Goal: Answer question/provide support: Share knowledge or assist other users

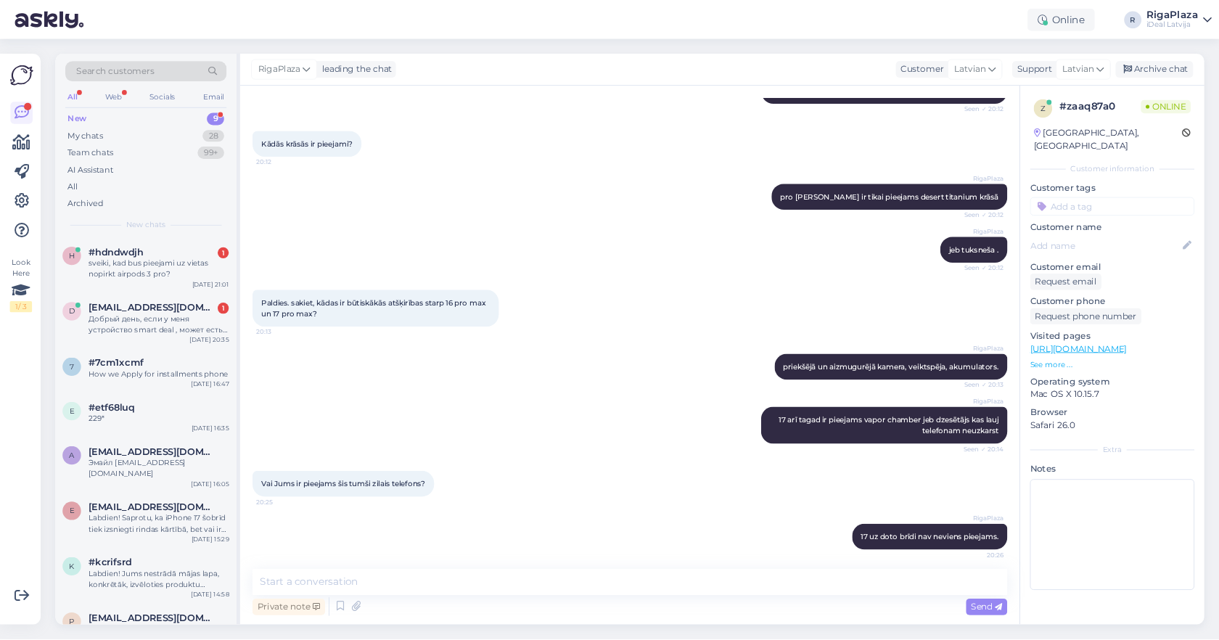
scroll to position [252, 0]
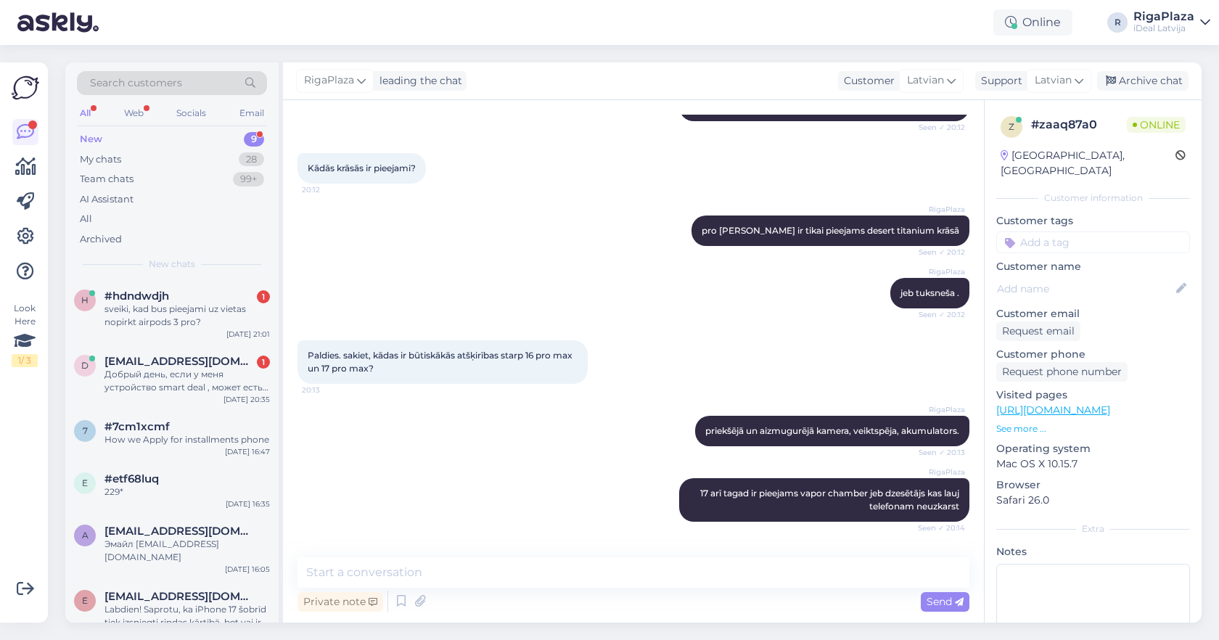
click at [152, 1] on div "Online Take timed break 15 mins 30 mins 1 hour 1.5 hours 24 hours Vacation Star…" at bounding box center [609, 22] width 1219 height 45
click at [210, 321] on div "sveiki, kad bus pieejami uz vietas nopirkt airpods 3 pro?" at bounding box center [187, 316] width 165 height 26
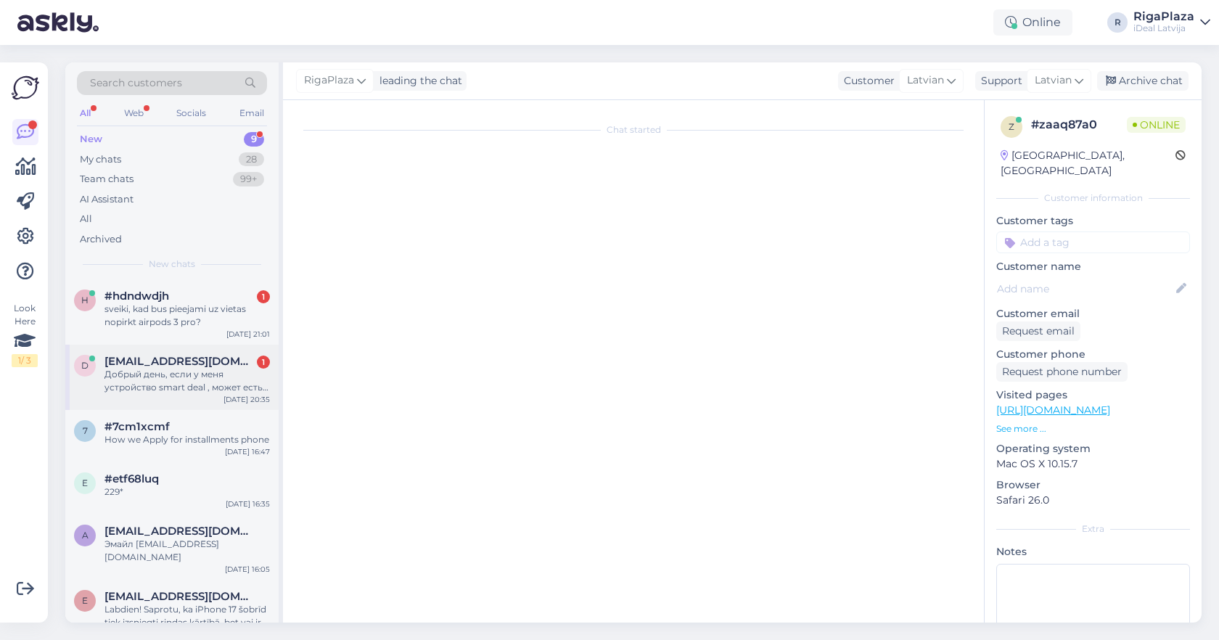
click at [258, 368] on div "Добрый день, если у меня устройство smart deal , может есть возможность телефон…" at bounding box center [187, 381] width 165 height 26
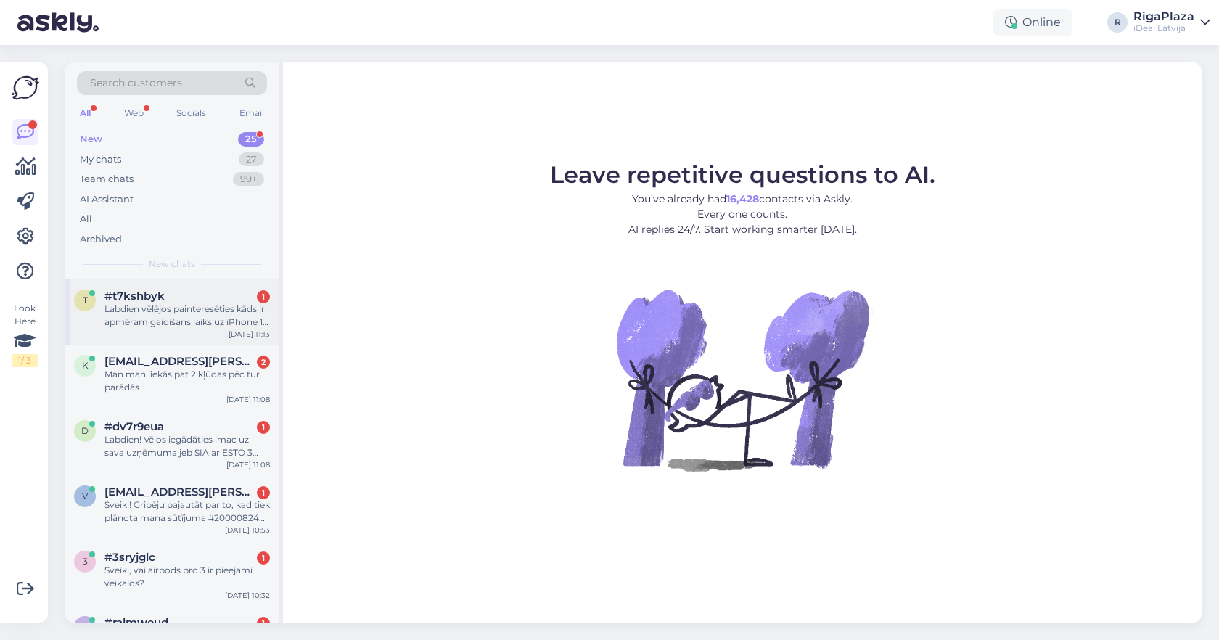
click at [246, 321] on div "Labdien vēlējos painteresēties kāds ir apmēram gaidišans laiks uz iPhone 17 ja …" at bounding box center [187, 316] width 165 height 26
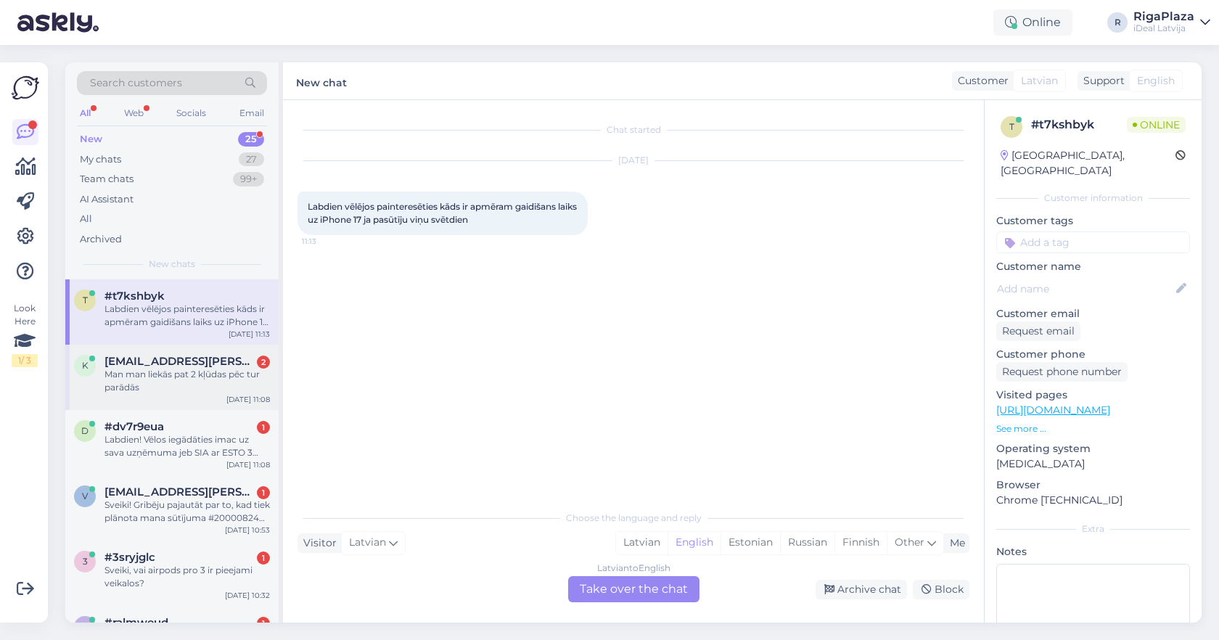
click at [230, 389] on div "Man man liekās pat 2 kļūdas pēc tur parādās" at bounding box center [187, 381] width 165 height 26
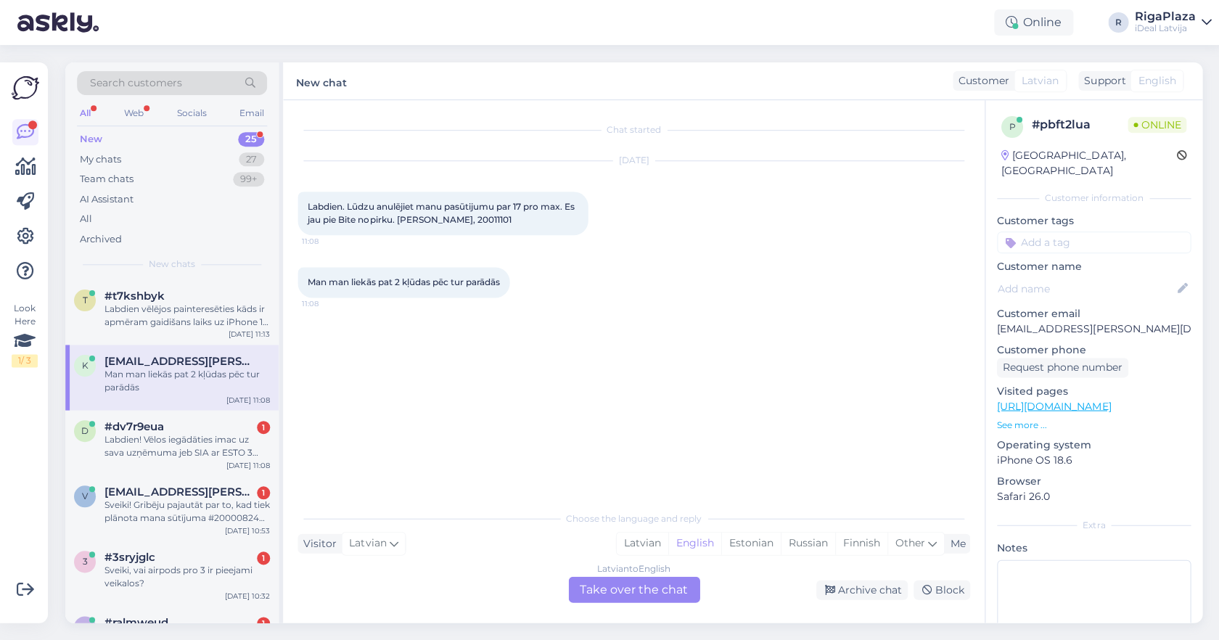
click at [332, 388] on div "Chat started Sep 30 2025 Labdien. Lūdzu anulējiet manu pasūtijumu par 17 pro ma…" at bounding box center [640, 302] width 685 height 375
click at [189, 424] on div "#dv7r9eua 1" at bounding box center [187, 426] width 165 height 13
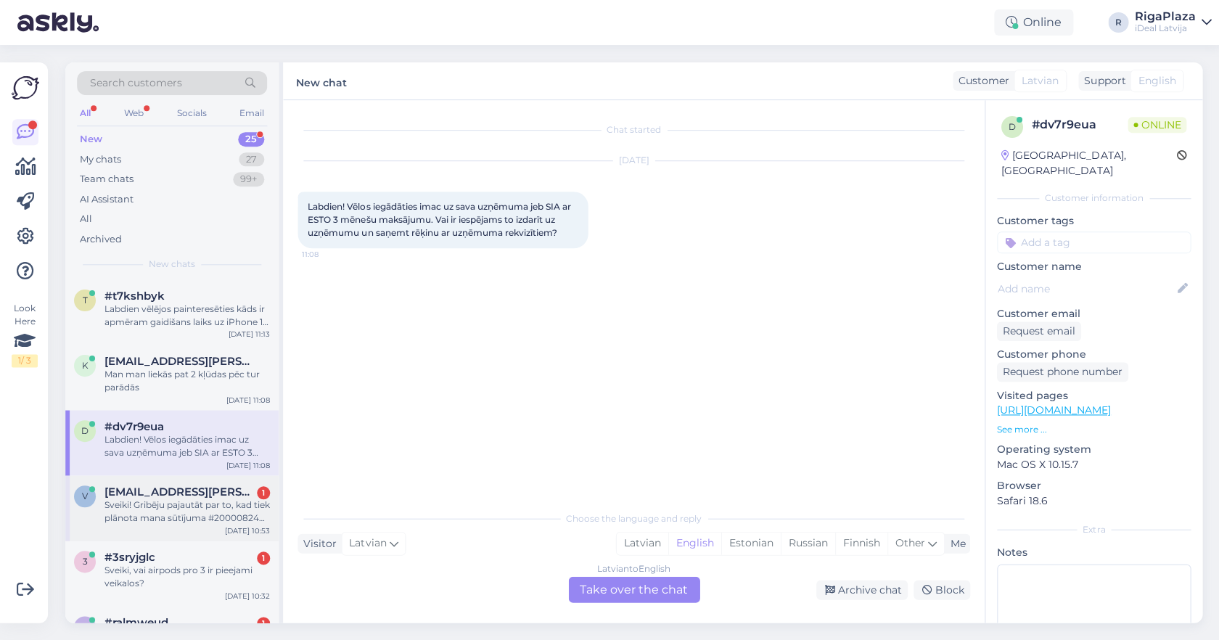
click at [179, 516] on div "Sveiki! Gribēju pajautāt par to, kad tiek plānota mana sūtījuma #2000082482 īst…" at bounding box center [187, 512] width 165 height 26
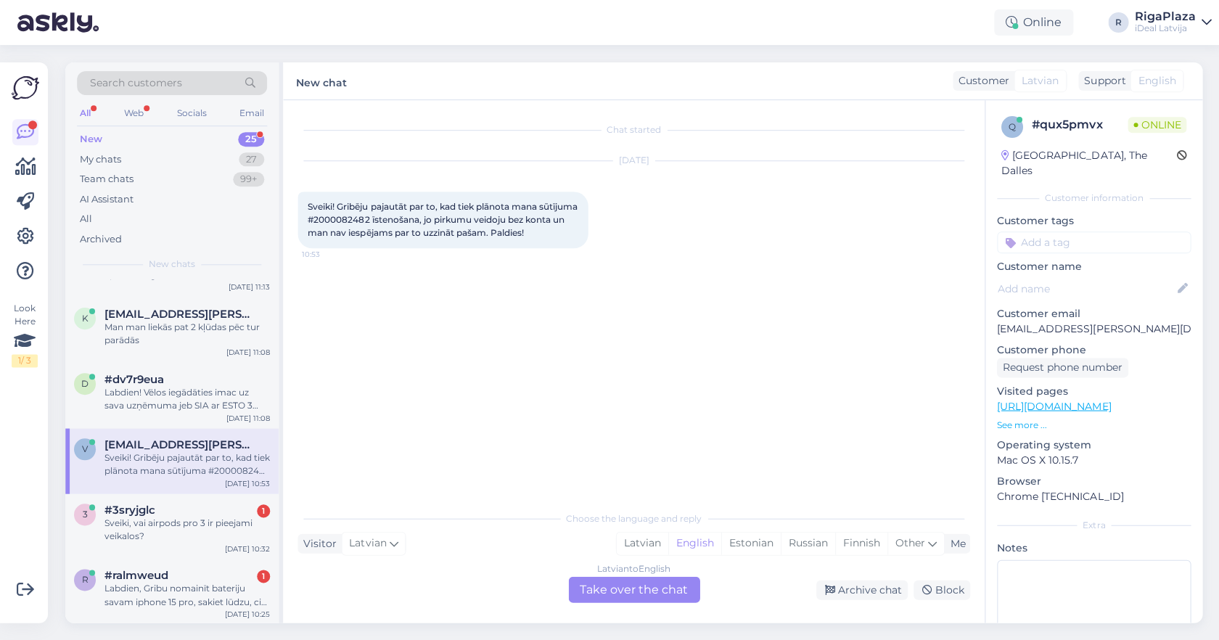
scroll to position [49, 0]
click at [218, 525] on div "Sveiki, vai airpods pro 3 ir pieejami veikalos?" at bounding box center [187, 528] width 165 height 26
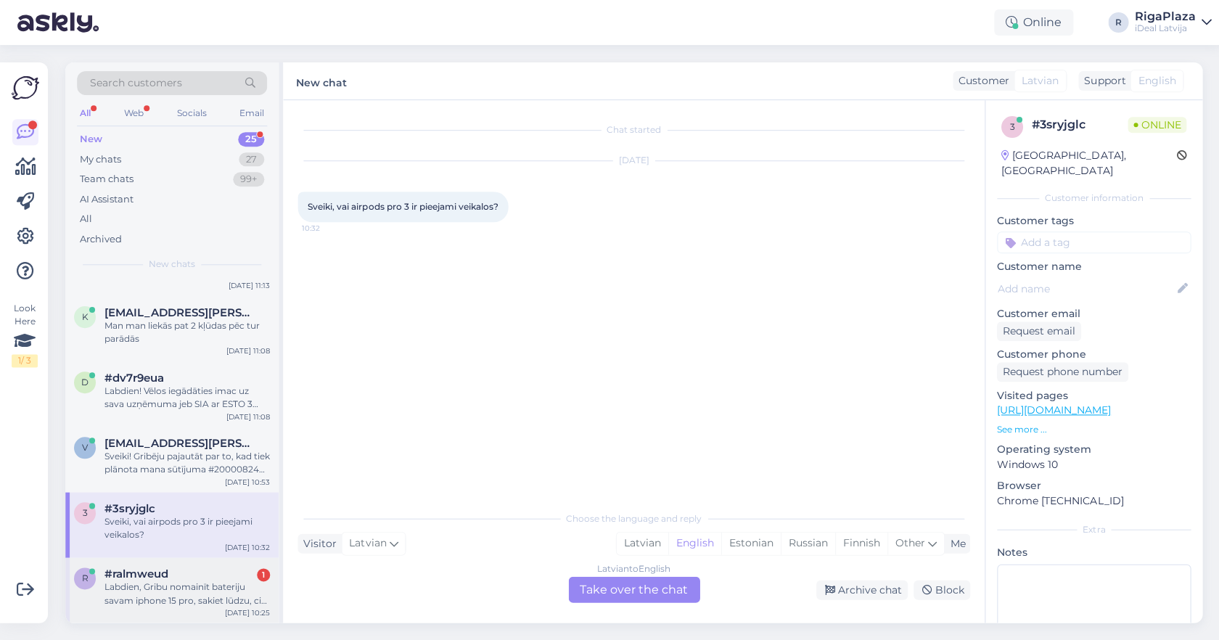
click at [208, 573] on div "#ralmweud 1" at bounding box center [187, 574] width 165 height 13
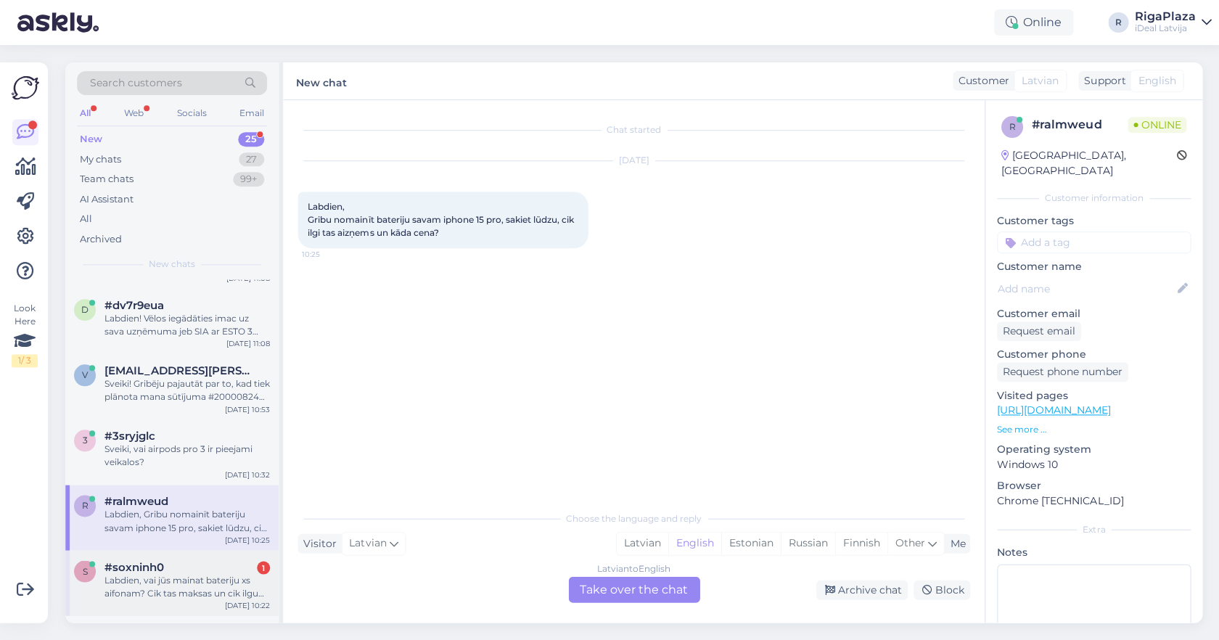
scroll to position [124, 0]
click at [194, 579] on div "Labdien, vai jūs mainat bateriju xs aifonam? Cik tas maksas un cik ilgu laiku a…" at bounding box center [187, 583] width 165 height 26
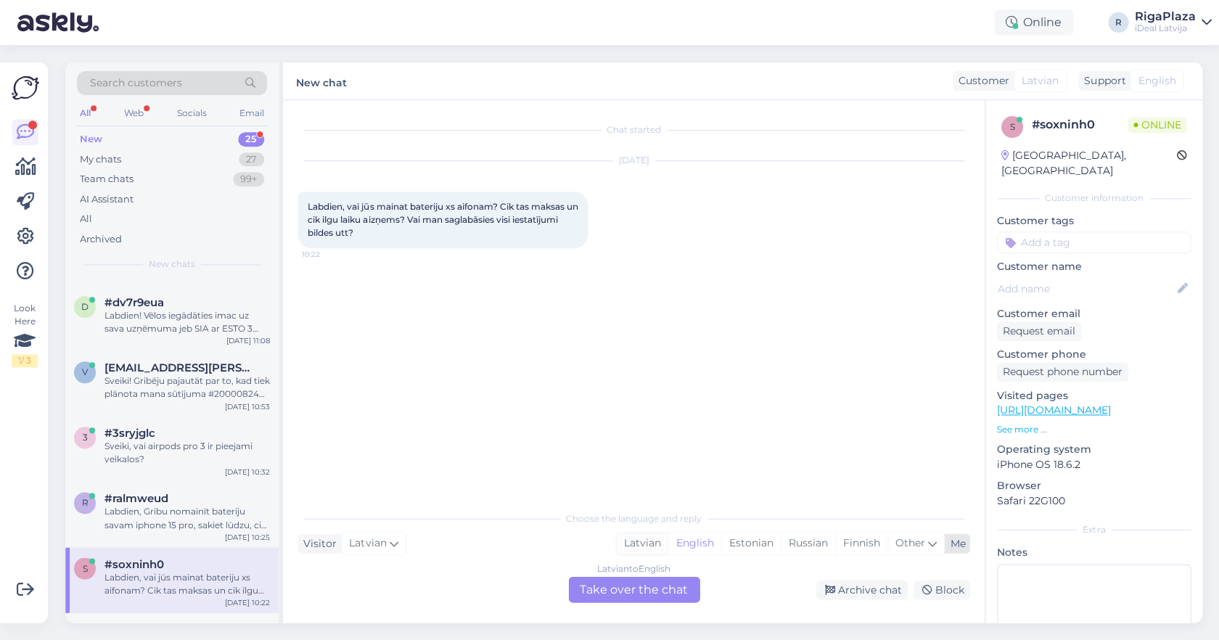
click at [632, 548] on div "Latvian" at bounding box center [642, 543] width 52 height 22
click at [618, 581] on div "Latvian to Latvian Take over the chat" at bounding box center [633, 589] width 131 height 26
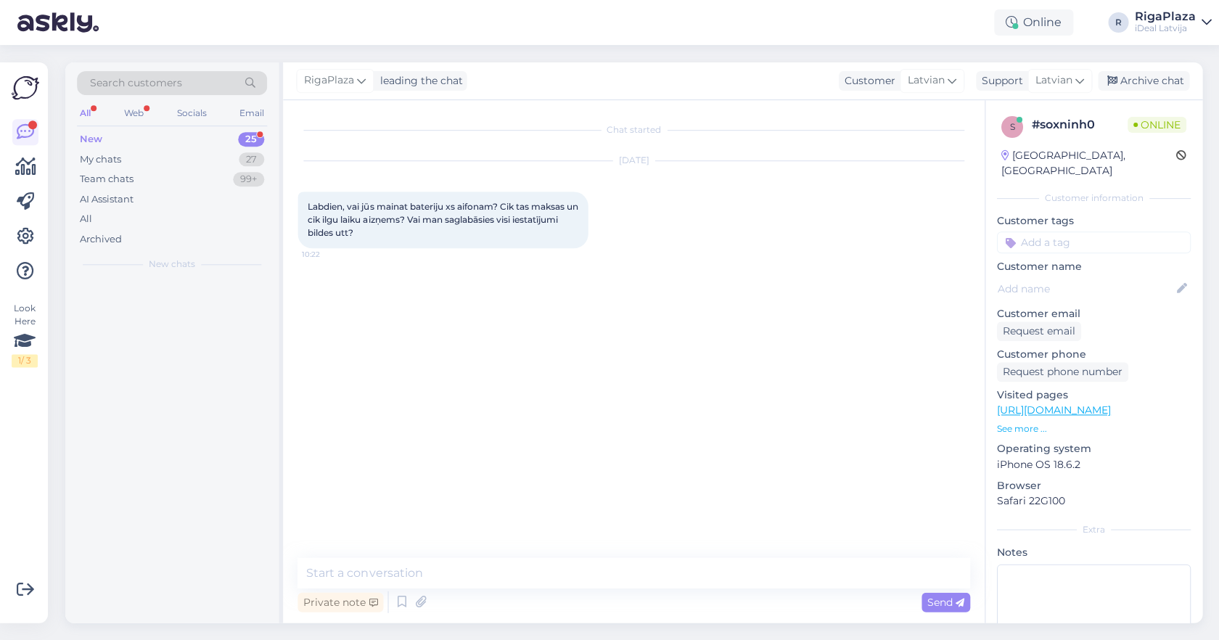
scroll to position [0, 0]
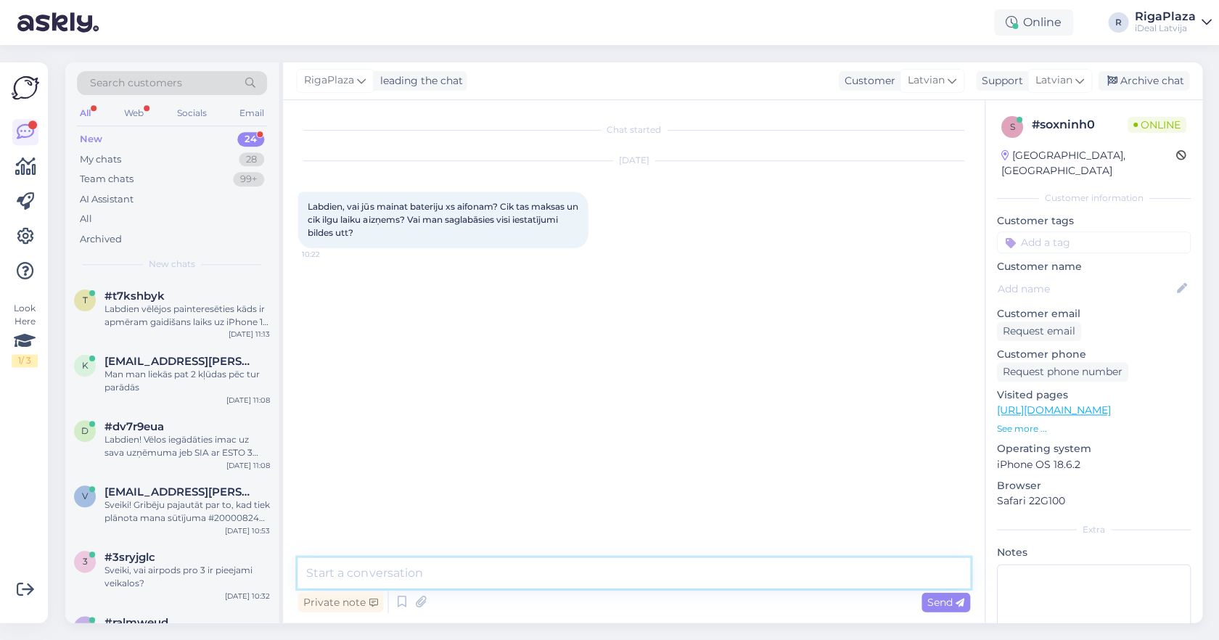
click at [619, 575] on textarea at bounding box center [634, 572] width 672 height 30
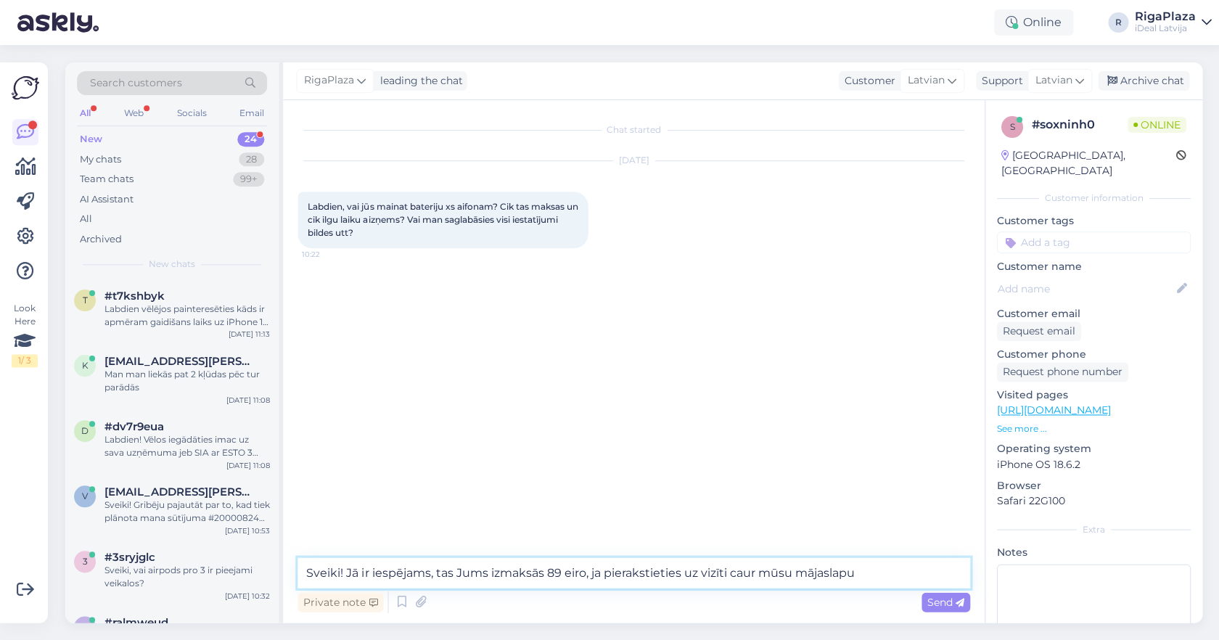
click at [895, 569] on textarea "Sveiki! Jā ir iespējams, tas Jums izmaksās 89 eiro, ja pierakstieties uz vizīti…" at bounding box center [634, 572] width 672 height 30
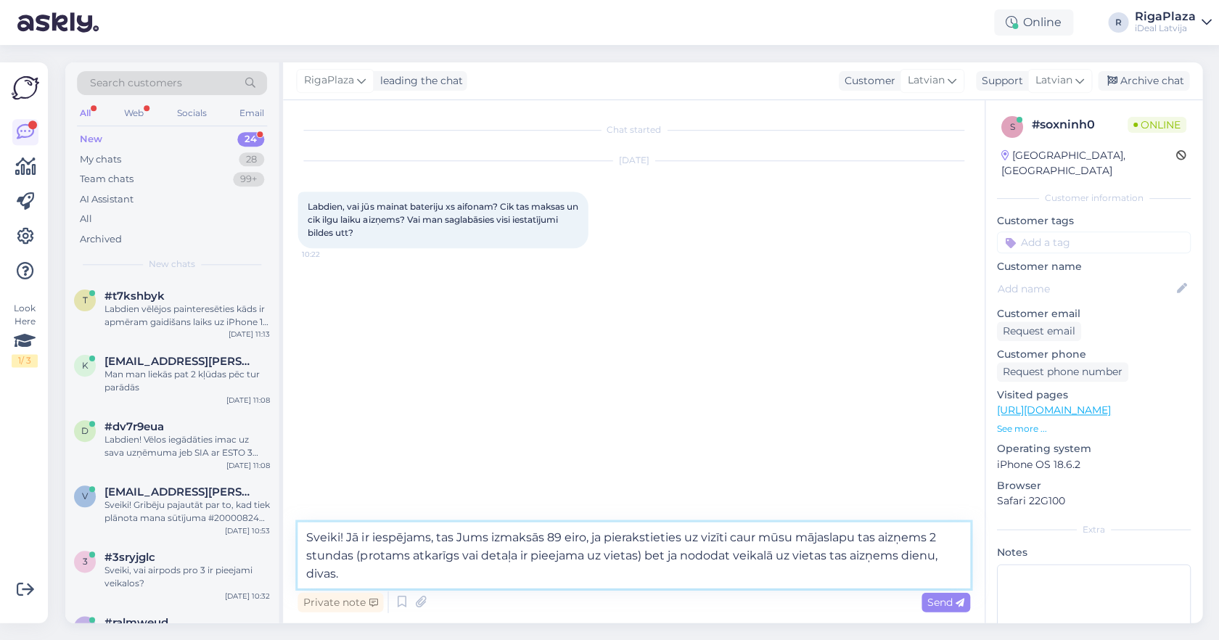
click at [827, 553] on textarea "Sveiki! Jā ir iespējams, tas Jums izmaksās 89 eiro, ja pierakstieties uz vizīti…" at bounding box center [634, 555] width 672 height 66
click at [367, 569] on textarea "Sveiki! Jā ir iespējams, tas Jums izmaksās 89 eiro, ja pierakstieties uz vizīti…" at bounding box center [634, 555] width 672 height 66
type textarea "Sveiki! Jā ir iespējams, tas Jums izmaksās 89 eiro, ja pierakstieties uz vizīti…"
click at [540, 575] on textarea "Sveiki! Jā ir iespējams, tas Jums izmaksās 89 eiro, ja pierakstieties uz vizīti…" at bounding box center [634, 555] width 672 height 66
click at [493, 572] on textarea "Sveiki! Jā ir iespējams, tas Jums izmaksās 89 eiro, ja pierakstieties uz vizīti…" at bounding box center [634, 555] width 672 height 66
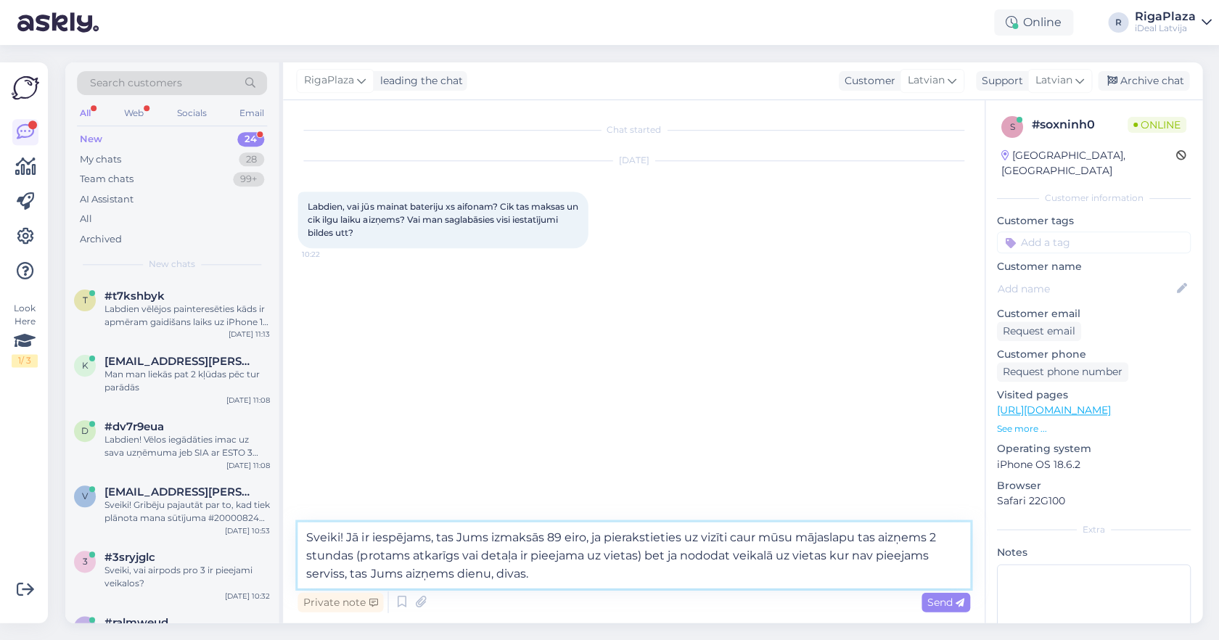
click at [535, 569] on textarea "Sveiki! Jā ir iespējams, tas Jums izmaksās 89 eiro, ja pierakstieties uz vizīti…" at bounding box center [634, 555] width 672 height 66
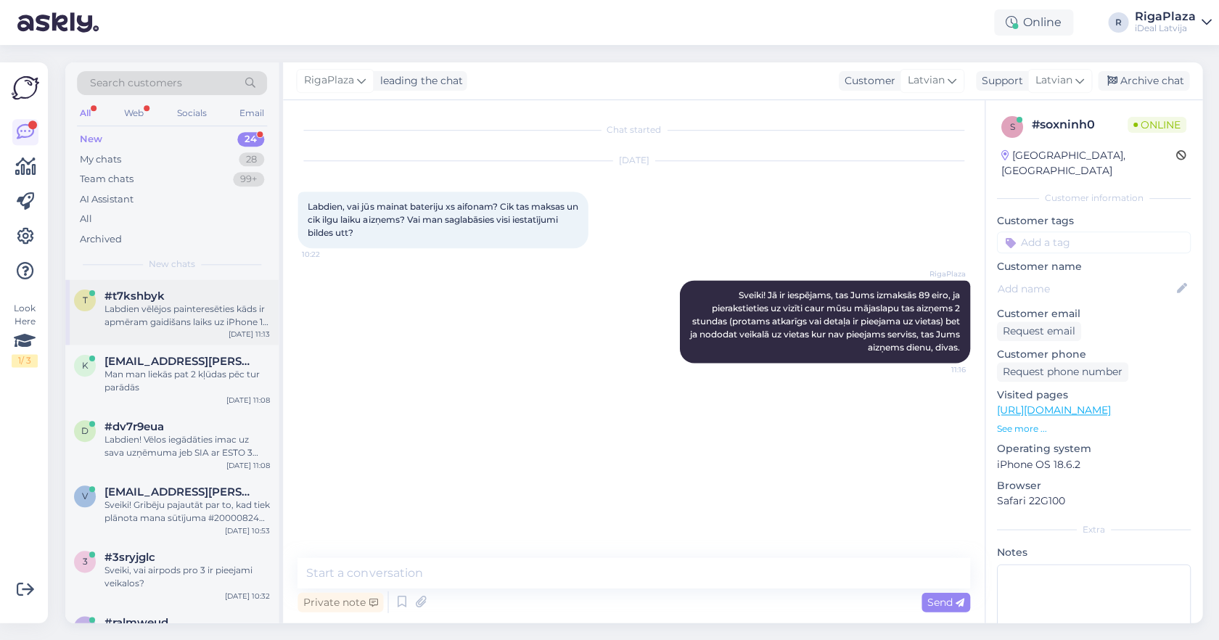
click at [165, 310] on div "Labdien vēlējos painteresēties kāds ir apmēram gaidišans laiks uz iPhone 17 ja …" at bounding box center [187, 316] width 165 height 26
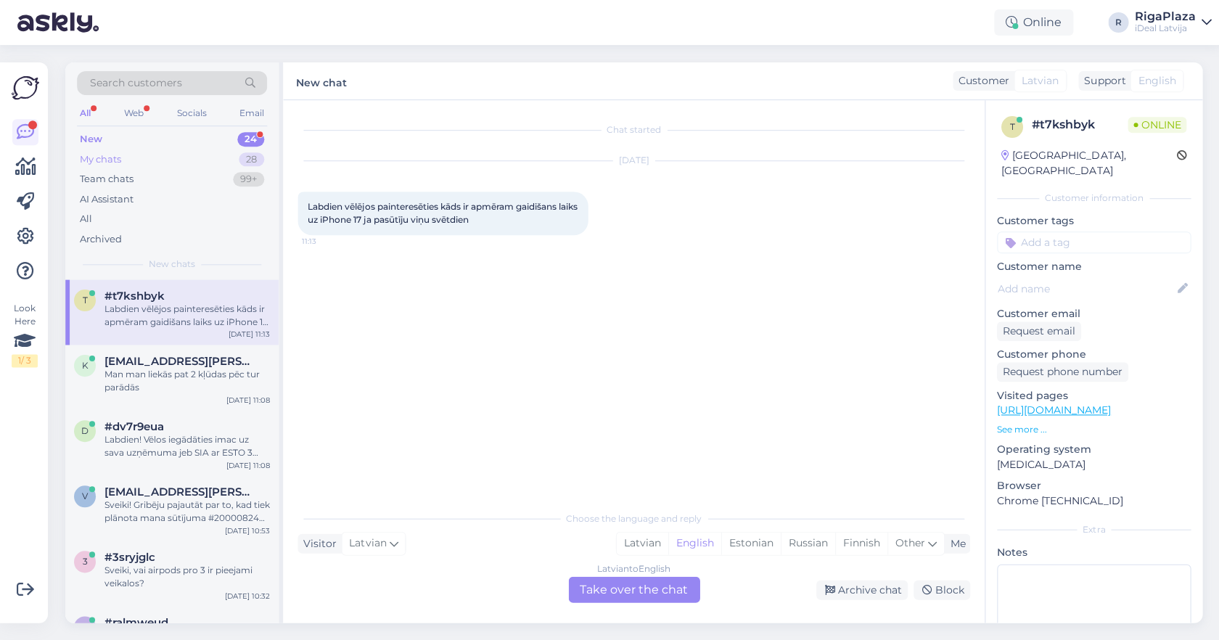
click at [217, 160] on div "My chats 28" at bounding box center [172, 159] width 190 height 20
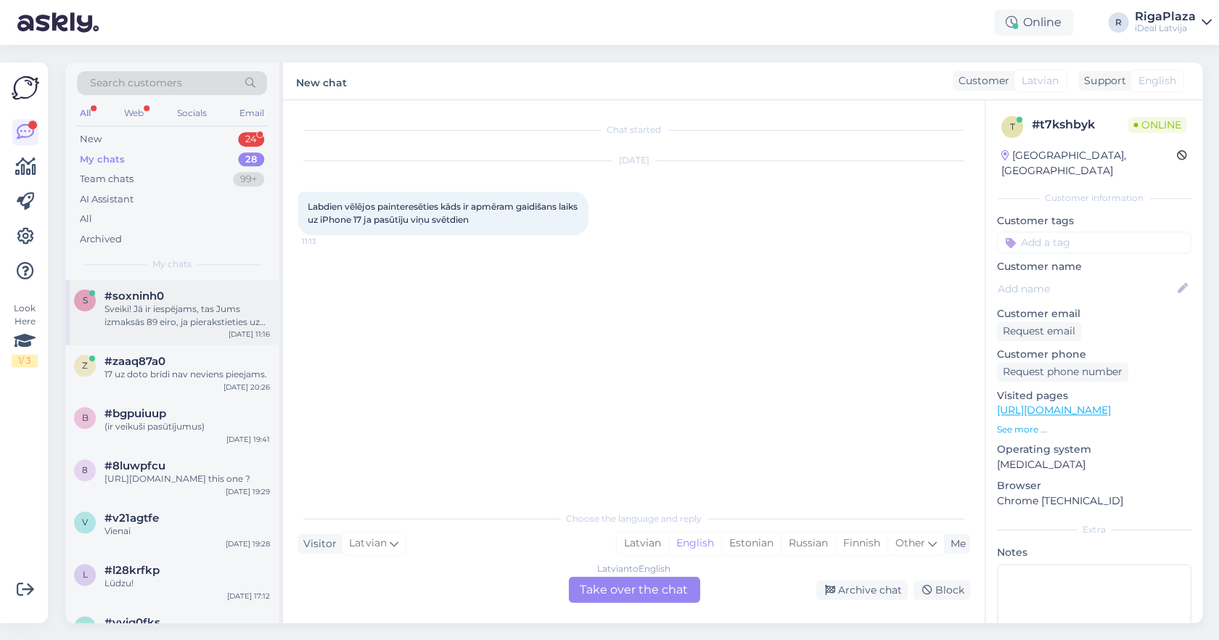
click at [210, 303] on div "Sveiki! Jā ir iespējams, tas Jums izmaksās 89 eiro, ja pierakstieties uz vizīti…" at bounding box center [187, 316] width 165 height 26
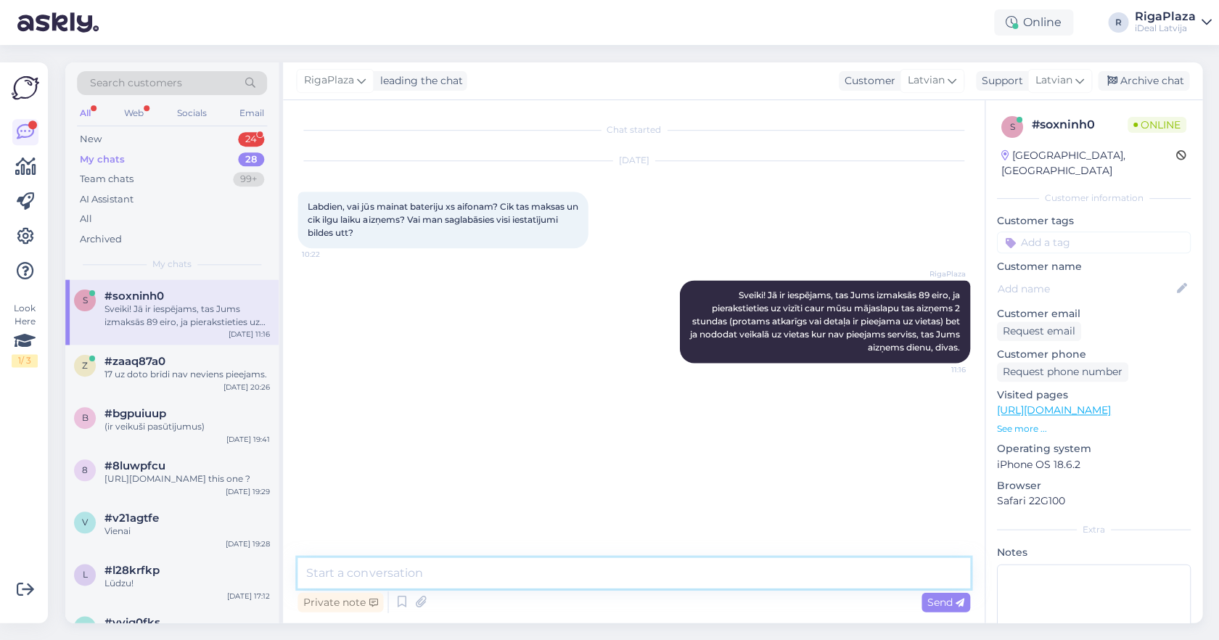
click at [315, 562] on textarea at bounding box center [634, 572] width 672 height 30
type textarea "Un visa informācija paliks."
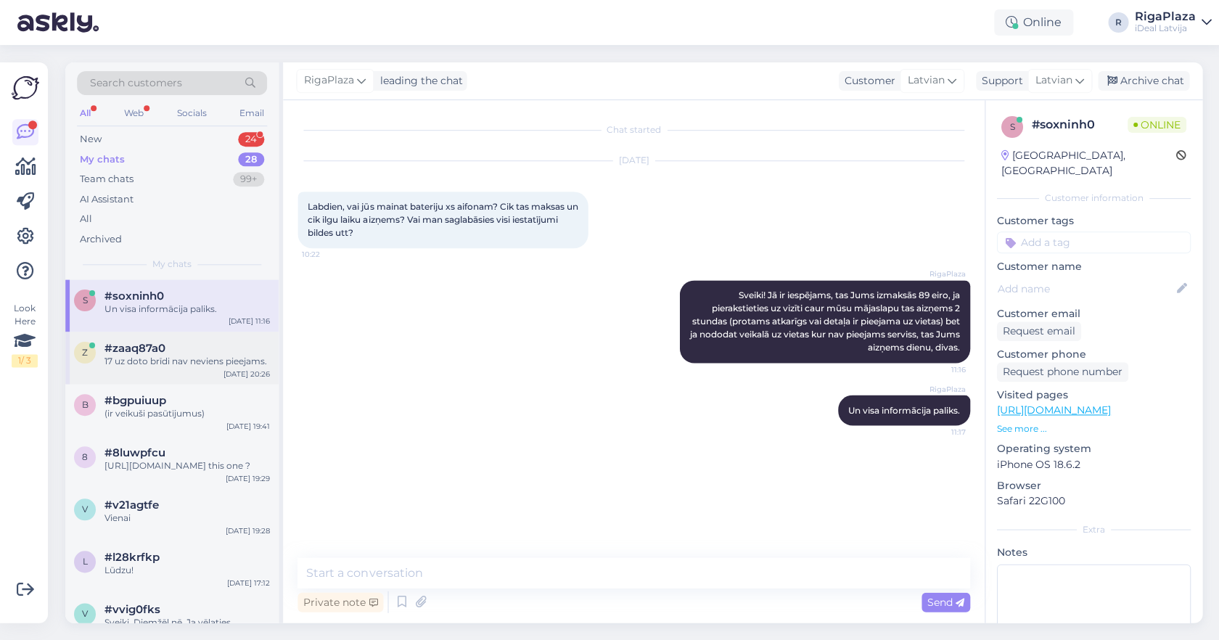
click at [118, 369] on div "z #zaaq87a0 17 uz doto brīdi nav neviens pieejams. Sep 29 20:26" at bounding box center [171, 358] width 213 height 52
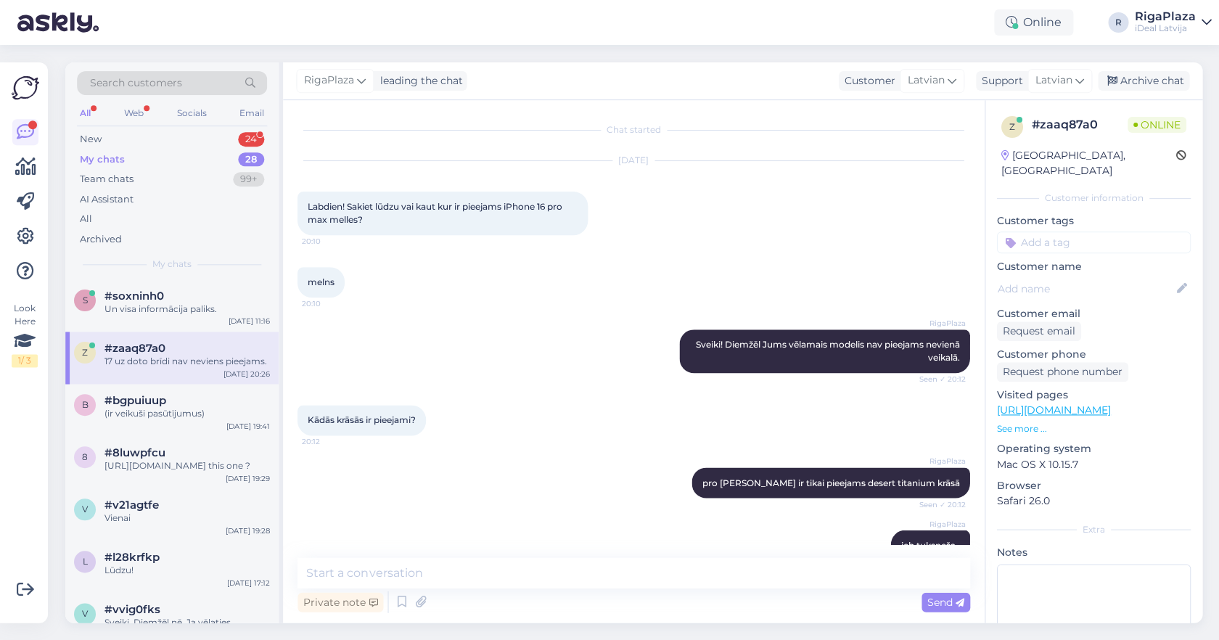
scroll to position [370, 0]
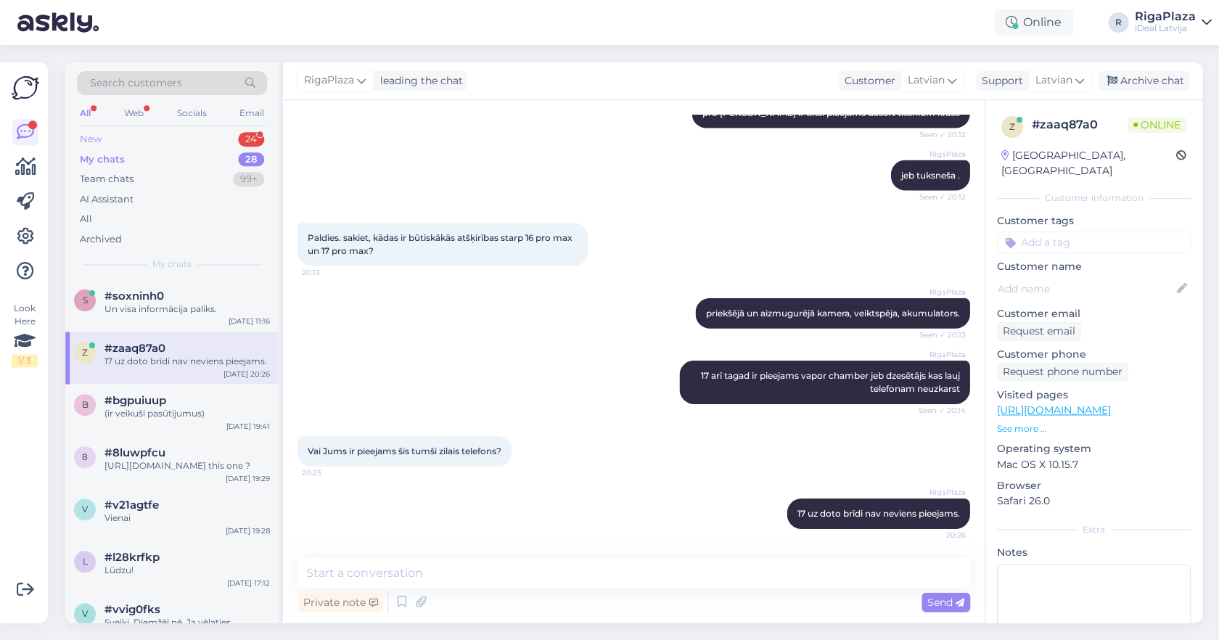
click at [131, 135] on div "New 24" at bounding box center [172, 139] width 190 height 20
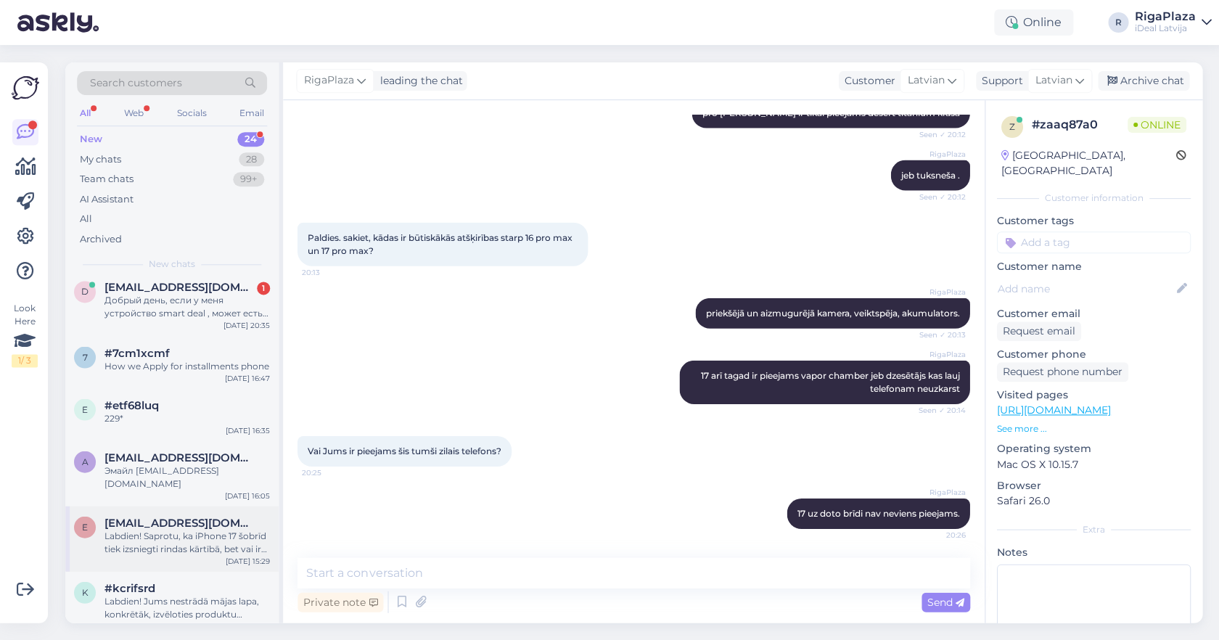
scroll to position [998, 0]
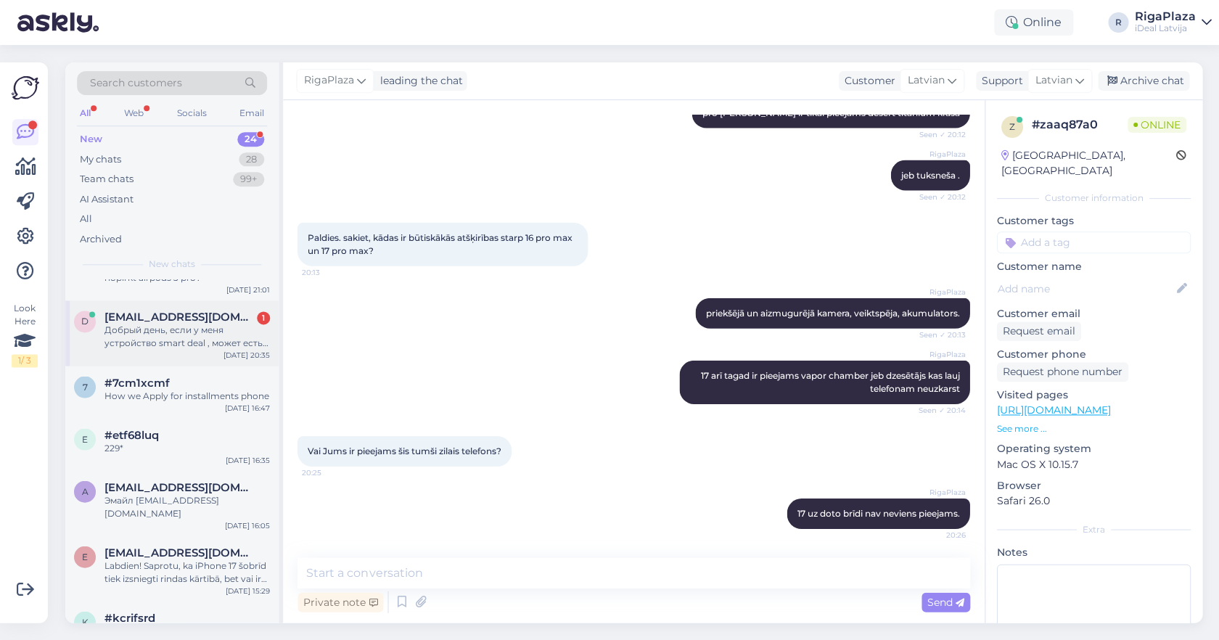
click at [186, 332] on div "Добрый день, если у меня устройство smart deal , может есть возможность телефон…" at bounding box center [187, 337] width 165 height 26
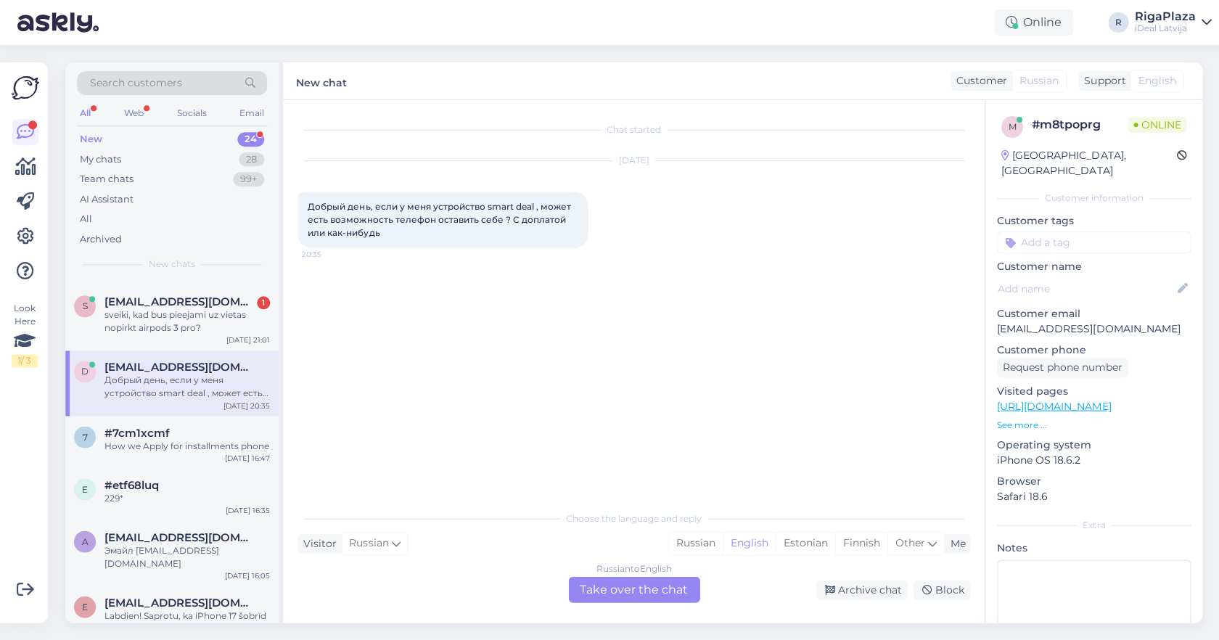
scroll to position [947, 0]
click at [923, 546] on span "Other" at bounding box center [910, 542] width 30 height 13
type input "la"
click at [809, 495] on link "Latvian" at bounding box center [819, 505] width 160 height 23
click at [653, 593] on div "Russian to Latvian Take over the chat" at bounding box center [633, 589] width 131 height 26
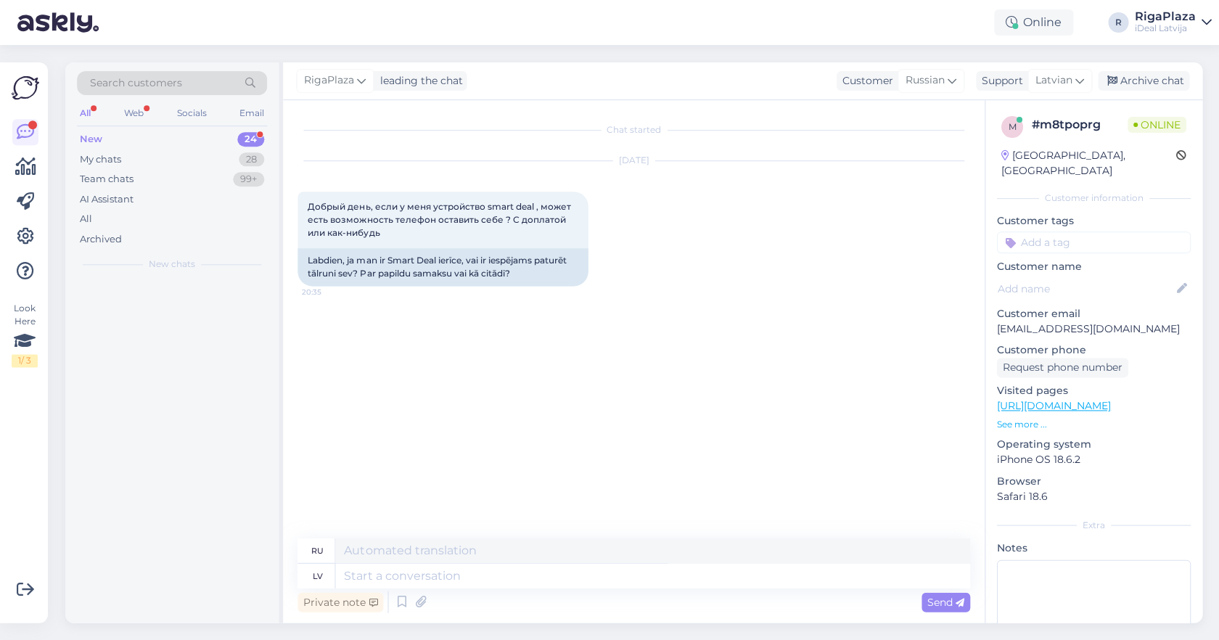
scroll to position [0, 0]
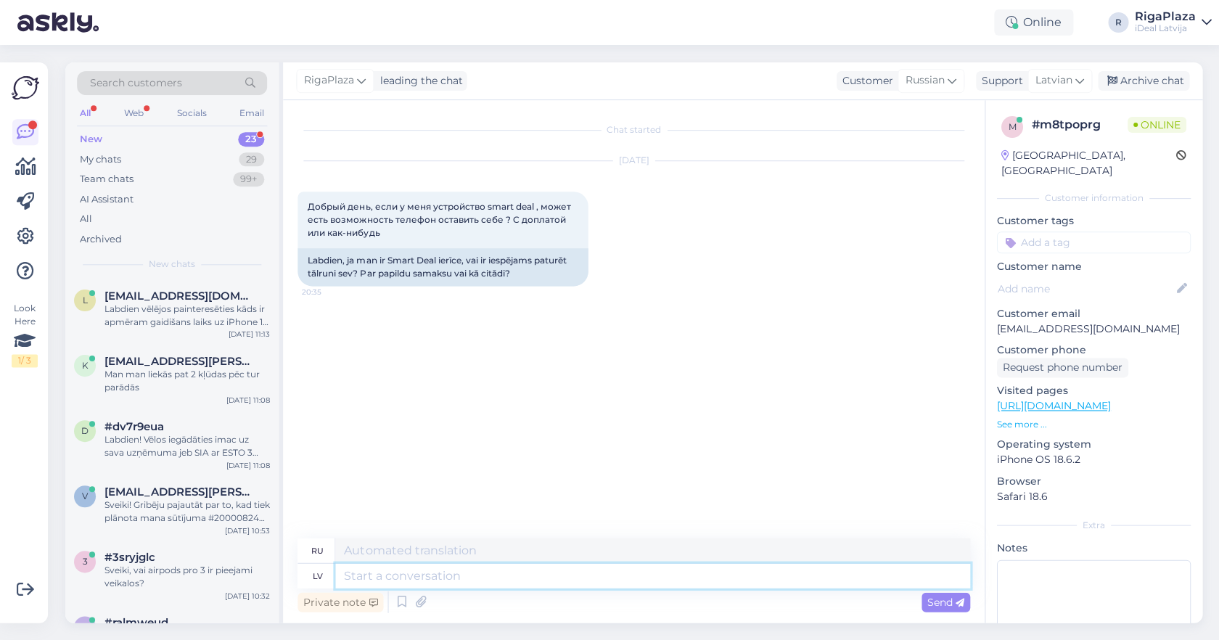
click at [665, 570] on textarea at bounding box center [652, 575] width 634 height 25
type textarea "Sveiki,"
type textarea "Привет,"
type textarea "Sveiki, Jums n"
type textarea "Привет тебе"
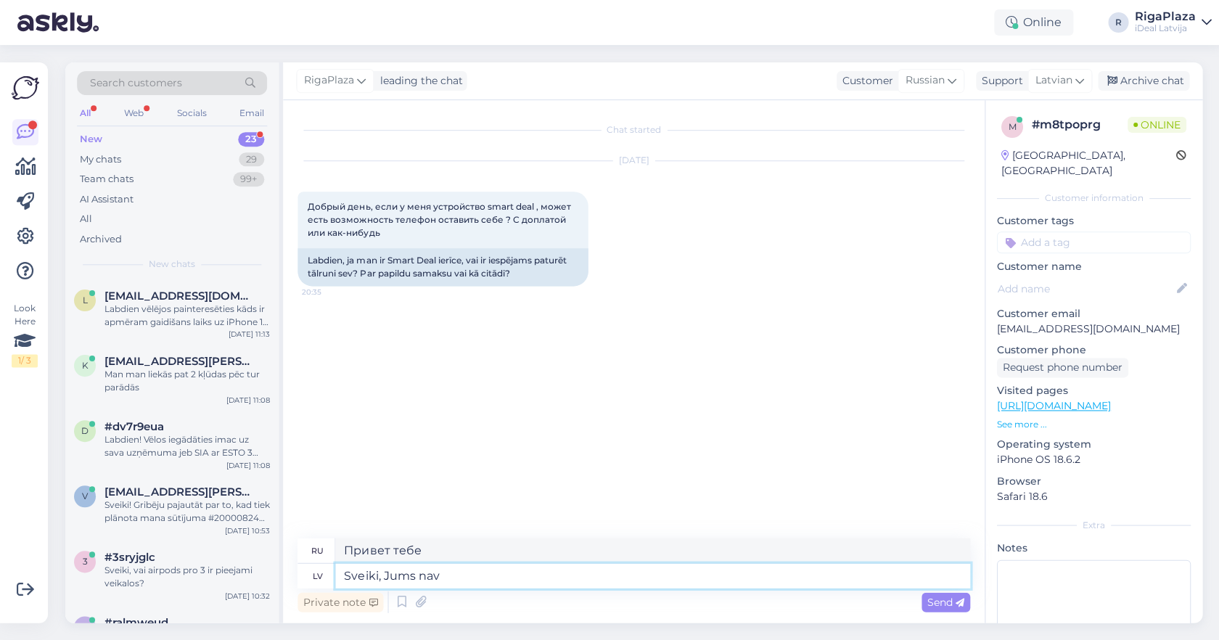
type textarea "Sveiki, Jums nav i"
type textarea "Привет, у тебя нет"
type textarea "Sveiki, Jums nav iespējas"
type textarea "Здравствуйте, у вас нет такой возможности."
type textarea "Sveiki, Jums nav iespējas paturēt i"
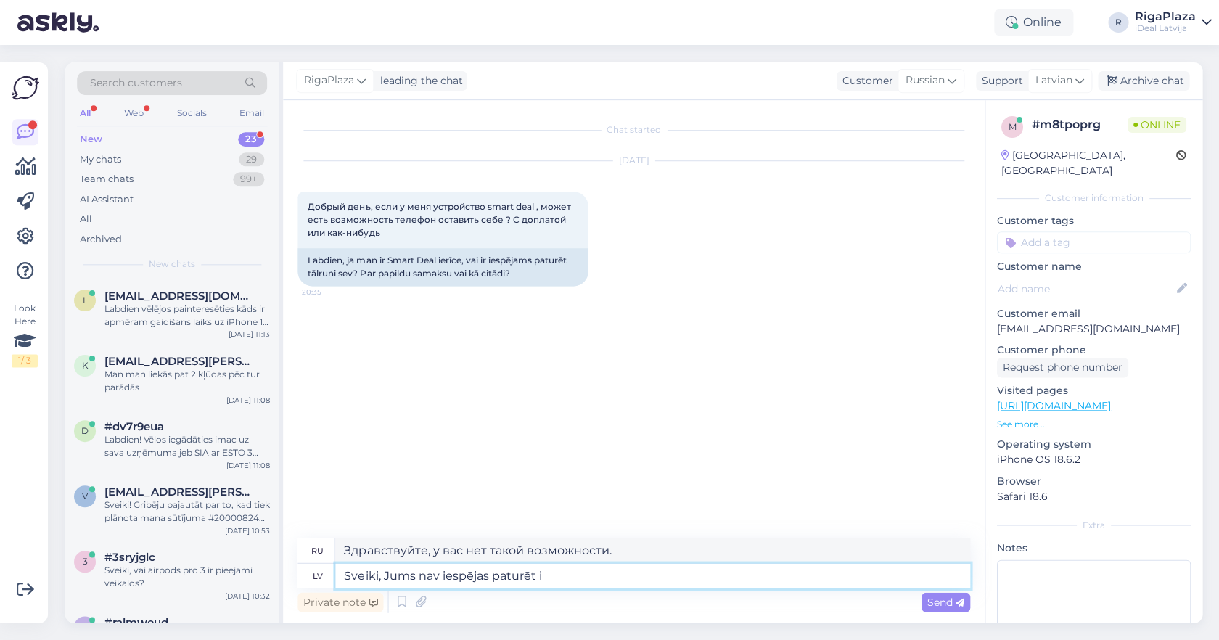
type textarea "Здравствуйте, у вас нет возможности сохранить"
type textarea "Sveiki, Jums nav iespējas paturēt ierīci, jo"
type textarea "Здравствуйте, у вас нет возможности оставить устройство себе,"
type textarea "Sveiki, Jums nav iespējas paturēt ierīci, jo ta"
type textarea "Здравствуйте, вы не можете оставить устройство себе, потому что"
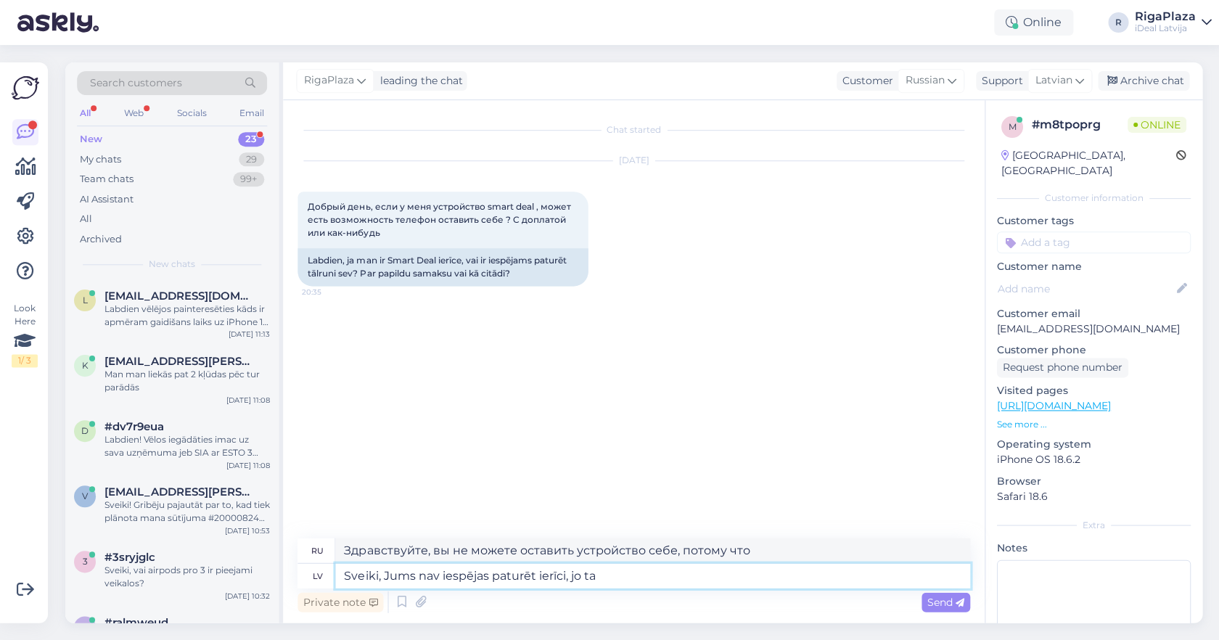
type textarea "Sveiki, Jums nav iespējas paturēt ierīci, jo ta"
type textarea "Здравствуйте, вы не можете оставить устройство себе, потому что оно"
type textarea "Sveiki, Jums nav iespējas paturēt ierīci, jo ta ir no"
type textarea "Здравствуйте, у вас нет возможности оставить устройство, потому что оно"
type textarea "Sveiki, Jums nav iespējas paturēt ierīci, jo ta ir nomas ier"
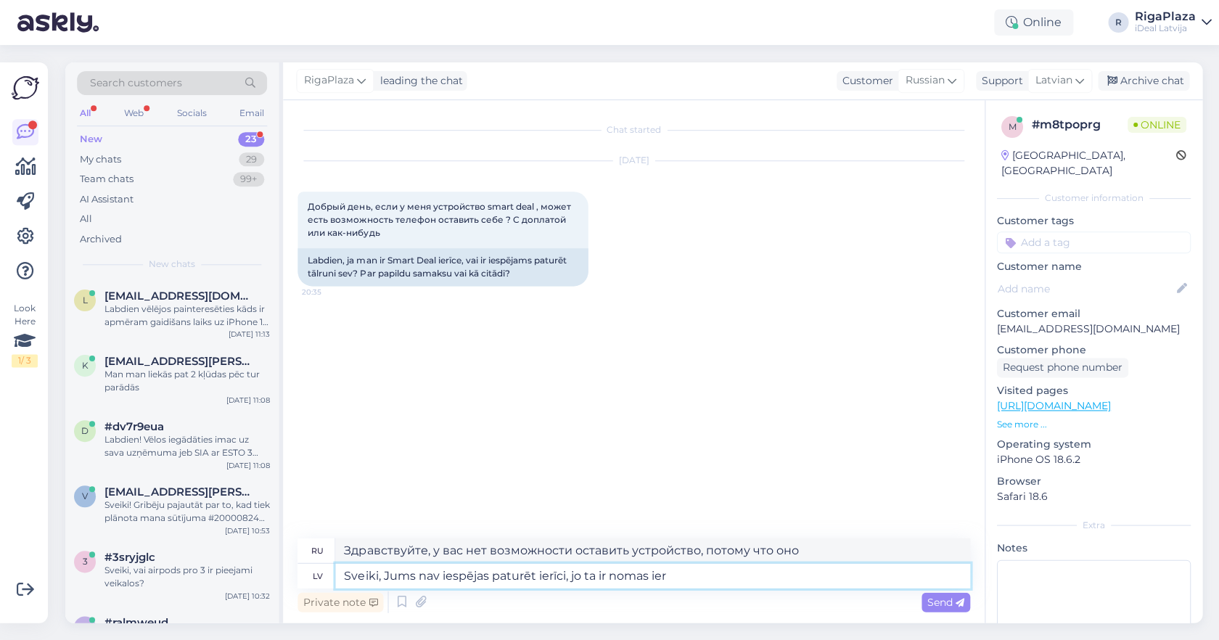
type textarea "Здравствуйте, у вас нет возможности оставить устройство себе, так как оно взято…"
click at [594, 573] on textarea "Sveiki, Jums nav iespējas paturēt ierīci, jo ta ir nomas ierīce." at bounding box center [652, 575] width 634 height 25
type textarea "Sveiki, Jums nav iespējas paturēt ierīci, jo tā ir nomas ierīce."
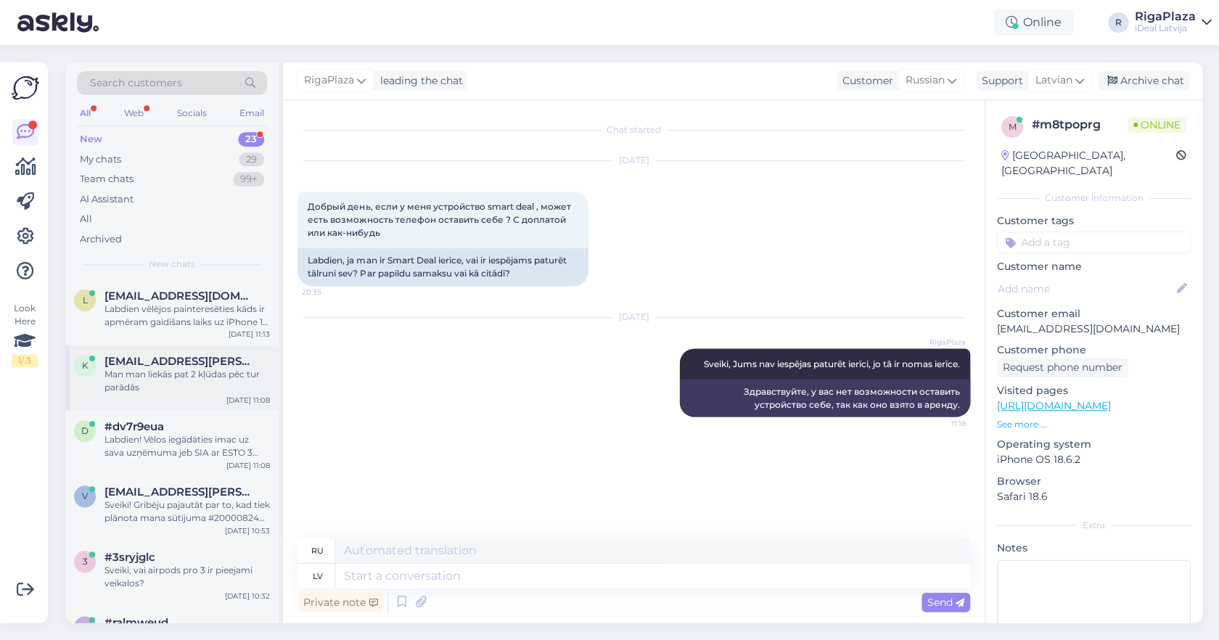
click at [197, 378] on div "Man man liekās pat 2 kļūdas pēc tur parādās" at bounding box center [187, 381] width 165 height 26
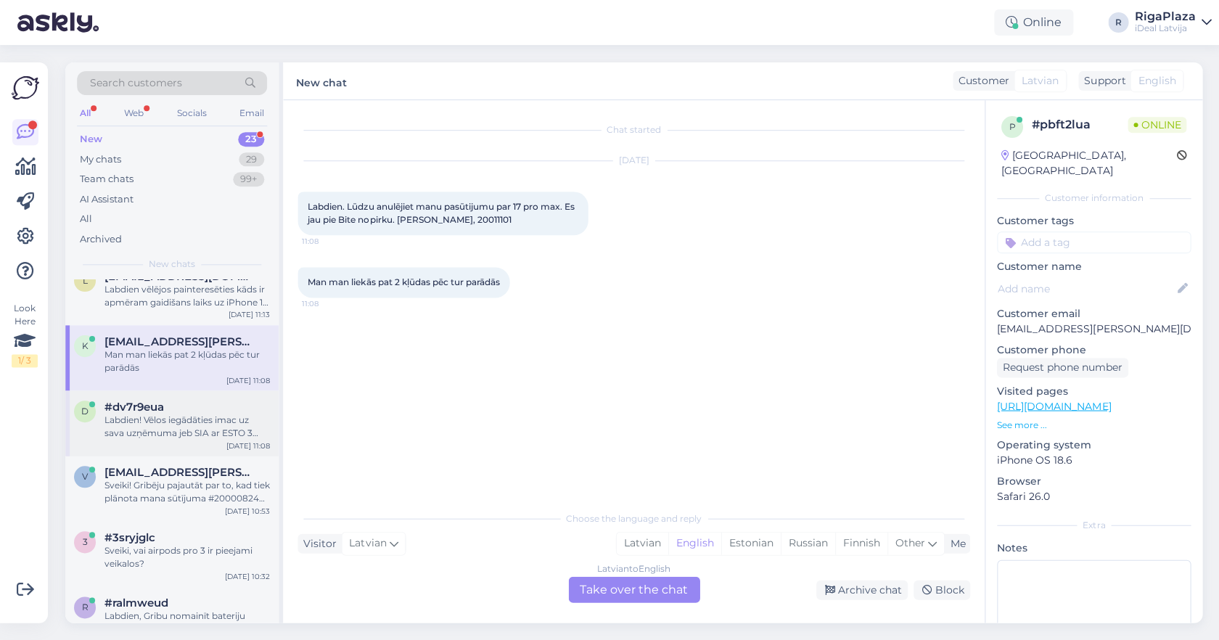
scroll to position [22, 0]
click at [506, 218] on span "Labdien. Lūdzu anulējiet manu pasūtijumu par 17 pro max. Es jau pie Bite nopirk…" at bounding box center [442, 213] width 269 height 24
copy div "20011101 11:08"
click at [592, 209] on div at bounding box center [594, 214] width 13 height 44
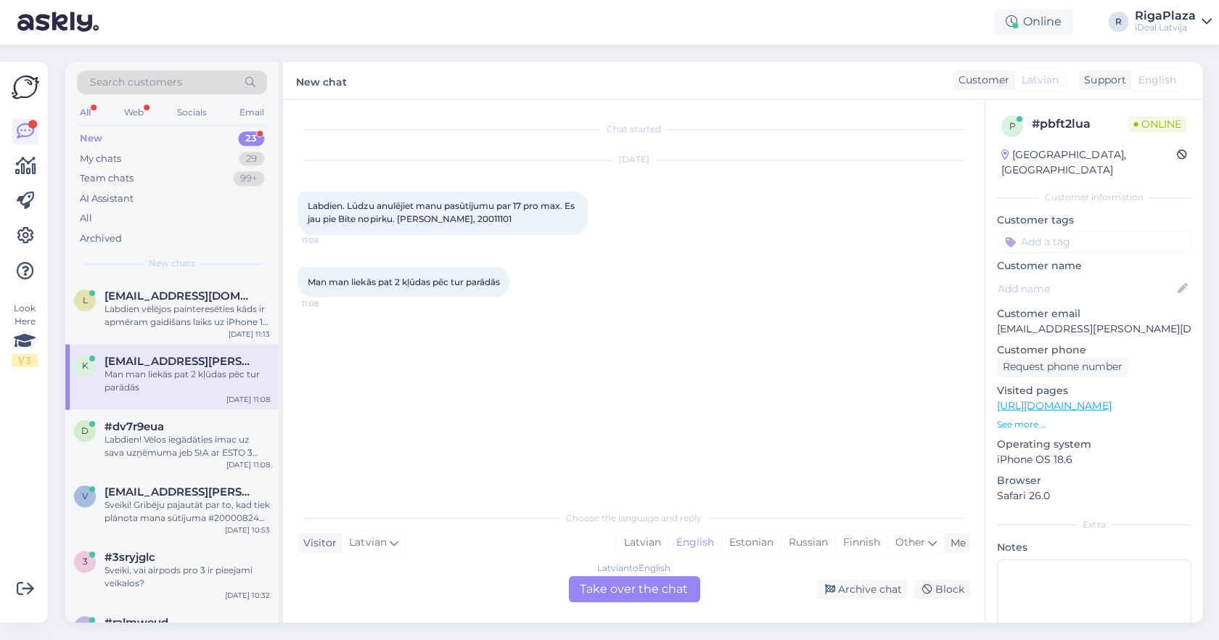
scroll to position [0, 0]
click at [248, 303] on div "Labdien vēlējos painteresēties kāds ir apmēram gaidišans laiks uz iPhone 17 ja …" at bounding box center [187, 316] width 165 height 26
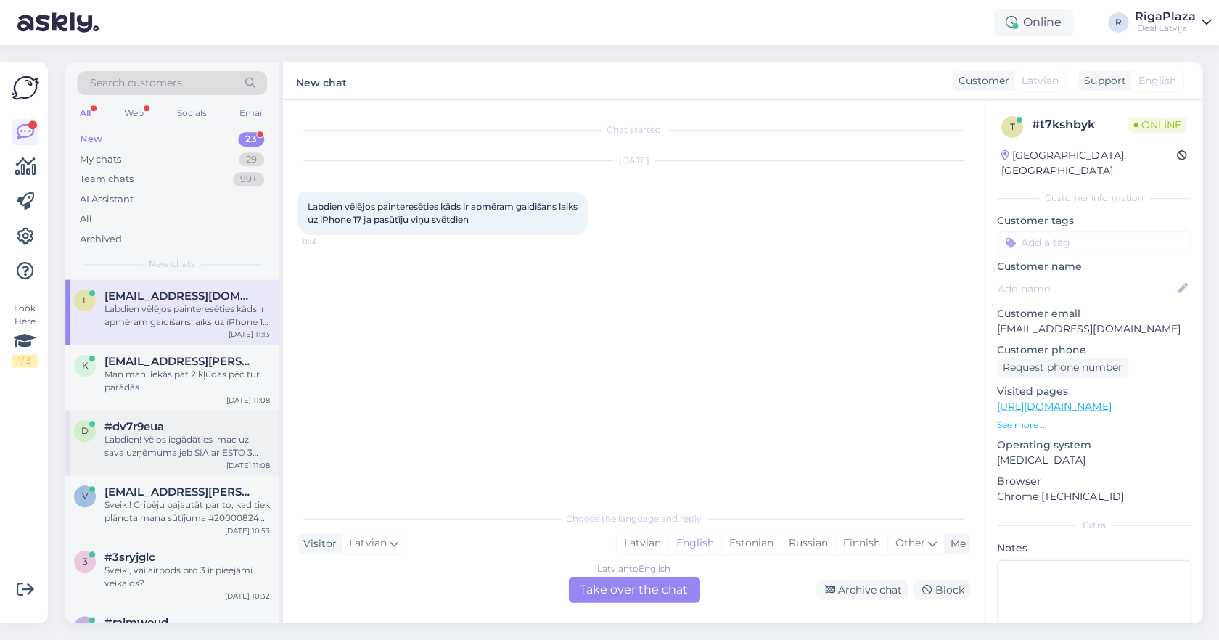
click at [210, 424] on div "#dv7r9eua" at bounding box center [187, 426] width 165 height 13
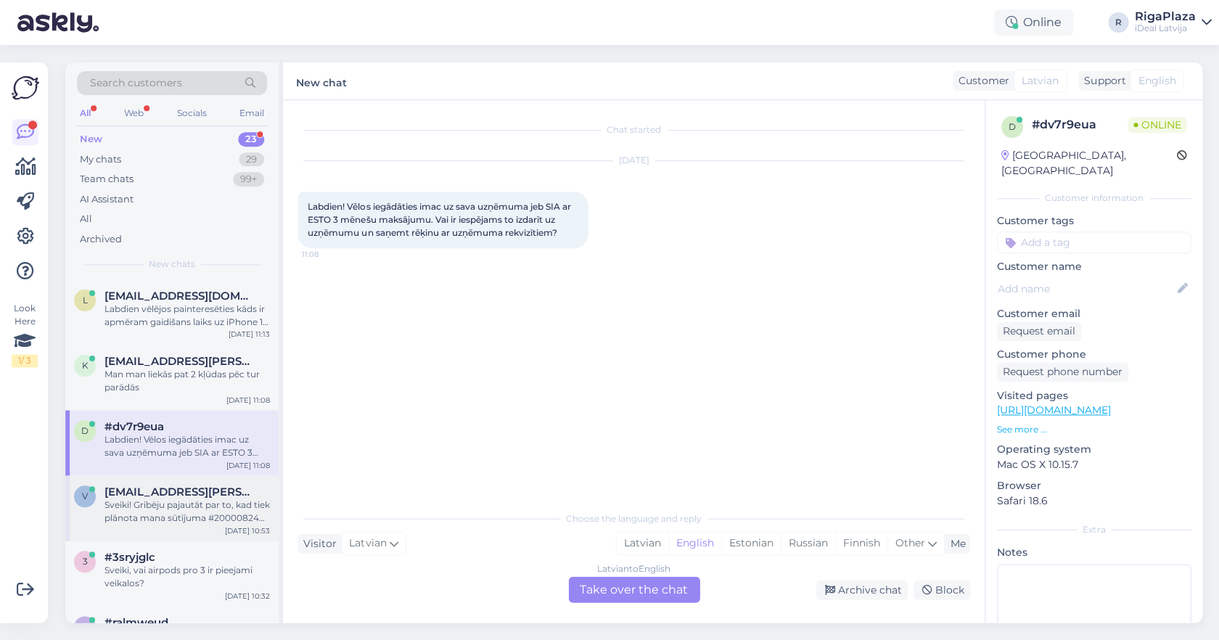
click at [209, 515] on div "Sveiki! Gribēju pajautāt par to, kad tiek plānota mana sūtījuma #2000082482 īst…" at bounding box center [187, 512] width 165 height 26
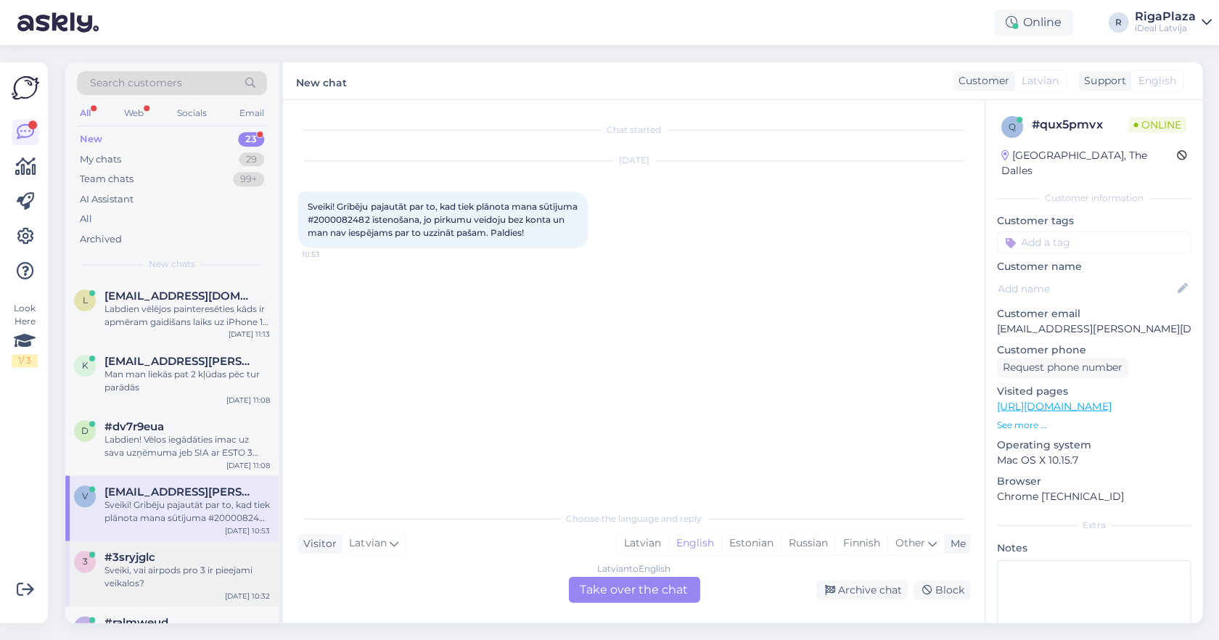
click at [202, 545] on div "3 #3sryjglc Sveiki, vai airpods pro 3 ir pieejami veikalos? Sep 30 10:32" at bounding box center [171, 573] width 213 height 65
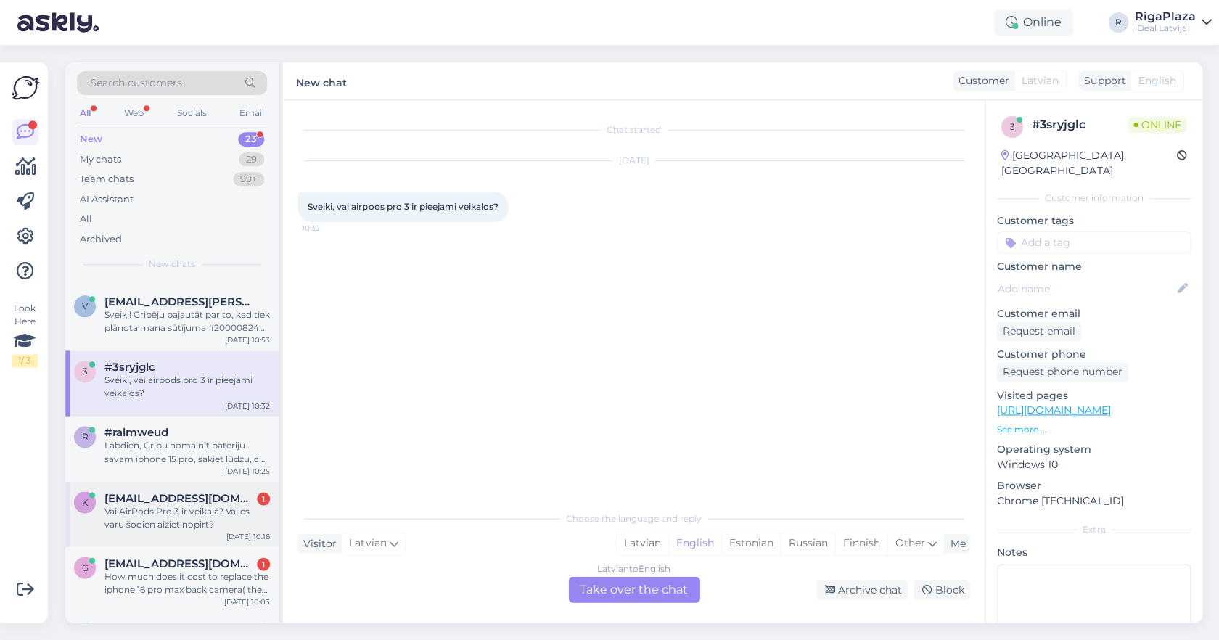
scroll to position [195, 0]
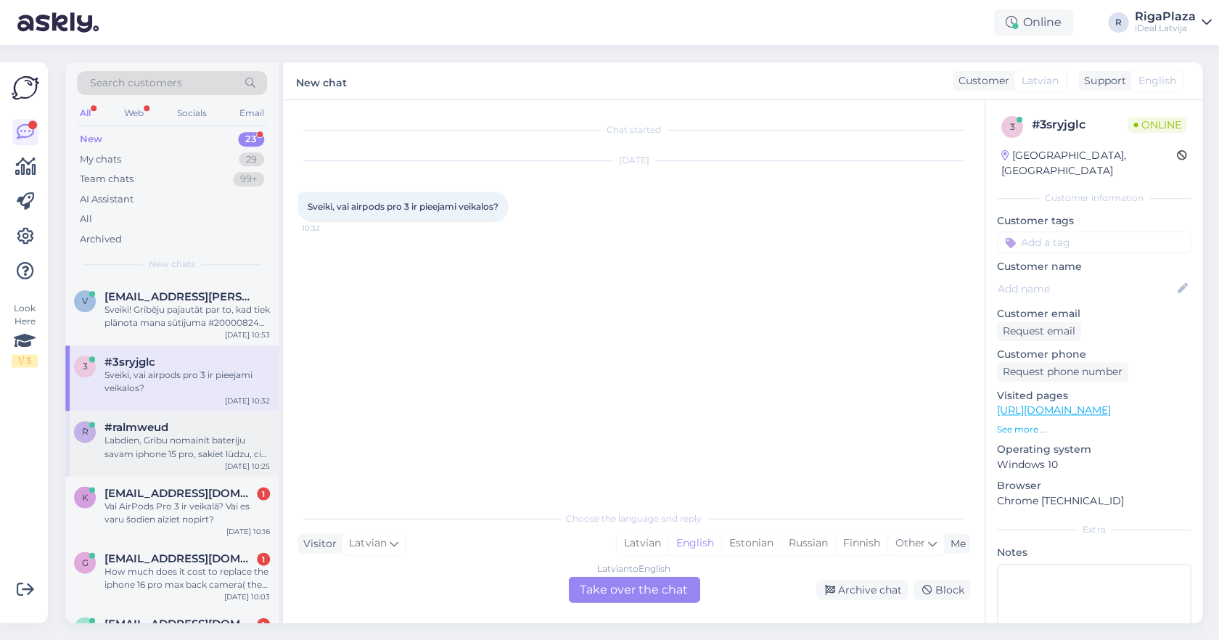
click at [190, 446] on div "Labdien, Gribu nomainīt bateriju savam iphone 15 pro, sakiet lūdzu, cik ilgi ta…" at bounding box center [187, 447] width 165 height 26
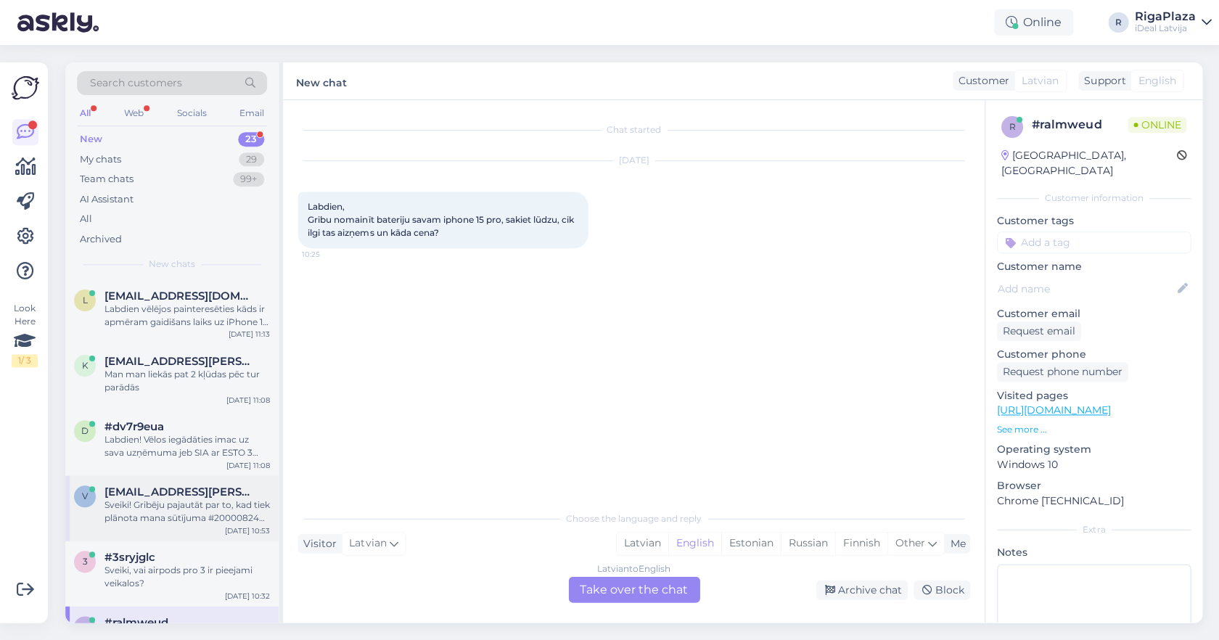
scroll to position [0, 0]
click at [209, 155] on div "My chats 29" at bounding box center [172, 159] width 190 height 20
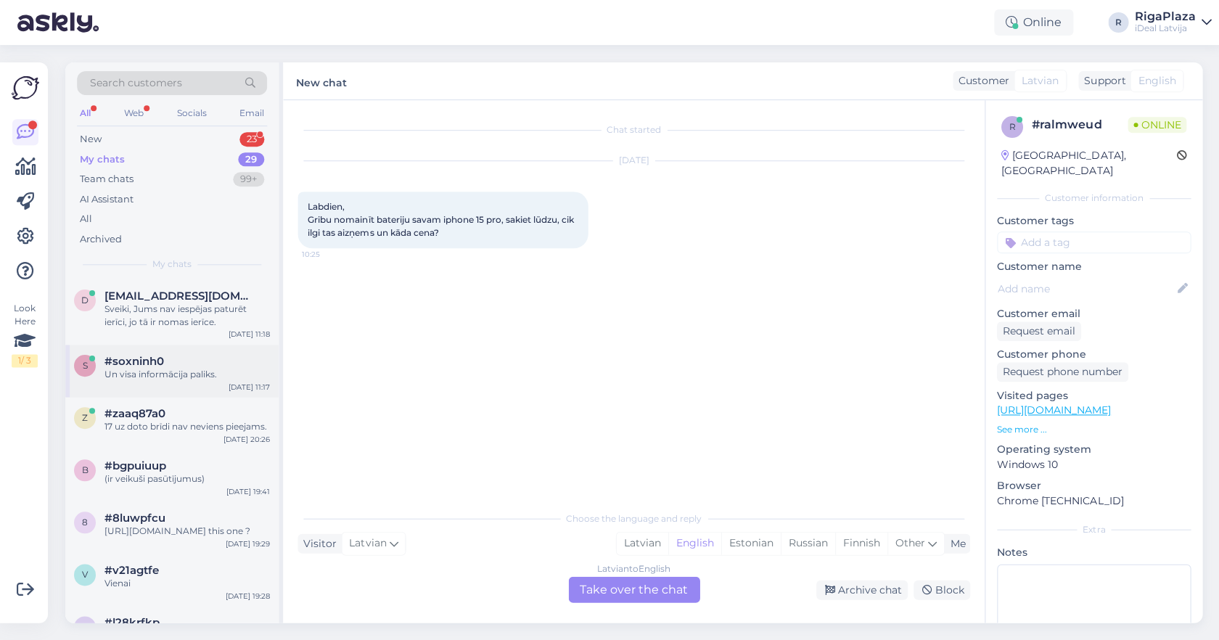
click at [171, 375] on div "Un visa informācija paliks." at bounding box center [187, 374] width 165 height 13
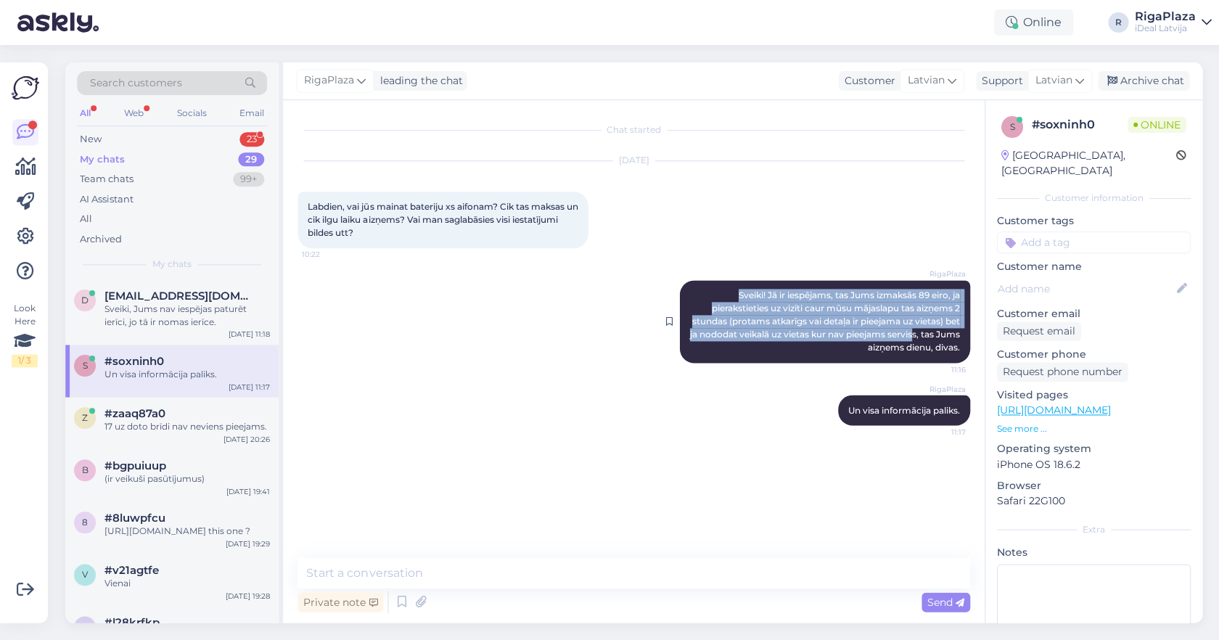
drag, startPoint x: 727, startPoint y: 293, endPoint x: 938, endPoint y: 339, distance: 216.1
click at [938, 339] on div "RigaPlaza Sveiki! Jā ir iespējams, tas Jums izmaksās 89 eiro, ja pierakstieties…" at bounding box center [824, 321] width 290 height 83
click at [938, 339] on span "Sveiki! Jā ir iespējams, tas Jums izmaksās 89 eiro, ja pierakstieties uz vizīti…" at bounding box center [825, 321] width 272 height 63
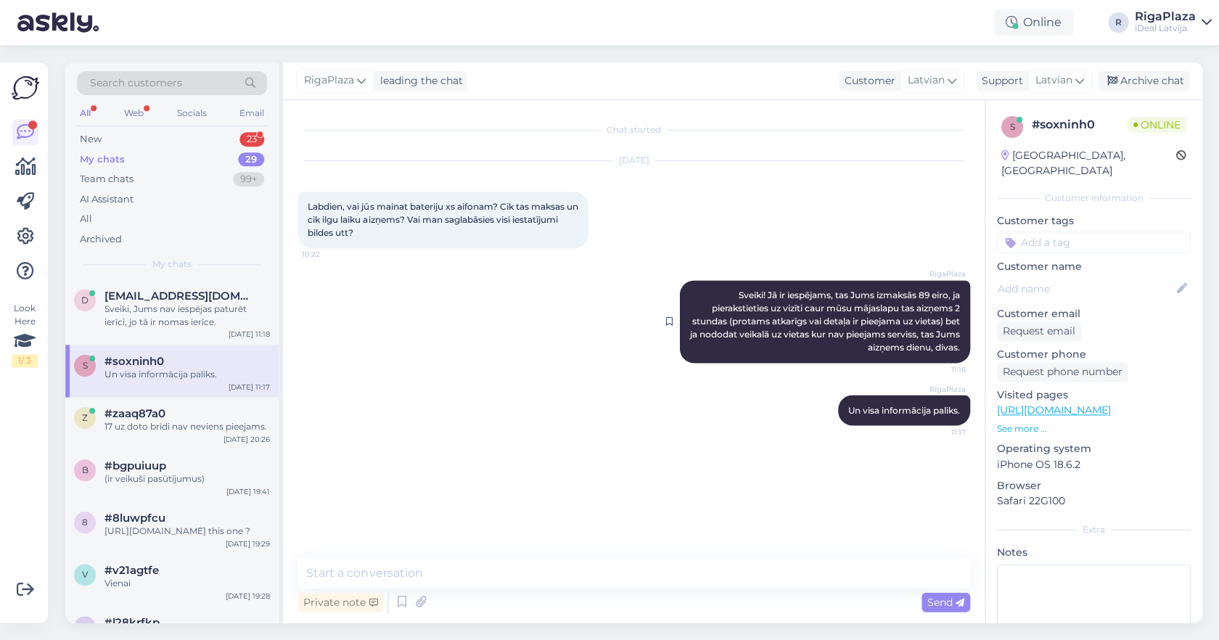
copy span "Sveiki! Jā ir iespējams, tas Jums izmaksās 89 eiro, ja pierakstieties uz vizīti…"
drag, startPoint x: 960, startPoint y: 348, endPoint x: 723, endPoint y: 282, distance: 246.1
click at [723, 282] on div "RigaPlaza Sveiki! Jā ir iespējams, tas Jums izmaksās 89 eiro, ja pierakstieties…" at bounding box center [824, 321] width 290 height 83
click at [196, 142] on div "New 23" at bounding box center [172, 139] width 190 height 20
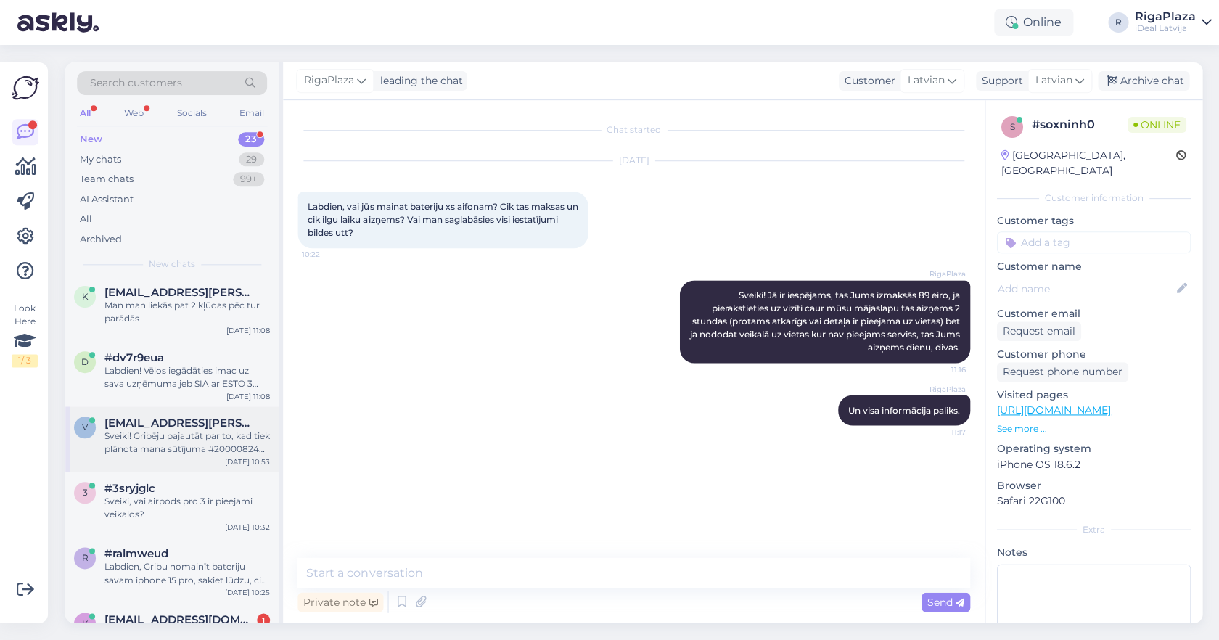
scroll to position [70, 0]
click at [151, 431] on div "Sveiki! Gribēju pajautāt par to, kad tiek plānota mana sūtījuma #2000082482 īst…" at bounding box center [187, 442] width 165 height 26
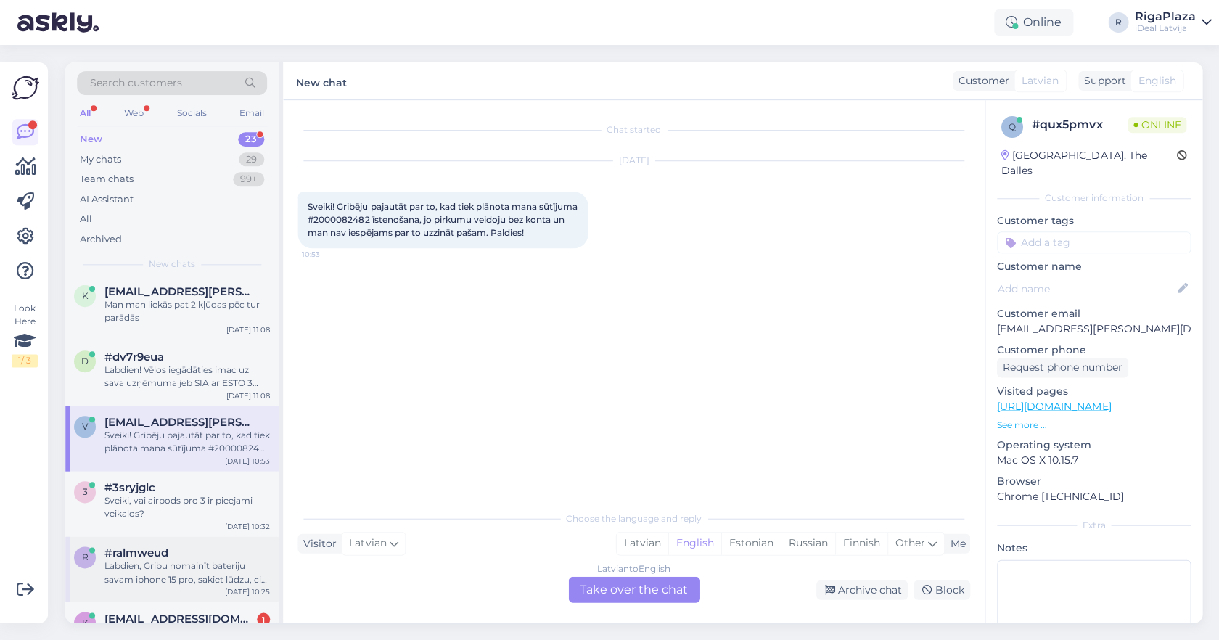
click at [151, 581] on div "Labdien, Gribu nomainīt bateriju savam iphone 15 pro, sakiet lūdzu, cik ilgi ta…" at bounding box center [187, 573] width 165 height 26
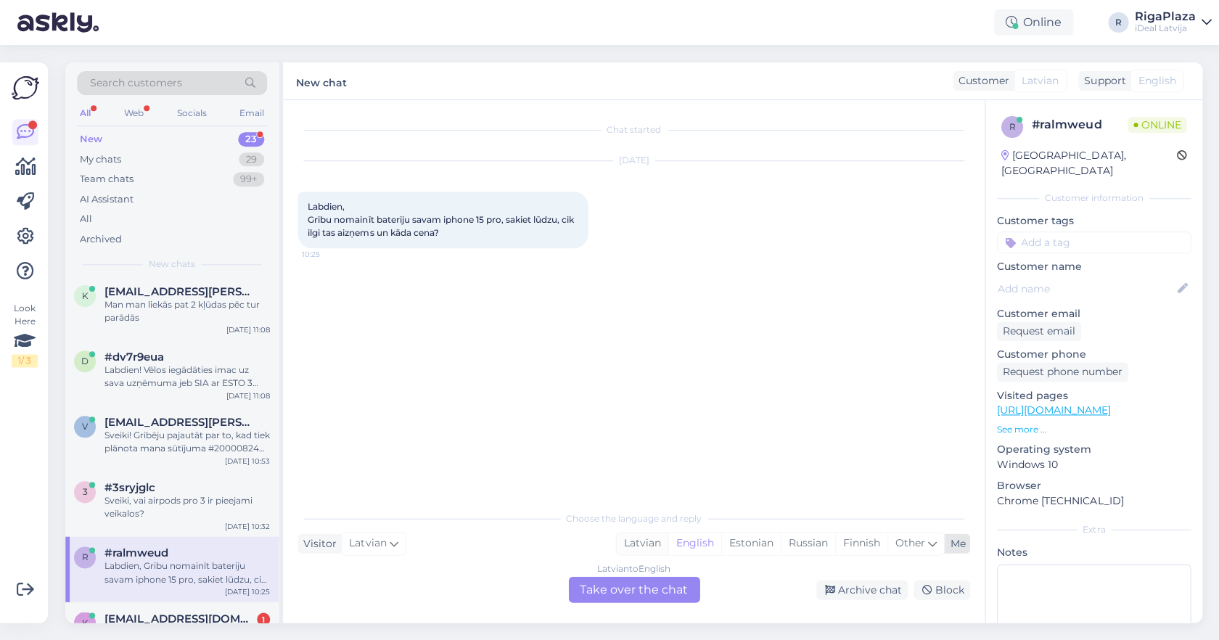
click at [645, 549] on div "Latvian" at bounding box center [642, 543] width 52 height 22
click at [631, 584] on div "Latvian to Latvian Take over the chat" at bounding box center [633, 589] width 131 height 26
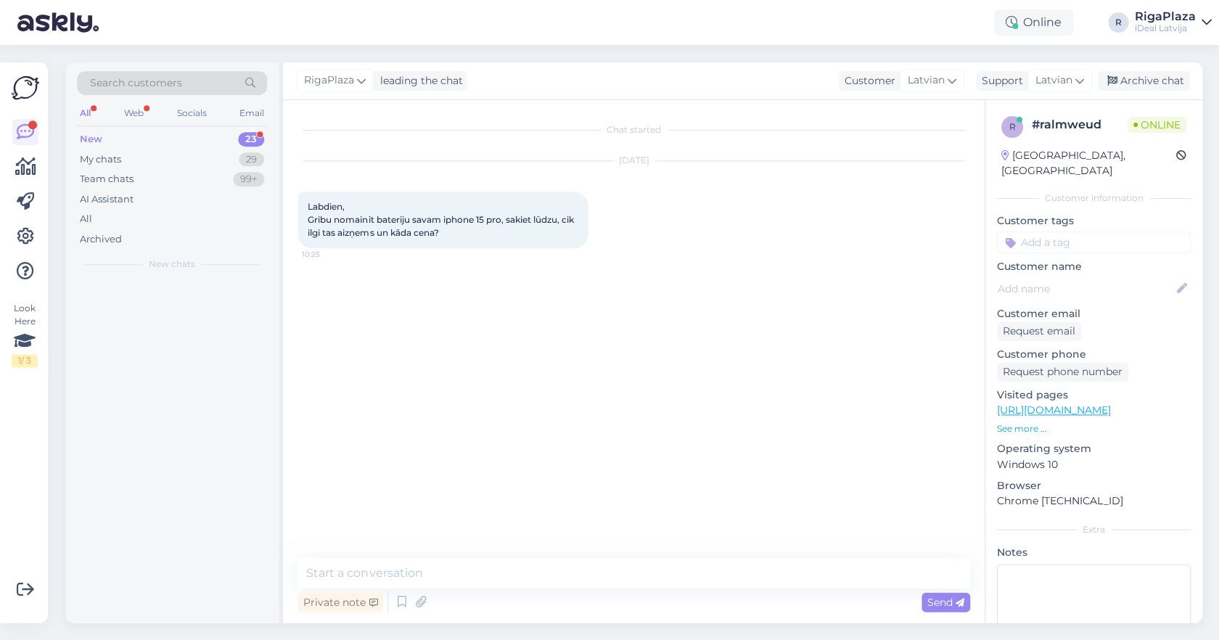
scroll to position [0, 0]
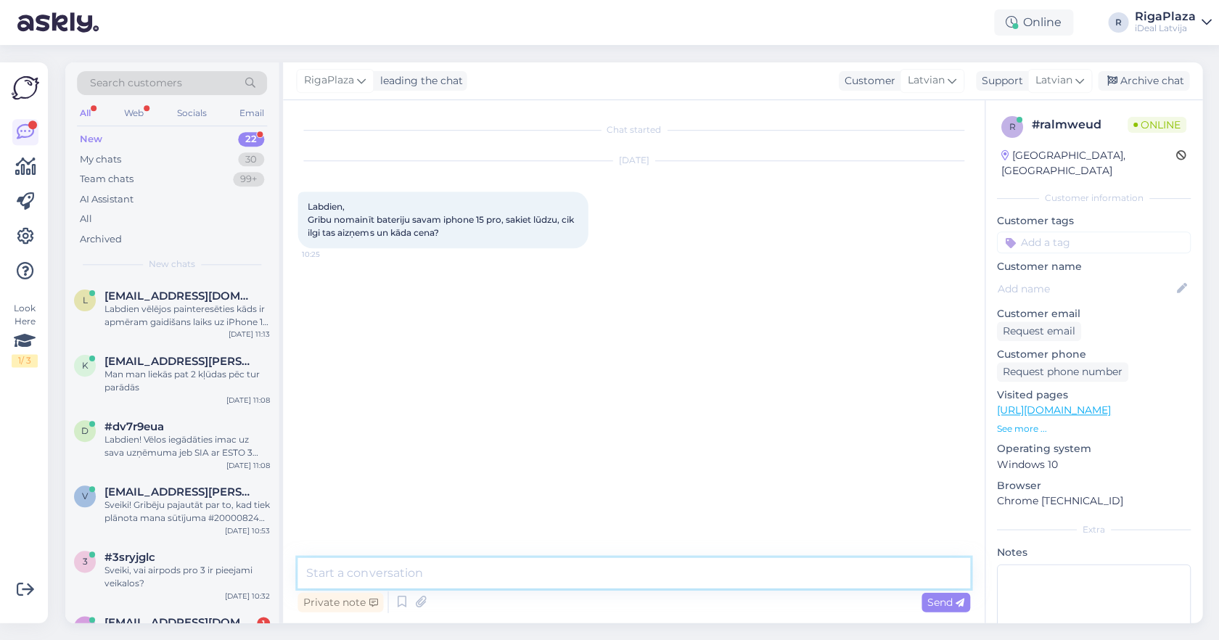
click at [634, 576] on textarea at bounding box center [634, 572] width 672 height 30
paste textarea "Jā ir iespējams, tas Jums izmaksās 89 eiro, ja pierakstieties uz vizīti caur mū…"
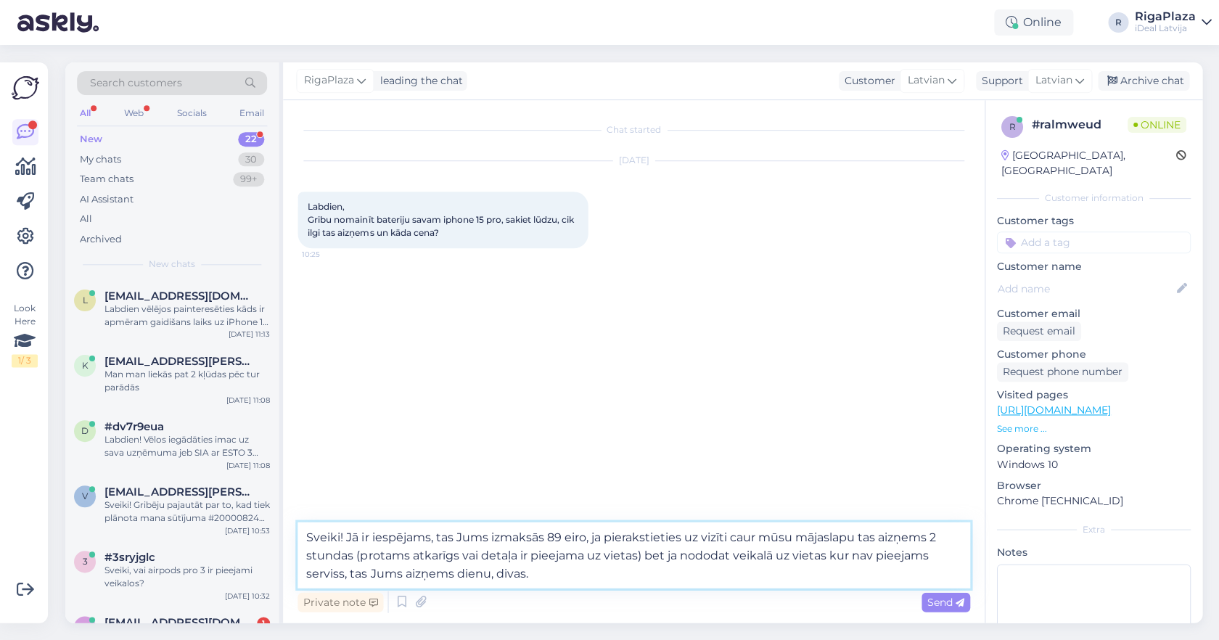
drag, startPoint x: 349, startPoint y: 534, endPoint x: 433, endPoint y: 536, distance: 83.5
click at [433, 536] on textarea "Sveiki! Jā ir iespējams, tas Jums izmaksās 89 eiro, ja pierakstieties uz vizīti…" at bounding box center [634, 555] width 672 height 66
click at [464, 536] on textarea "Sveiki! Tas Jums izmaksās 89 eiro, ja pierakstieties uz vizīti caur mūsu mājasl…" at bounding box center [634, 555] width 672 height 66
click at [537, 559] on textarea "Sveiki! Tas Jums izmaksās 99 eiro, ja pierakstieties uz vizīti caur mūsu mājasl…" at bounding box center [634, 555] width 672 height 66
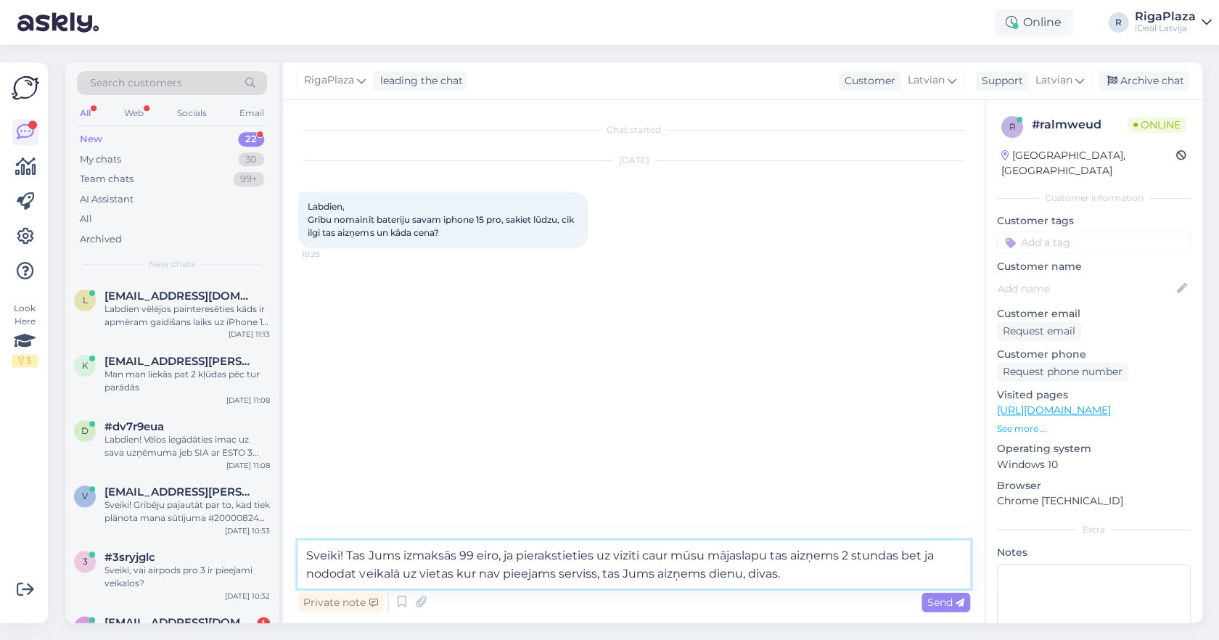
type textarea "Sveiki! Tas Jums izmaksās 99 eiro, ja pierakstieties uz vizīti caur mūsu mājasl…"
click at [781, 574] on textarea "Sveiki! Tas Jums izmaksās 99 eiro, ja pierakstieties uz vizīti caur mūsu mājasl…" at bounding box center [634, 564] width 672 height 48
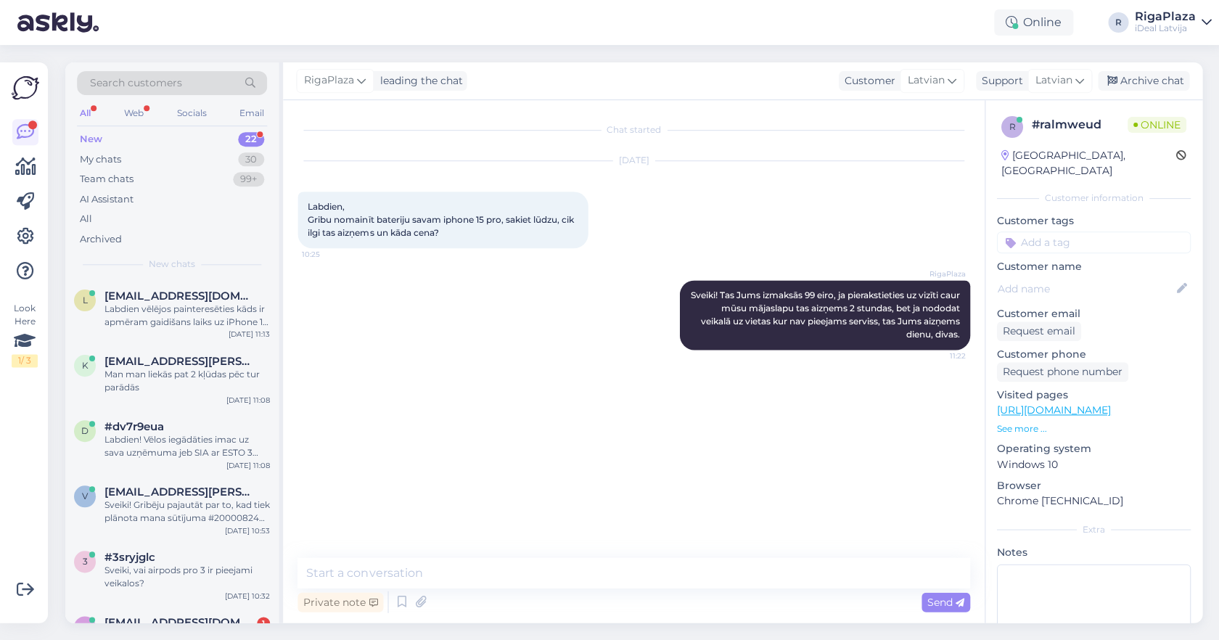
click at [179, 147] on div "New 22" at bounding box center [172, 139] width 190 height 20
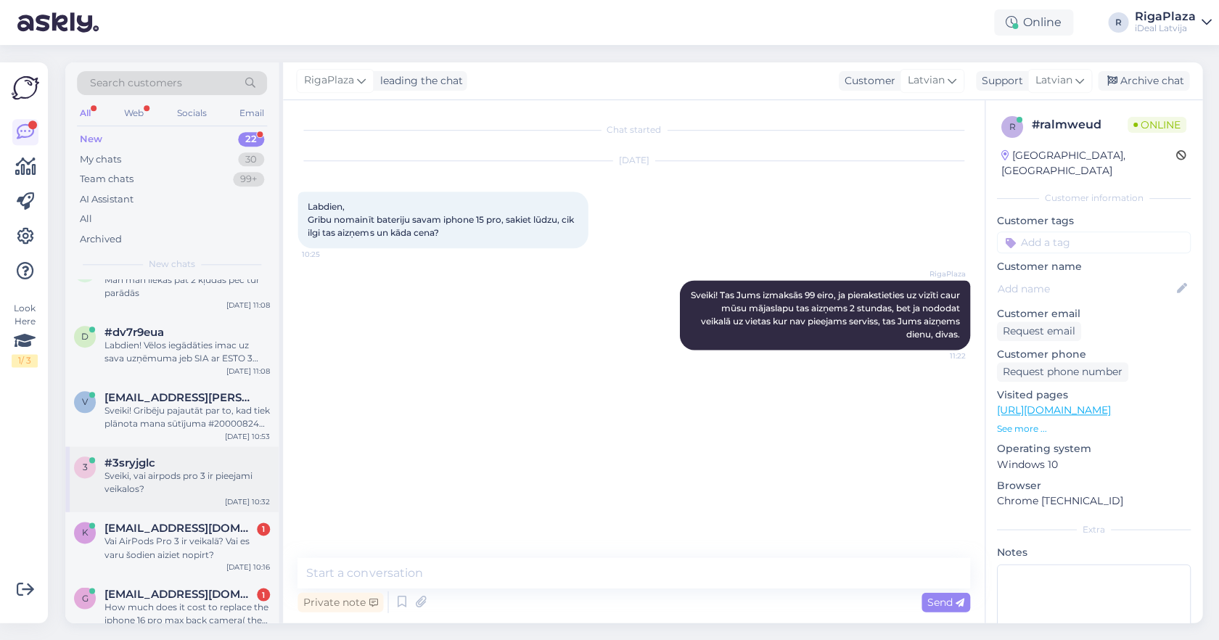
scroll to position [97, 0]
click at [163, 515] on div "k krissvevers@gmail.com 1 Vai AirPods Pro 3 ir veikalā? Vai es varu šodien aizi…" at bounding box center [171, 541] width 213 height 65
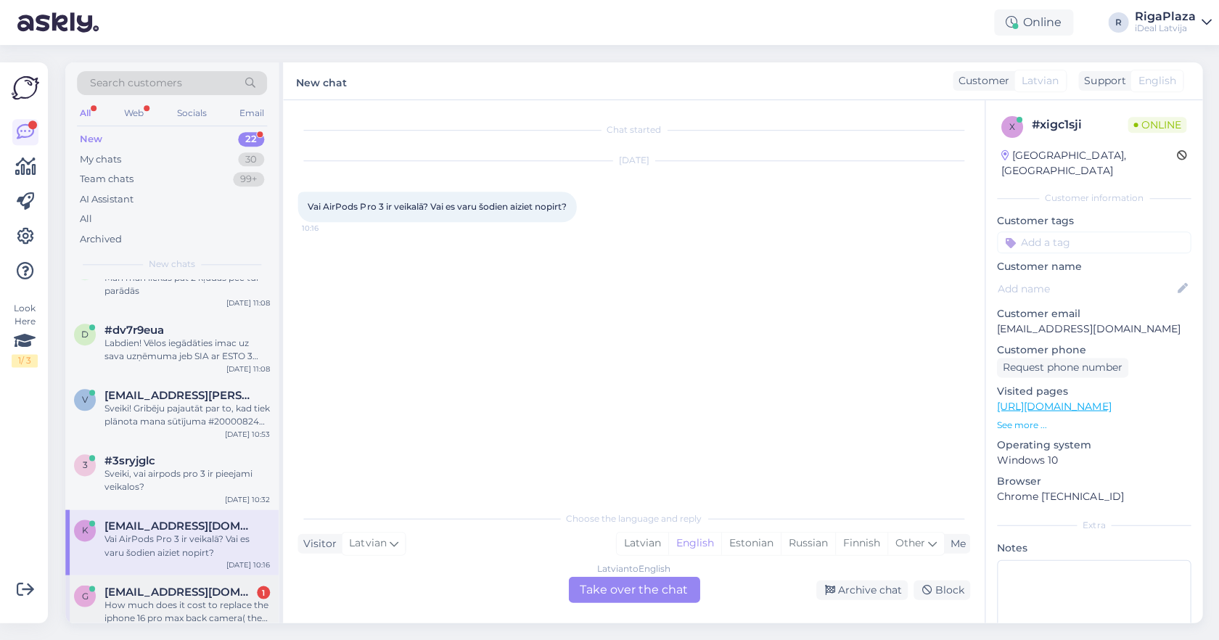
click at [173, 603] on div "How much does it cost to replace the iphone 16 pro max back camera( the furthes…" at bounding box center [187, 611] width 165 height 26
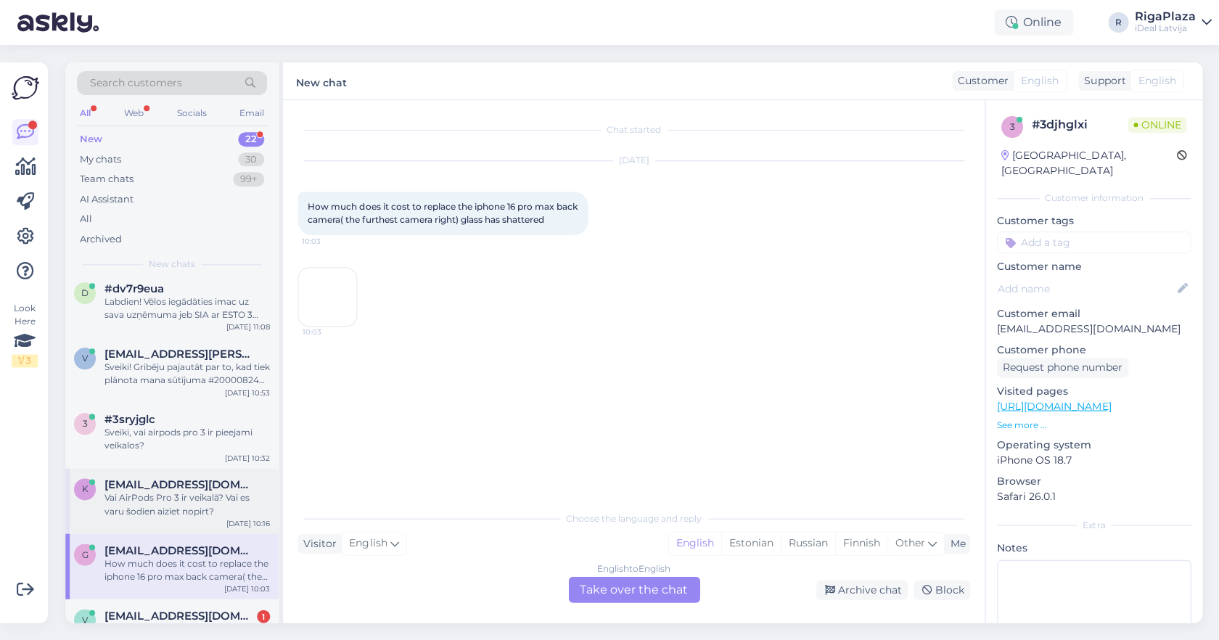
scroll to position [139, 0]
click at [626, 586] on div "English to English Take over the chat" at bounding box center [633, 589] width 131 height 26
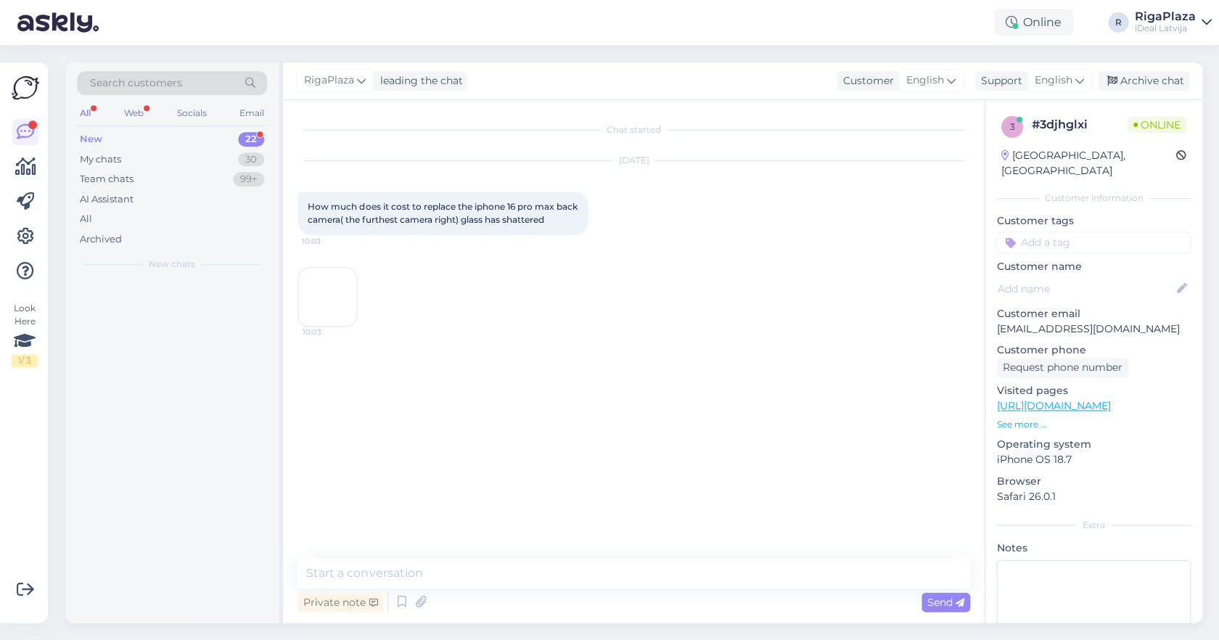
scroll to position [0, 0]
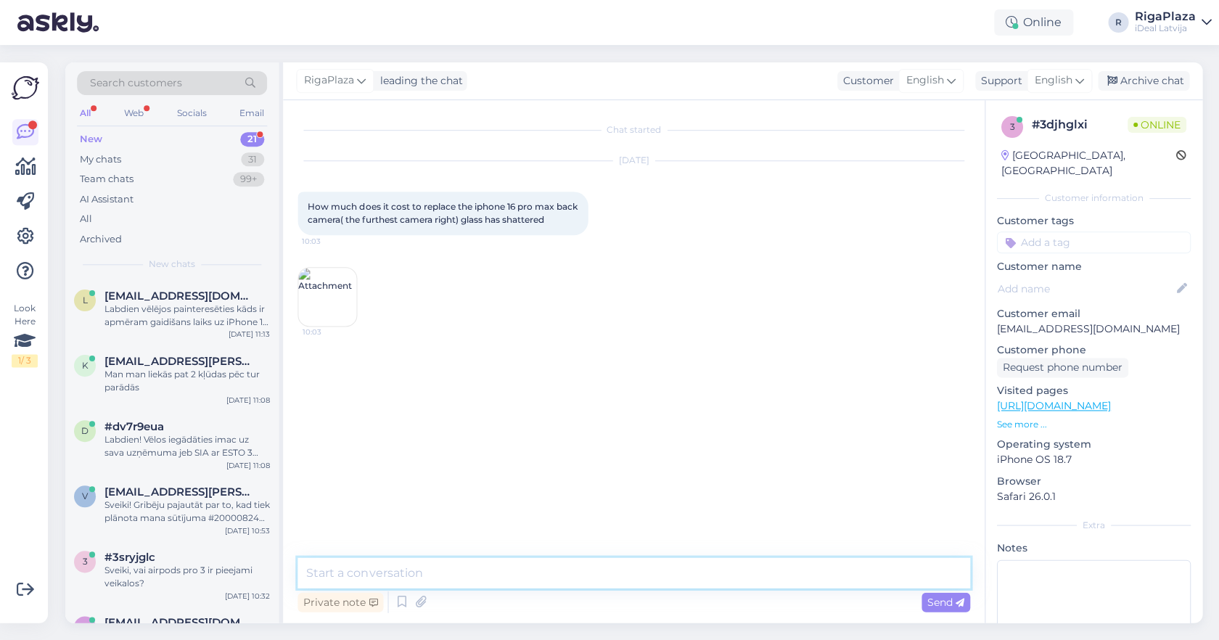
click at [624, 577] on textarea at bounding box center [634, 572] width 672 height 30
type textarea "Hello! It would cost you 279 euros."
click at [120, 138] on div "New 21" at bounding box center [172, 139] width 190 height 20
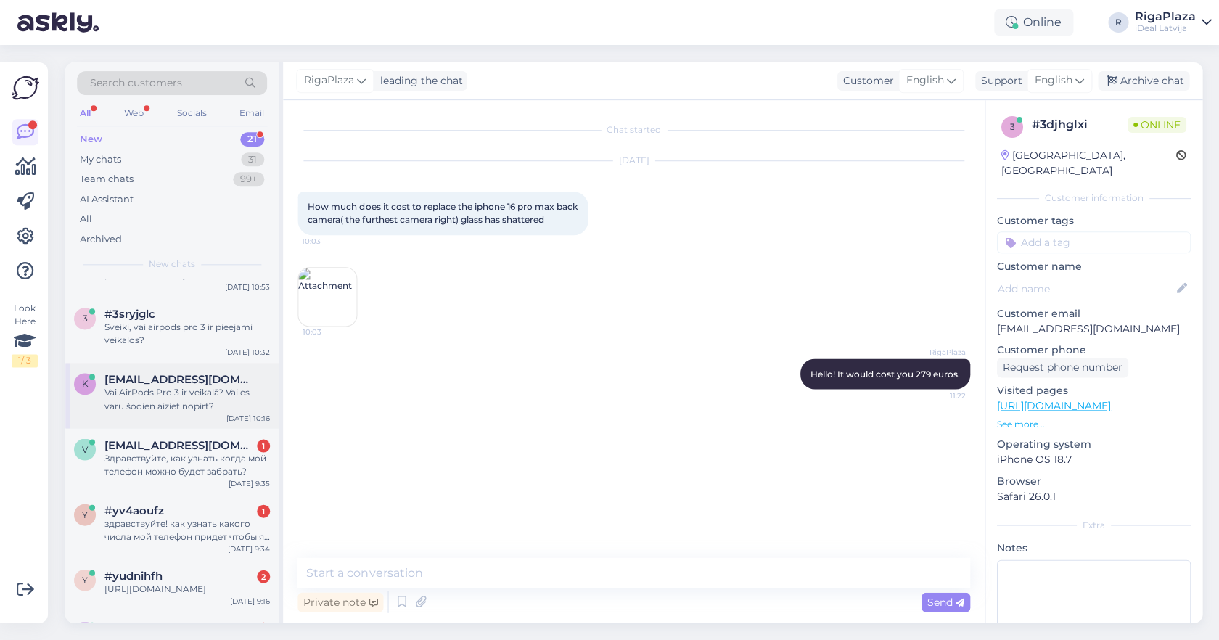
scroll to position [249, 0]
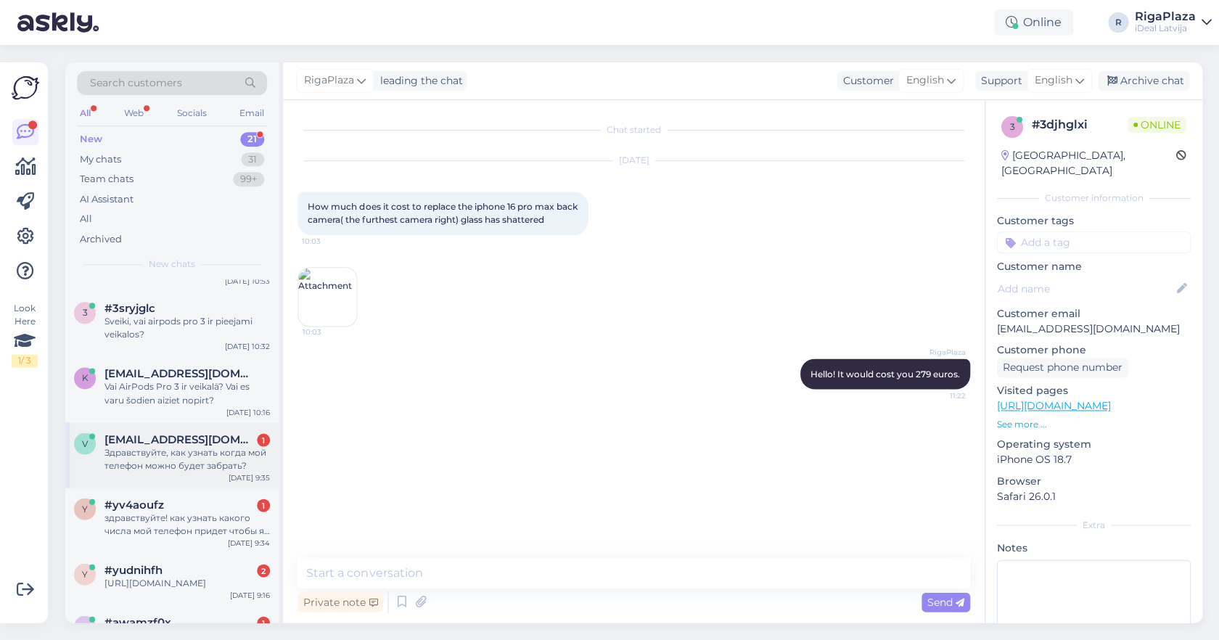
click at [151, 438] on span "veronika2246@inbox.lv" at bounding box center [180, 439] width 151 height 13
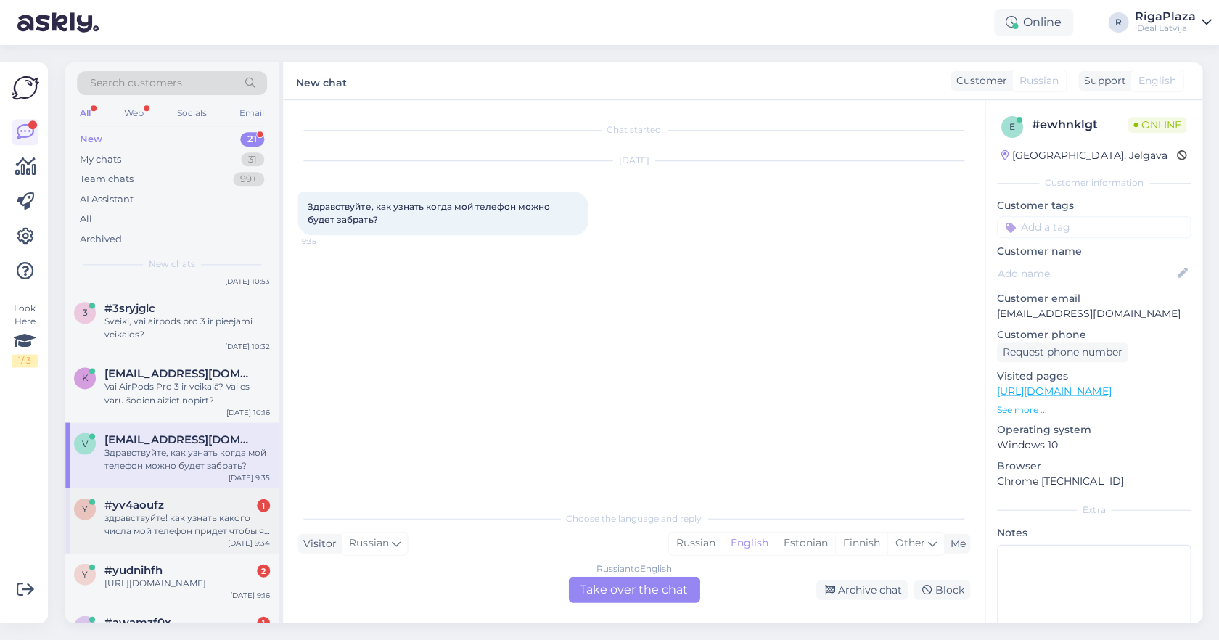
click at [216, 498] on div "#yv4aoufz 1" at bounding box center [187, 504] width 165 height 13
click at [234, 480] on div "Sep 30 9:35" at bounding box center [249, 477] width 41 height 11
click at [921, 538] on span "Other" at bounding box center [910, 542] width 30 height 13
type input "o"
type input "latv"
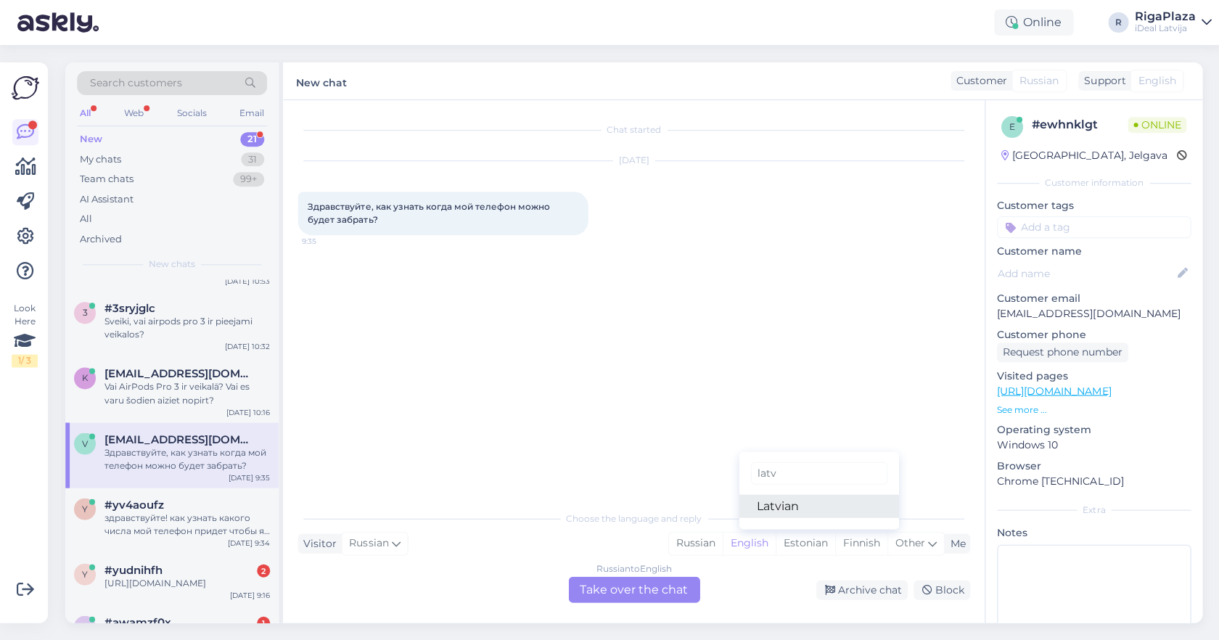
click at [869, 511] on link "Latvian" at bounding box center [819, 505] width 160 height 23
click at [630, 590] on div "Russian to Latvian Take over the chat" at bounding box center [633, 589] width 131 height 26
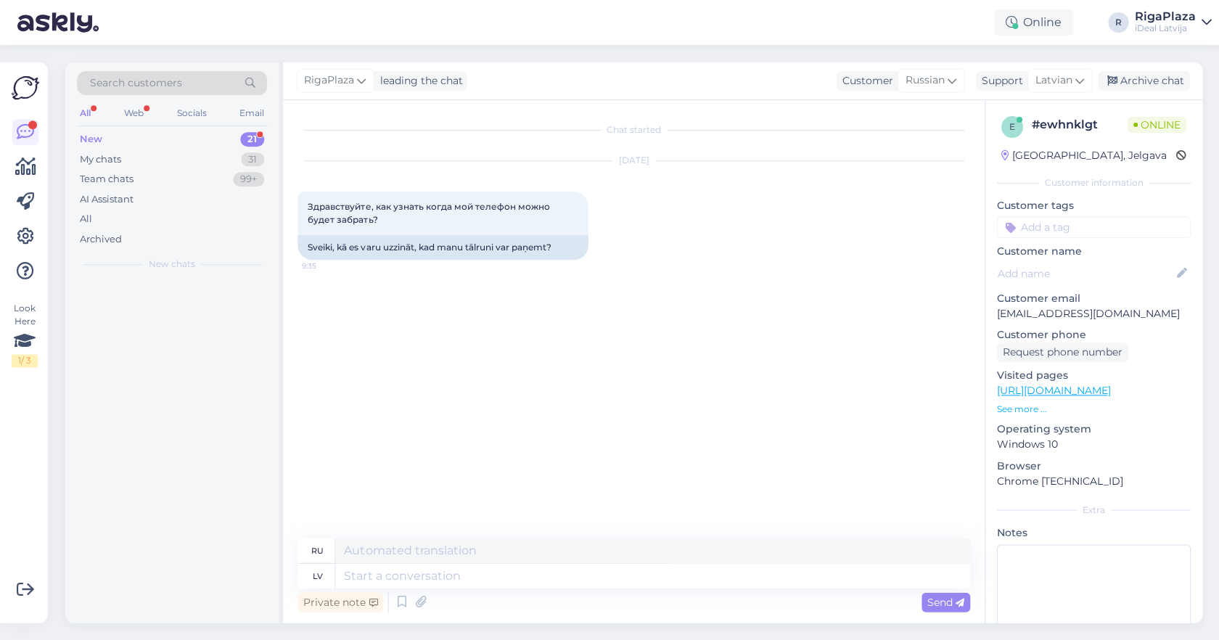
scroll to position [0, 0]
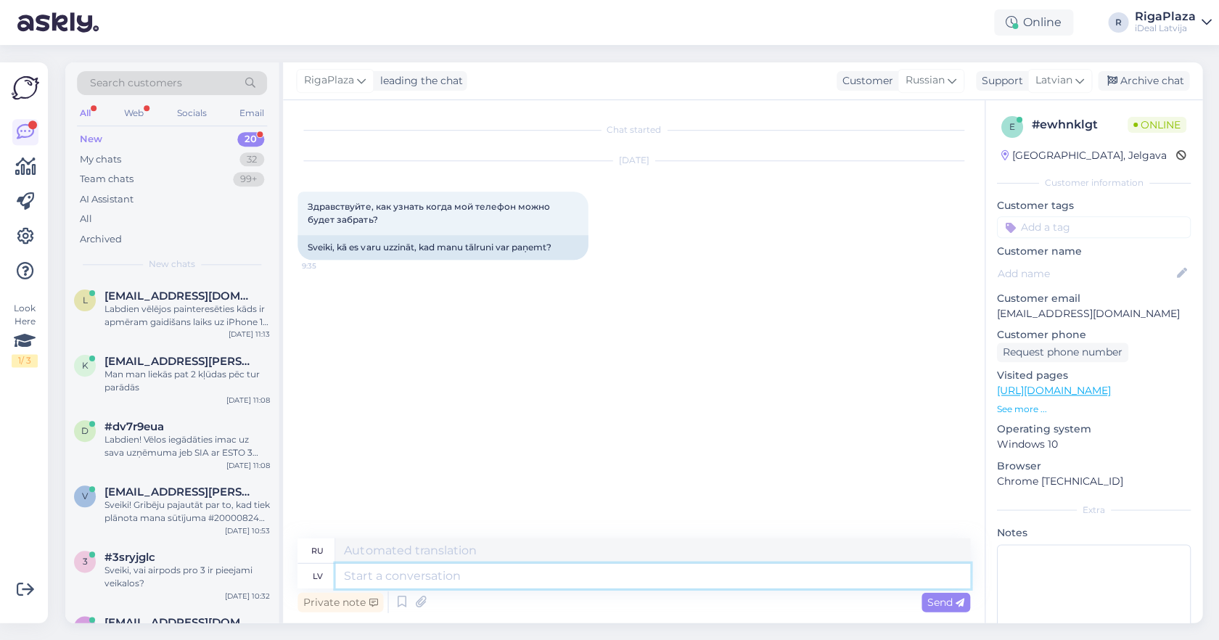
click at [631, 577] on textarea at bounding box center [652, 575] width 634 height 25
type textarea "Sveiki, ar"
type textarea "Привет,"
type textarea "Sveiki, ar J"
type textarea "Привет, с"
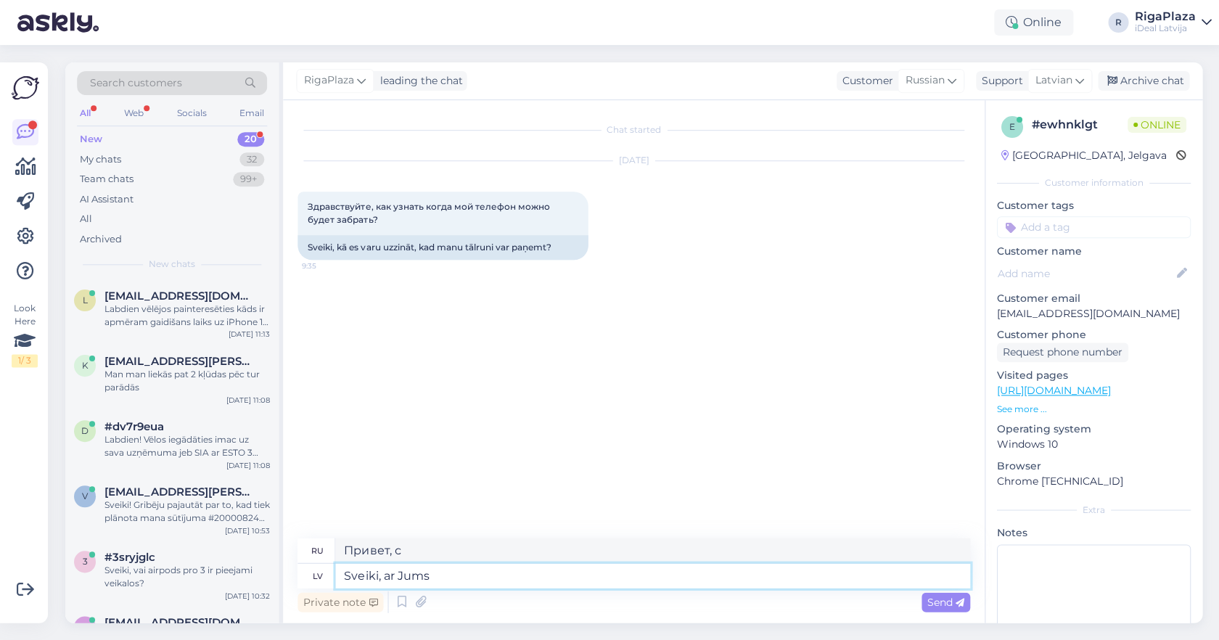
type textarea "Sveiki, ar Jums s"
type textarea "Привет, как дела?"
type textarea "Sveiki, ar Jums sazināsies kad"
type textarea "Здравствуйте, мы свяжемся с вами."
type textarea "Sveiki, ar Jums sazināsies kad"
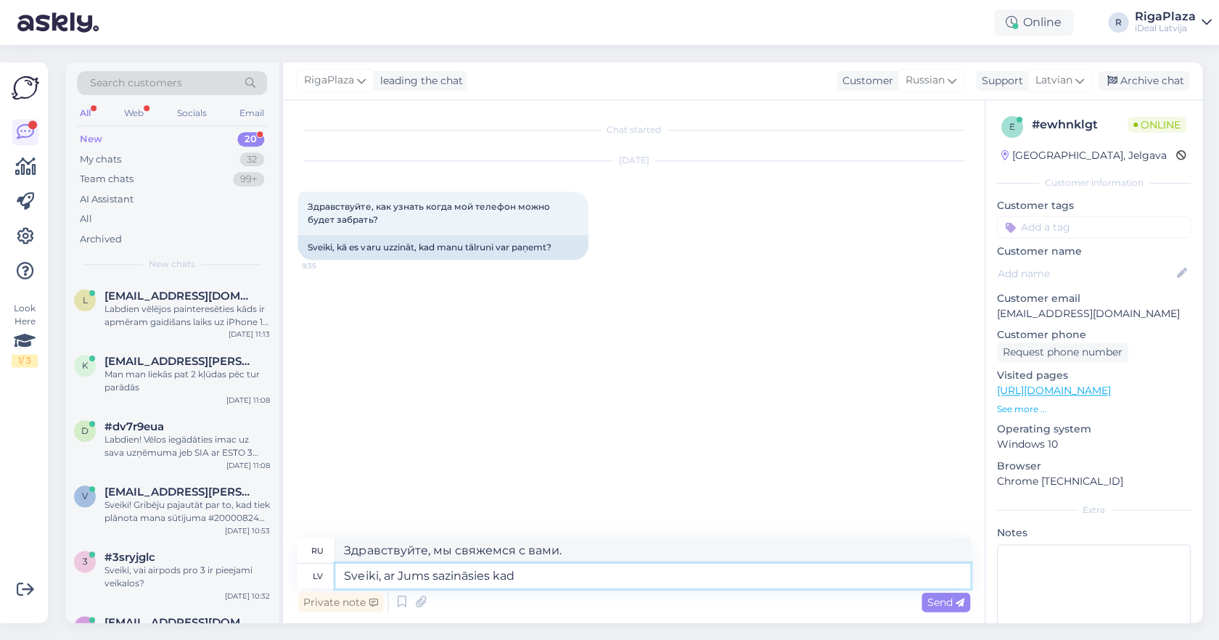
type textarea "Здравствуйте, я свяжусь с вами, когда"
type textarea "Sveiki, ar Jums sazināsies kad pienāks J'"
type textarea "Здравствуйте, я свяжусь с вами, как только приеду."
type textarea "Sveiki, ar Jums sazināsies kad pienāks Jūsu k'"
type textarea "Здравствуйте, я свяжусь с вами, как только прибудет ваш заказ."
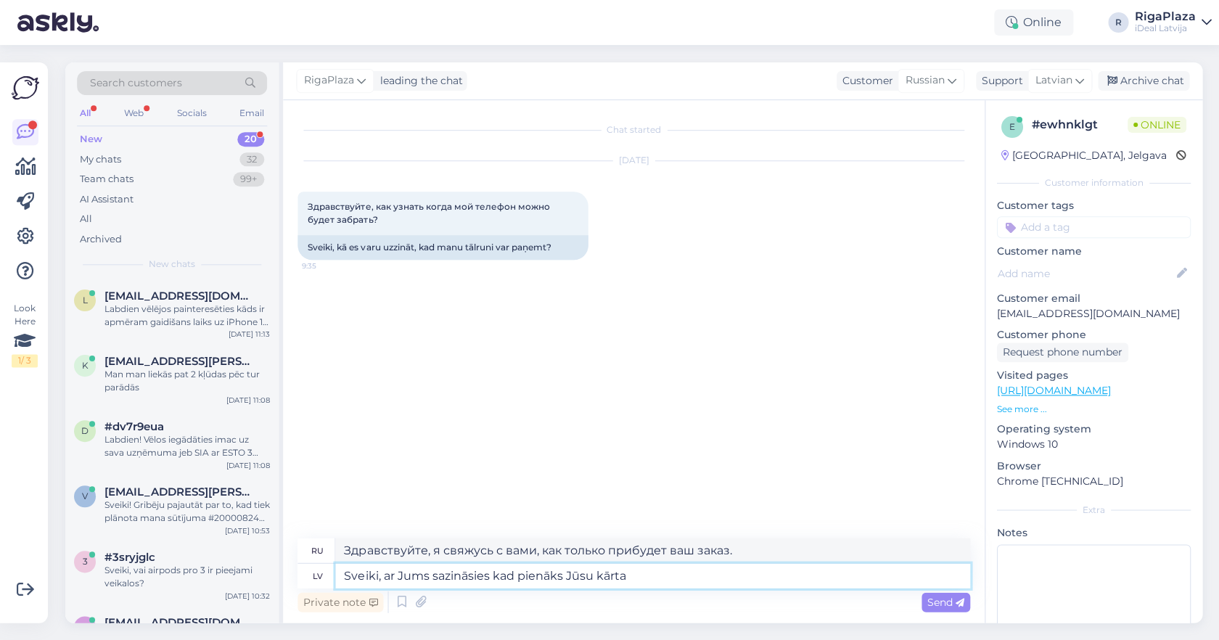
type textarea "Sveiki, ar Jums sazināsies kad pienāks Jūsu kārta."
type textarea "Здравствуйте, с вами свяжутся, когда подойдет ваша очередь."
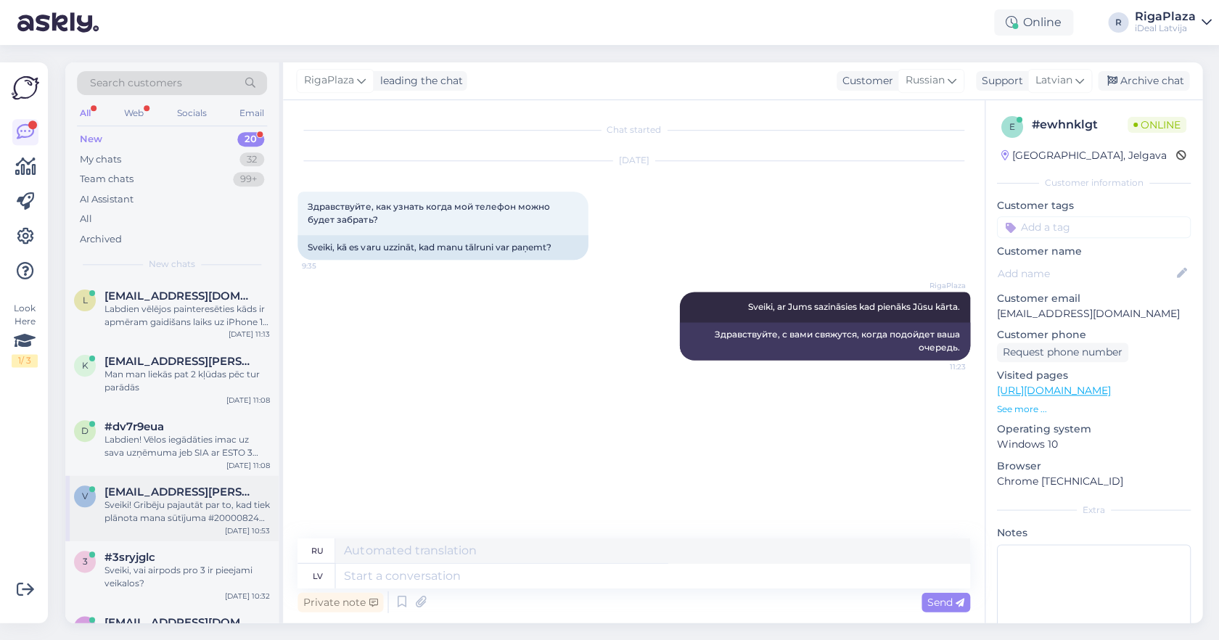
click at [197, 493] on span "valdis.abrams@gmail.com" at bounding box center [180, 492] width 151 height 13
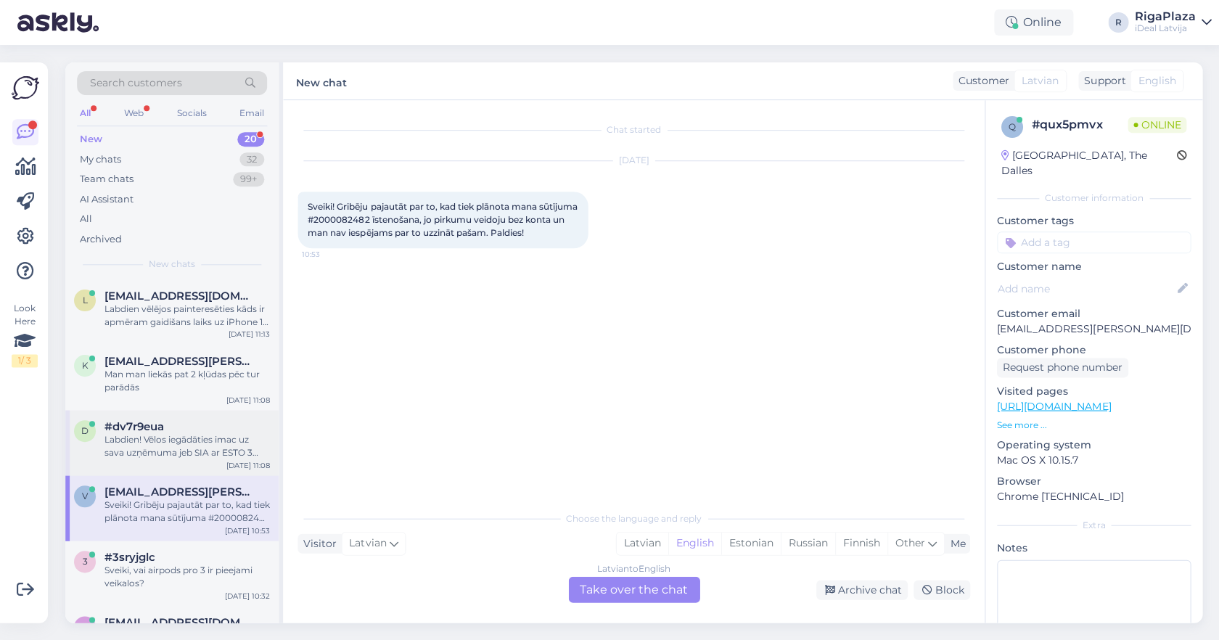
click at [218, 420] on div "#dv7r9eua" at bounding box center [187, 426] width 165 height 13
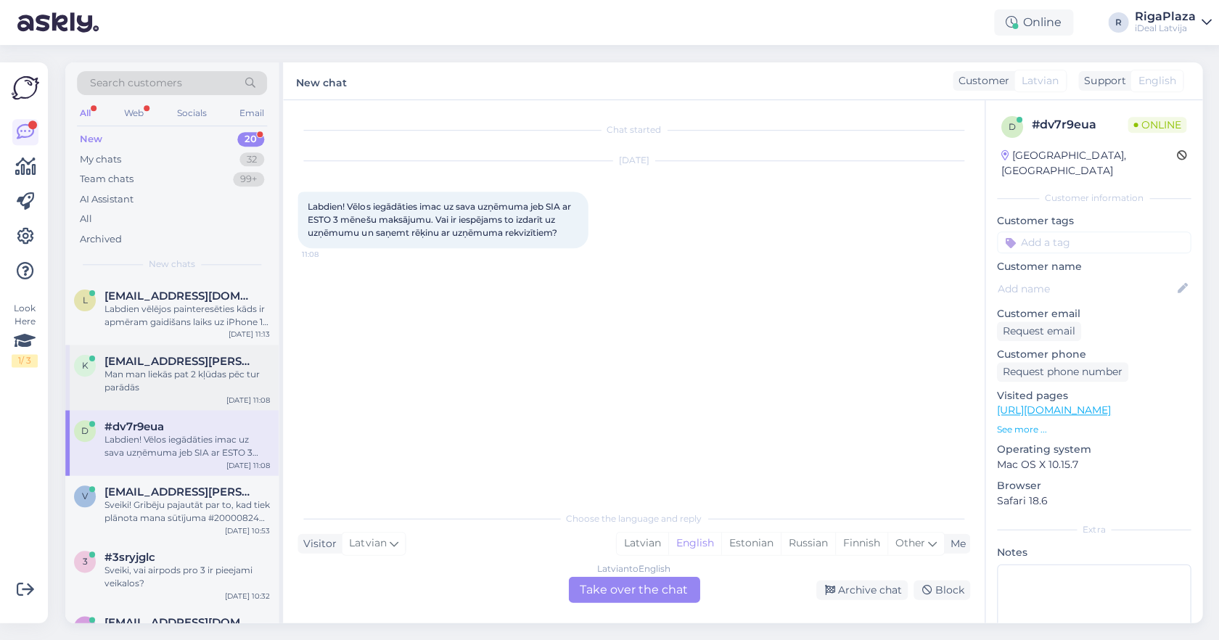
click at [214, 389] on div "Man man liekās pat 2 kļūdas pēc tur parādās" at bounding box center [187, 381] width 165 height 26
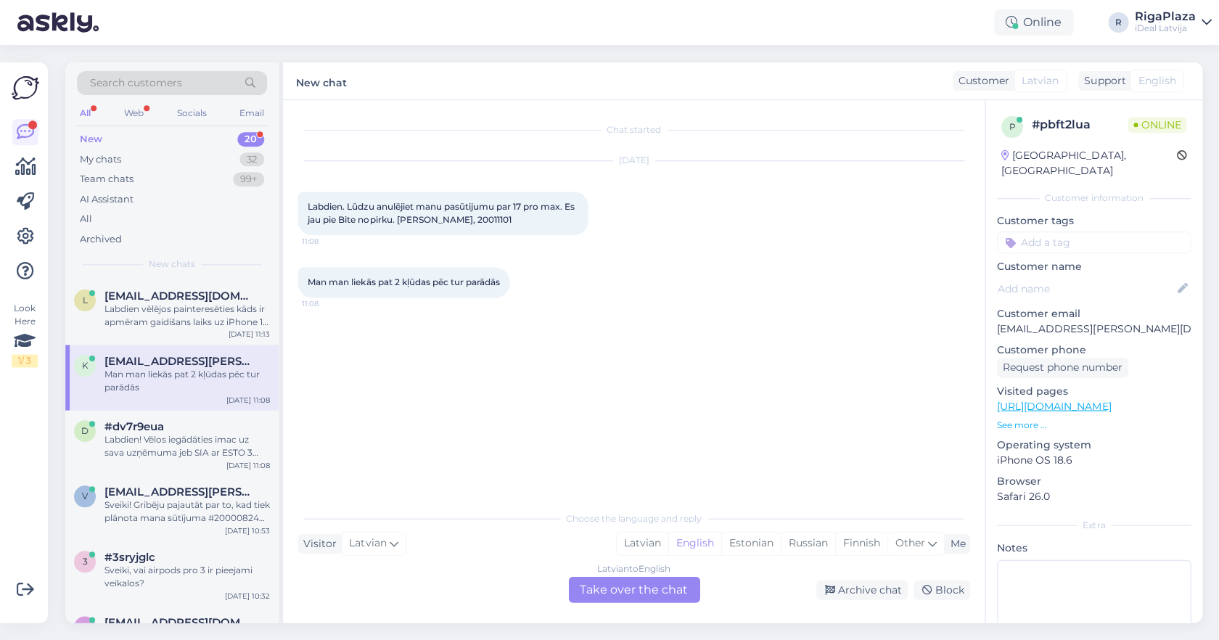
click at [237, 142] on div "New 20" at bounding box center [172, 139] width 190 height 20
click at [209, 321] on div "Labdien vēlējos painteresēties kāds ir apmēram gaidišans laiks uz iPhone 17 ja …" at bounding box center [187, 316] width 165 height 26
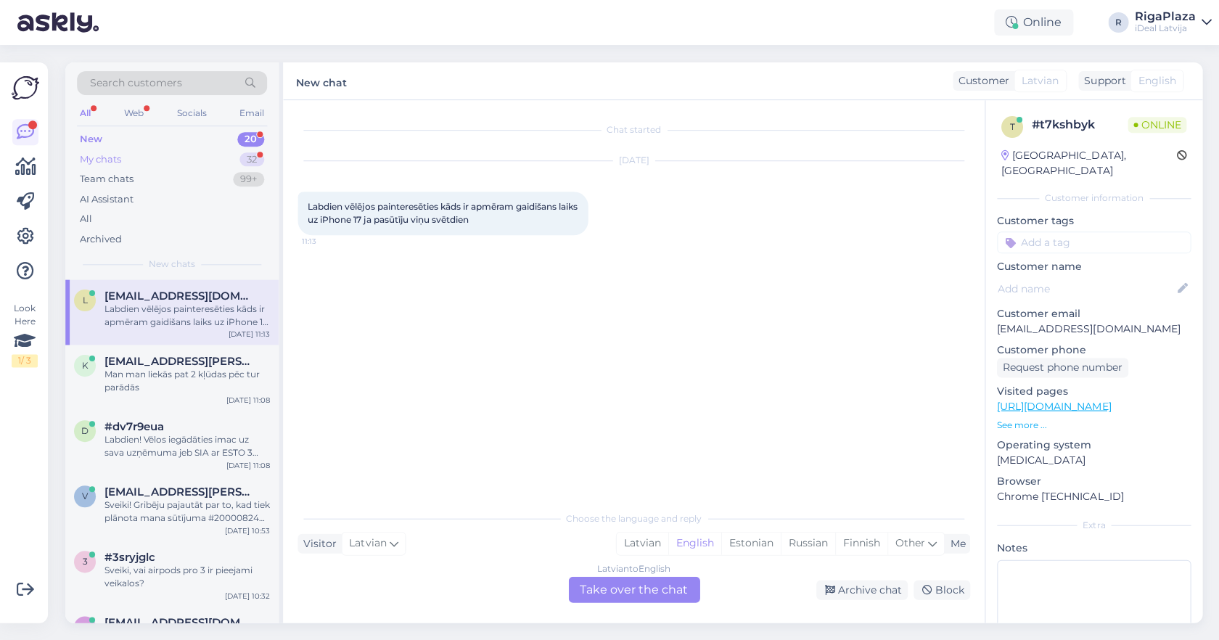
click at [221, 160] on div "My chats 32" at bounding box center [172, 159] width 190 height 20
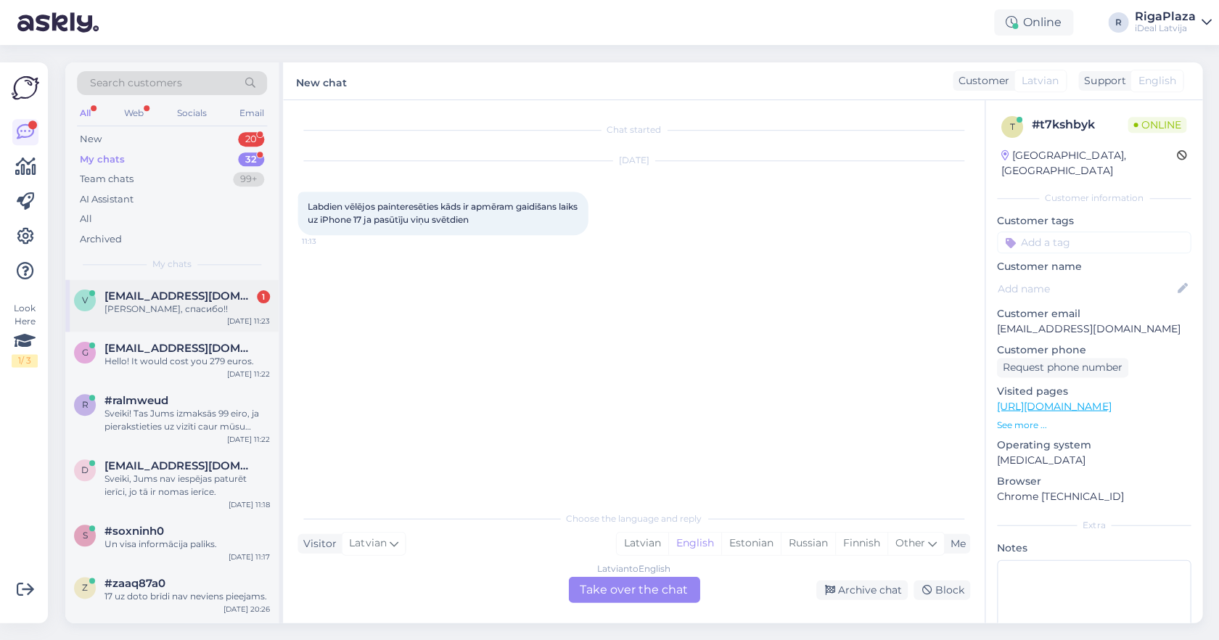
click at [188, 322] on div "v veronika2246@inbox.lv 1 Хорошо, спасибо!! Sep 30 11:23" at bounding box center [171, 305] width 213 height 52
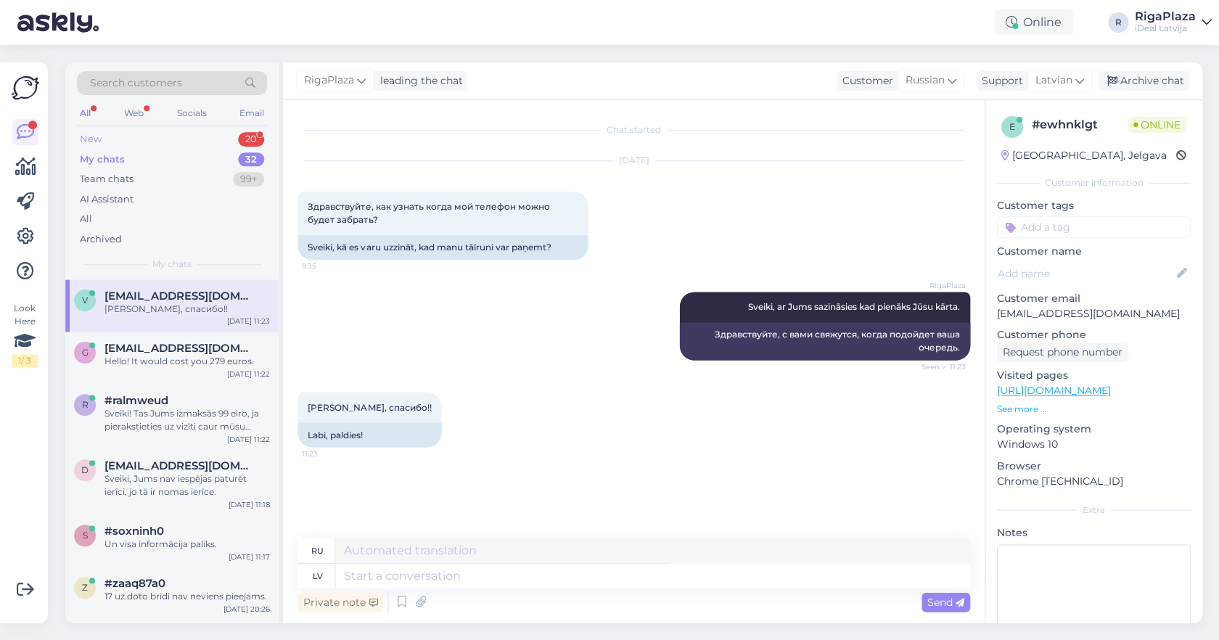
click at [202, 138] on div "New 20" at bounding box center [172, 139] width 190 height 20
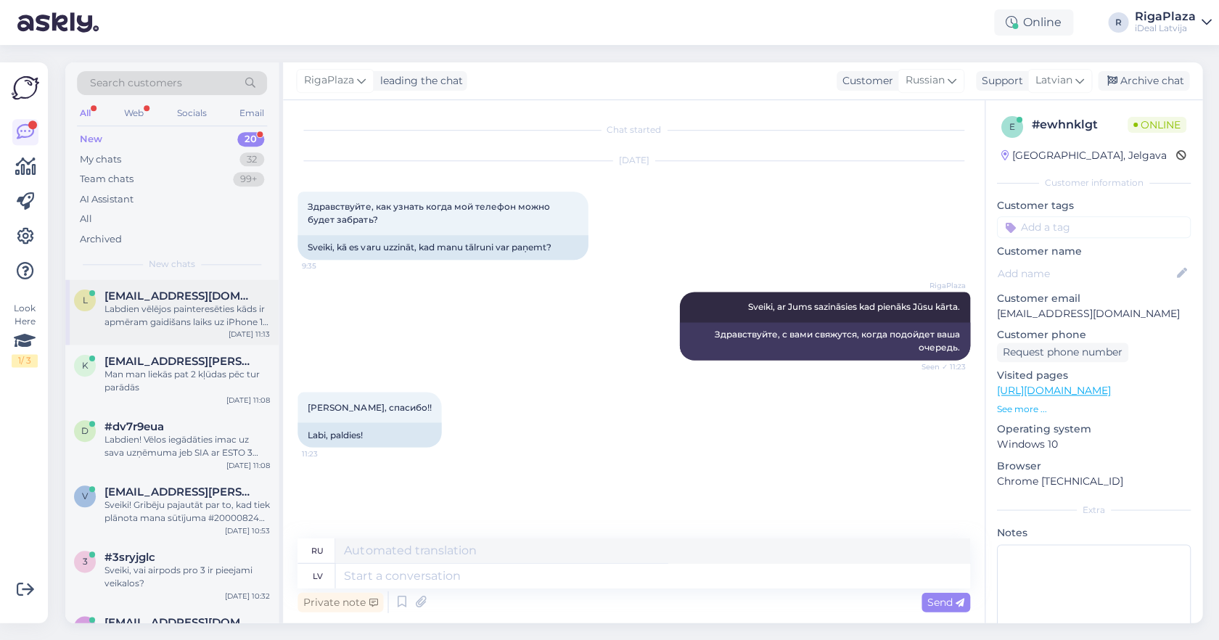
click at [150, 321] on div "Labdien vēlējos painteresēties kāds ir apmēram gaidišans laiks uz iPhone 17 ja …" at bounding box center [187, 316] width 165 height 26
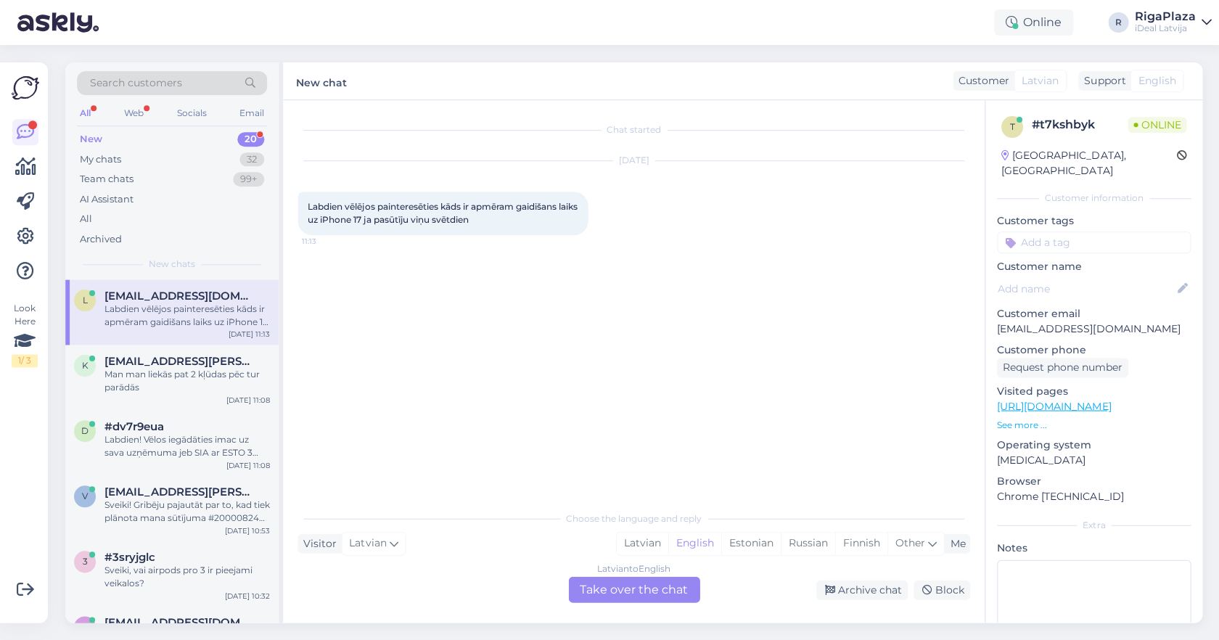
click at [354, 284] on div "Chat started Sep 30 2025 Labdien vēlējos painteresēties kāds ir apmēram gaidiša…" at bounding box center [640, 302] width 685 height 375
click at [143, 399] on div "k kaspars.savics@gmail.com Man man liekās pat 2 kļūdas pēc tur parādās Sep 30 1…" at bounding box center [171, 377] width 213 height 65
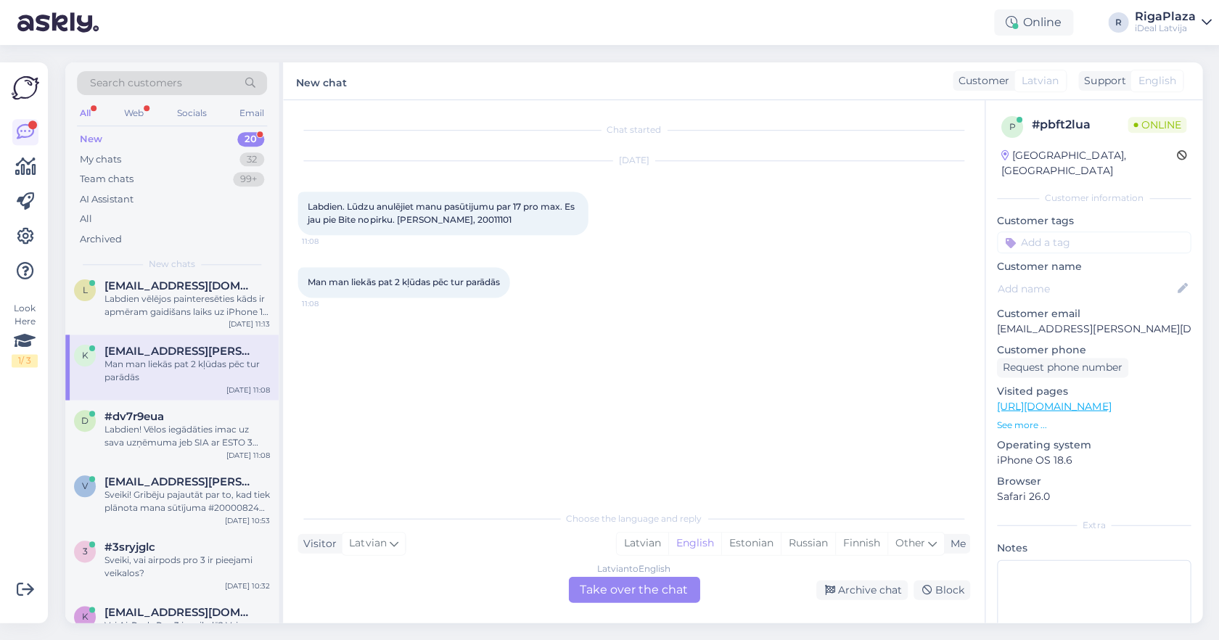
scroll to position [21, 0]
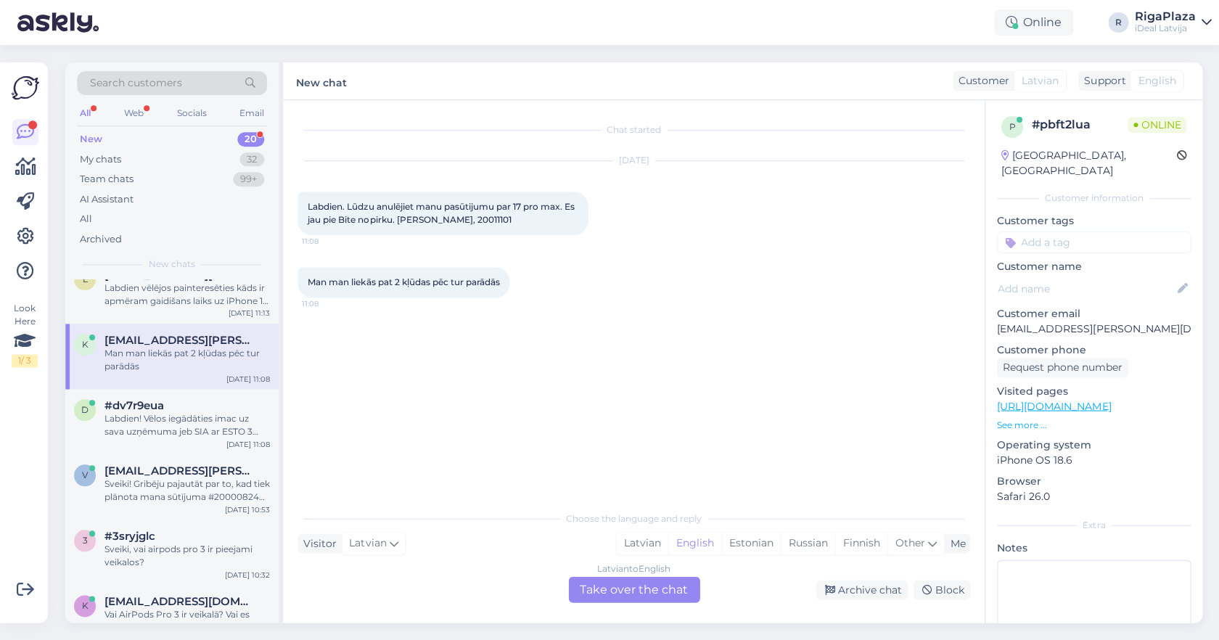
click at [481, 218] on span "Labdien. Lūdzu anulējiet manu pasūtijumu par 17 pro max. Es jau pie Bite nopirk…" at bounding box center [442, 213] width 269 height 24
copy div "20011101 11:08"
click at [361, 327] on div "Chat started Sep 30 2025 Labdien. Lūdzu anulējiet manu pasūtijumu par 17 pro ma…" at bounding box center [640, 302] width 685 height 375
click at [180, 404] on div "#dv7r9eua" at bounding box center [187, 405] width 165 height 13
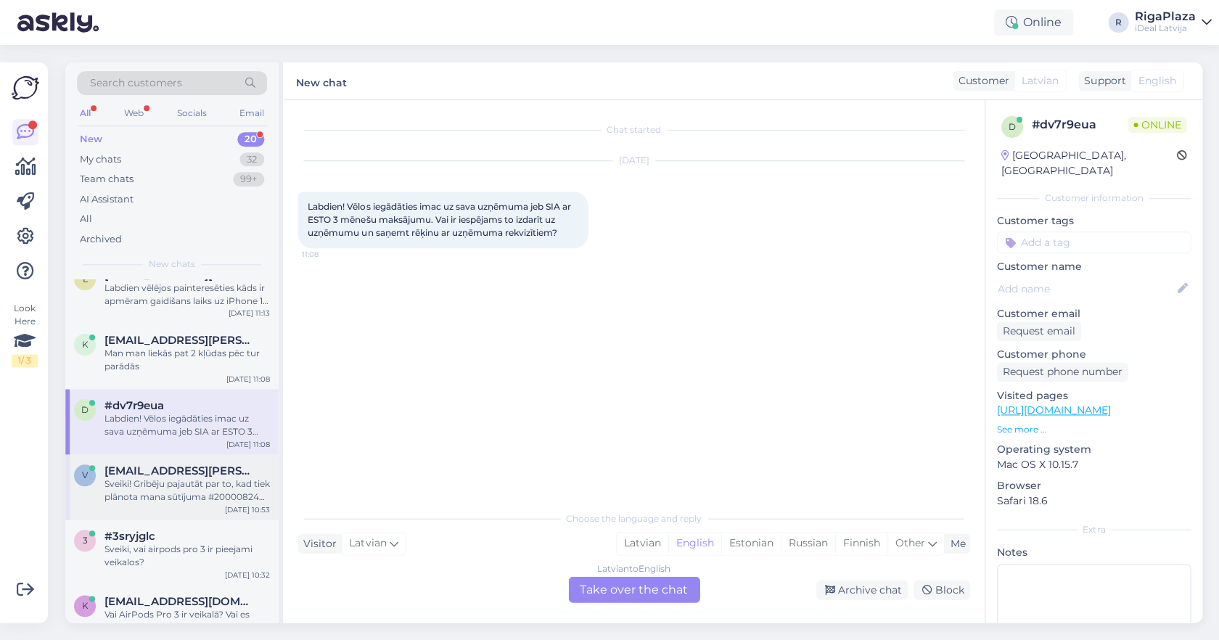
click at [147, 485] on div "Sveiki! Gribēju pajautāt par to, kad tiek plānota mana sūtījuma #2000082482 īst…" at bounding box center [187, 491] width 165 height 26
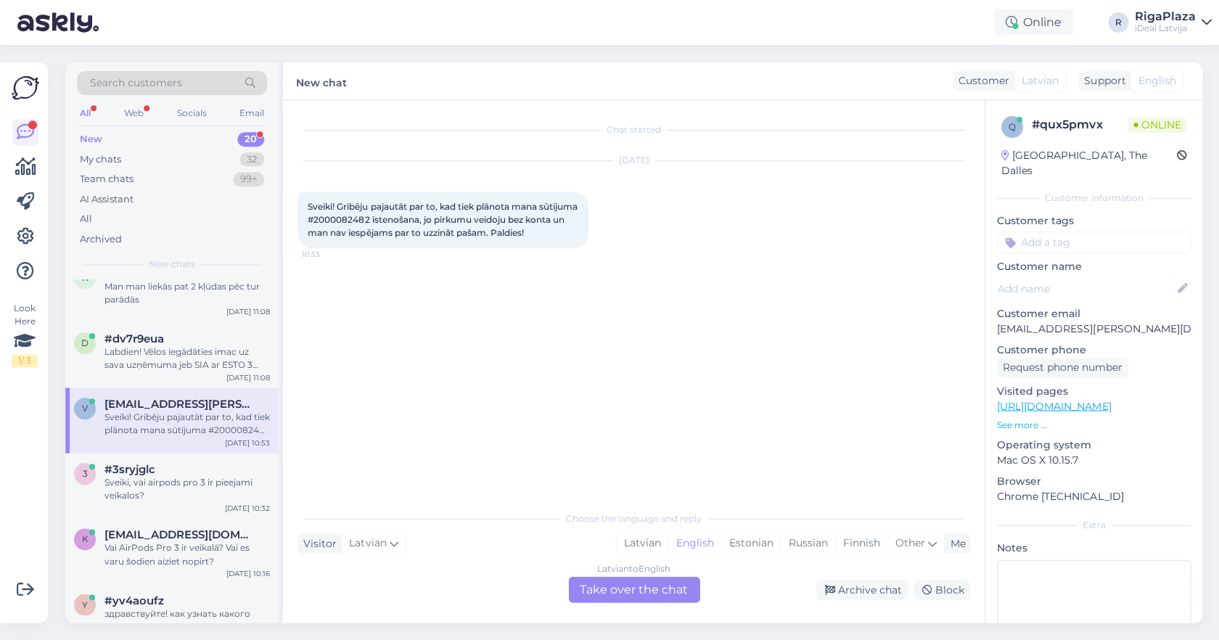
scroll to position [89, 0]
click at [189, 459] on div "3 #3sryjglc Sveiki, vai airpods pro 3 ir pieejami veikalos? Sep 30 10:32" at bounding box center [171, 483] width 213 height 65
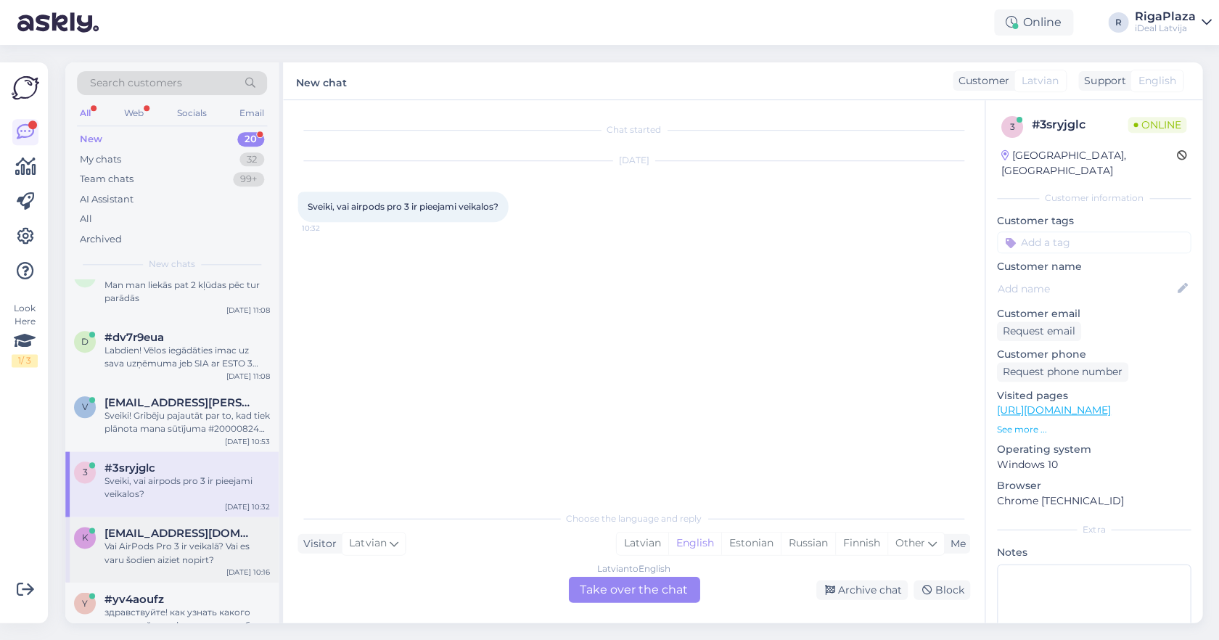
click at [171, 527] on span "krissvevers@gmail.com" at bounding box center [180, 533] width 151 height 13
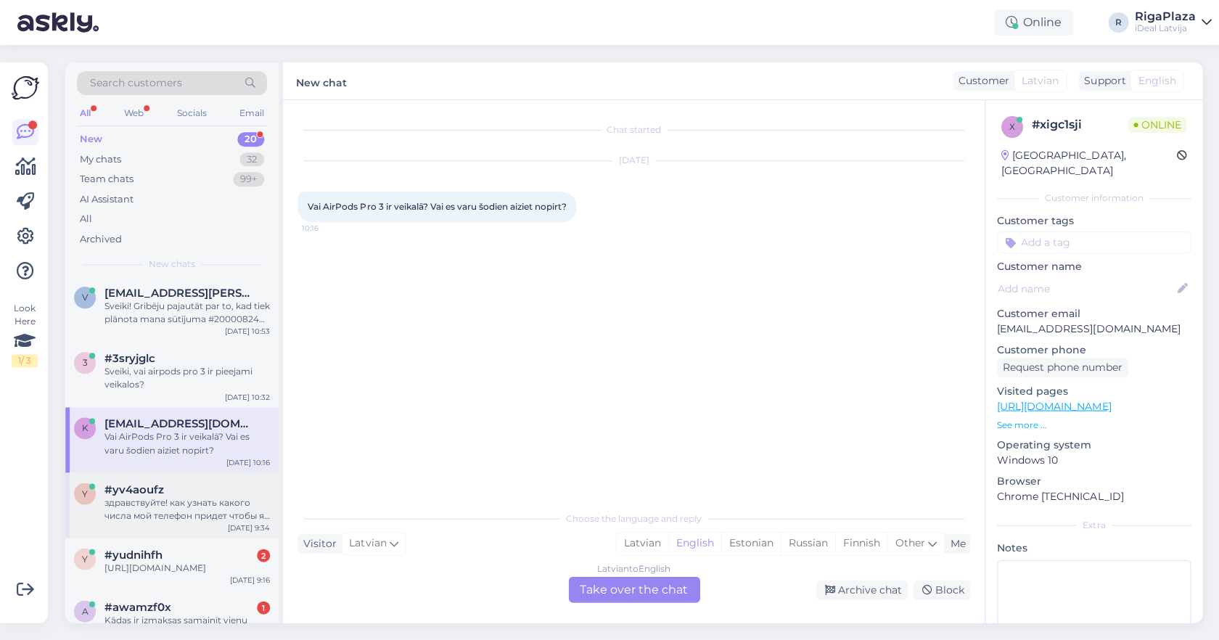
scroll to position [248, 0]
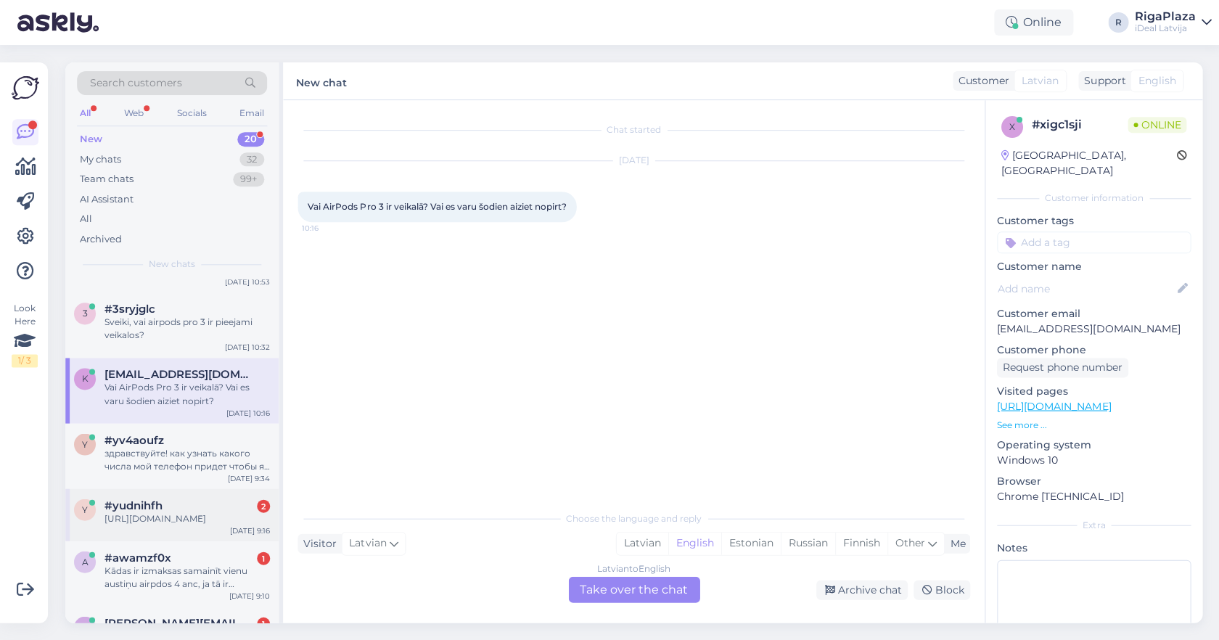
click at [176, 518] on div "https://www.shop.cec.lv/smart-deal" at bounding box center [187, 518] width 165 height 13
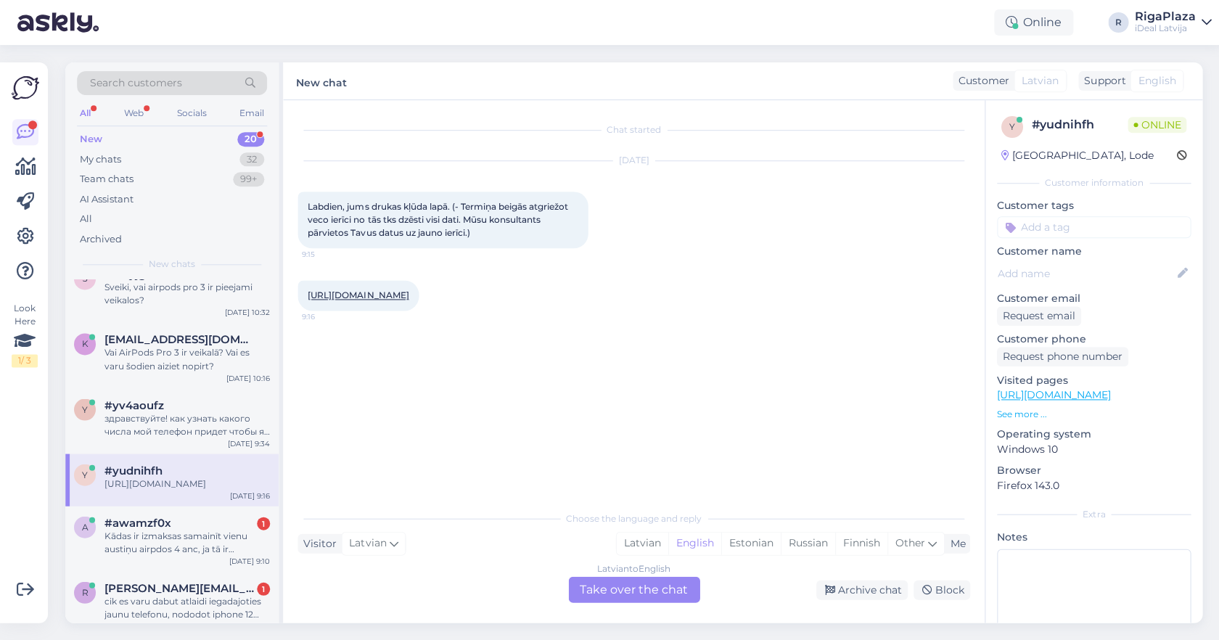
scroll to position [284, 0]
click at [176, 518] on div "#awamzf0x 1" at bounding box center [187, 521] width 165 height 13
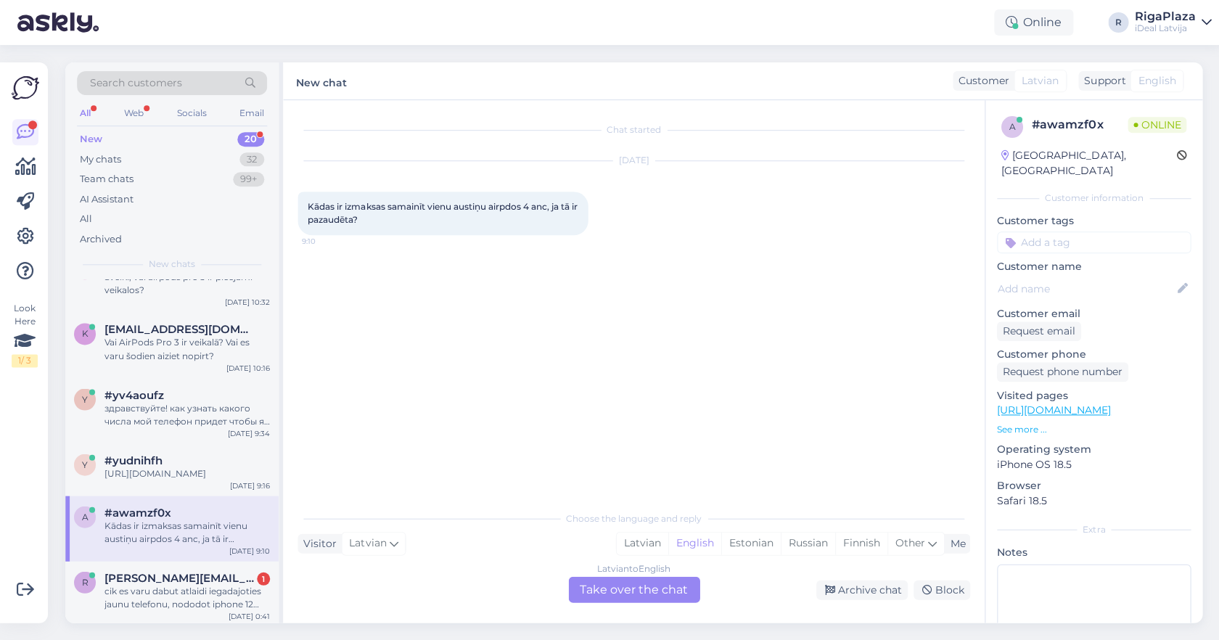
scroll to position [298, 0]
click at [644, 548] on div "Latvian" at bounding box center [642, 543] width 52 height 22
click at [611, 589] on div "Latvian to Latvian Take over the chat" at bounding box center [633, 589] width 131 height 26
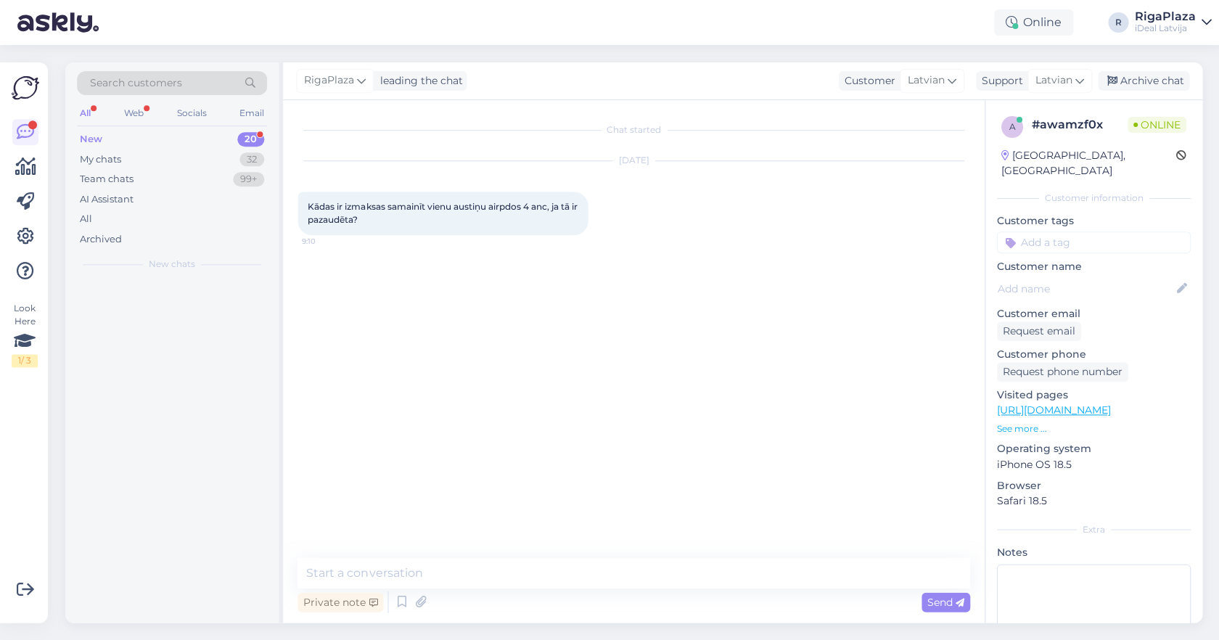
scroll to position [0, 0]
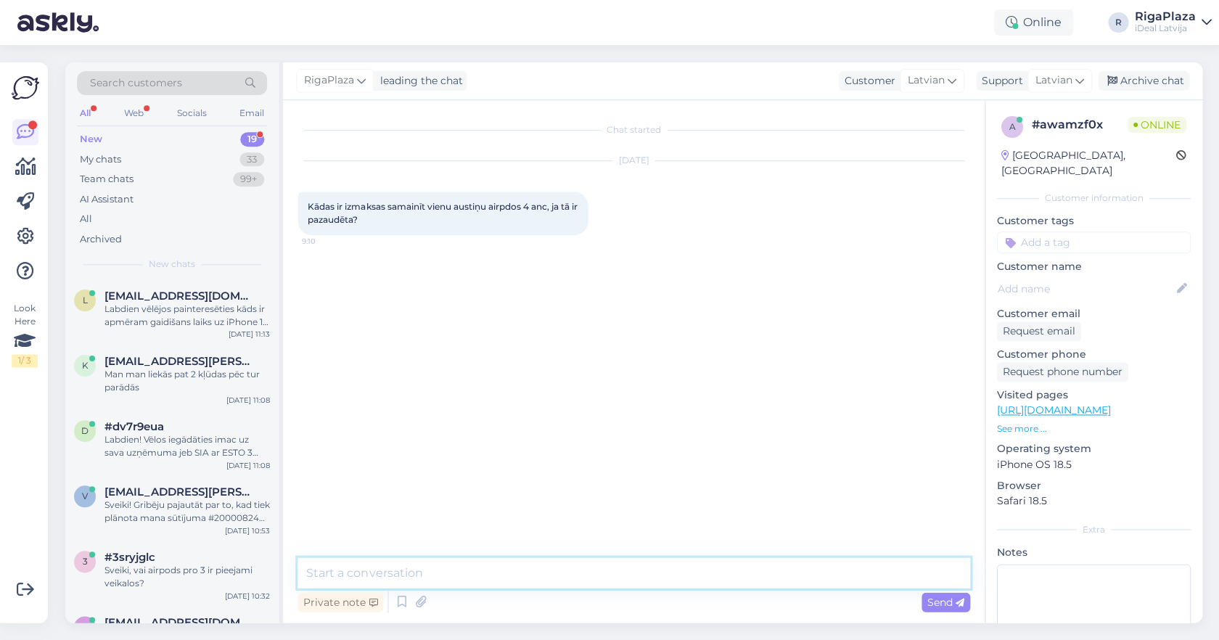
click at [601, 578] on textarea at bounding box center [634, 572] width 672 height 30
type textarea "Sveiki! Tas Jums izmaksās 97 eiro par vienu austiņu."
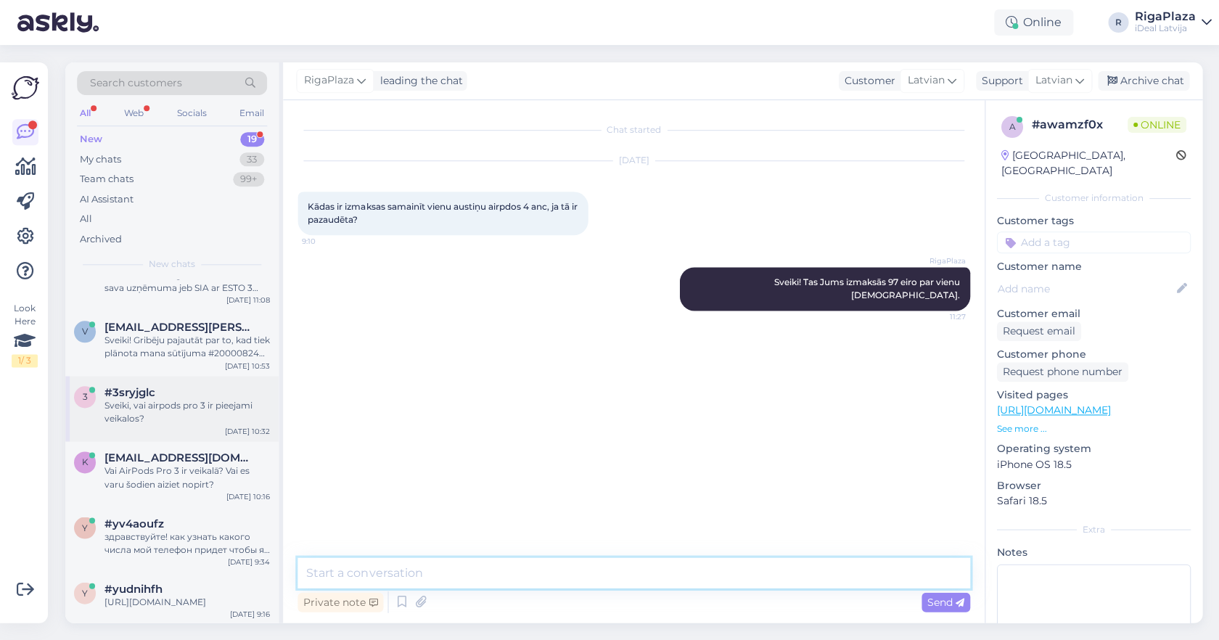
scroll to position [167, 0]
click at [174, 515] on div "#yv4aoufz" at bounding box center [187, 521] width 165 height 13
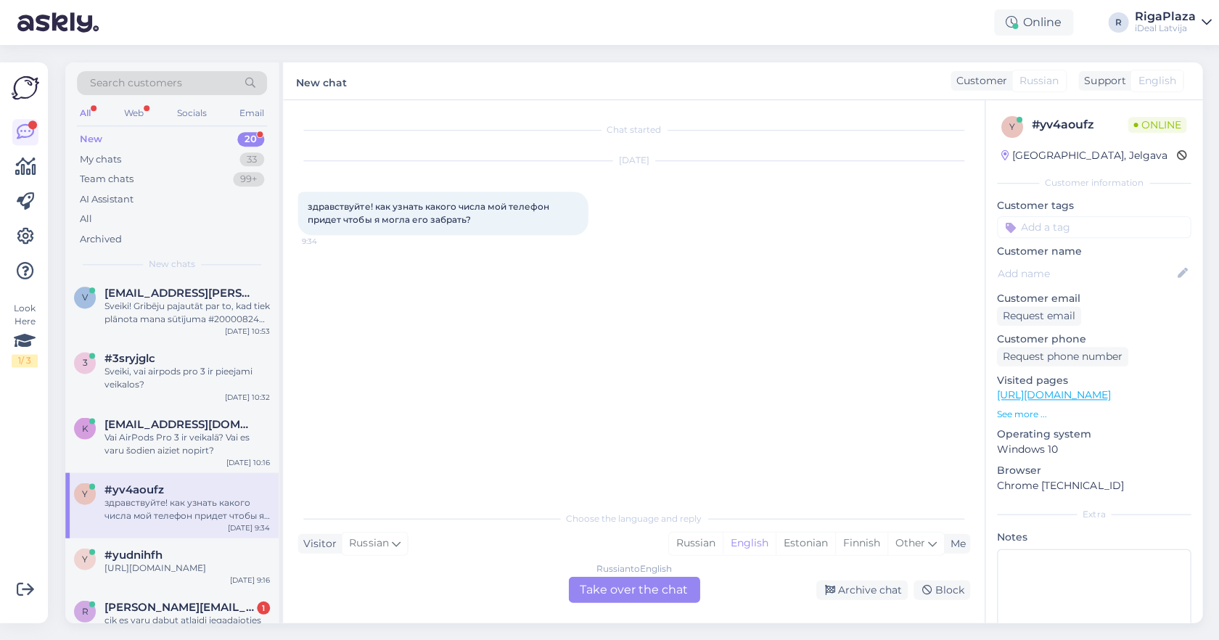
scroll to position [0, 0]
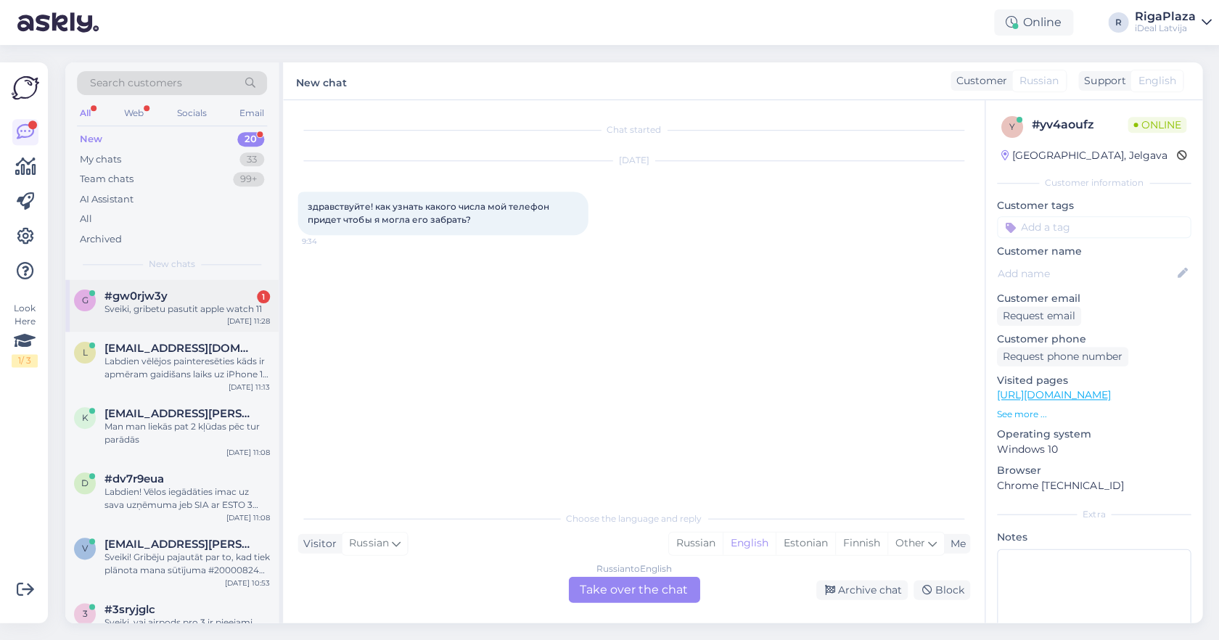
click at [235, 290] on div "#gw0rjw3y 1" at bounding box center [187, 296] width 165 height 13
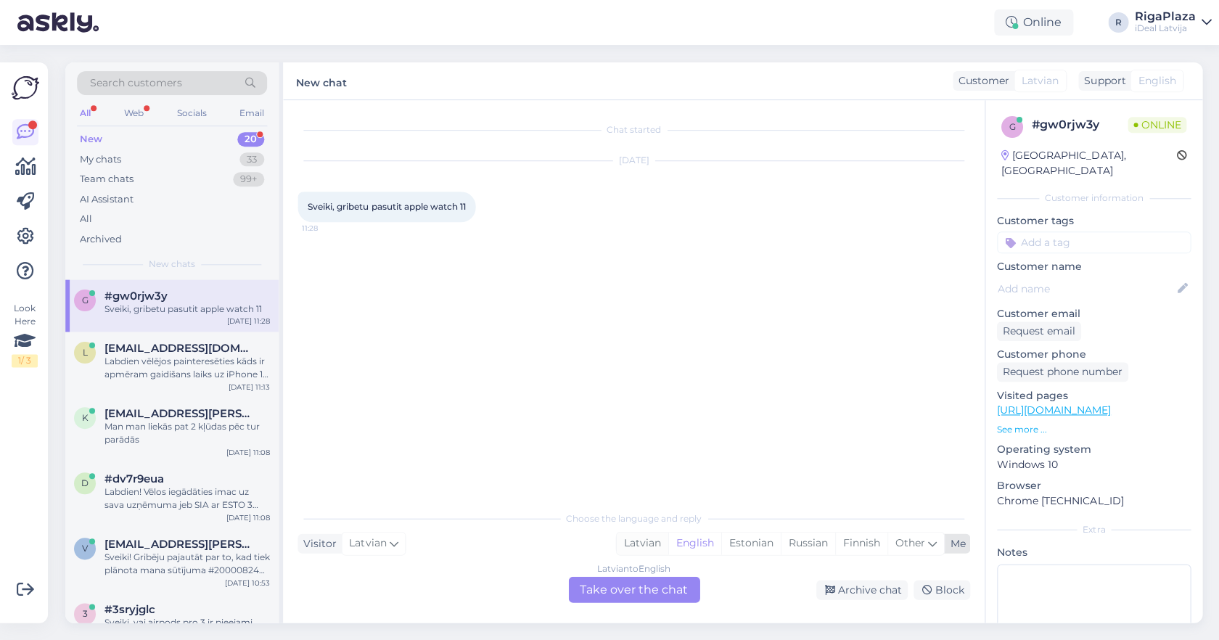
click at [649, 547] on div "Latvian" at bounding box center [642, 543] width 52 height 22
click at [640, 583] on div "Latvian to Latvian Take over the chat" at bounding box center [633, 589] width 131 height 26
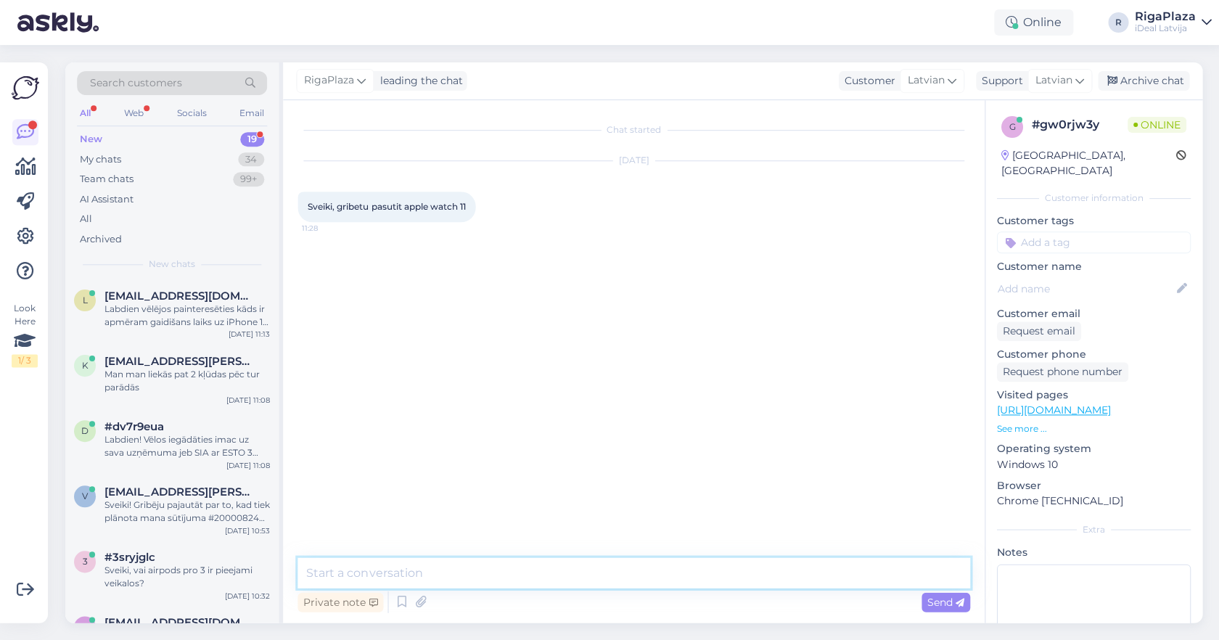
click at [639, 578] on textarea at bounding box center [634, 572] width 672 height 30
type textarea "Sveiki, kāds tieši interesē ?"
click at [237, 136] on div "New 19" at bounding box center [172, 139] width 190 height 20
click at [229, 164] on div "My chats 34" at bounding box center [172, 159] width 190 height 20
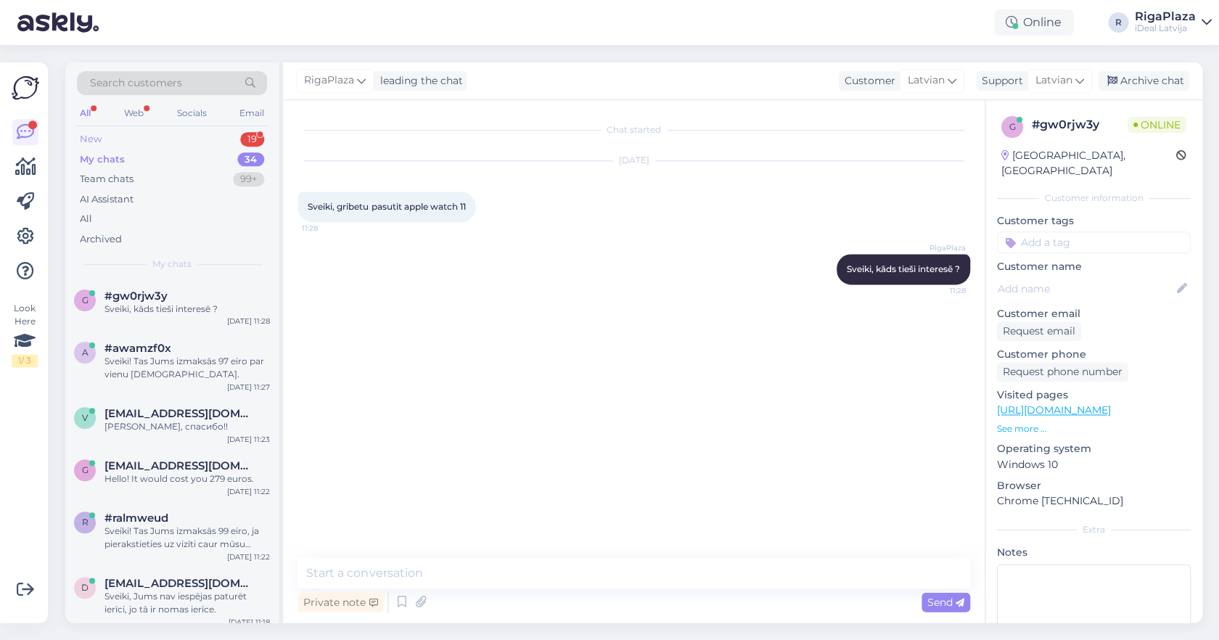
click at [233, 144] on div "New 19" at bounding box center [172, 139] width 190 height 20
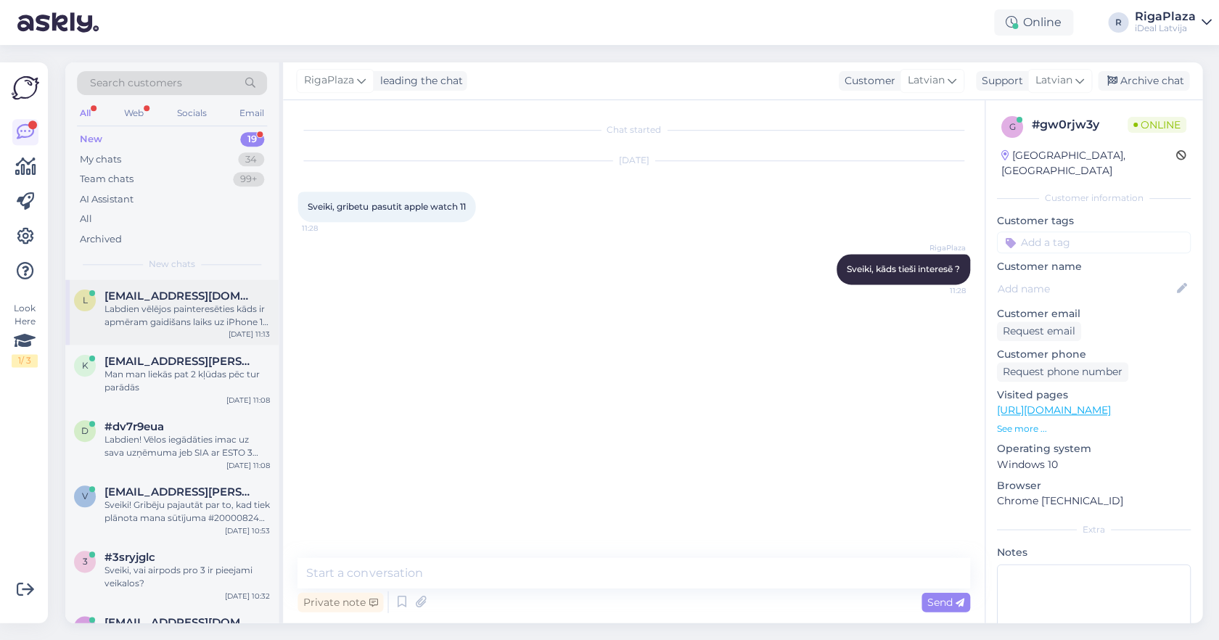
click at [232, 311] on div "Labdien vēlējos painteresēties kāds ir apmēram gaidišans laiks uz iPhone 17 ja …" at bounding box center [187, 316] width 165 height 26
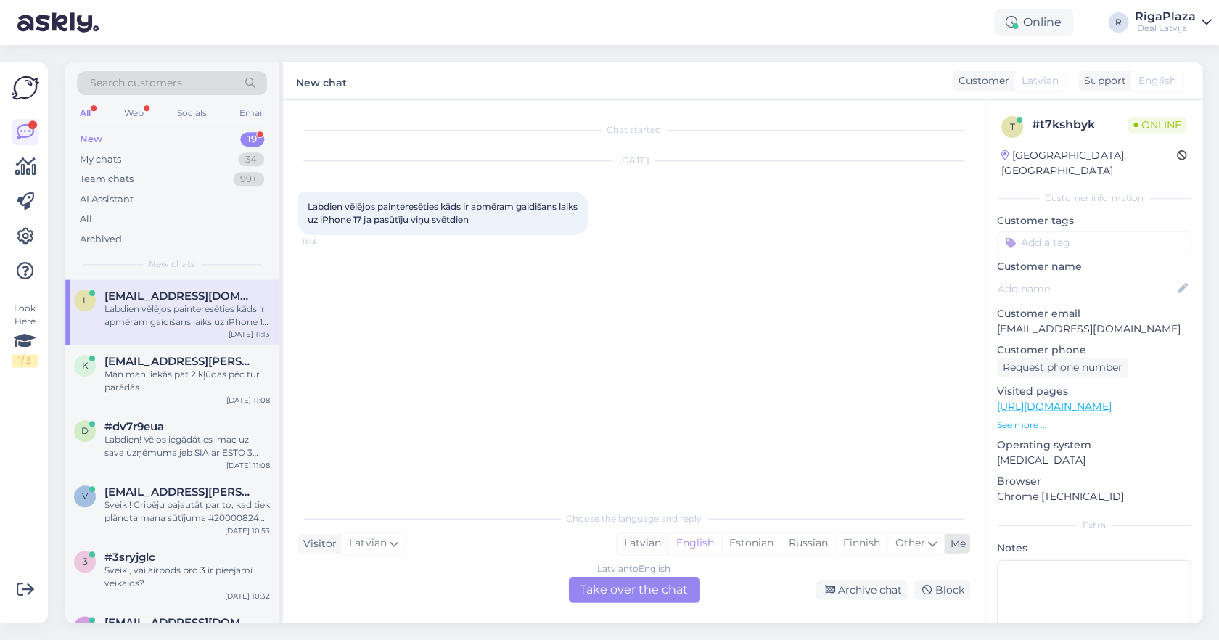
click at [633, 554] on div "Latvian" at bounding box center [642, 543] width 52 height 22
click at [626, 577] on div "Latvian to Latvian Take over the chat" at bounding box center [633, 589] width 131 height 26
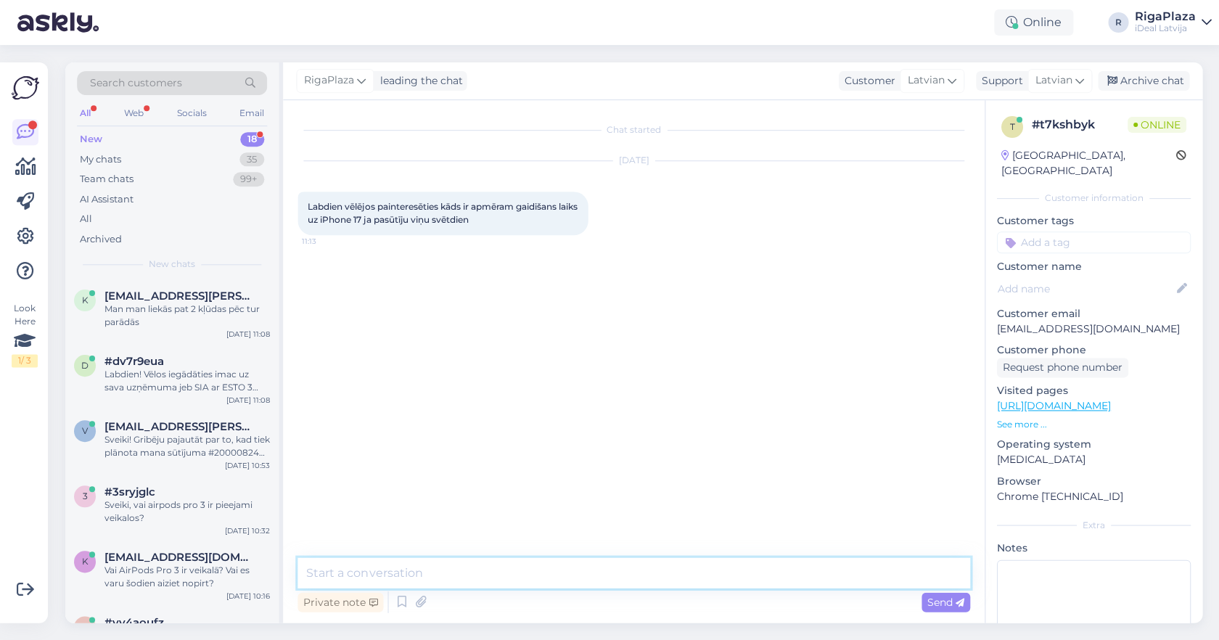
click at [627, 574] on textarea at bounding box center [634, 572] width 672 height 30
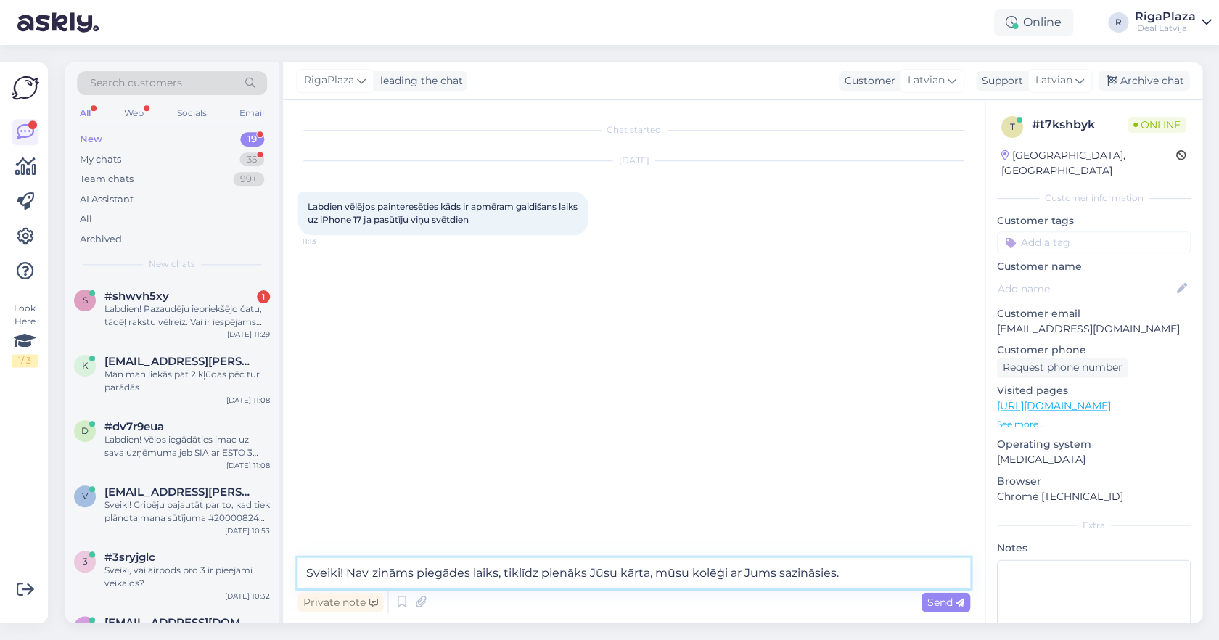
type textarea "Sveiki! Nav zināms piegādes laiks, tiklīdz pienāks Jūsu kārta, mūsu kolēģi ar J…"
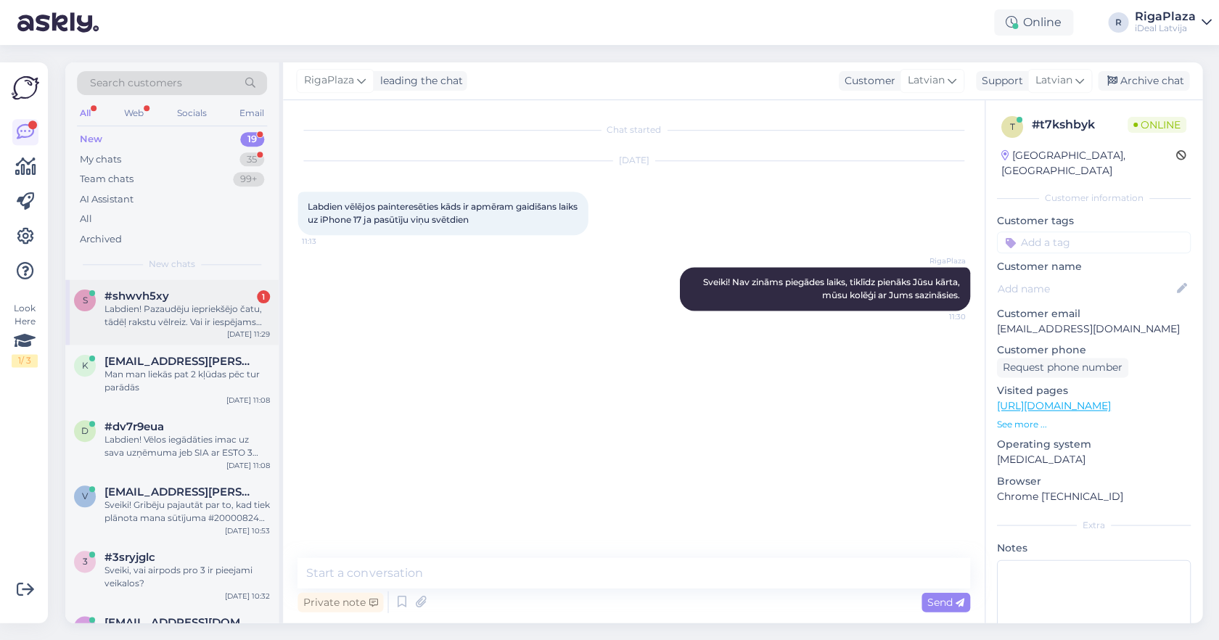
click at [108, 295] on span "#shwvh5xy" at bounding box center [137, 296] width 65 height 13
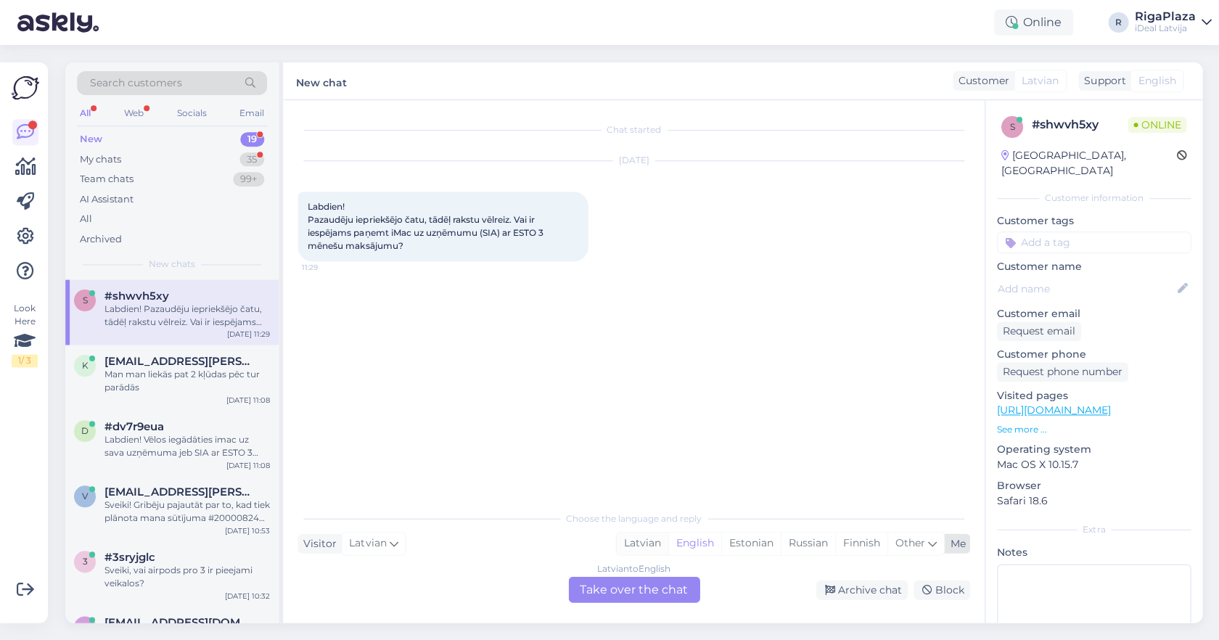
click at [647, 551] on div "Latvian" at bounding box center [642, 543] width 52 height 22
click at [642, 575] on div "Choose the language and reply Visitor Latvian Me Latvian English Estonian Russi…" at bounding box center [634, 552] width 672 height 99
click at [642, 582] on div "Latvian to Latvian Take over the chat" at bounding box center [633, 589] width 131 height 26
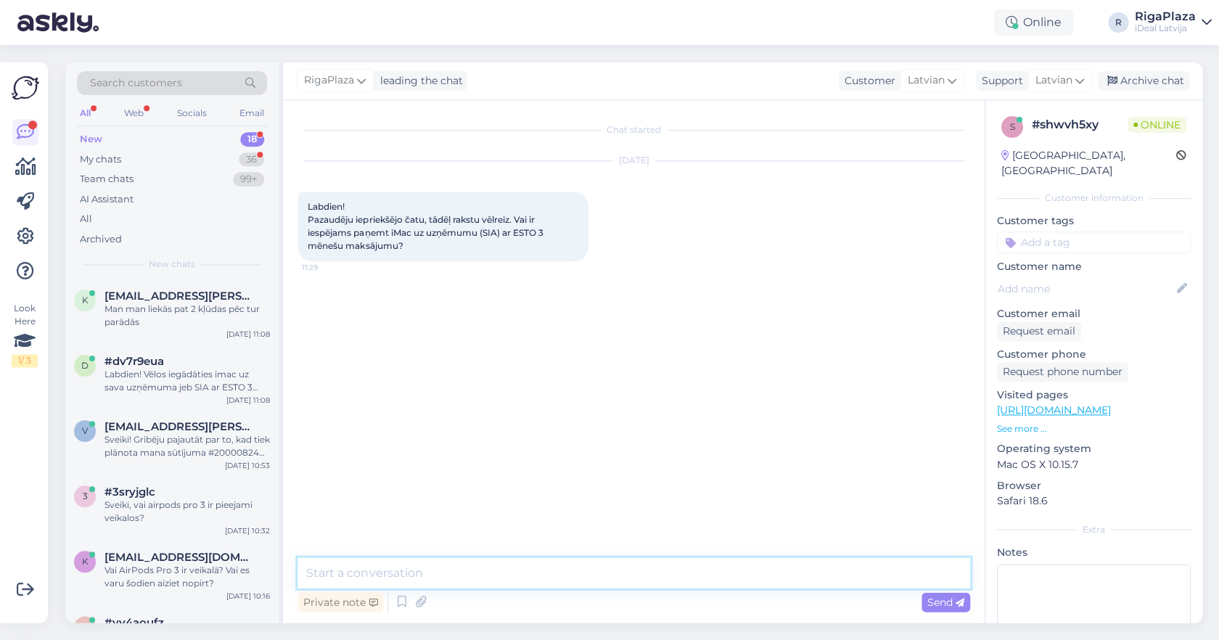
click at [642, 577] on textarea at bounding box center [634, 572] width 672 height 30
type textarea "s"
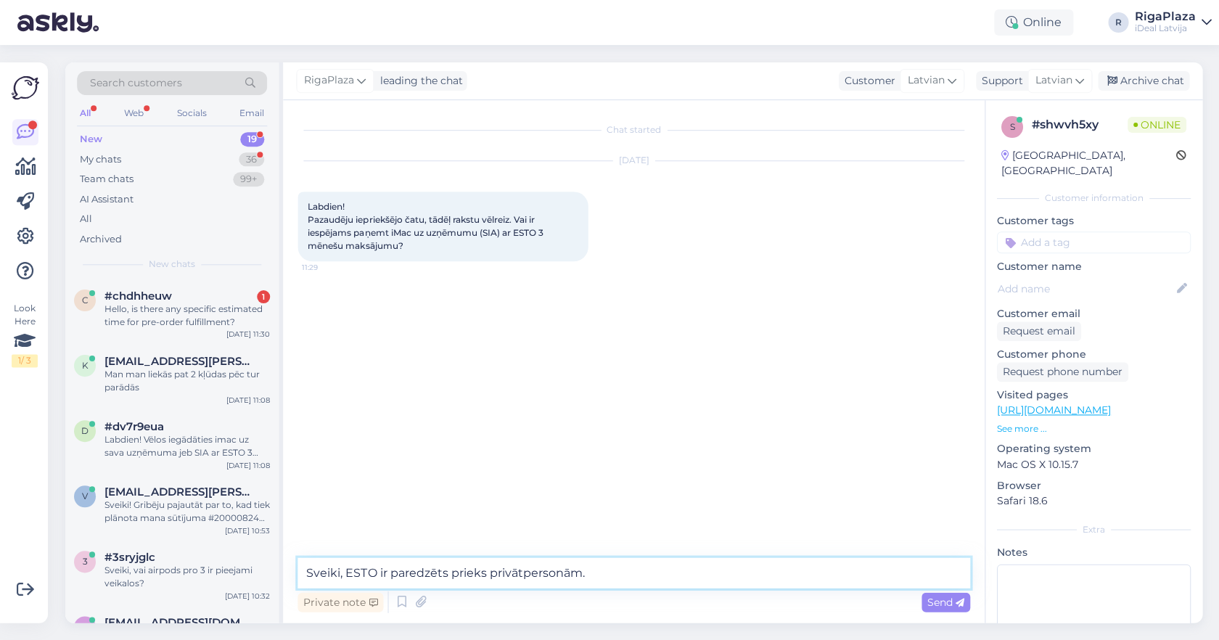
type textarea "Sveiki, ESTO ir paredzēts prieks privātpersonām."
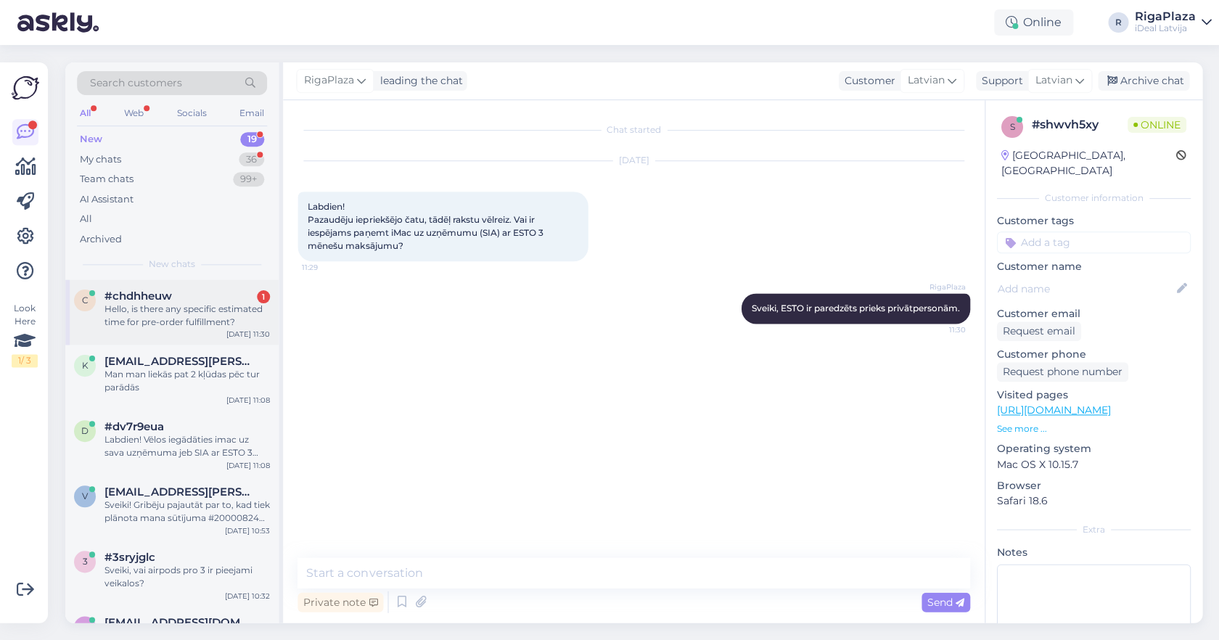
click at [189, 316] on div "Hello, is there any specific estimated time for pre-order fulfillment?" at bounding box center [187, 316] width 165 height 26
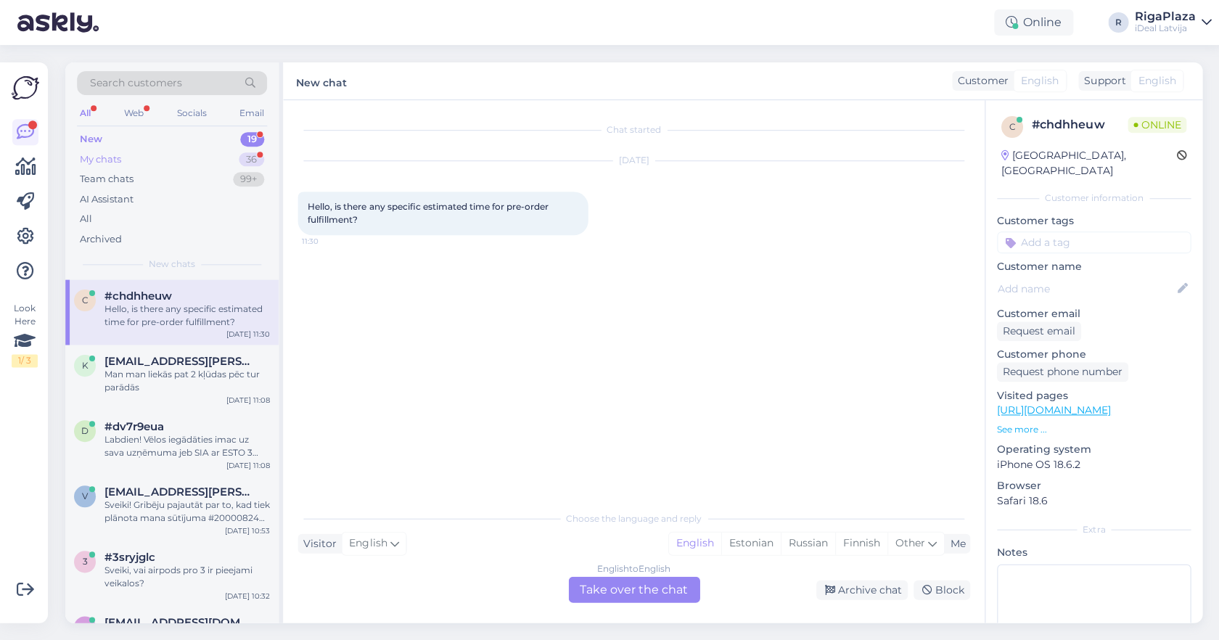
click at [151, 163] on div "My chats 36" at bounding box center [172, 159] width 190 height 20
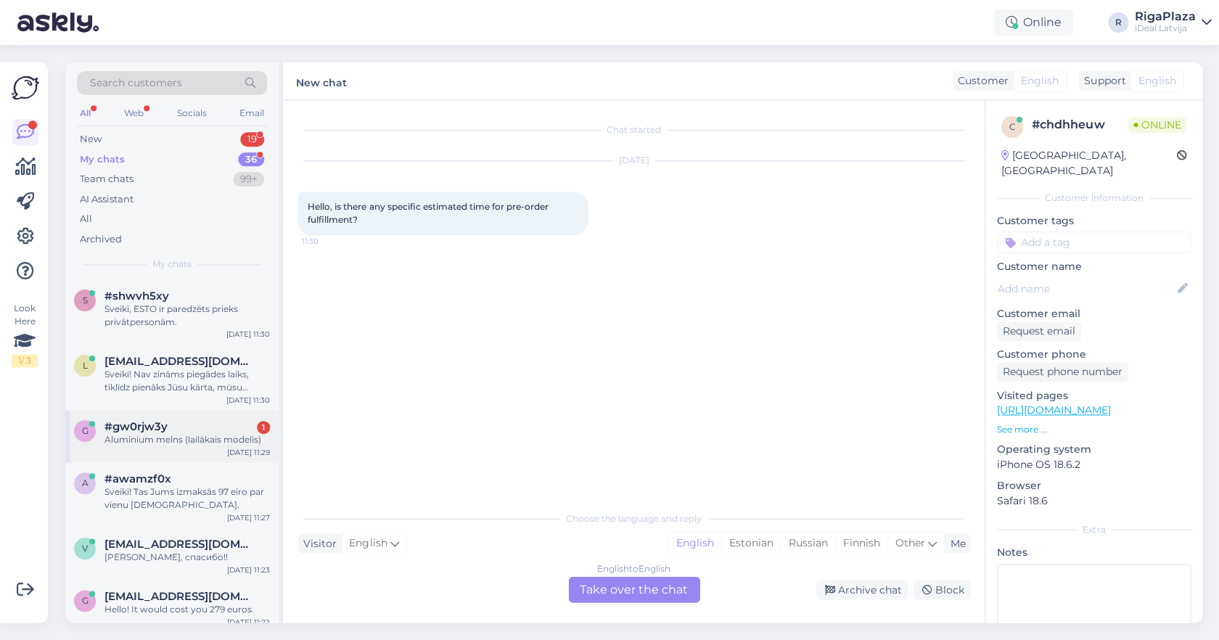
click at [179, 421] on div "#gw0rjw3y 1" at bounding box center [187, 426] width 165 height 13
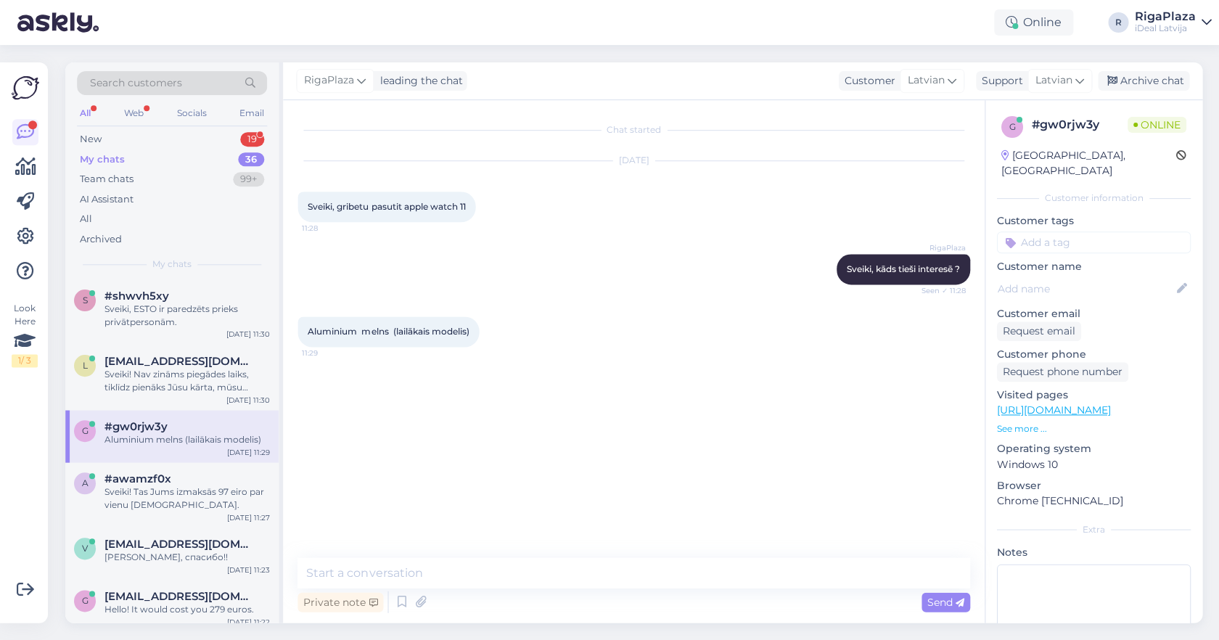
click at [853, 589] on div "Private note Send" at bounding box center [634, 602] width 672 height 28
click at [853, 586] on textarea at bounding box center [634, 572] width 672 height 30
type textarea "Ar eSIM vai bez? Un kāds aproces izmērs?"
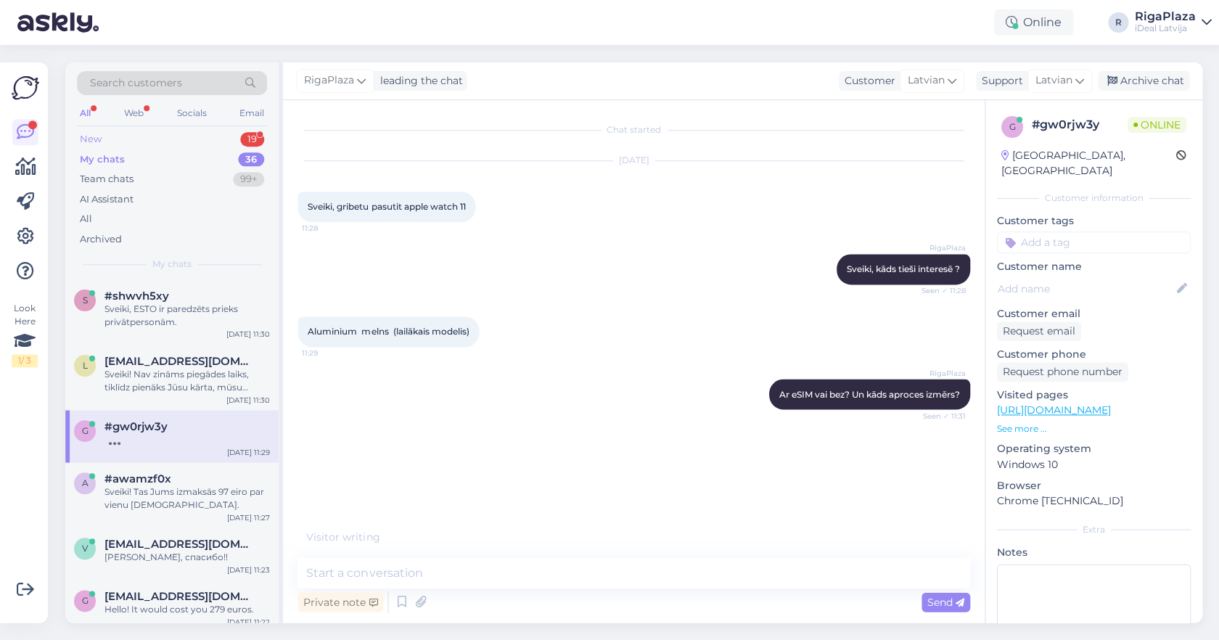
click at [218, 140] on div "New 19" at bounding box center [172, 139] width 190 height 20
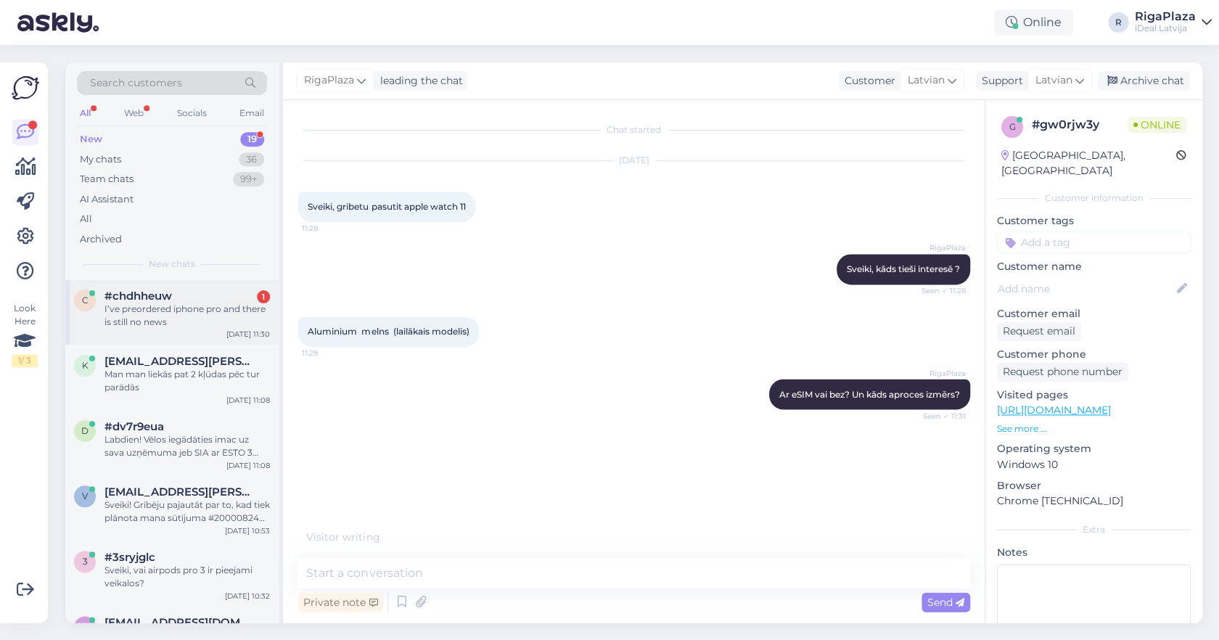
click at [160, 286] on div "c #chdhheuw 1 I’ve preordered iphone pro and there is still no news Sep 30 11:30" at bounding box center [171, 311] width 213 height 65
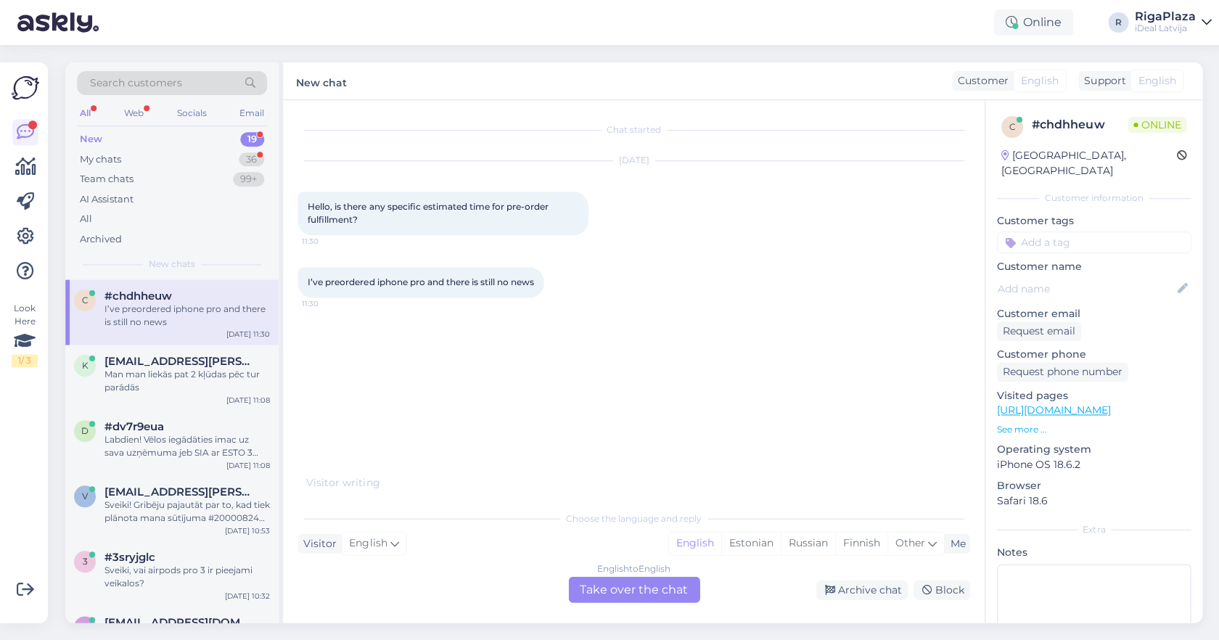
click at [623, 586] on div "English to English Take over the chat" at bounding box center [633, 589] width 131 height 26
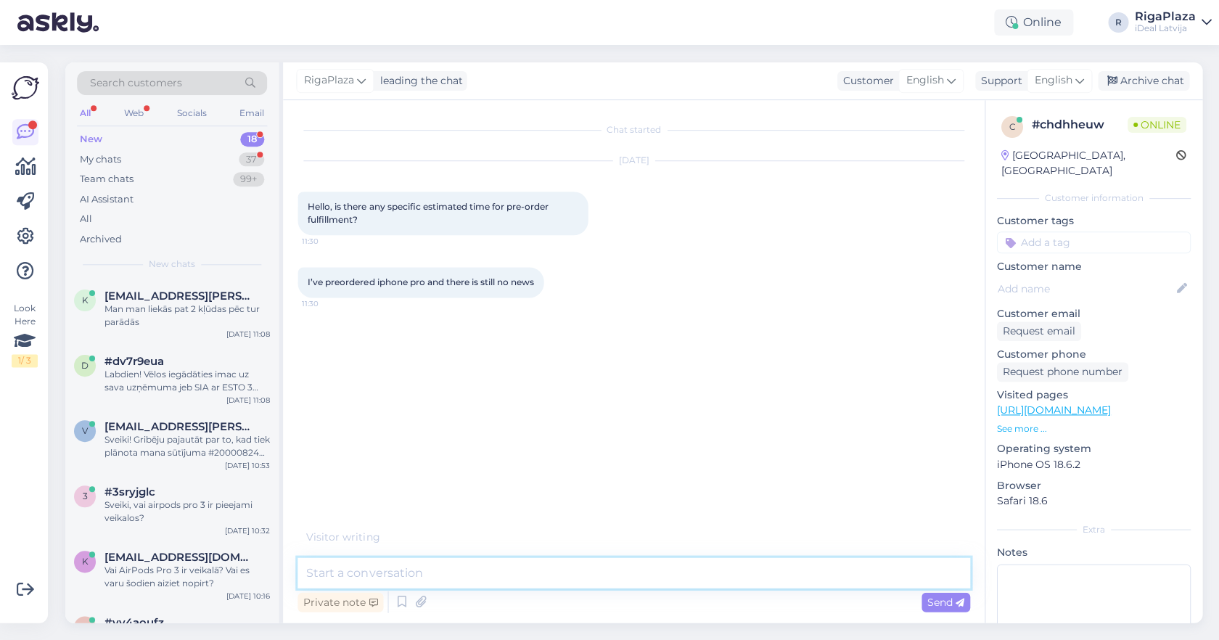
click at [623, 580] on textarea at bounding box center [634, 572] width 672 height 30
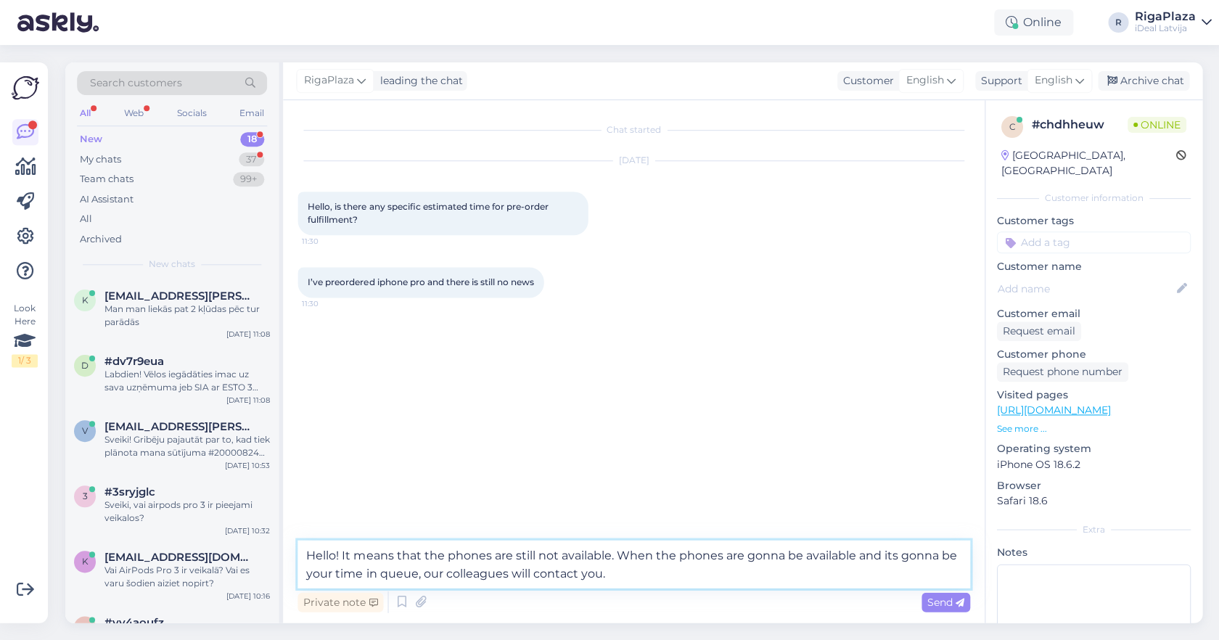
type textarea "Hello! It means that the phones are still not available. When the phones are go…"
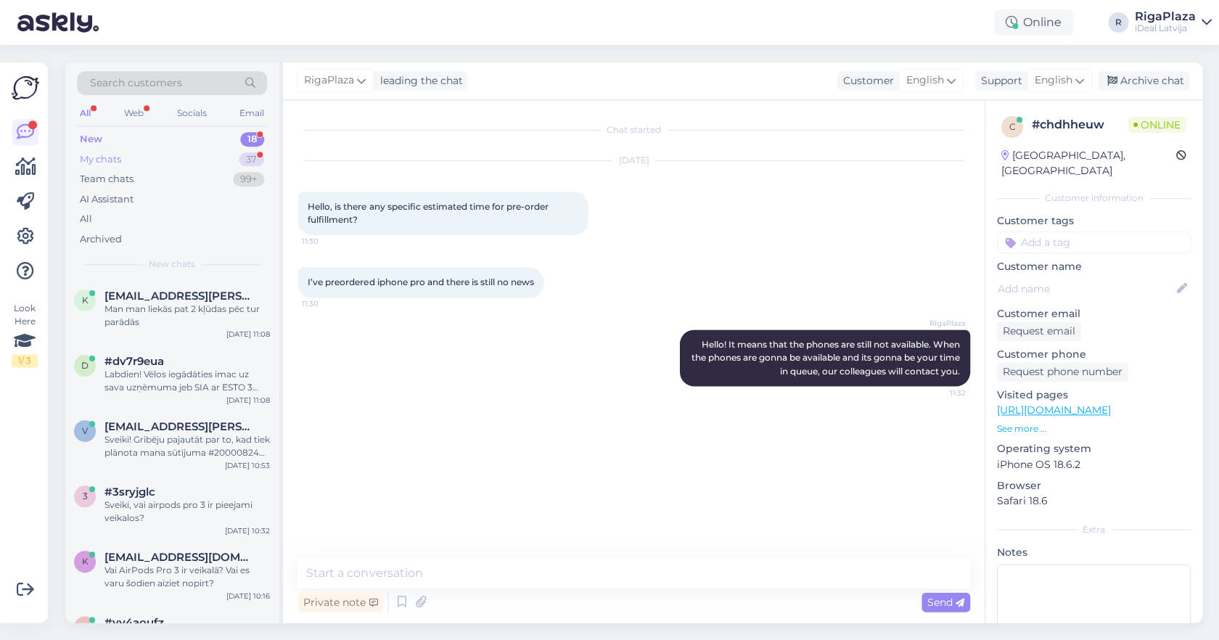
click at [196, 157] on div "My chats 37" at bounding box center [172, 159] width 190 height 20
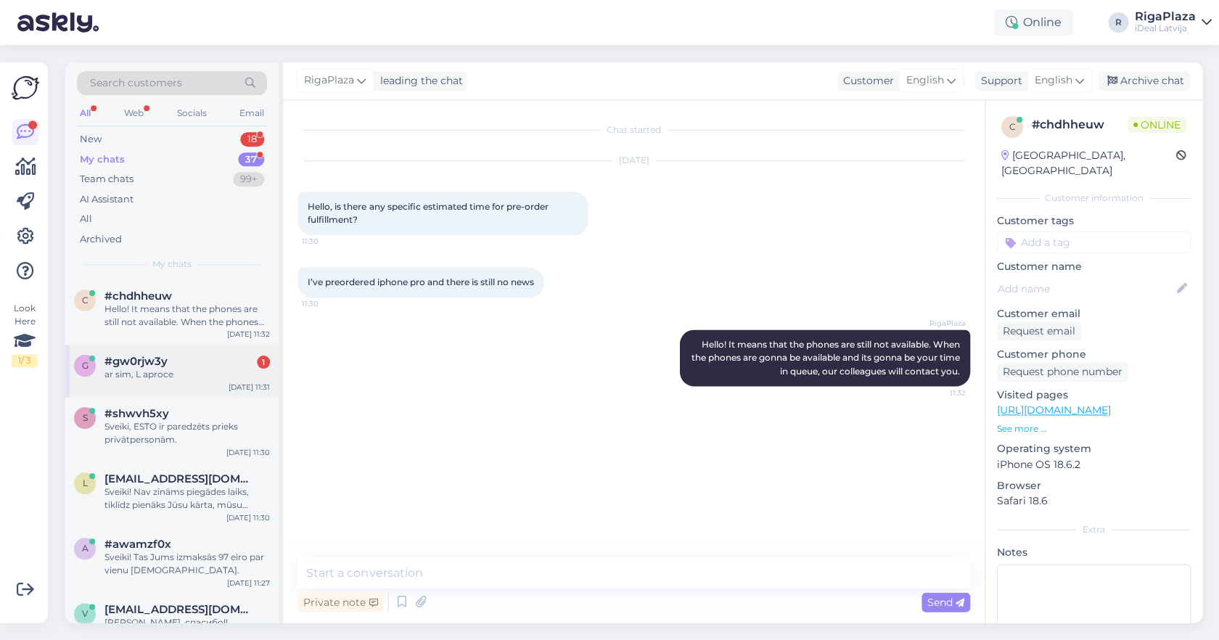
click at [173, 361] on div "#gw0rjw3y 1" at bounding box center [187, 361] width 165 height 13
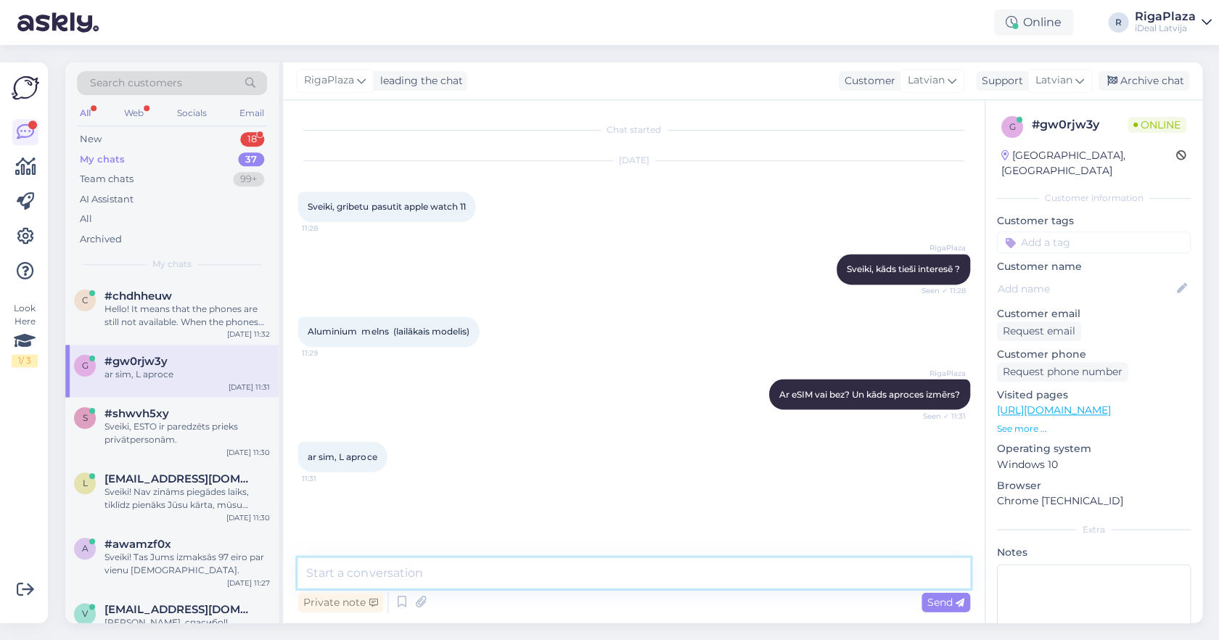
click at [504, 574] on textarea at bounding box center [634, 572] width 672 height 30
type textarea "Vēlaties lai es Jums manuāli uztaisu pasūtījumu ?"
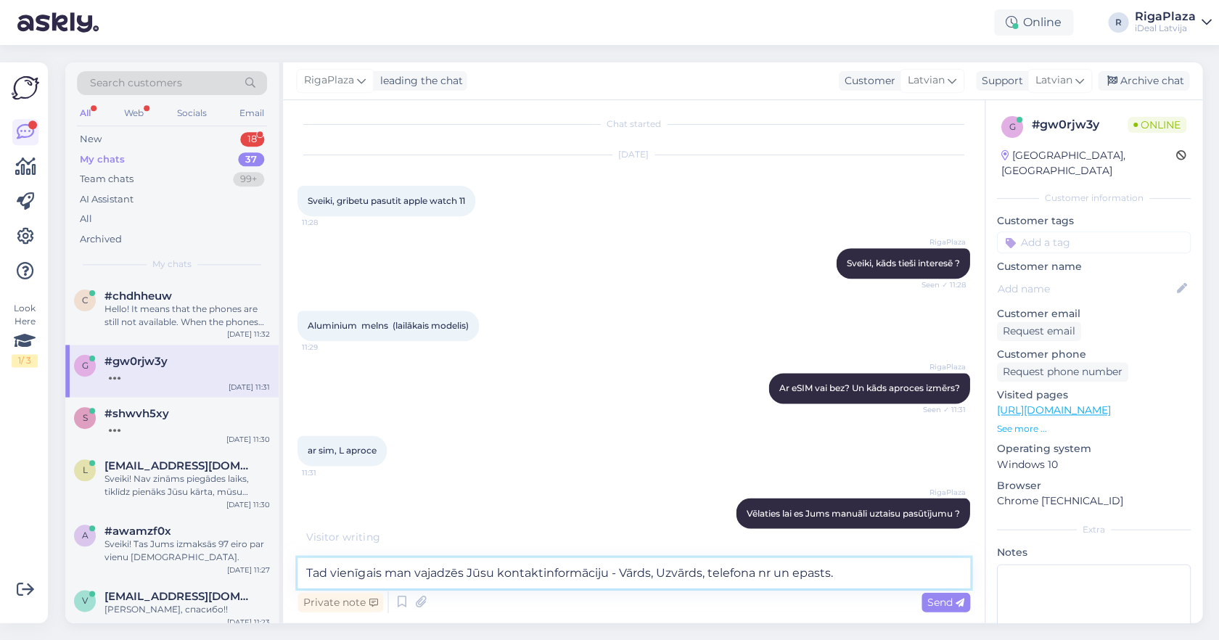
type textarea "Tad vienīgais man vajadzēs Jūsu kontaktinformāciju - Vārds, Uzvārds, telefona n…"
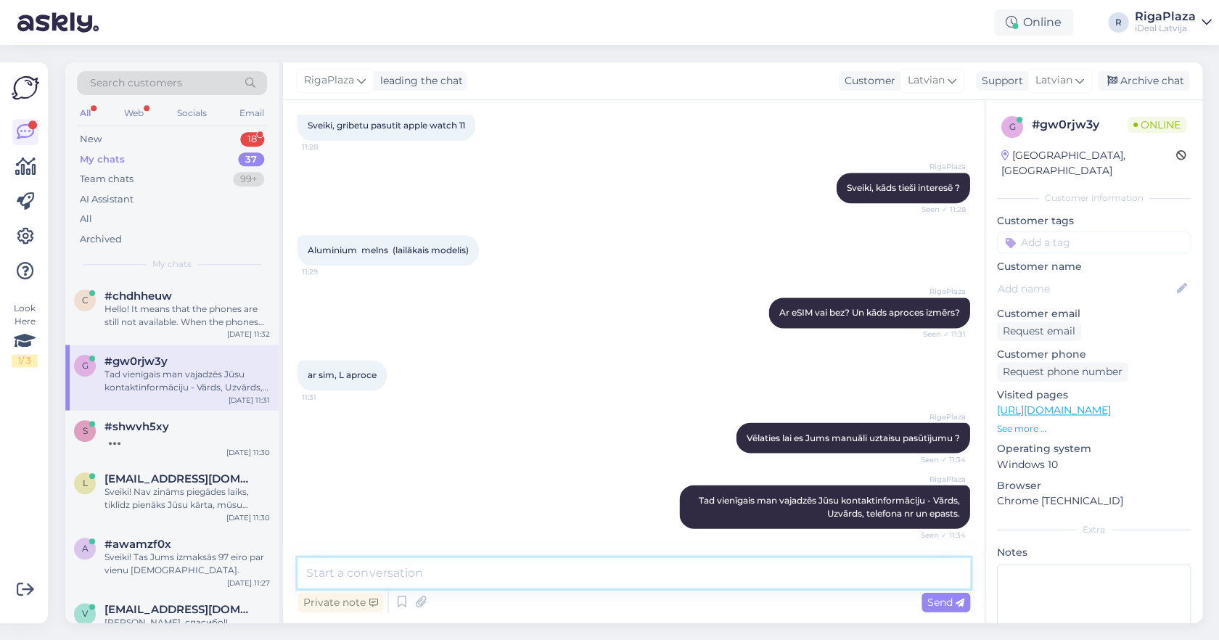
scroll to position [170, 0]
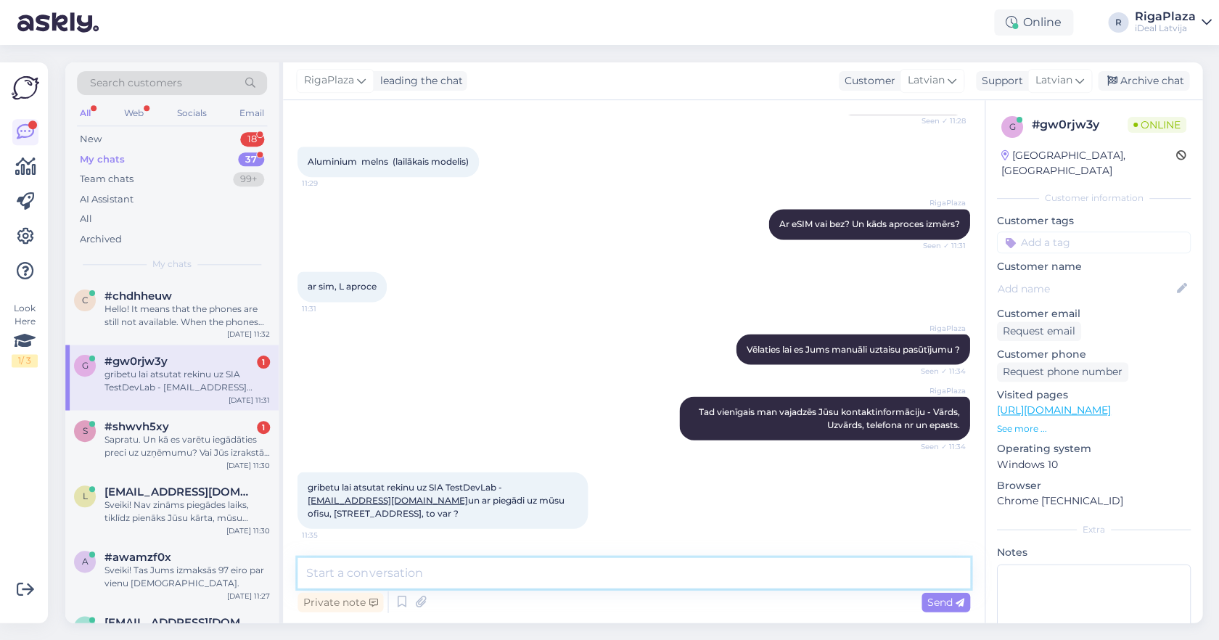
click at [623, 570] on textarea at bounding box center [634, 572] width 672 height 30
type textarea "Jā protams!"
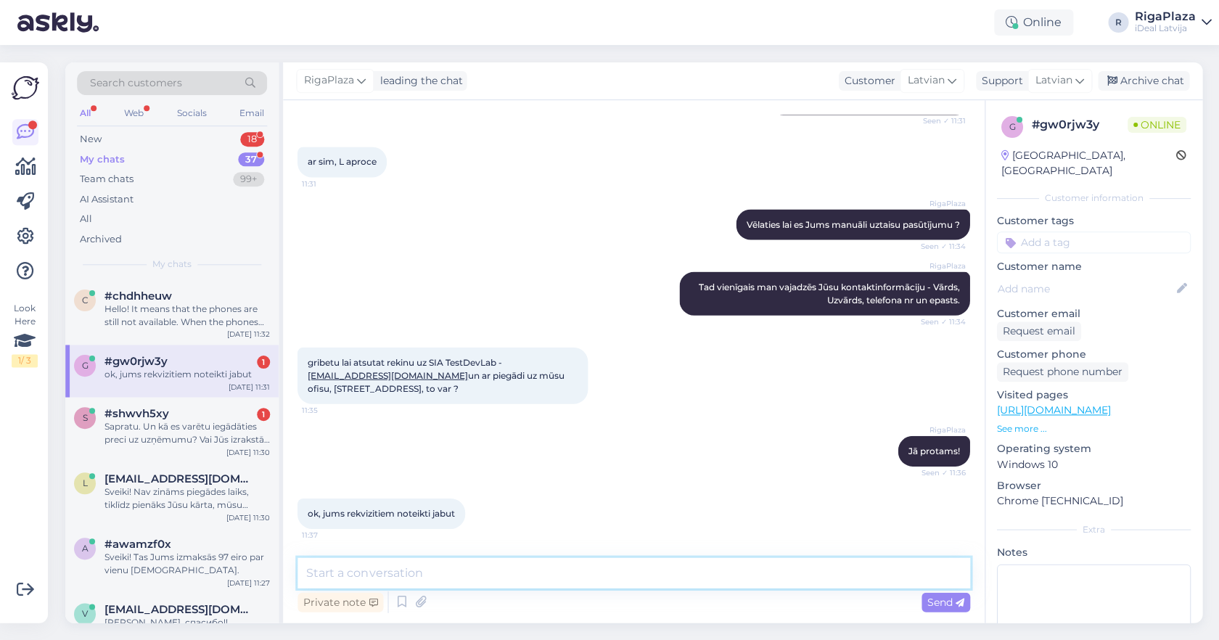
scroll to position [280, 0]
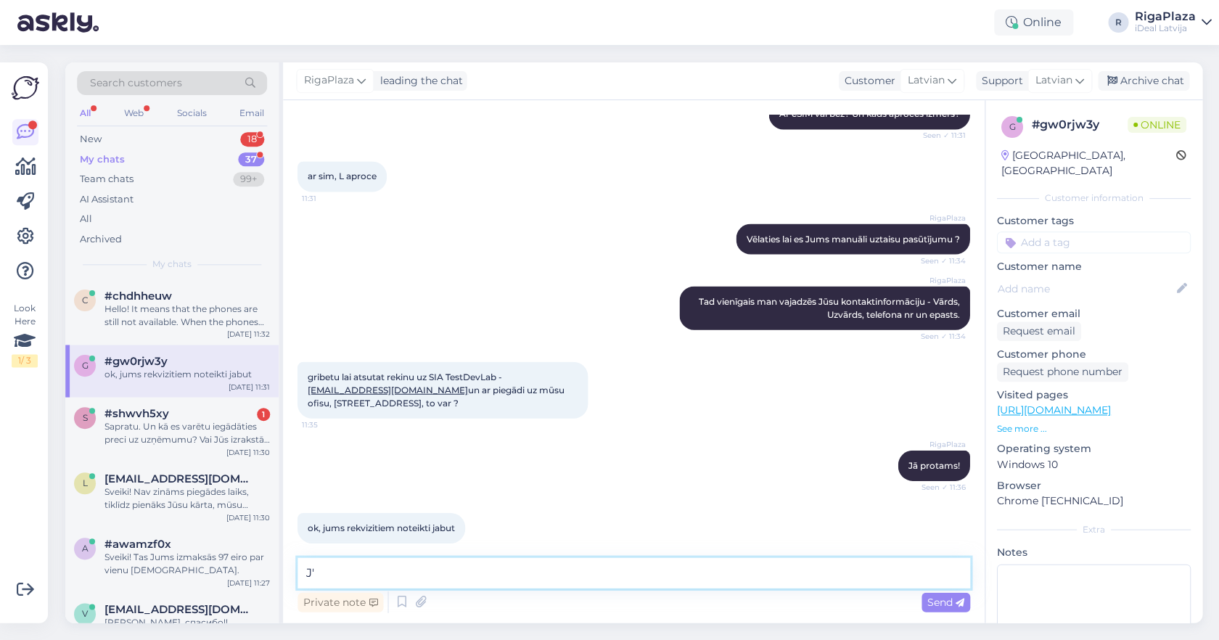
type textarea "J"
type textarea "A"
type textarea "Papildus garantiju"
type textarea "Būs tad šis viens pulkstenis? Papildus garantiju, apdrošināšanu arī vajadzēs?"
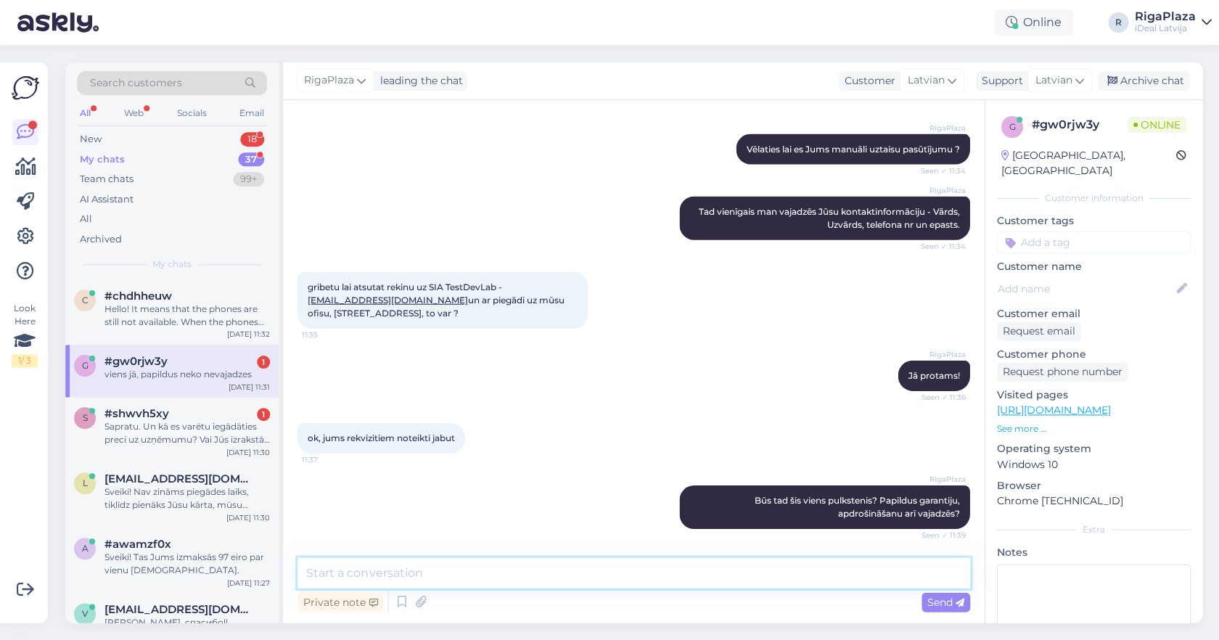
scroll to position [433, 0]
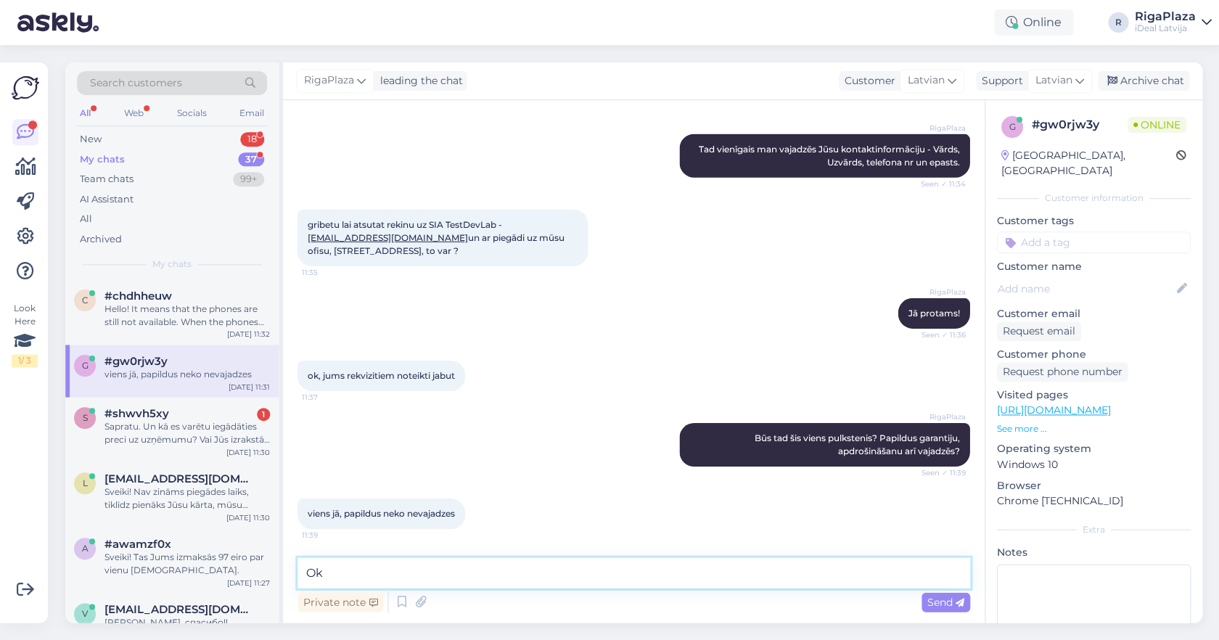
type textarea "Ok!"
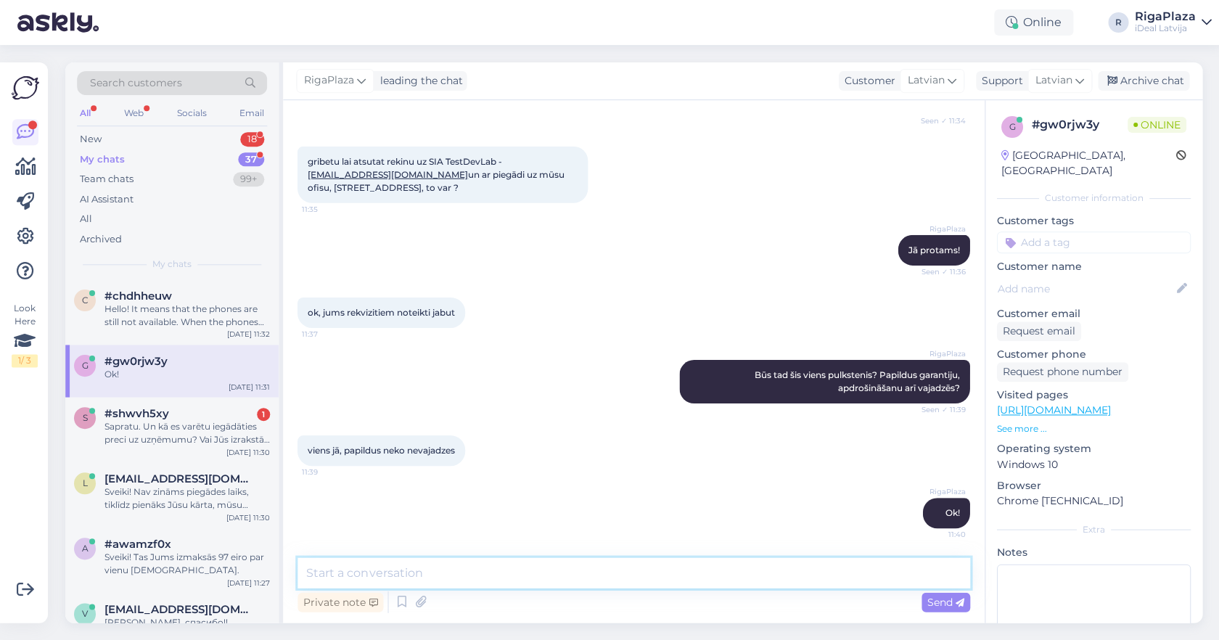
click at [448, 563] on textarea at bounding box center [634, 572] width 672 height 30
type textarea "Vai varat precizēt Jūsu telefona nr. ?"
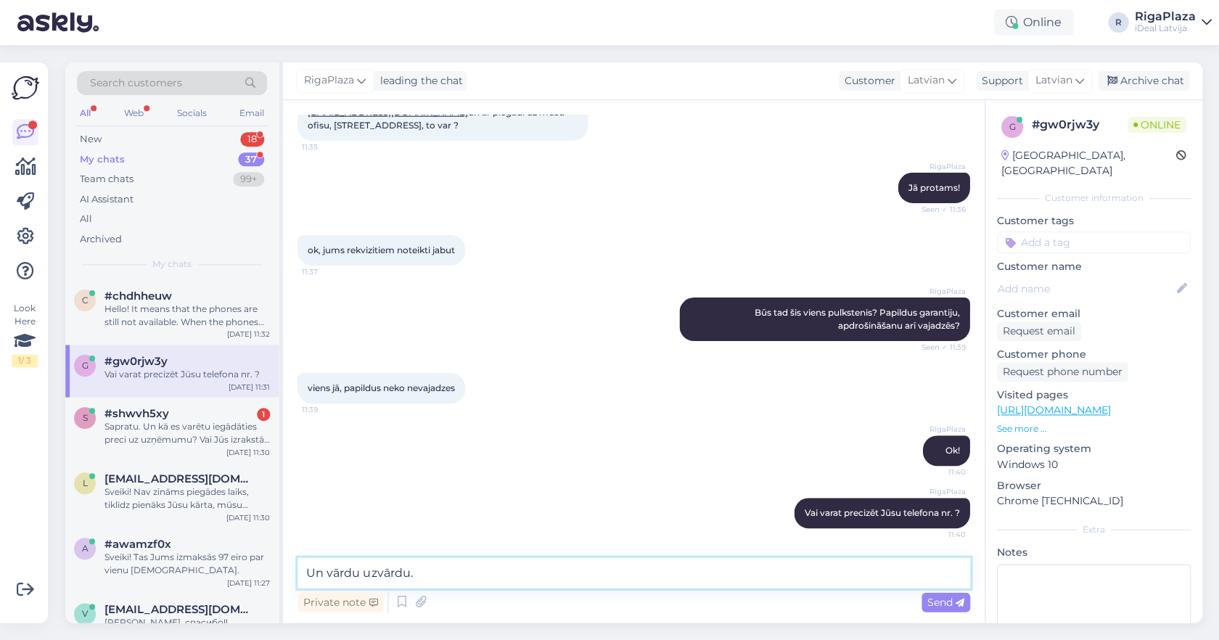
type textarea "Un vārdu uzvārdu."
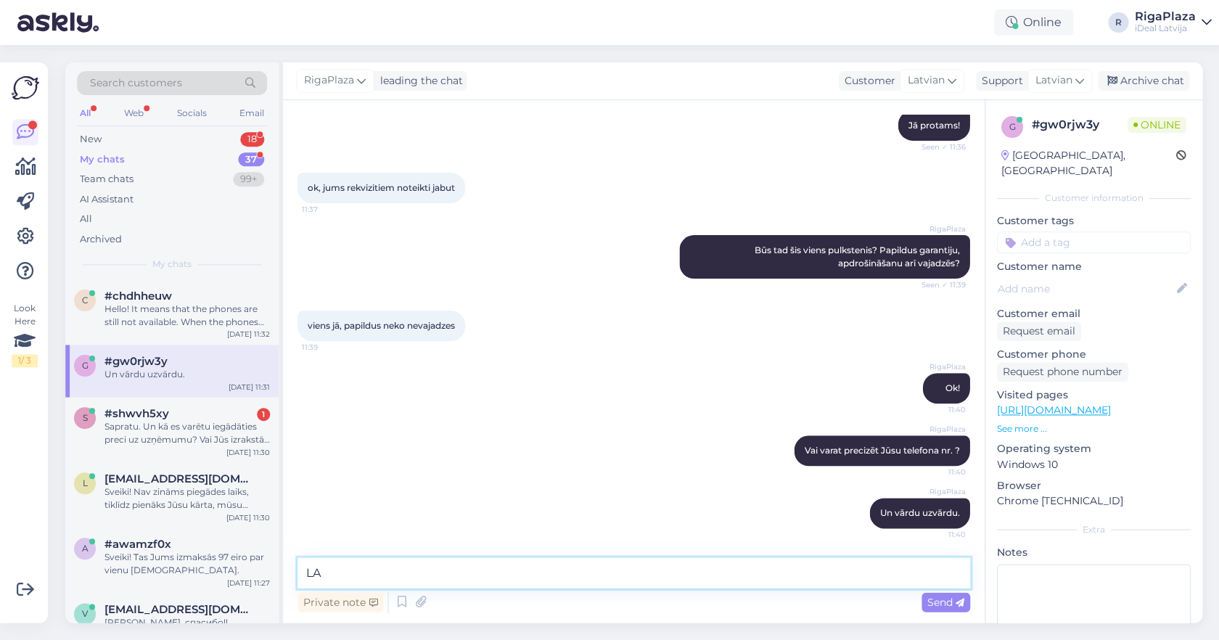
type textarea "L"
type textarea "Lai kurjers var ar Jums sazināties kad būs klāt."
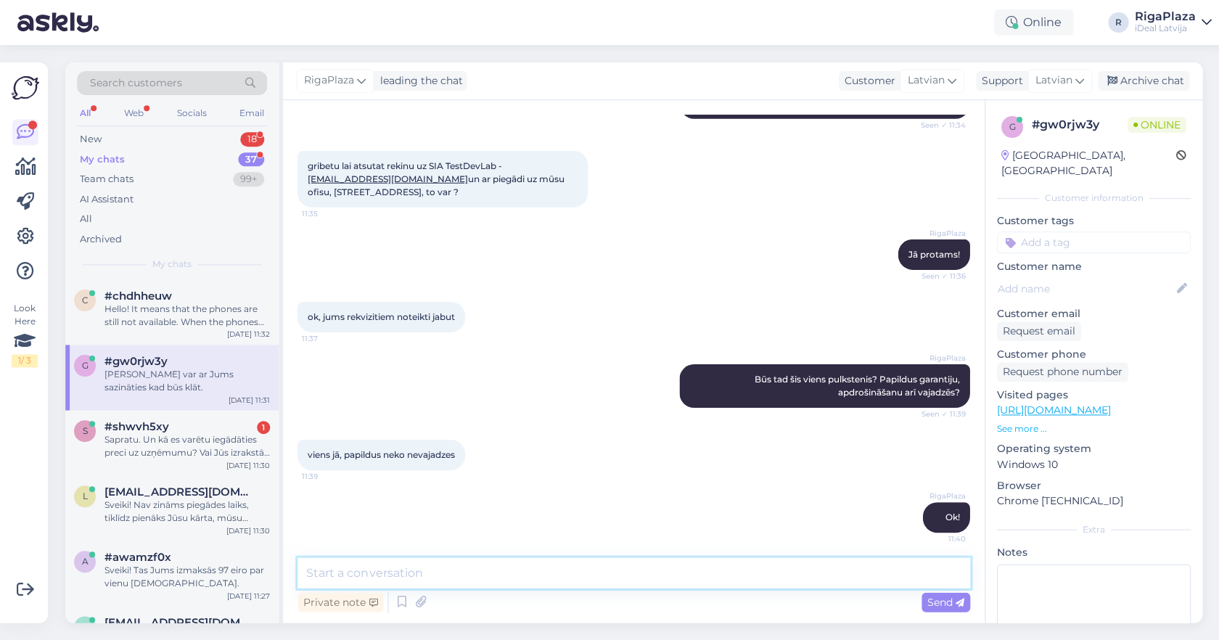
scroll to position [490, 0]
copy span "ervins@testdevlab.com"
drag, startPoint x: 412, startPoint y: 181, endPoint x: 303, endPoint y: 176, distance: 108.9
click at [303, 176] on div "gribetu lai atsutat rekinu uz SIA TestDevLab - ervins@testdevlab.com un ar pieg…" at bounding box center [443, 180] width 290 height 57
click at [564, 149] on div "gribetu lai atsutat rekinu uz SIA TestDevLab - ervins@testdevlab.com un ar pieg…" at bounding box center [634, 180] width 672 height 89
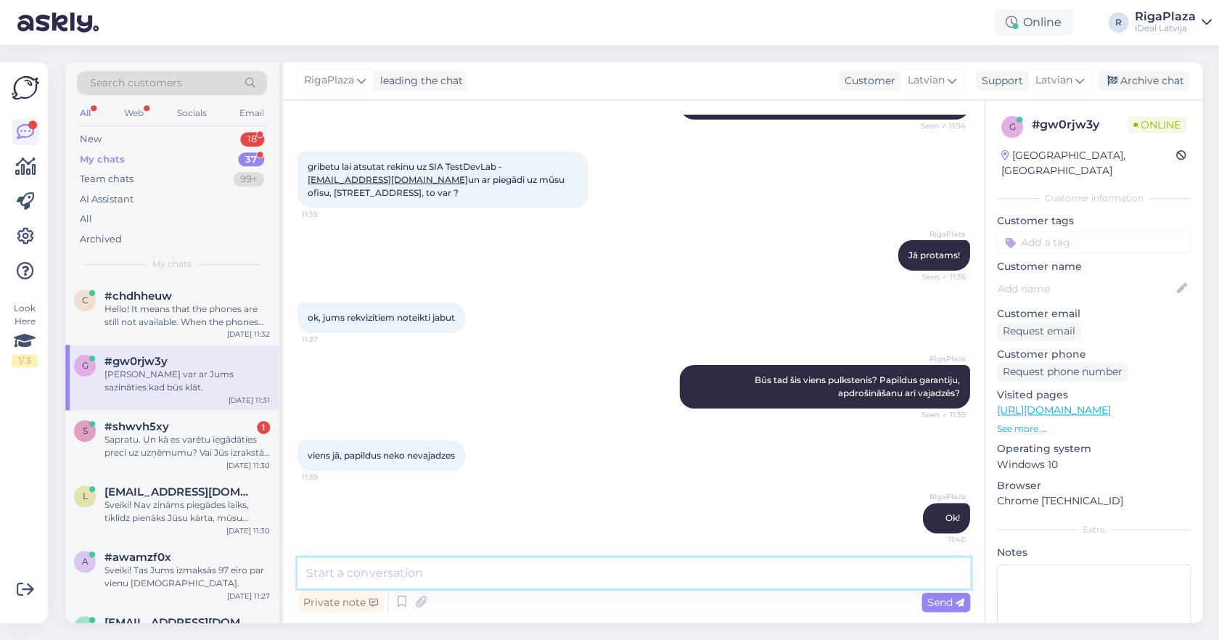
click at [412, 582] on textarea at bounding box center [634, 572] width 672 height 30
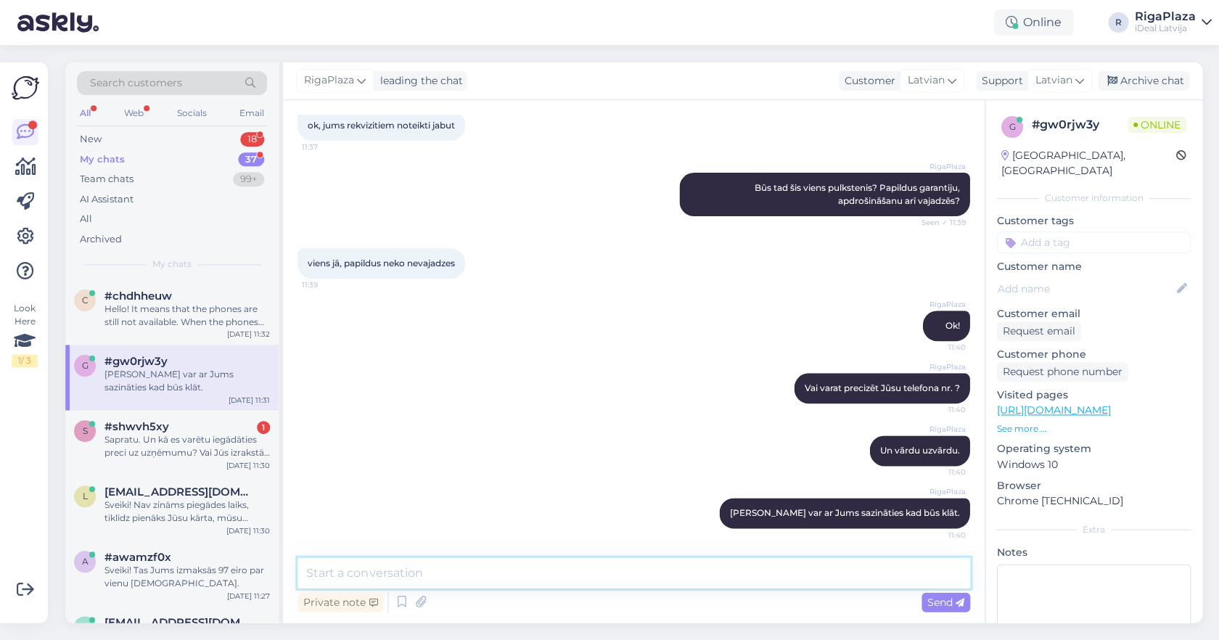
scroll to position [682, 0]
paste textarea "ervins@testdevlab.com"
type textarea "Rēķinu nosūtīju uz ervins@testdevlab.com, parliecinaties vai viss ir pareizi."
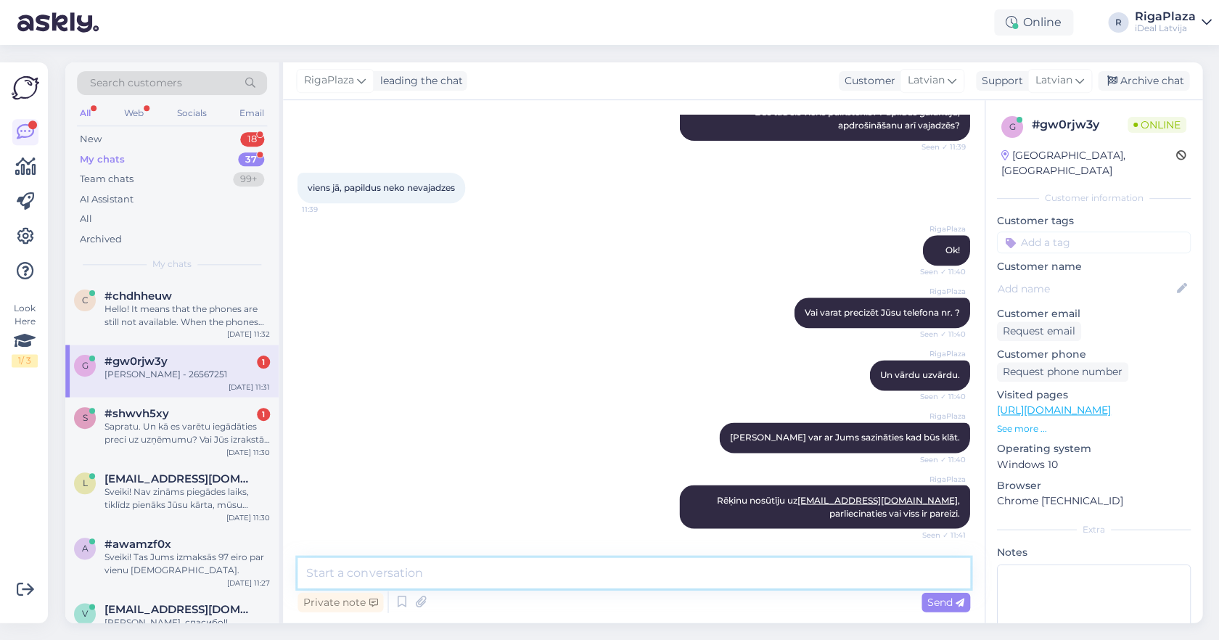
scroll to position [820, 0]
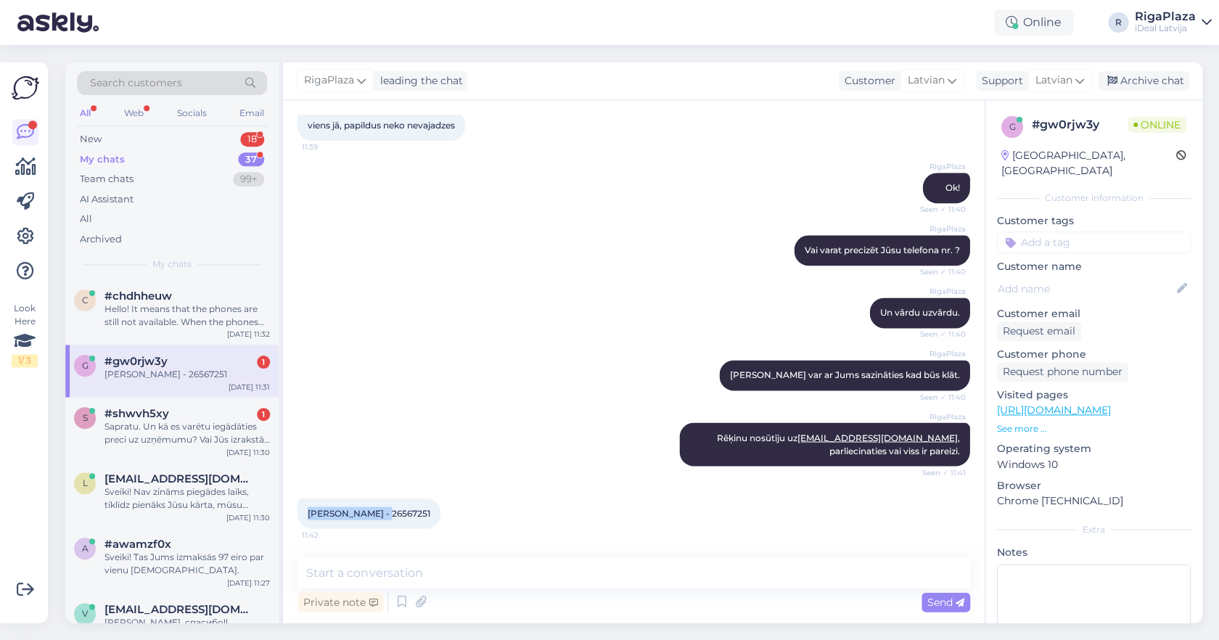
copy span "Ervins Grinfelds"
drag, startPoint x: 308, startPoint y: 516, endPoint x: 376, endPoint y: 516, distance: 68.2
click at [376, 516] on span "Ervins Grinfelds - 26567251" at bounding box center [369, 512] width 123 height 11
click at [406, 512] on span "Ervins Grinfelds - 26567251" at bounding box center [369, 512] width 123 height 11
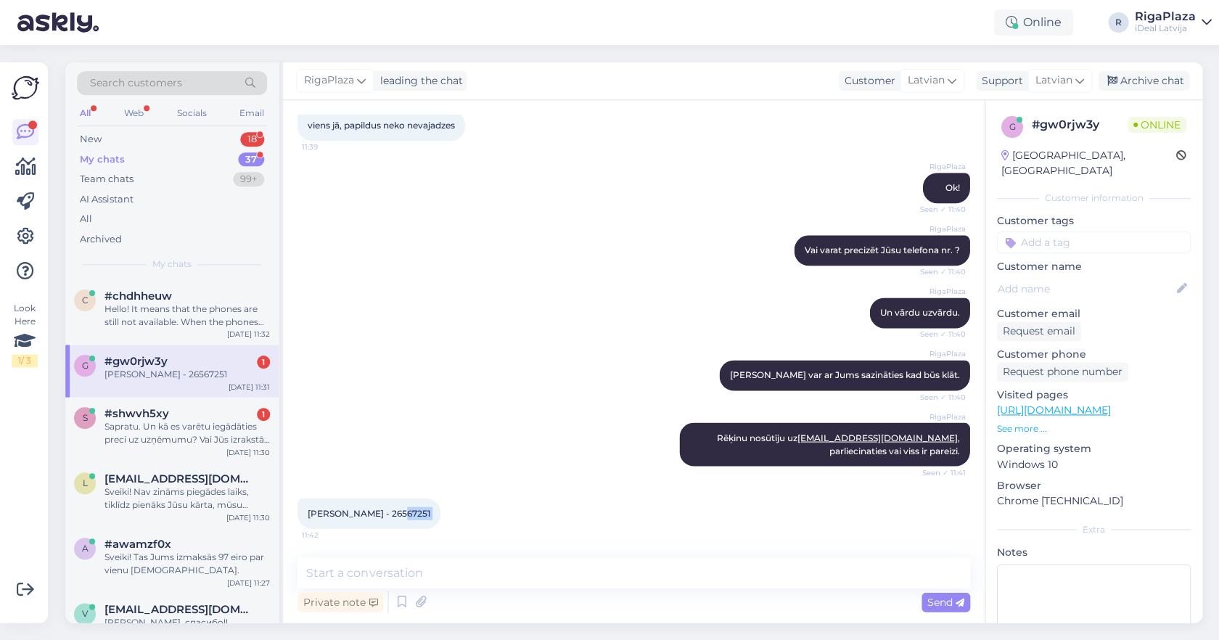
copy div "26567251 11:42"
copy span "Rēķinu nosūtīju uz ervins@testdevlab.com"
drag, startPoint x: 882, startPoint y: 438, endPoint x: 778, endPoint y: 436, distance: 103.8
click at [778, 436] on span "Rēķinu nosūtīju uz ervins@testdevlab.com , parliecinaties vai viss ir pareizi." at bounding box center [838, 444] width 245 height 24
click at [216, 368] on div "Ervins Grinfelds - 26567251" at bounding box center [187, 374] width 165 height 13
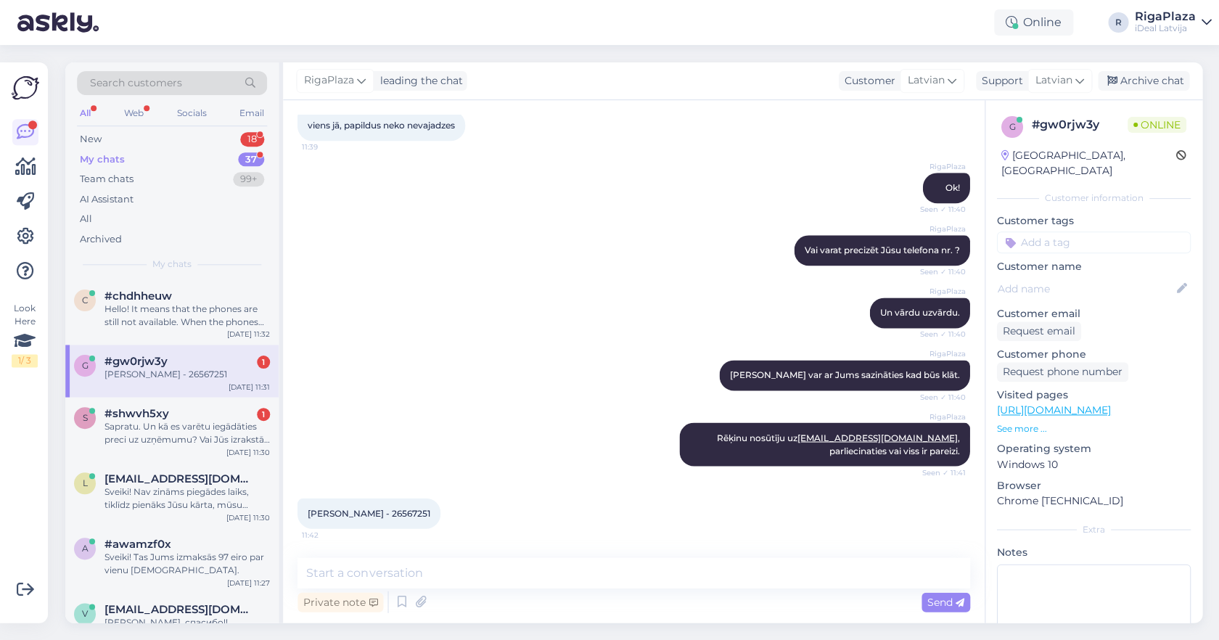
scroll to position [0, 0]
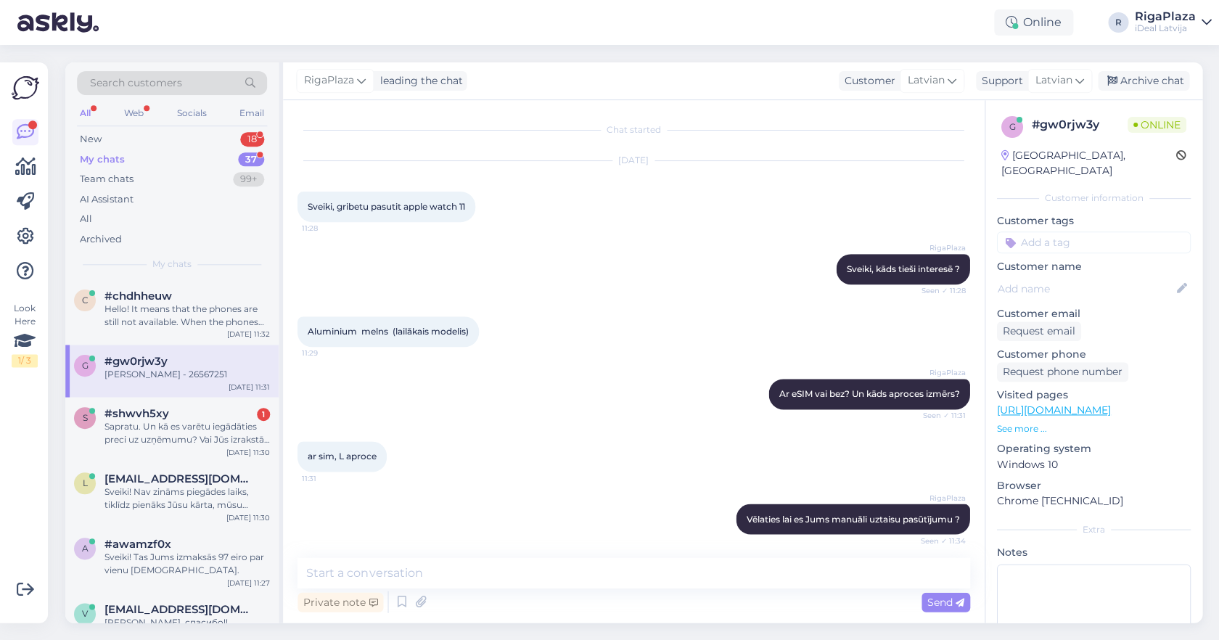
click at [294, 1] on div "Online R RigaPlaza iDeal Latvija" at bounding box center [609, 22] width 1219 height 45
click at [199, 414] on div "#shwvh5xy 1" at bounding box center [187, 413] width 165 height 13
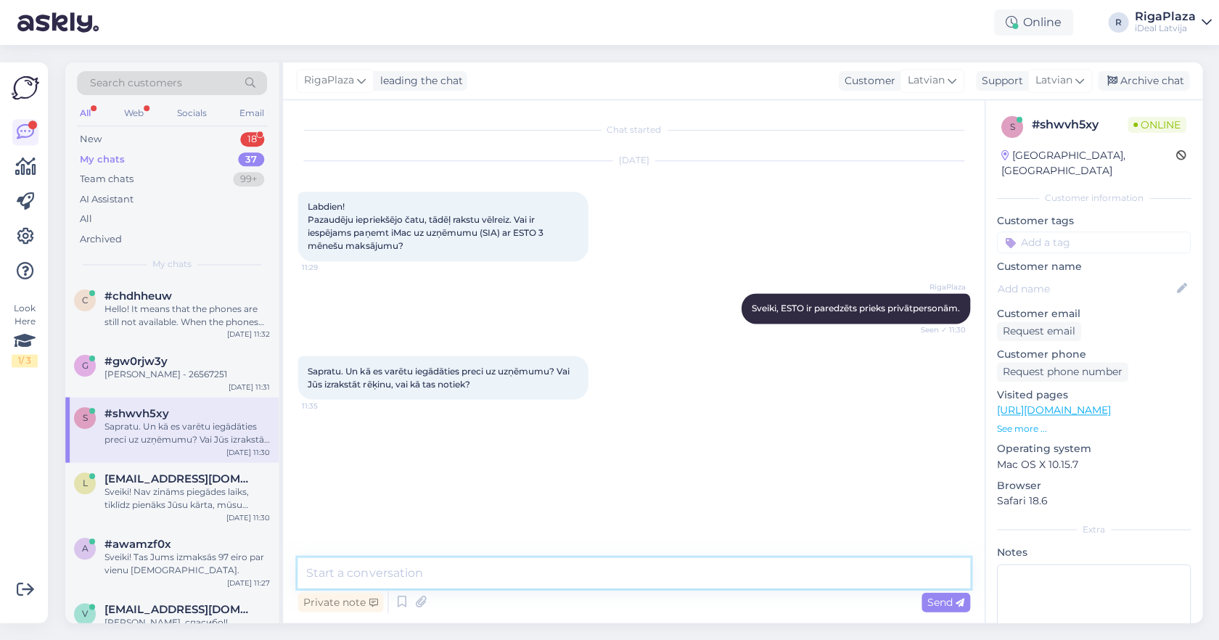
click at [487, 563] on textarea at bounding box center [634, 572] width 672 height 30
type textarea "J"
type textarea "Mēs Jūms izrakstīsim rēķinu jā!"
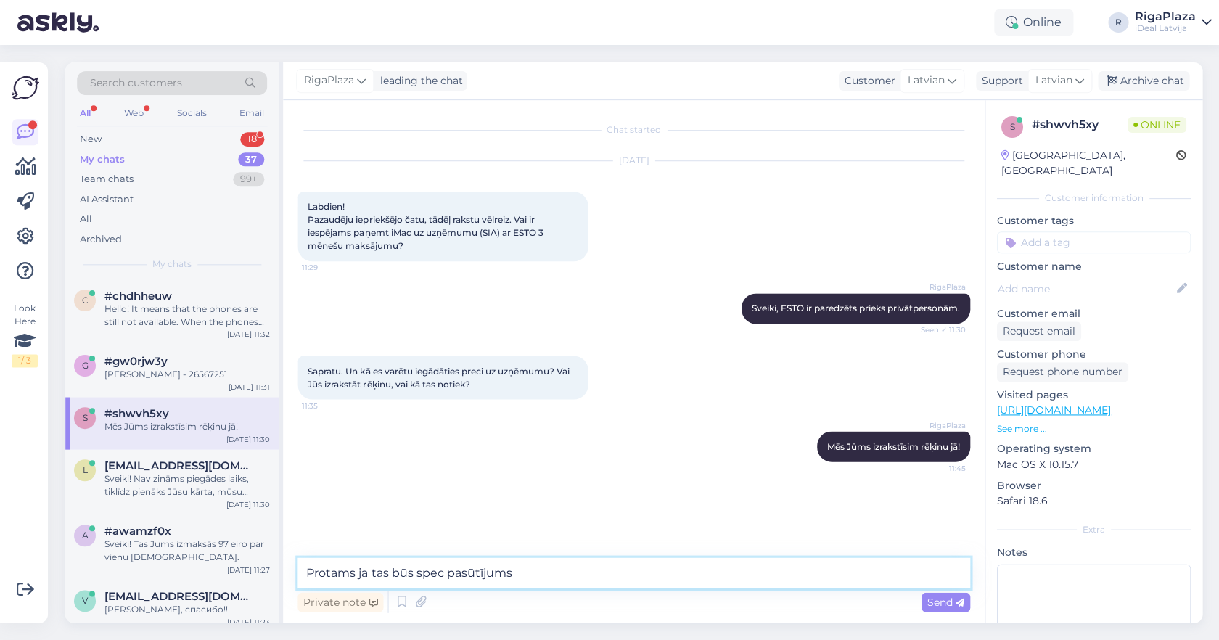
type textarea "Protams ja tas būs spec pasūtījums"
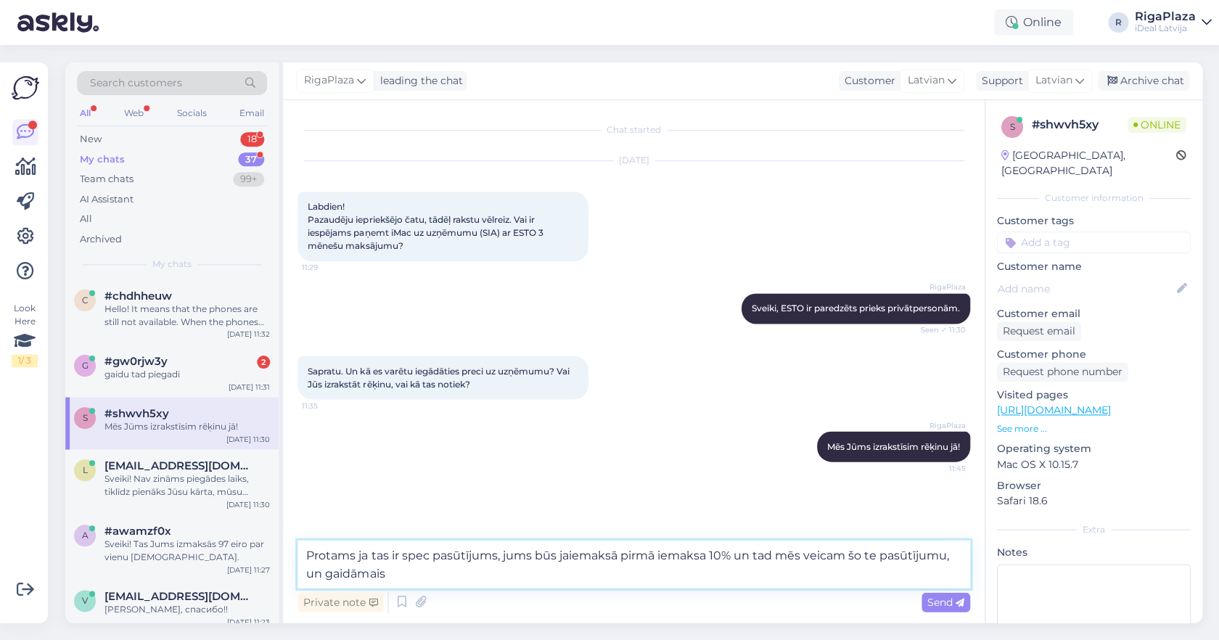
click at [507, 553] on textarea "Protams ja tas ir spec pasūtījums, jums būs jaiemaksā pirmā iemaksa 10% un tad …" at bounding box center [634, 564] width 672 height 48
click at [574, 586] on textarea "Protams ja tas ir spec pasūtījums, Jums būs jaiemaksā pirmā iemaksa 10% un tad …" at bounding box center [634, 564] width 672 height 48
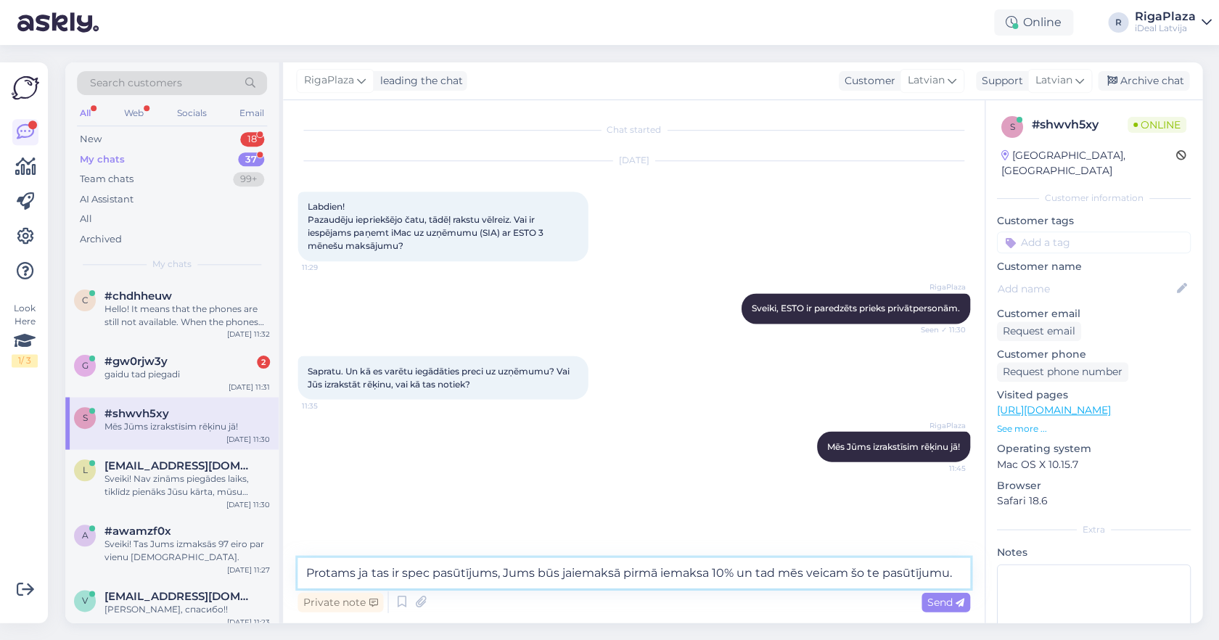
type textarea "Protams ja tas ir spec pasūtījums, Jums būs jaiemaksā pirmā iemaksa 10% un tad …"
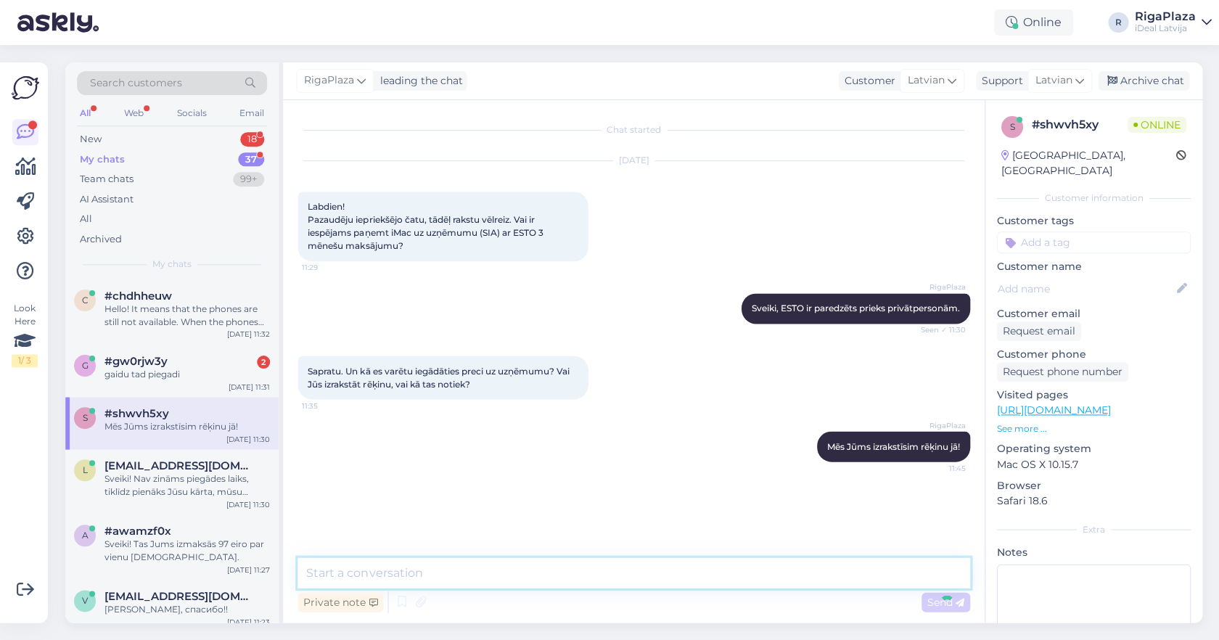
scroll to position [9, 0]
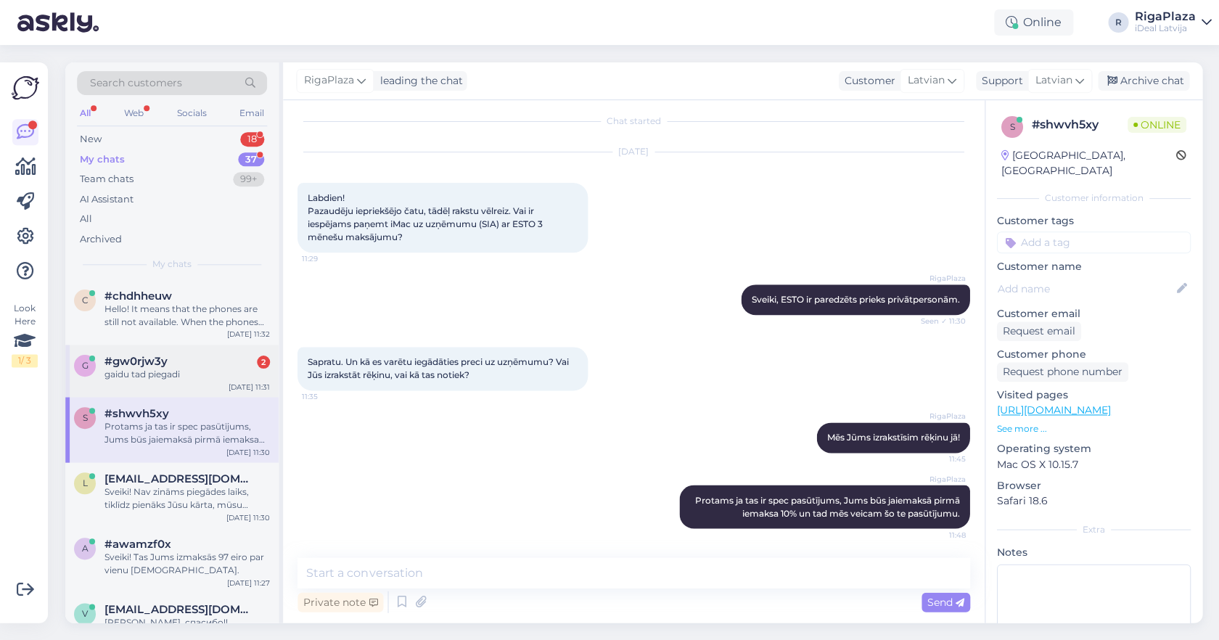
click at [205, 364] on div "#gw0rjw3y 2" at bounding box center [187, 361] width 165 height 13
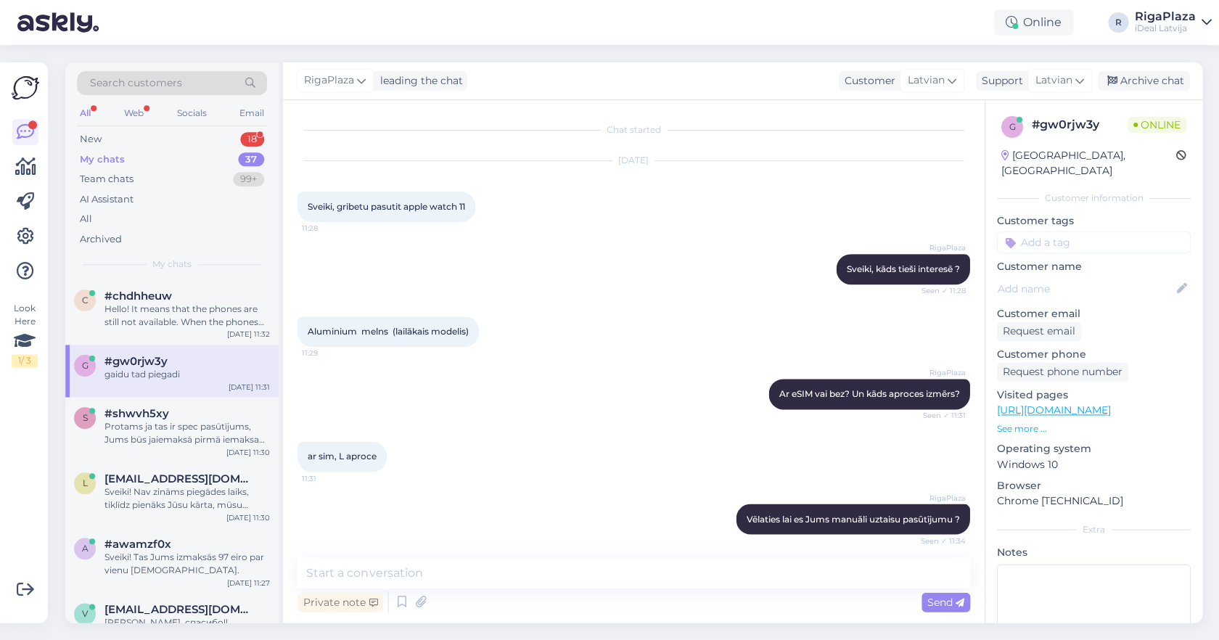
scroll to position [311, 0]
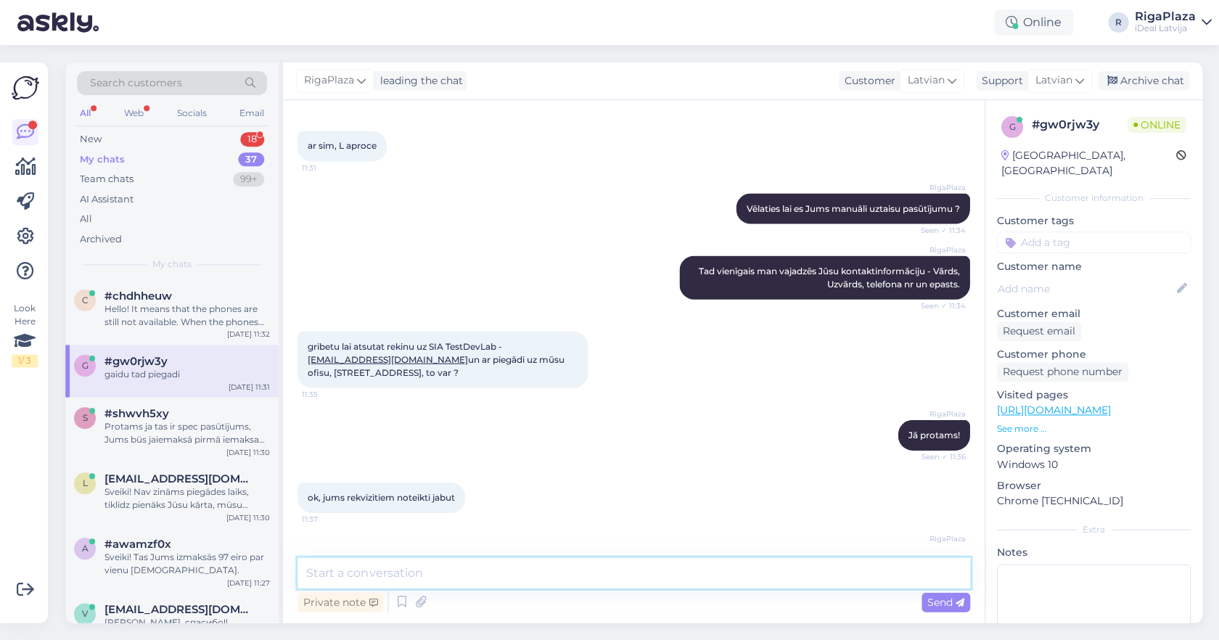
click at [408, 571] on textarea at bounding box center [634, 572] width 672 height 30
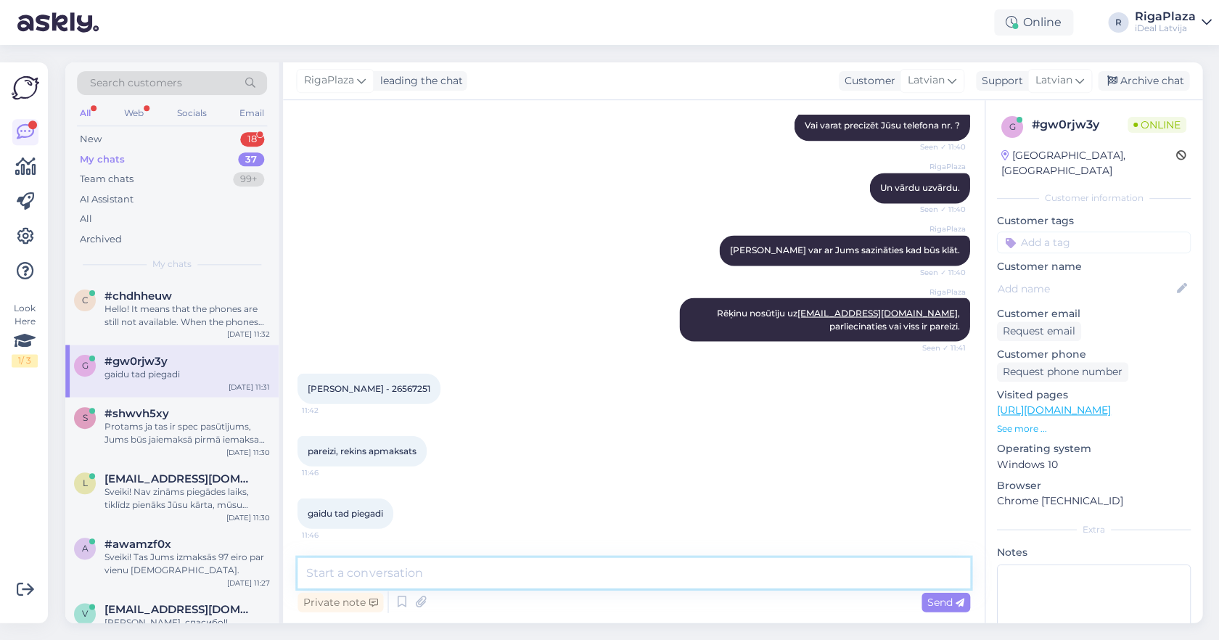
scroll to position [945, 0]
click at [414, 565] on textarea at bounding box center [634, 572] width 672 height 30
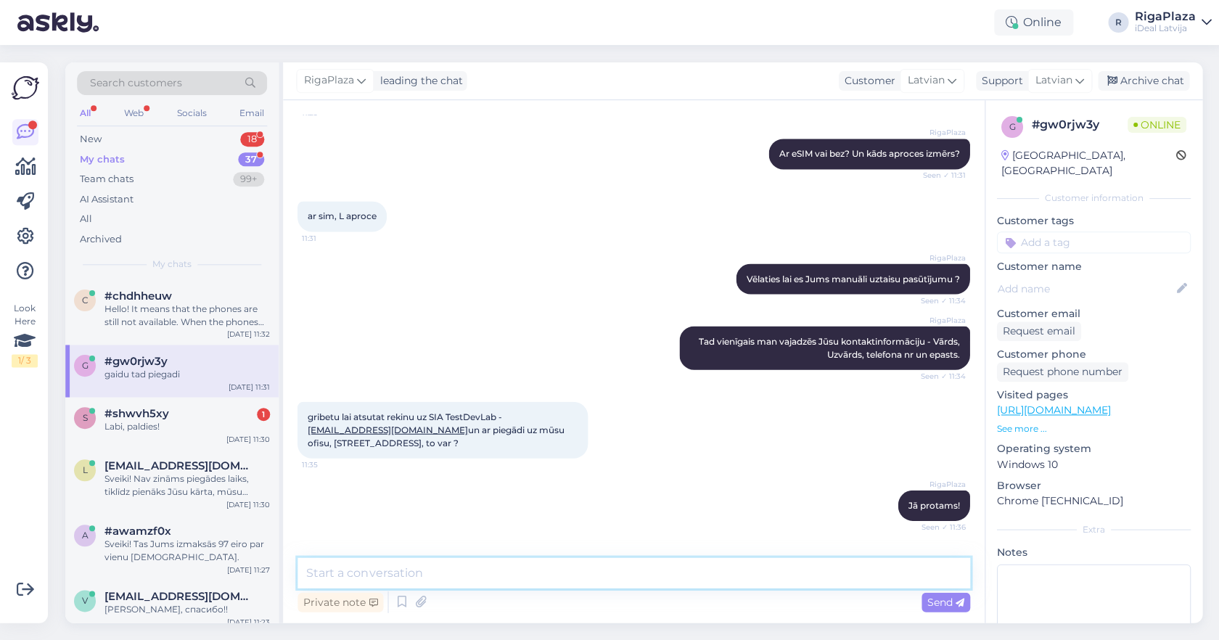
scroll to position [242, 0]
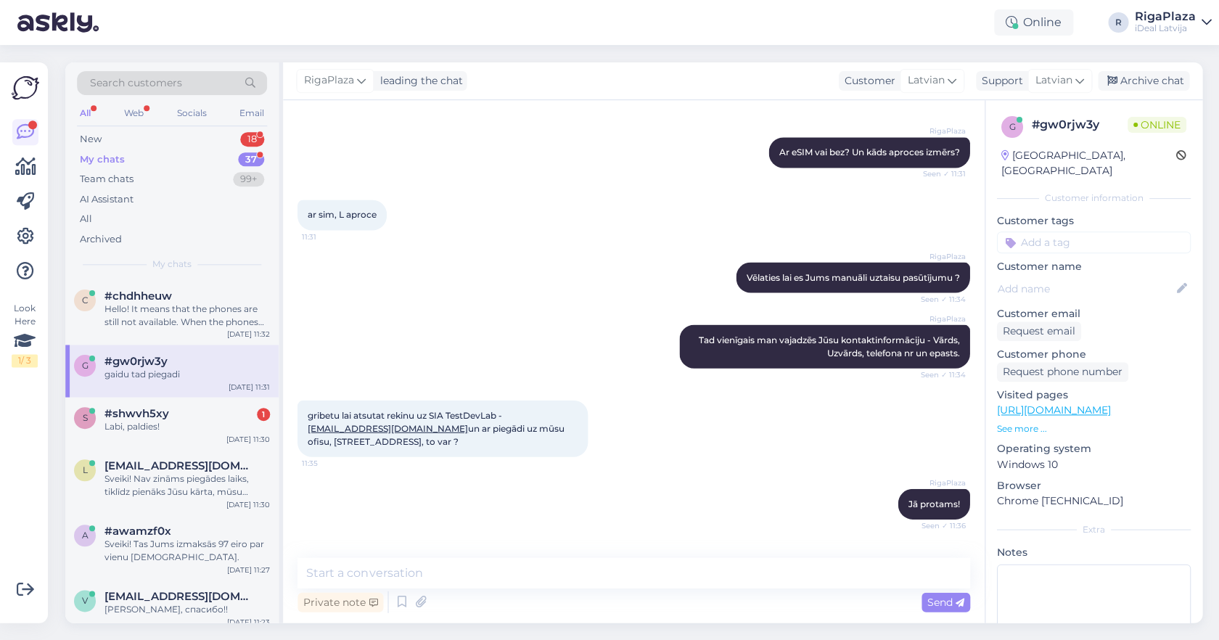
copy span "Vingrotāju iela 1, Rīgā, LV-1010"
drag, startPoint x: 307, startPoint y: 442, endPoint x: 438, endPoint y: 441, distance: 131.4
click at [438, 441] on div "gribetu lai atsutat rekinu uz SIA TestDevLab - ervins@testdevlab.com un ar pieg…" at bounding box center [443, 428] width 290 height 57
click at [561, 265] on div "RigaPlaza Vēlaties lai es Jums manuāli uztaisu pasūtījumu ? Seen ✓ 11:34" at bounding box center [634, 277] width 672 height 62
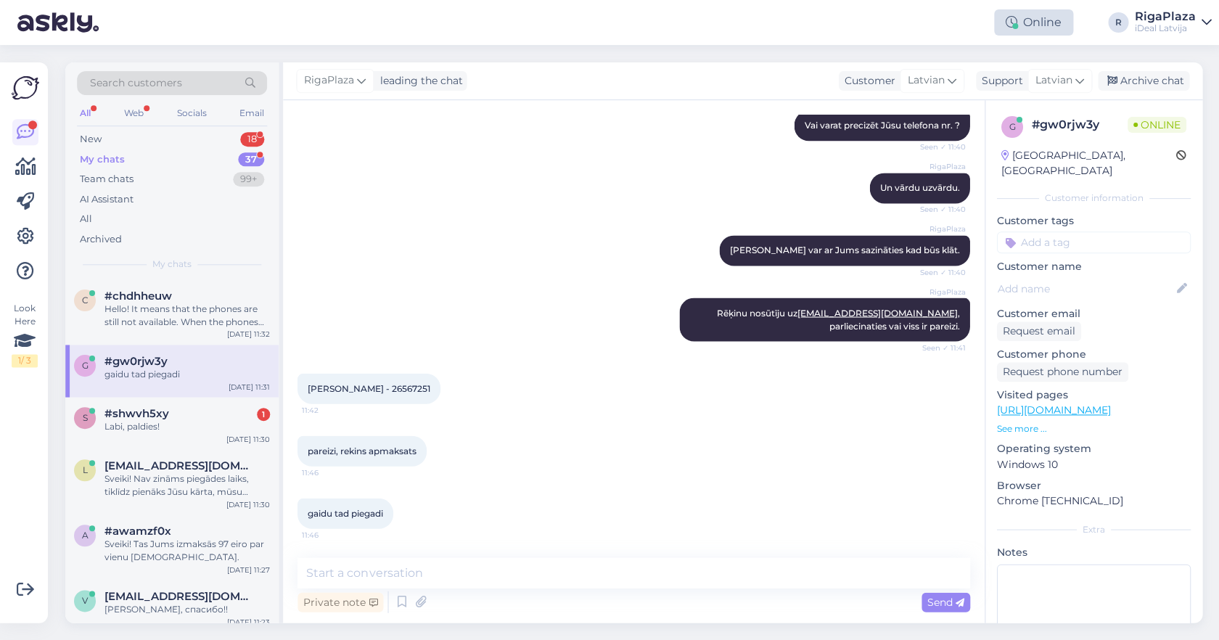
scroll to position [945, 0]
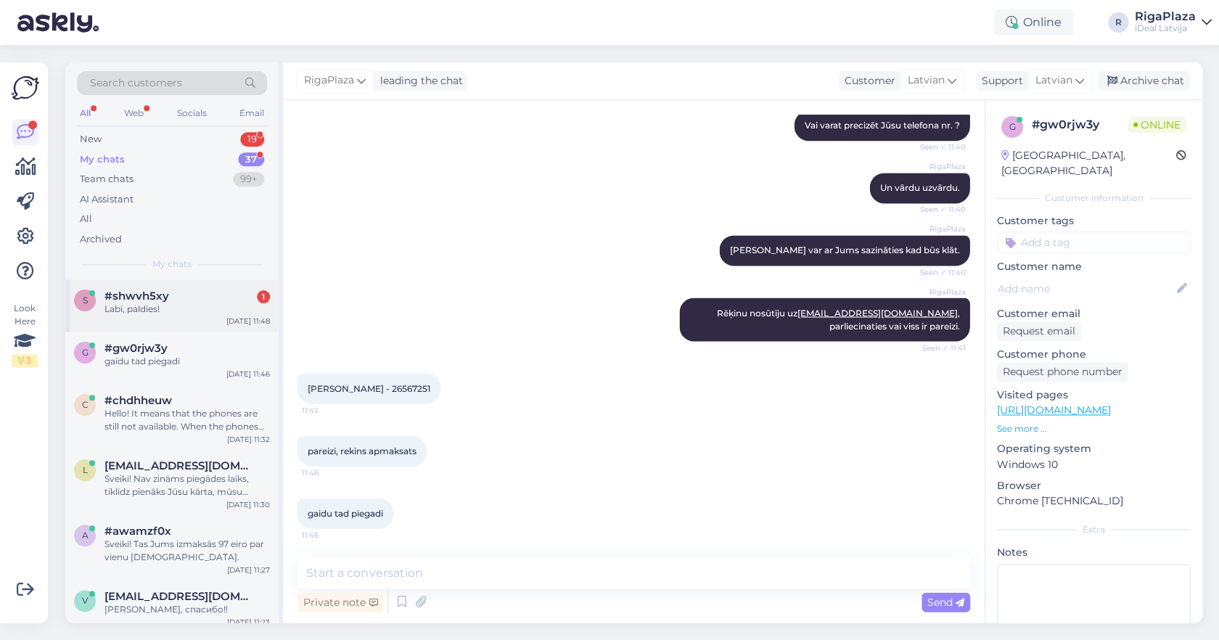
click at [198, 311] on div "Labi, paldies!" at bounding box center [187, 309] width 165 height 13
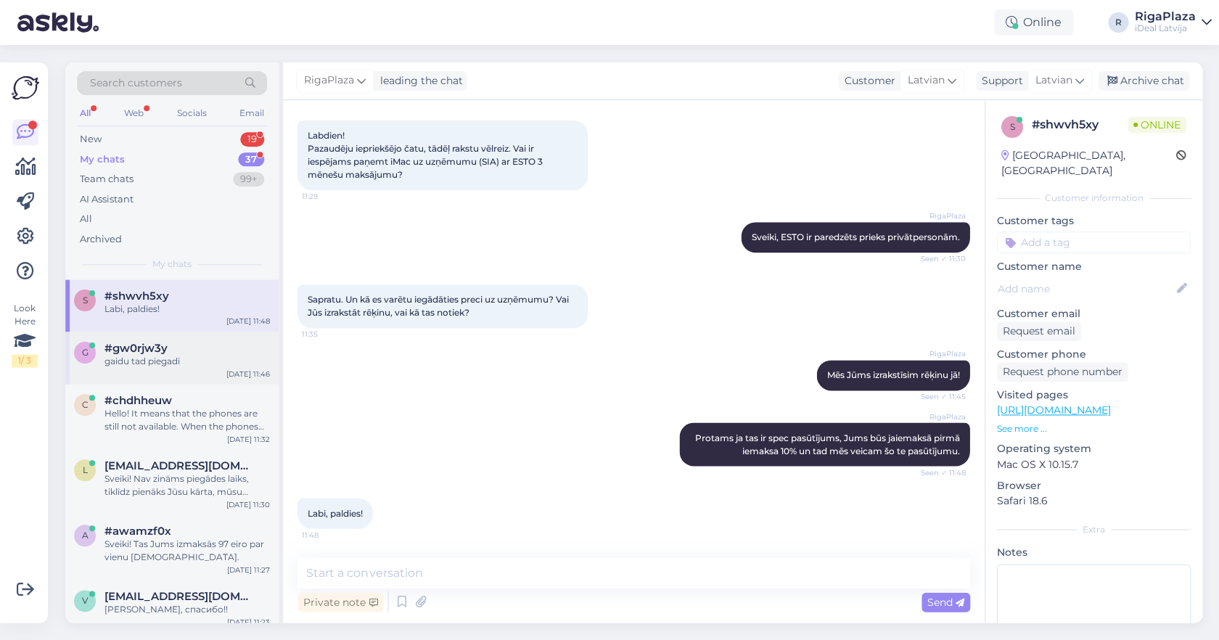
click at [163, 355] on div "gaidu tad piegadi" at bounding box center [187, 361] width 165 height 13
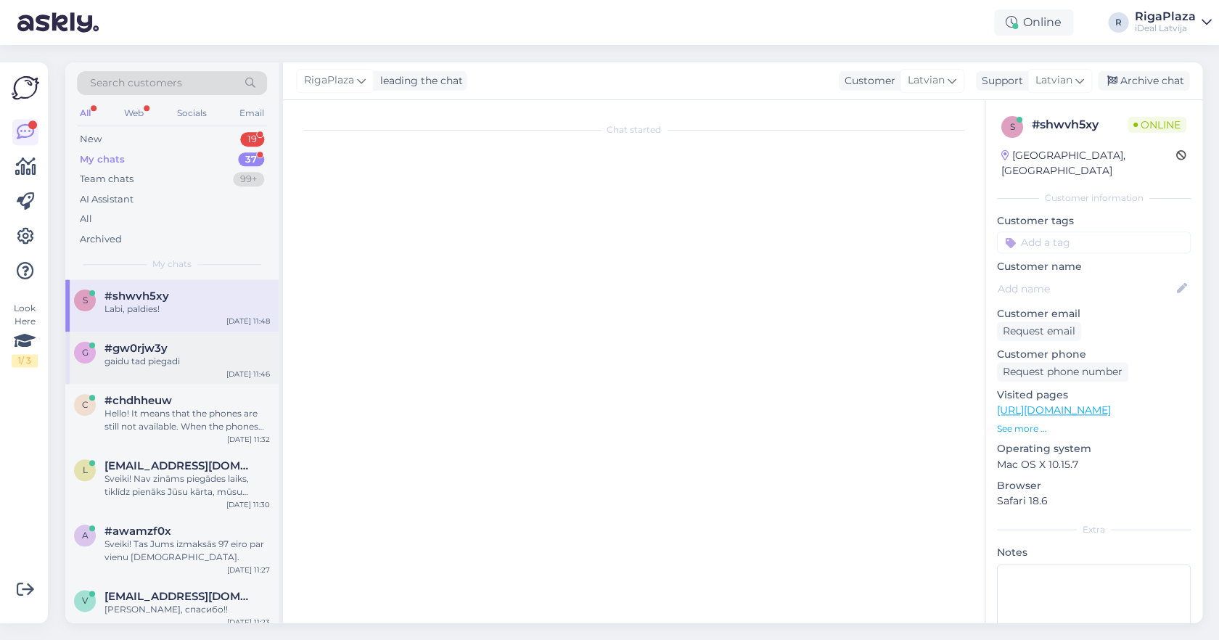
scroll to position [945, 0]
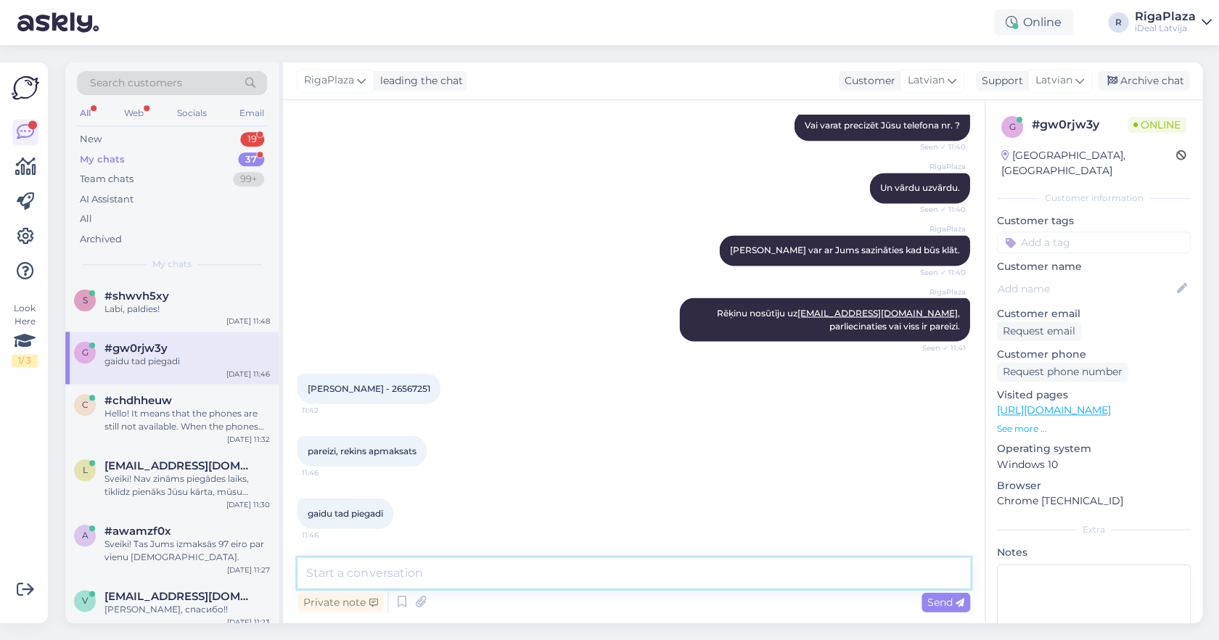
click at [368, 575] on textarea at bounding box center [634, 572] width 672 height 30
type textarea "Kurjers izsaukts!"
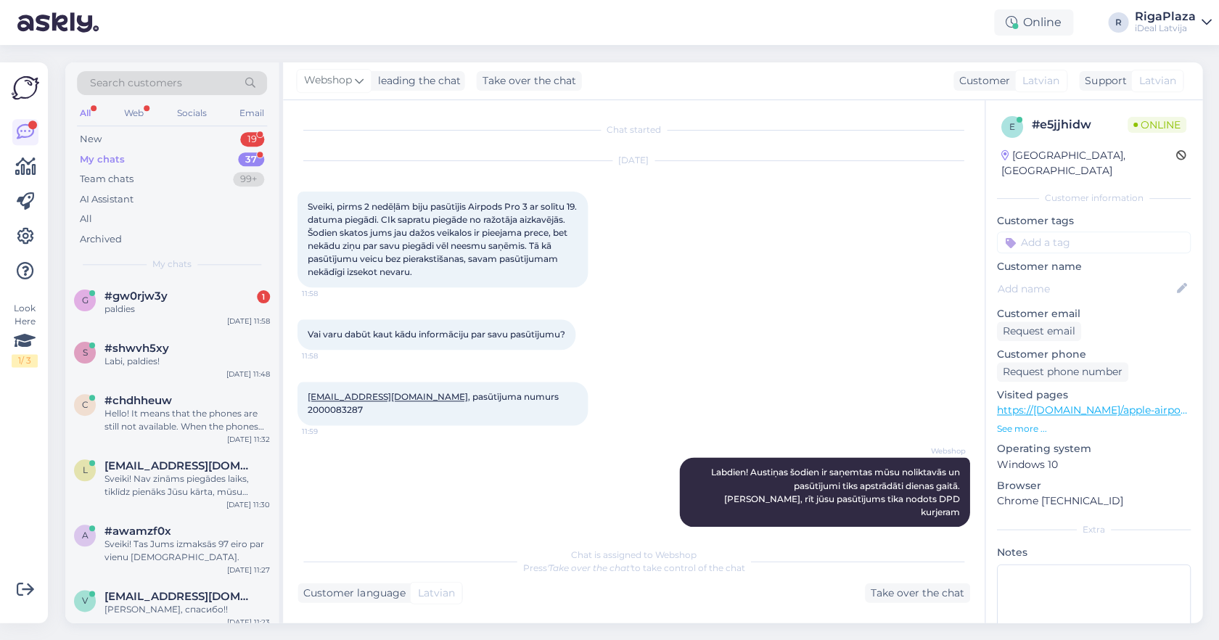
scroll to position [53, 0]
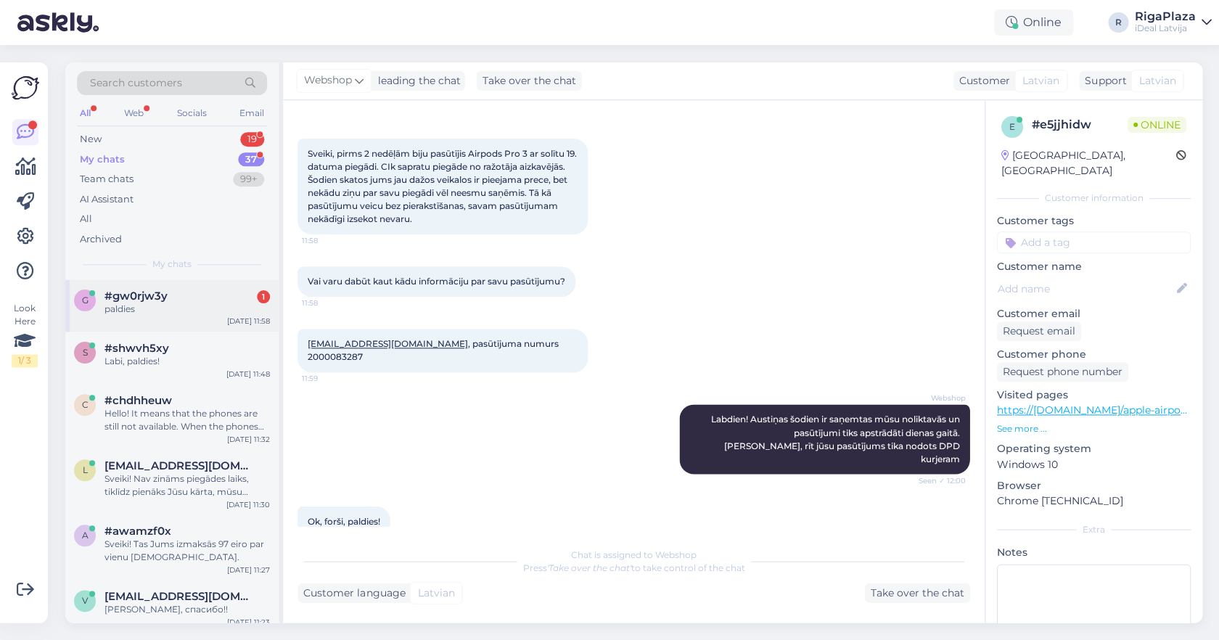
click at [83, 300] on span "g" at bounding box center [85, 300] width 7 height 11
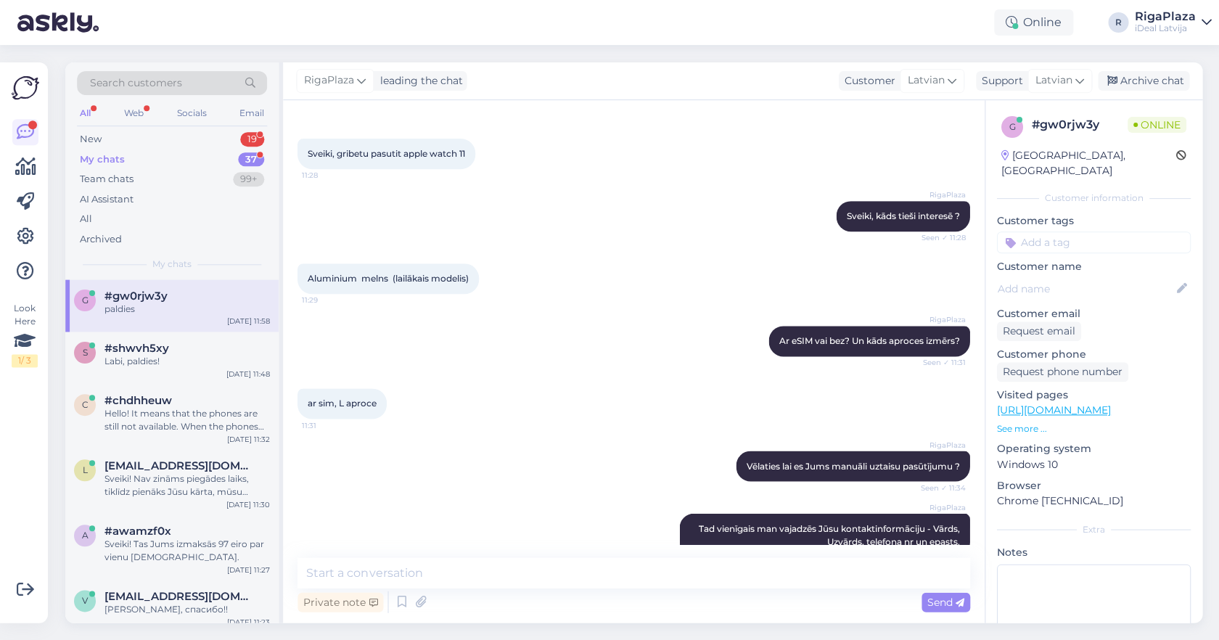
scroll to position [1070, 0]
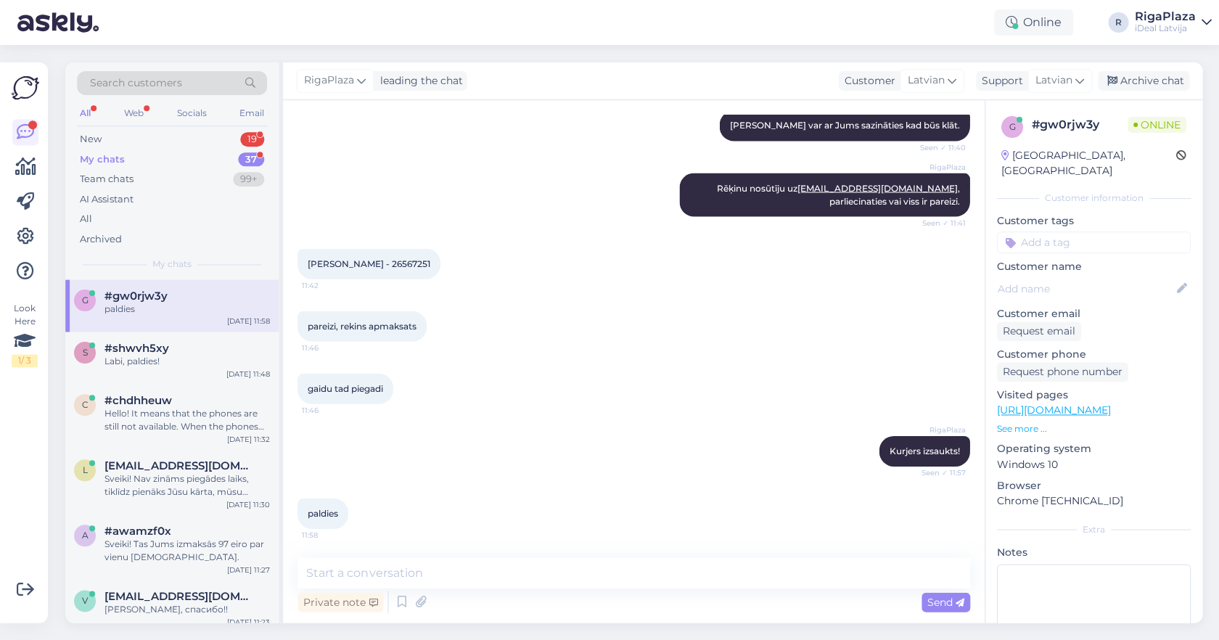
click at [216, 155] on div "My chats 37" at bounding box center [172, 159] width 190 height 20
click at [215, 132] on div "New 19" at bounding box center [172, 139] width 190 height 20
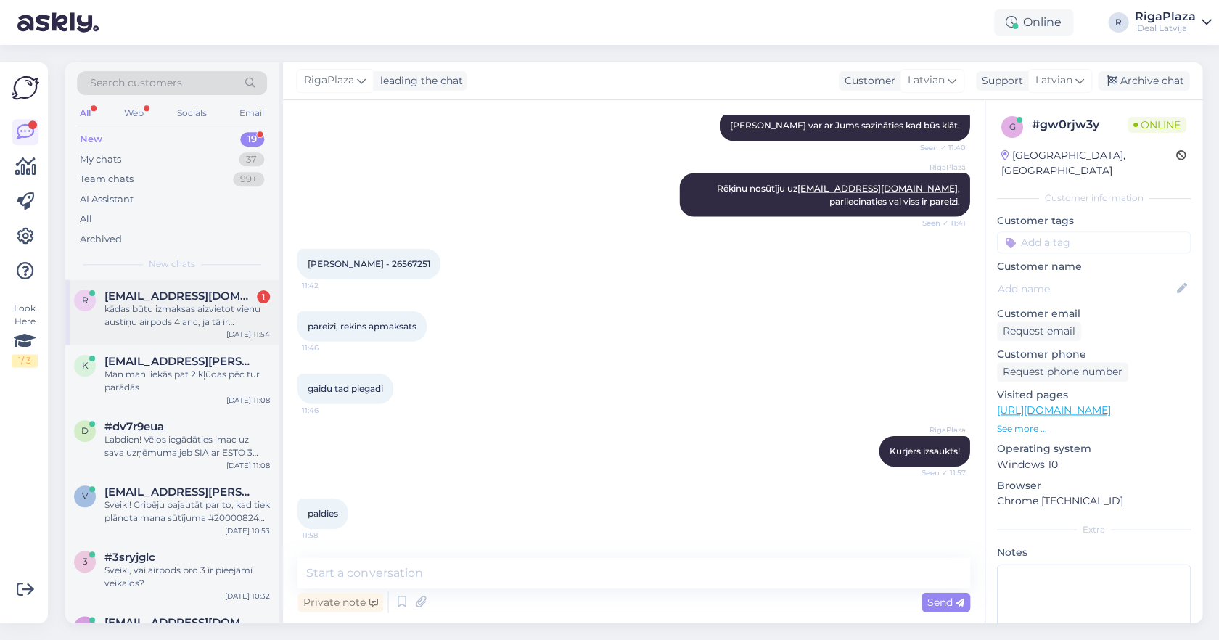
click at [200, 297] on span "raiens.p@gmail.com" at bounding box center [180, 296] width 151 height 13
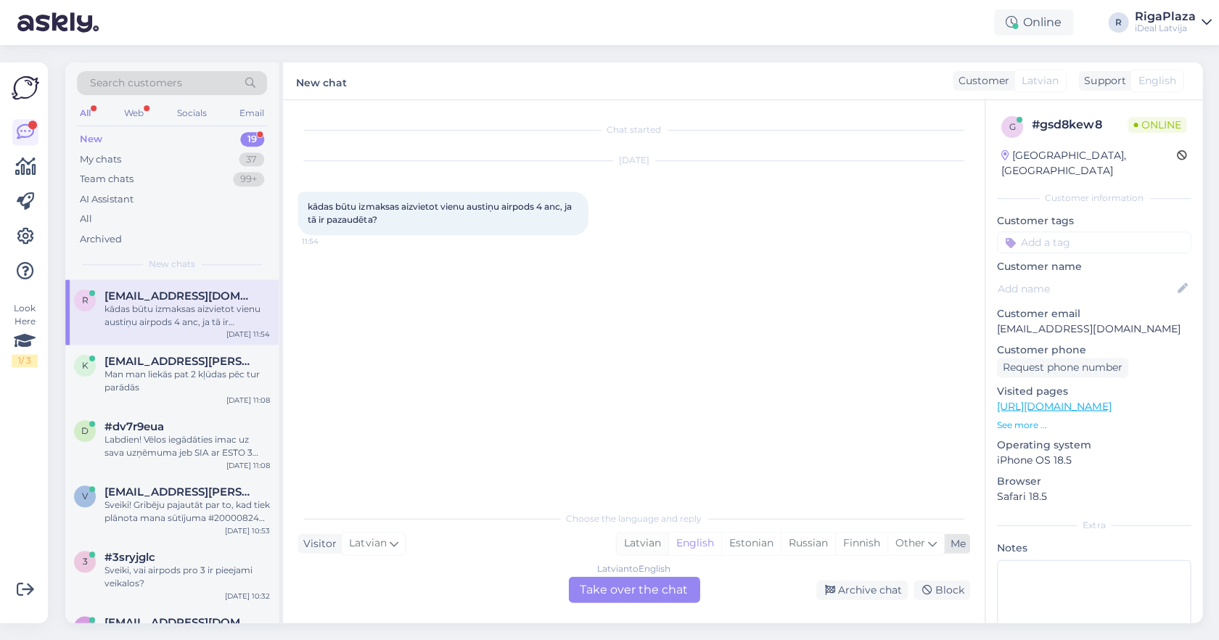
click at [651, 550] on div "Latvian" at bounding box center [642, 543] width 52 height 22
click at [645, 592] on div "Latvian to Latvian Take over the chat" at bounding box center [633, 589] width 131 height 26
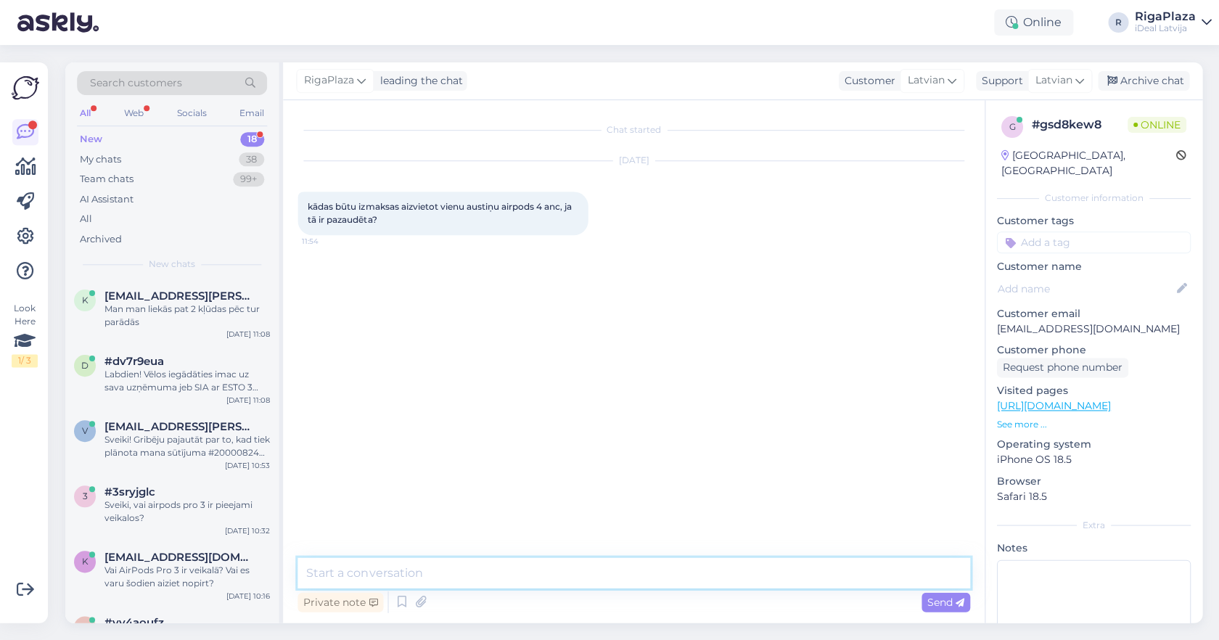
click at [645, 580] on textarea at bounding box center [634, 572] width 672 height 30
type textarea "Sveiki, 97 eiro par vienu austiņu."
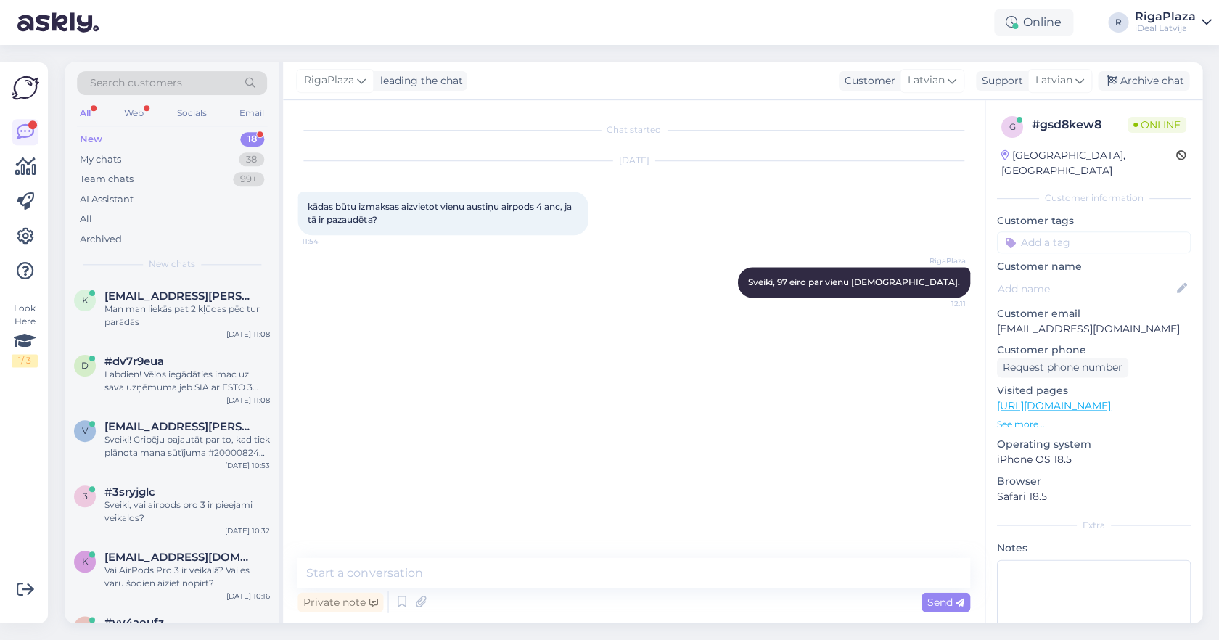
click at [240, 136] on div "18" at bounding box center [252, 139] width 24 height 15
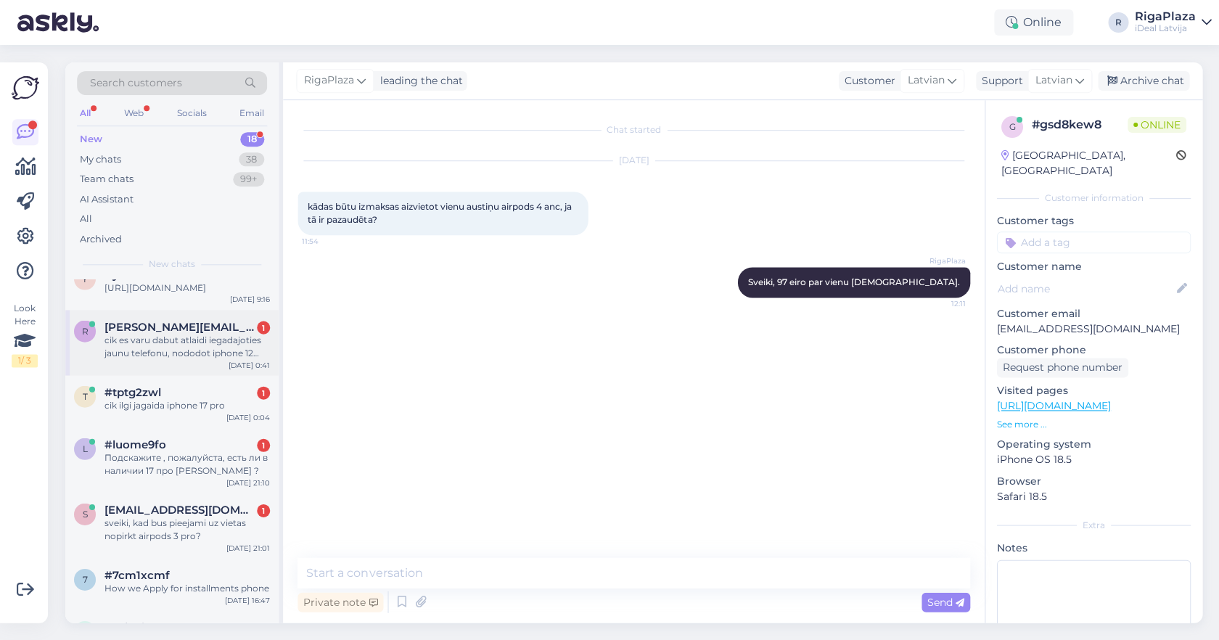
scroll to position [411, 0]
click at [153, 335] on div "cik es varu dabut atlaidi iegadajoties jaunu telefonu, nododot iphone 12 64gb (…" at bounding box center [187, 348] width 165 height 26
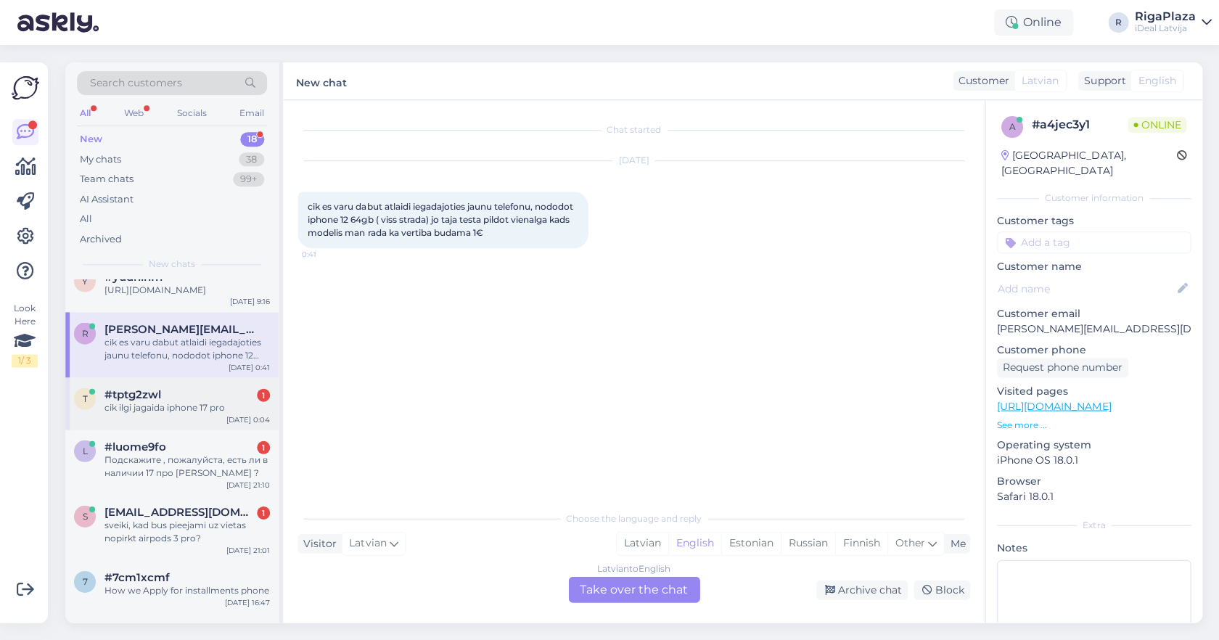
click at [249, 394] on div "#tptg2zwl 1" at bounding box center [187, 394] width 165 height 13
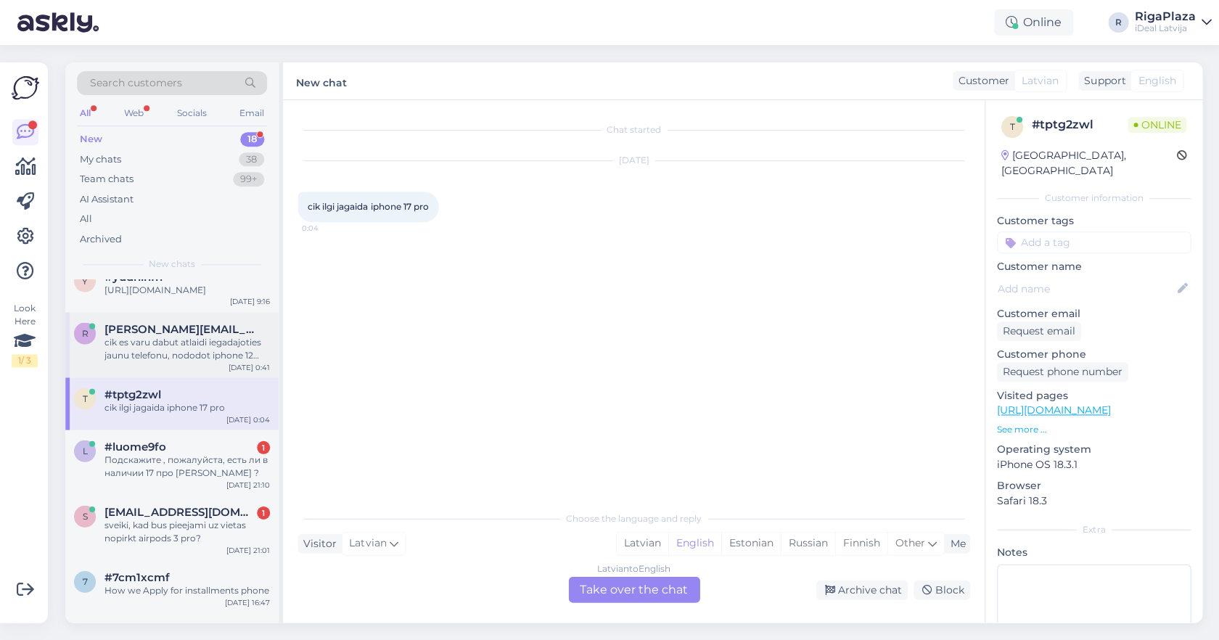
click at [224, 349] on div "cik es varu dabut atlaidi iegadajoties jaunu telefonu, nododot iphone 12 64gb (…" at bounding box center [187, 348] width 165 height 26
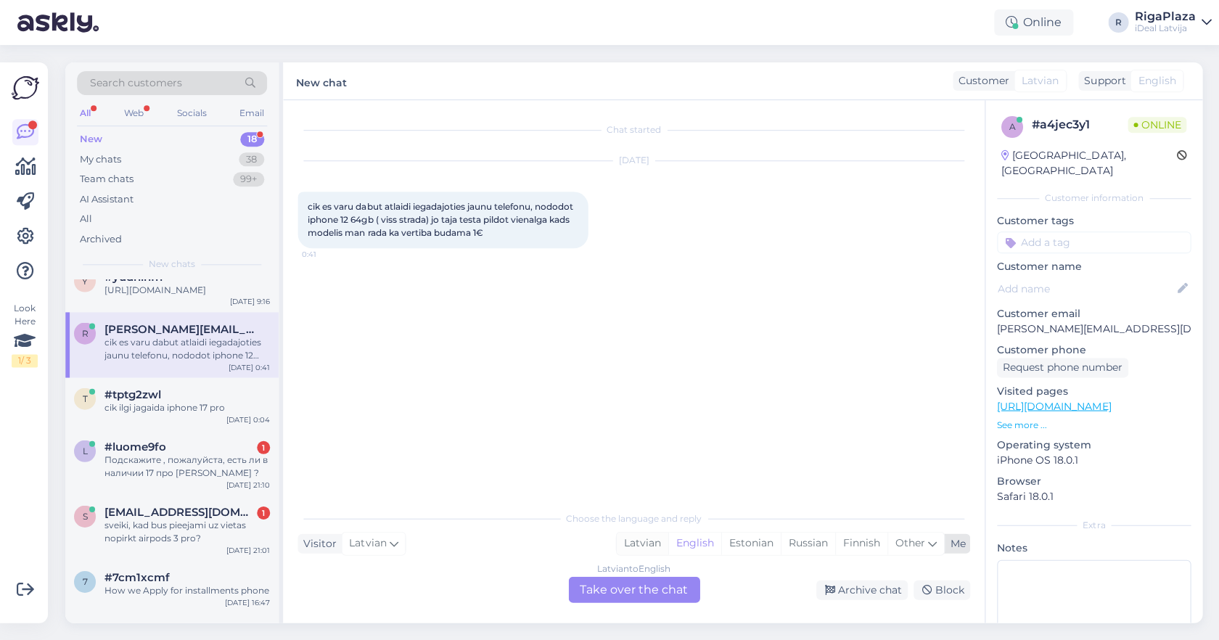
click at [636, 538] on div "Latvian" at bounding box center [642, 543] width 52 height 22
click at [601, 582] on div "Latvian to Latvian Take over the chat" at bounding box center [633, 589] width 131 height 26
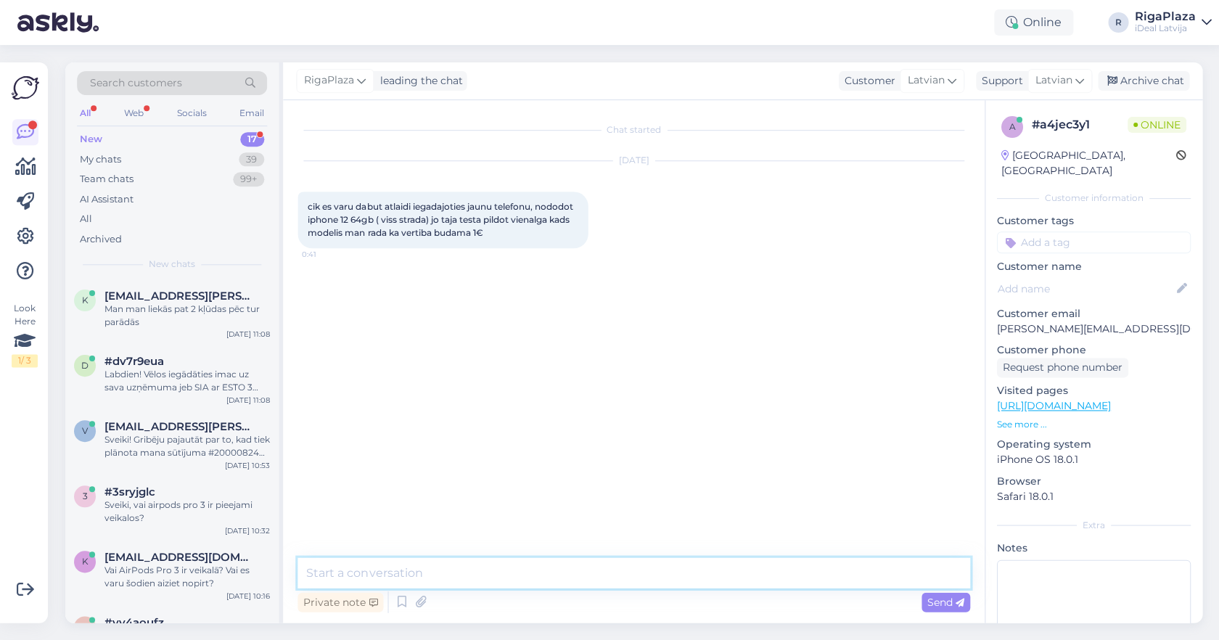
click at [610, 570] on textarea at bounding box center [634, 572] width 672 height 30
type textarea "Sveiki! Tas ir tāpēc ka Jūs pēdējo soli neatzīmējat kā "Jā"."
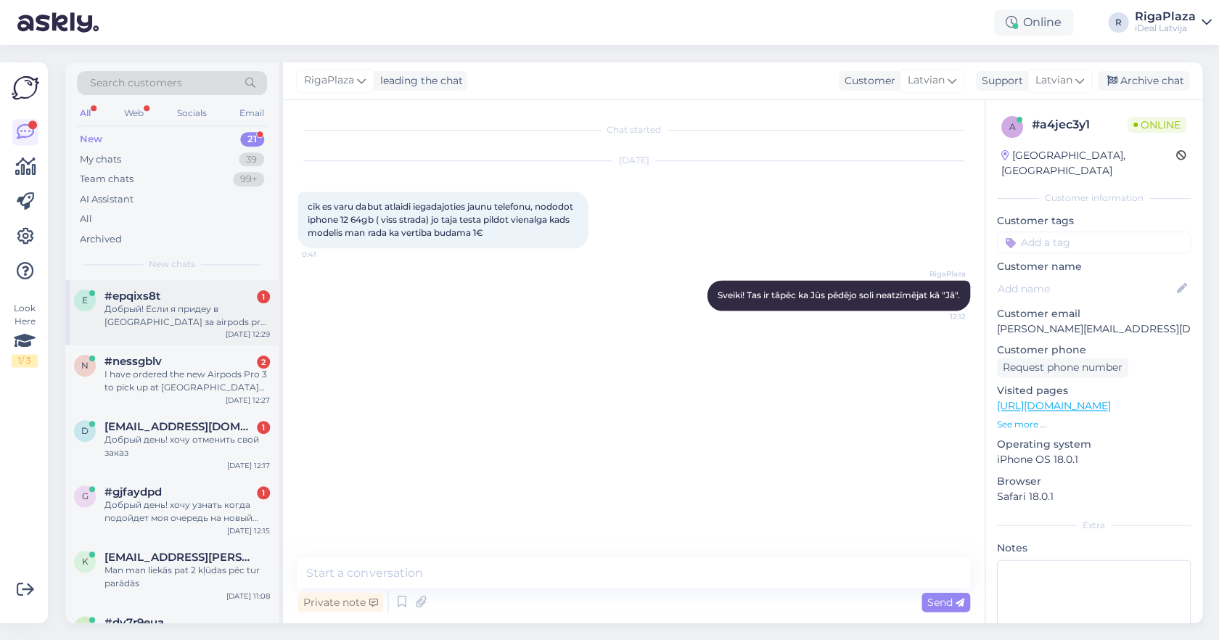
click at [257, 315] on div "Добрый! Если я придеу в Akropole за airpods pro 3, они есть в наличии?" at bounding box center [187, 316] width 165 height 26
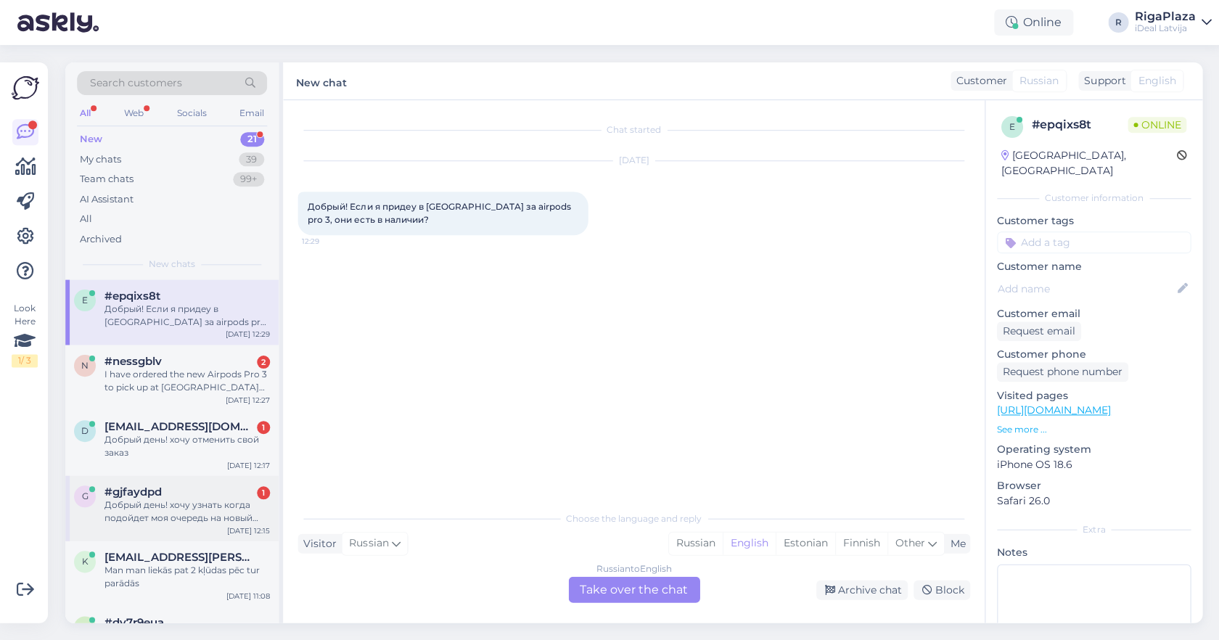
click at [208, 506] on div "Добрый день! хочу узнать когда подойдет моя очередь на новый телефон, есть номе…" at bounding box center [187, 512] width 165 height 26
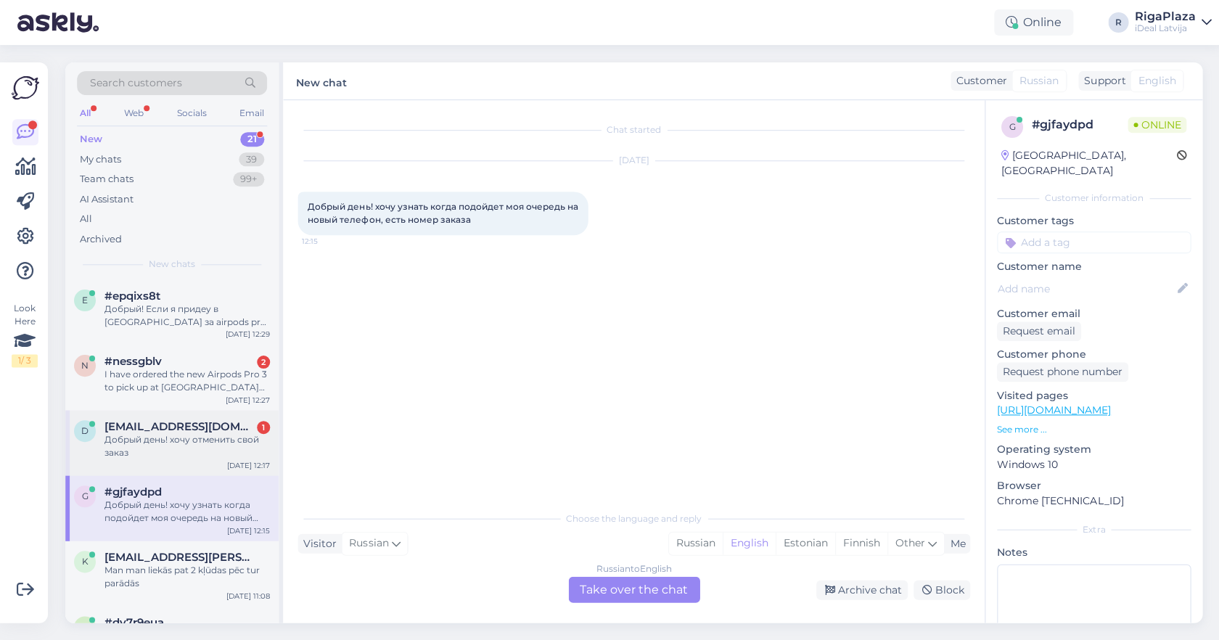
click at [214, 433] on div "Добрый день! хочу отменить свой заказ" at bounding box center [187, 446] width 165 height 26
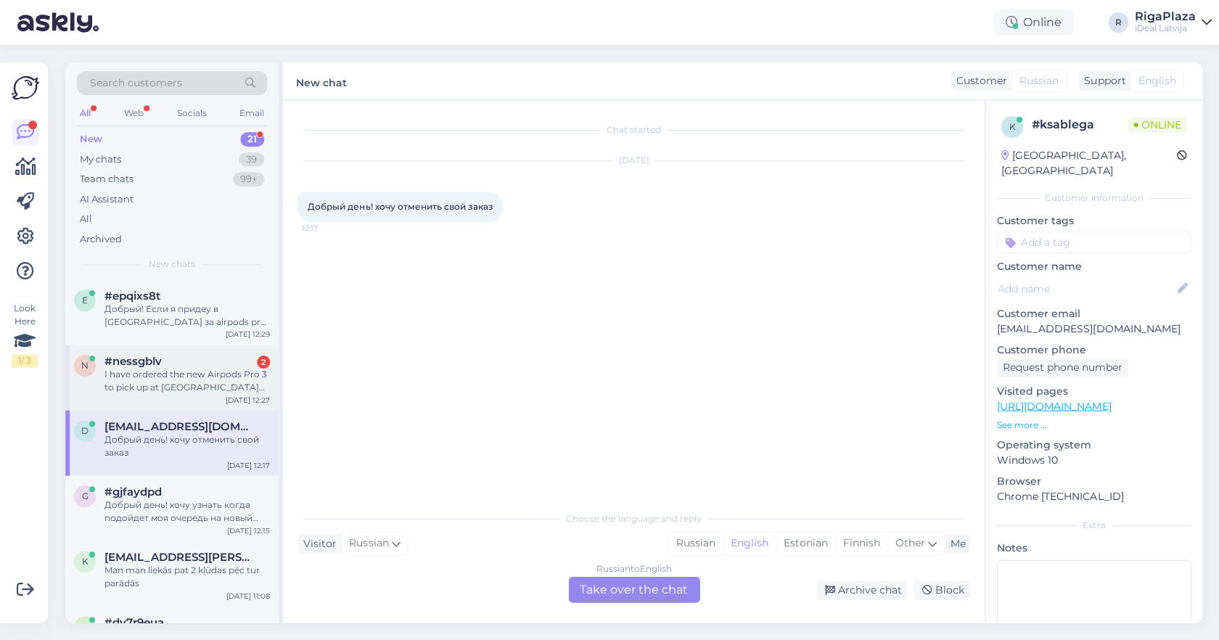
click at [193, 377] on div "I have ordered the new Airpods Pro 3 to pick up at brivibas iela but I have sti…" at bounding box center [187, 381] width 165 height 26
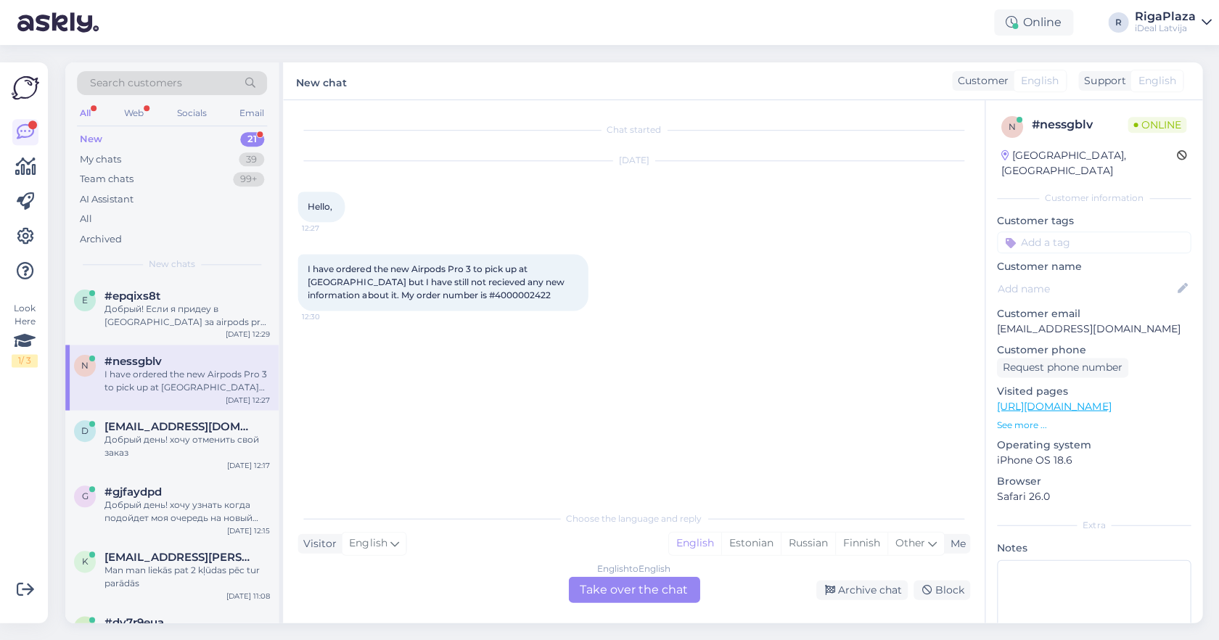
click at [245, 142] on div "21" at bounding box center [252, 139] width 24 height 15
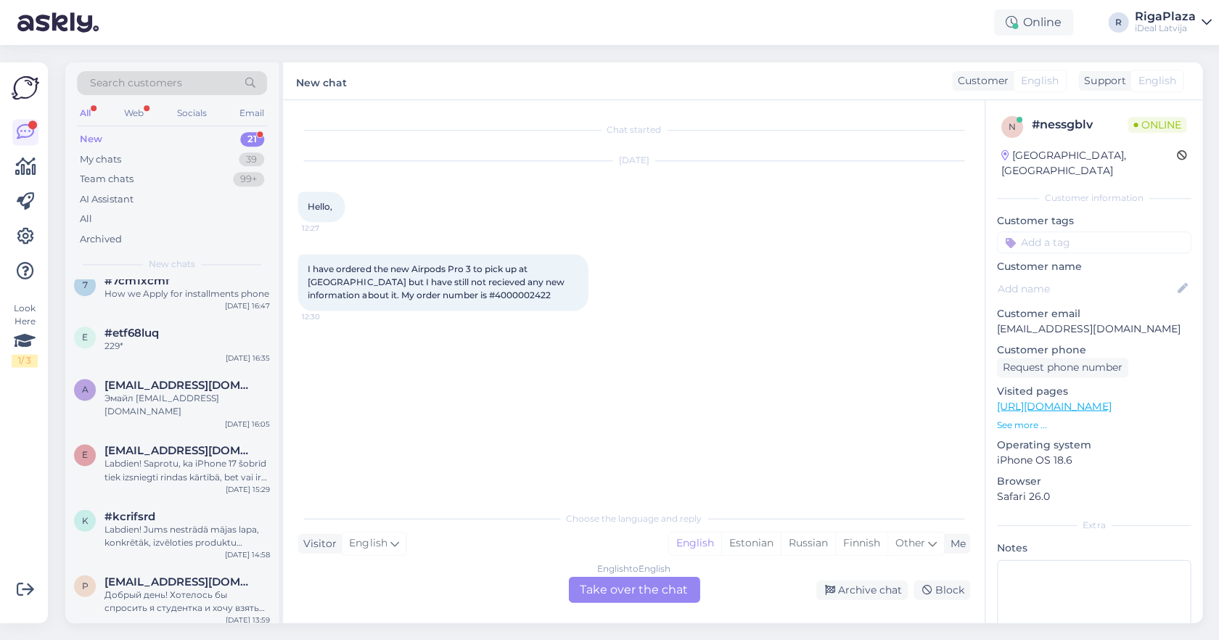
scroll to position [720, 0]
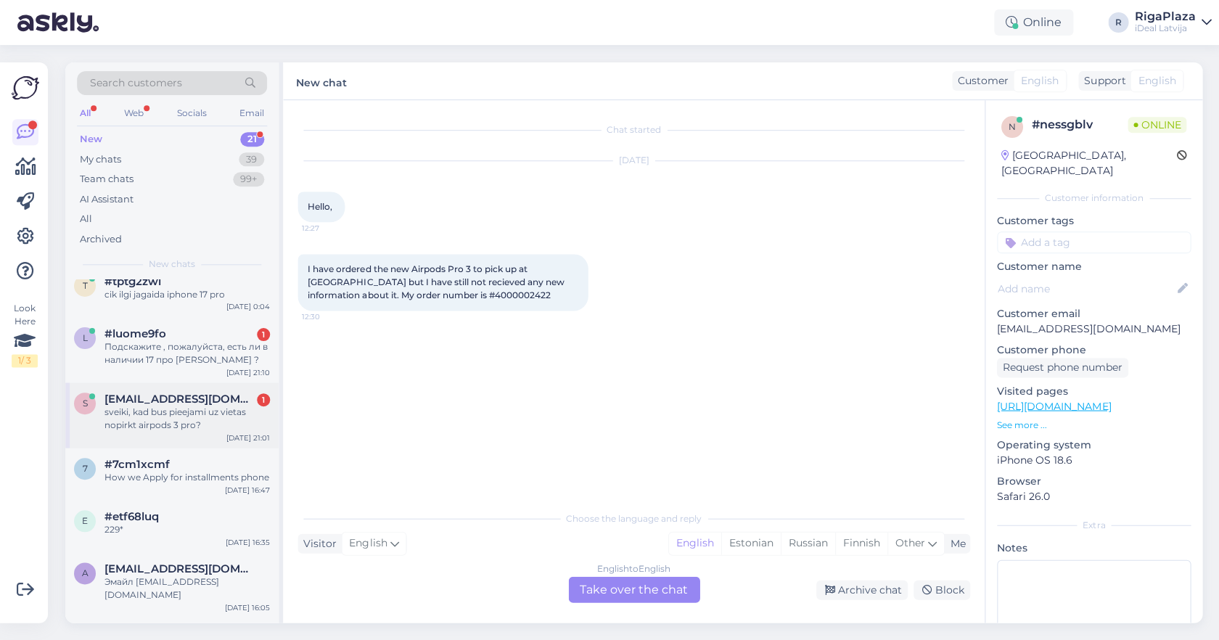
click at [210, 417] on div "sveiki, kad bus pieejami uz vietas nopirkt airpods 3 pro?" at bounding box center [187, 419] width 165 height 26
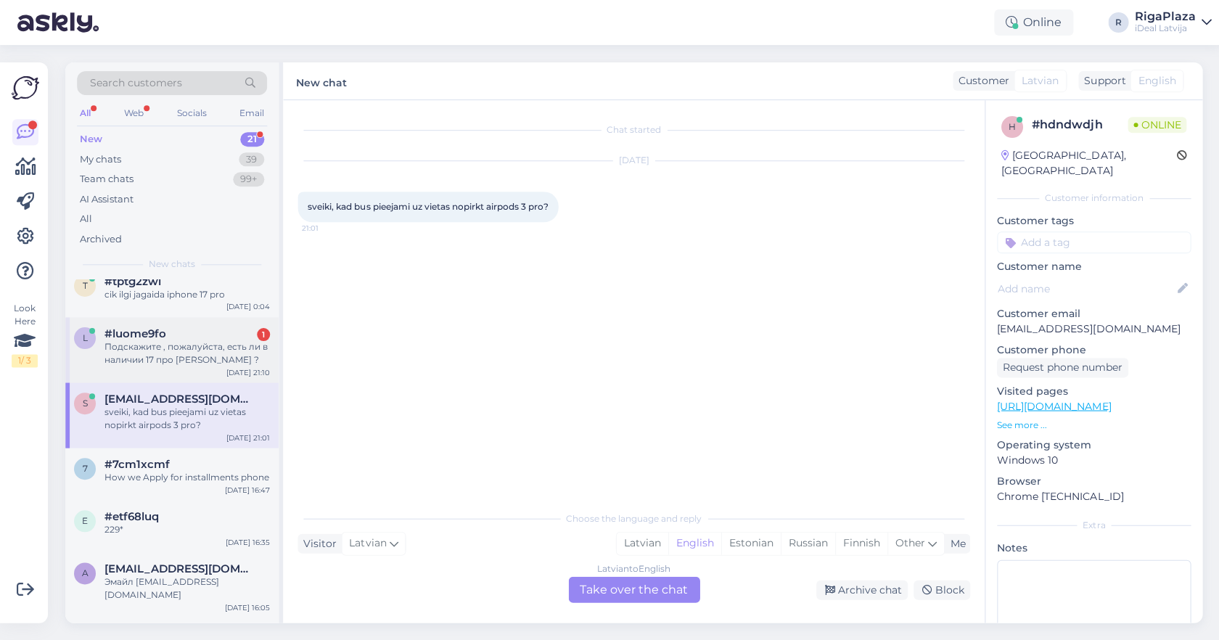
click at [210, 375] on div "l #luome9fo 1 Подскажите , пожалуйста, есть ли в наличии 17 про Макс айфоны ? S…" at bounding box center [171, 349] width 213 height 65
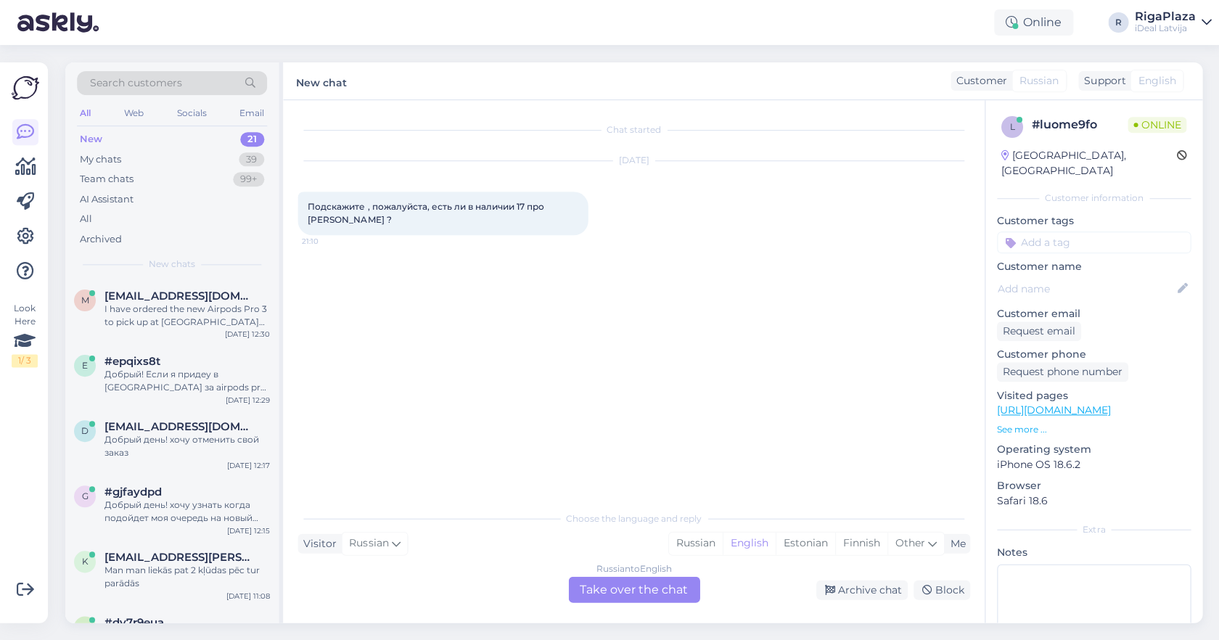
scroll to position [0, 0]
click at [175, 136] on div "New 21" at bounding box center [172, 139] width 190 height 20
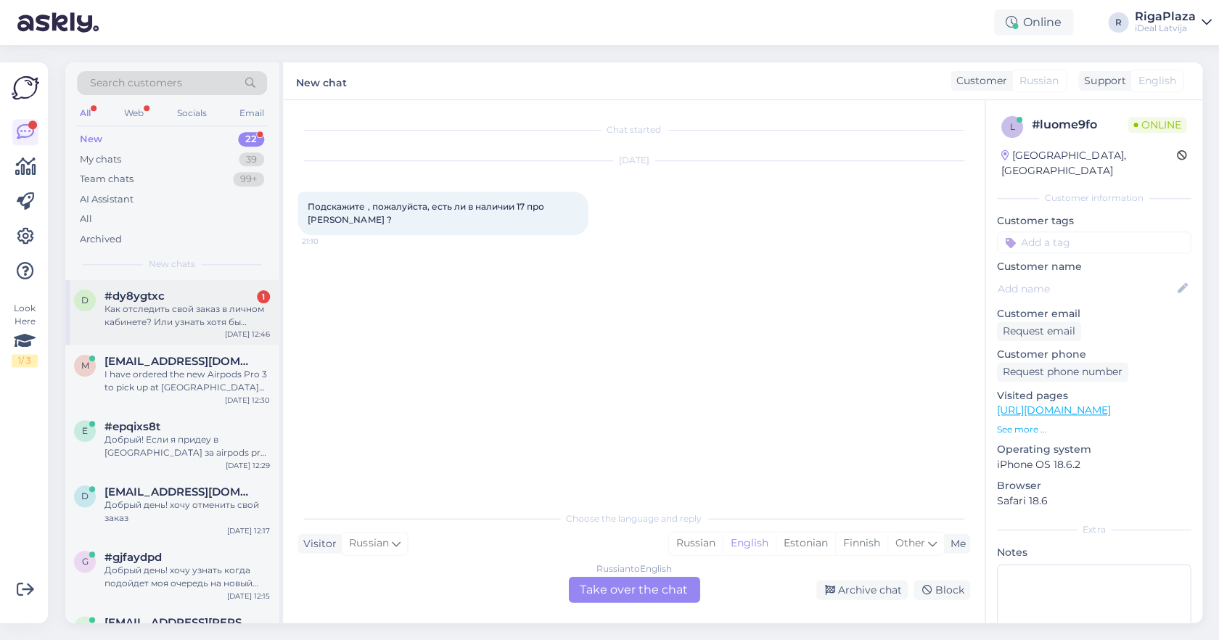
click at [184, 303] on div "Как отследить свой заказ в личном кабинете? Или узнать хотя бы примерные сроки …" at bounding box center [187, 316] width 165 height 26
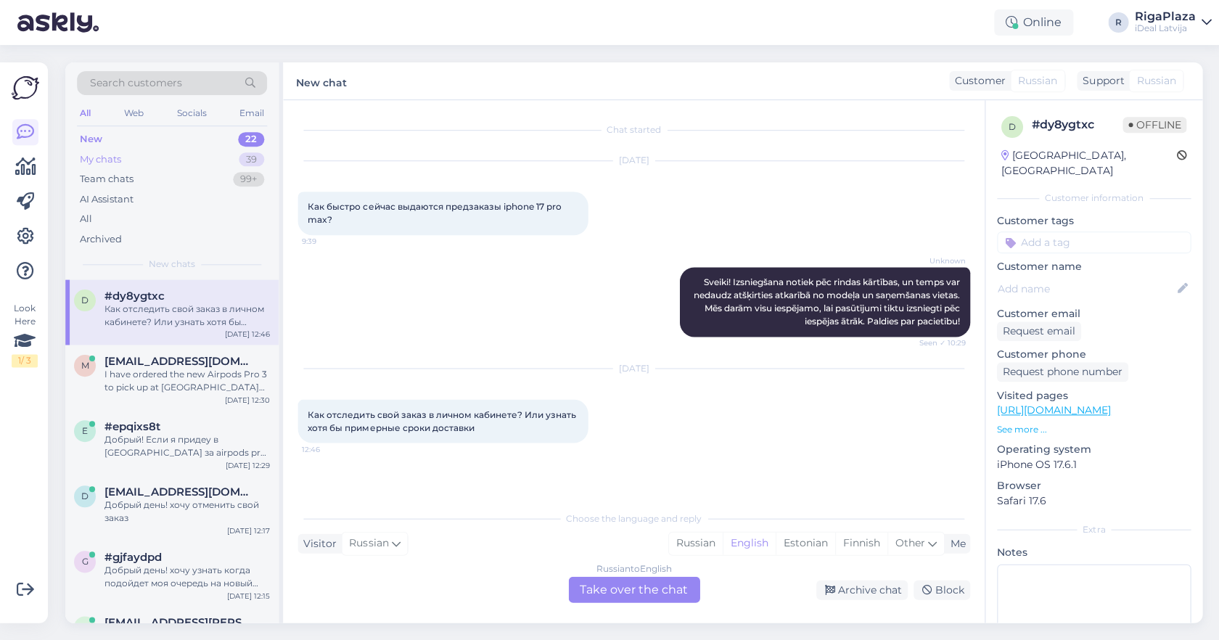
click at [224, 164] on div "My chats 39" at bounding box center [172, 159] width 190 height 20
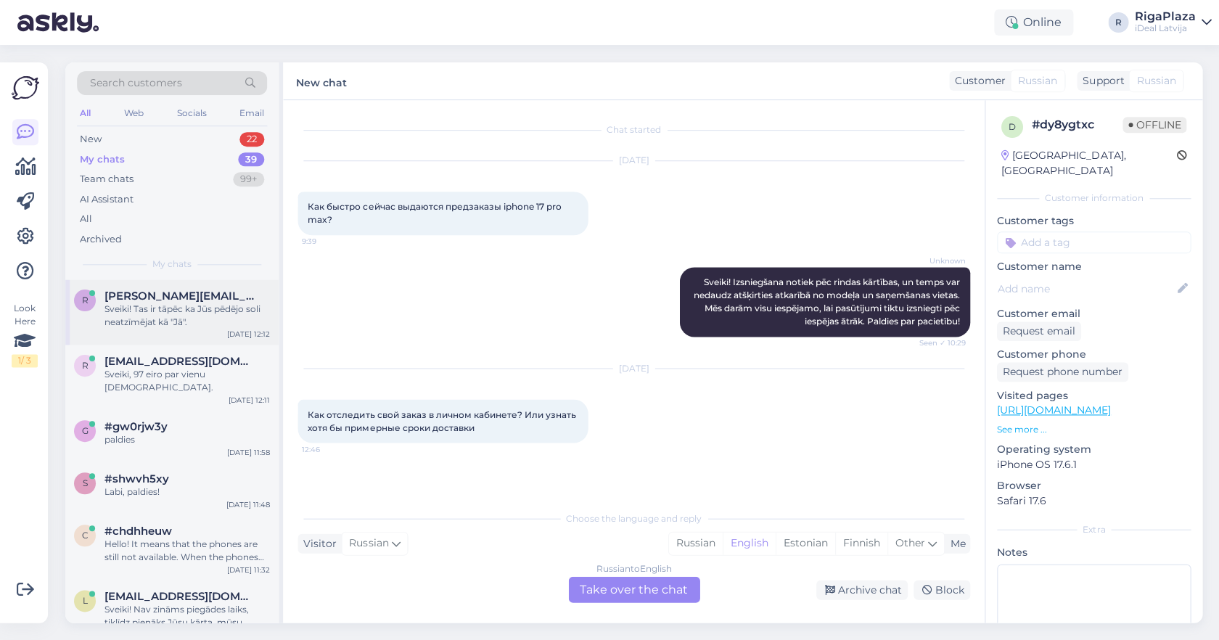
click at [197, 298] on span "roberts.saicans1010@gmail.com" at bounding box center [180, 296] width 151 height 13
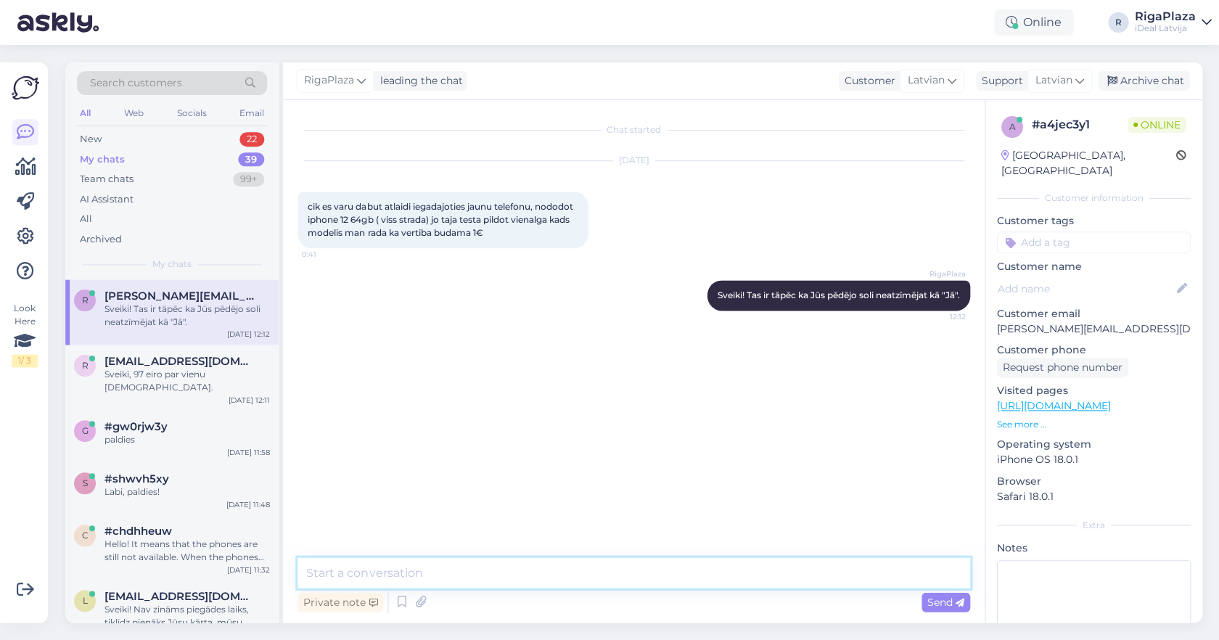
click at [510, 575] on textarea at bounding box center [634, 572] width 672 height 30
click at [671, 573] on textarea "Ja ierīcei vizuālais stāvoklis ir labs tad Jūs varat saņemt 117 eiro par Jūsu m…" at bounding box center [634, 572] width 672 height 30
type textarea "Ja ierīcei vizuālais stāvoklis ir labs tad Jūs varat saņemt 117 eiro atlaidi pa…"
click at [842, 566] on textarea "Ja ierīcei vizuālais stāvoklis ir labs tad Jūs varat saņemt 117 eiro atlaidi pa…" at bounding box center [634, 572] width 672 height 30
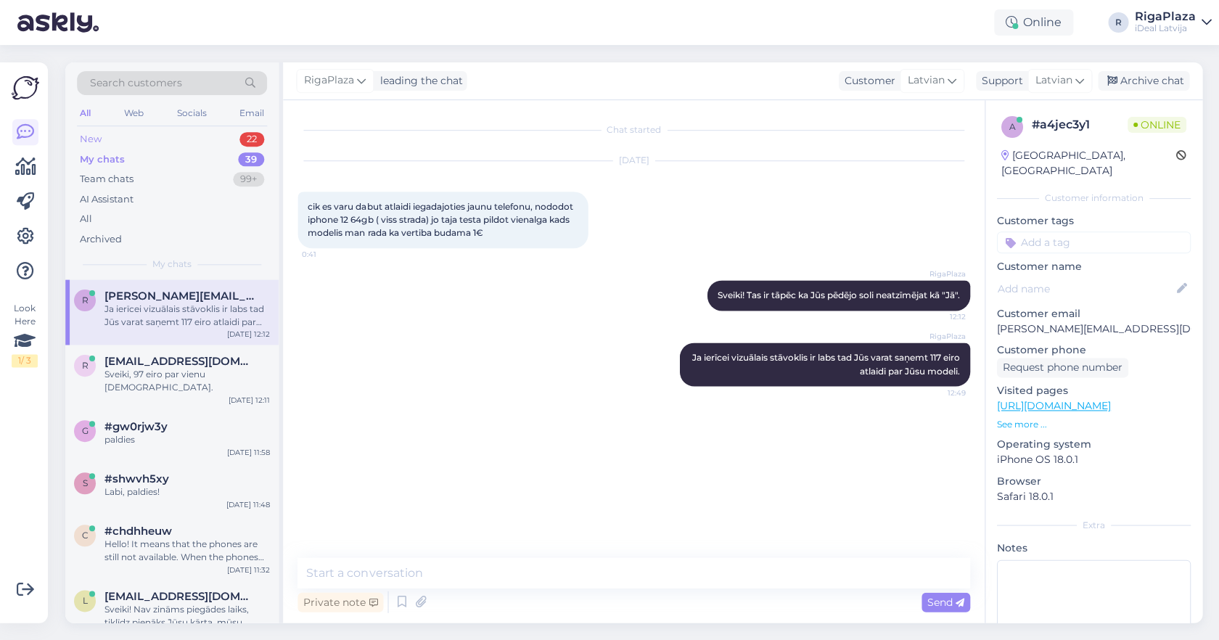
click at [226, 138] on div "New 22" at bounding box center [172, 139] width 190 height 20
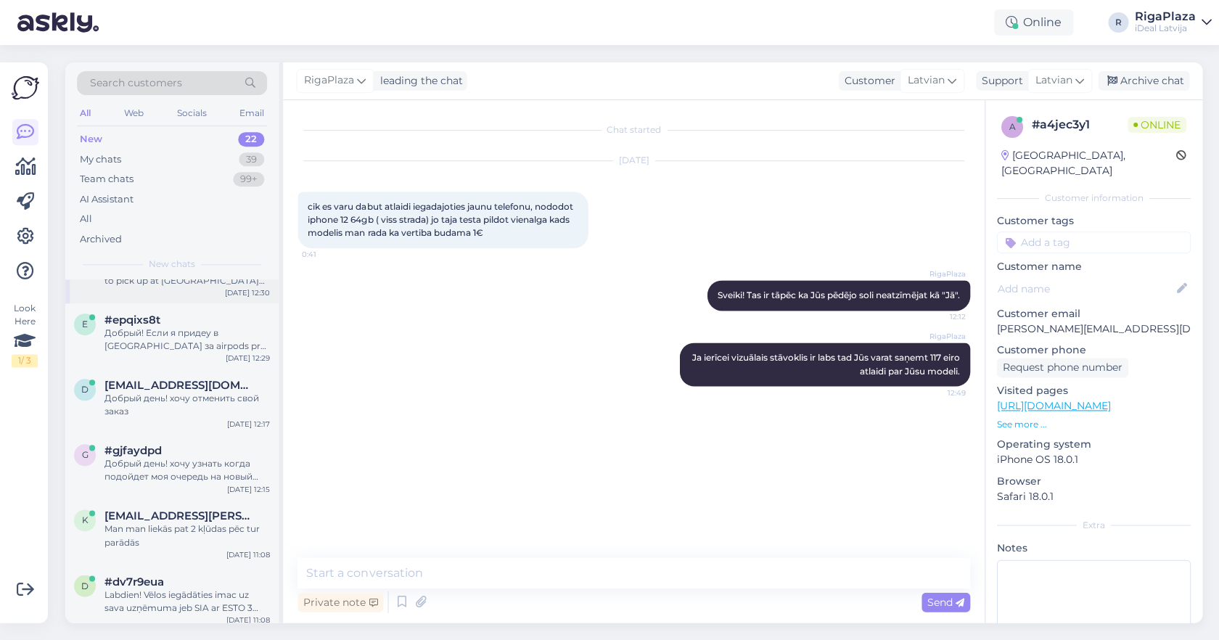
scroll to position [112, 0]
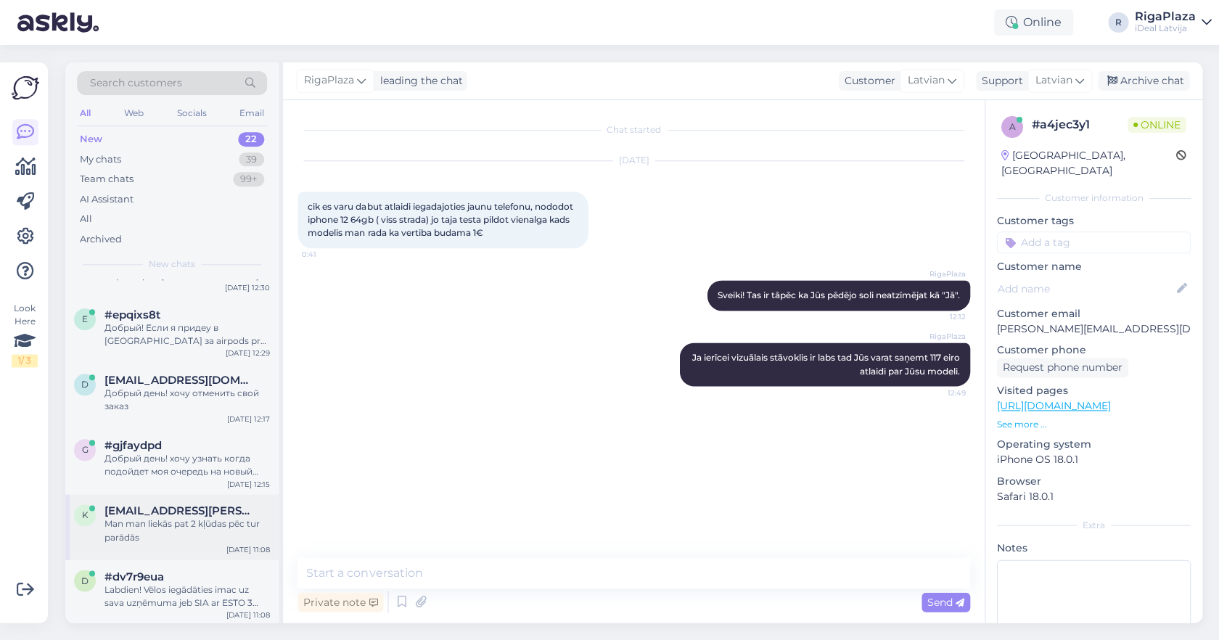
click at [187, 511] on span "kaspars.savics@gmail.com" at bounding box center [180, 510] width 151 height 13
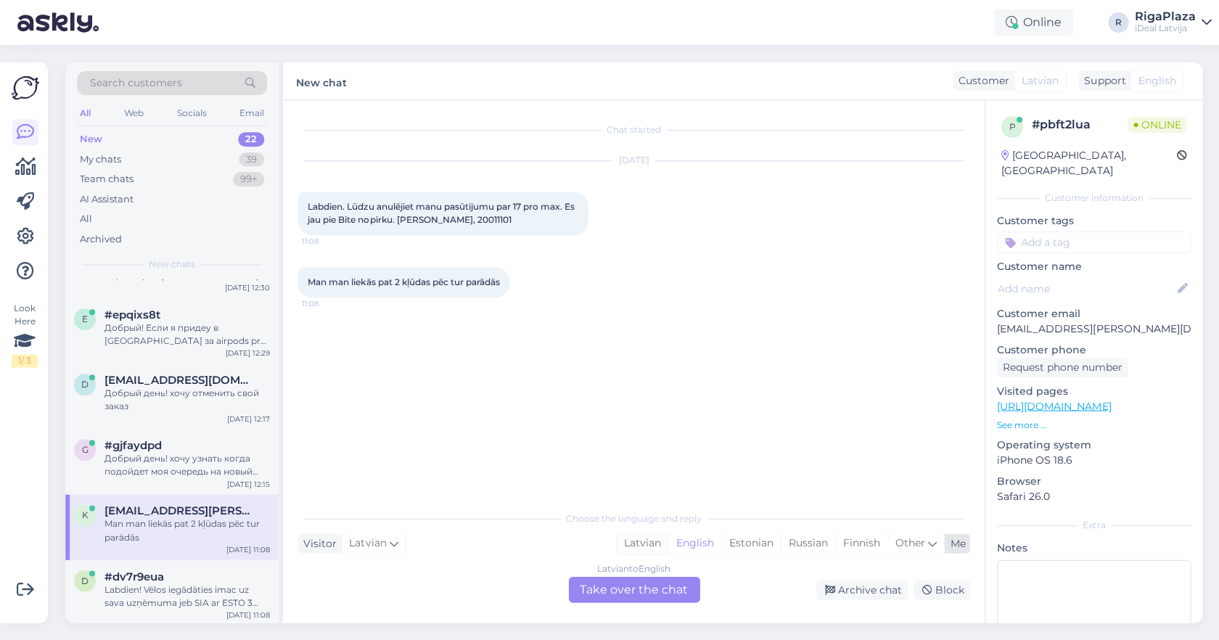
click at [641, 538] on div "Latvian" at bounding box center [642, 543] width 52 height 22
click at [606, 586] on div "Latvian to Latvian Take over the chat" at bounding box center [633, 589] width 131 height 26
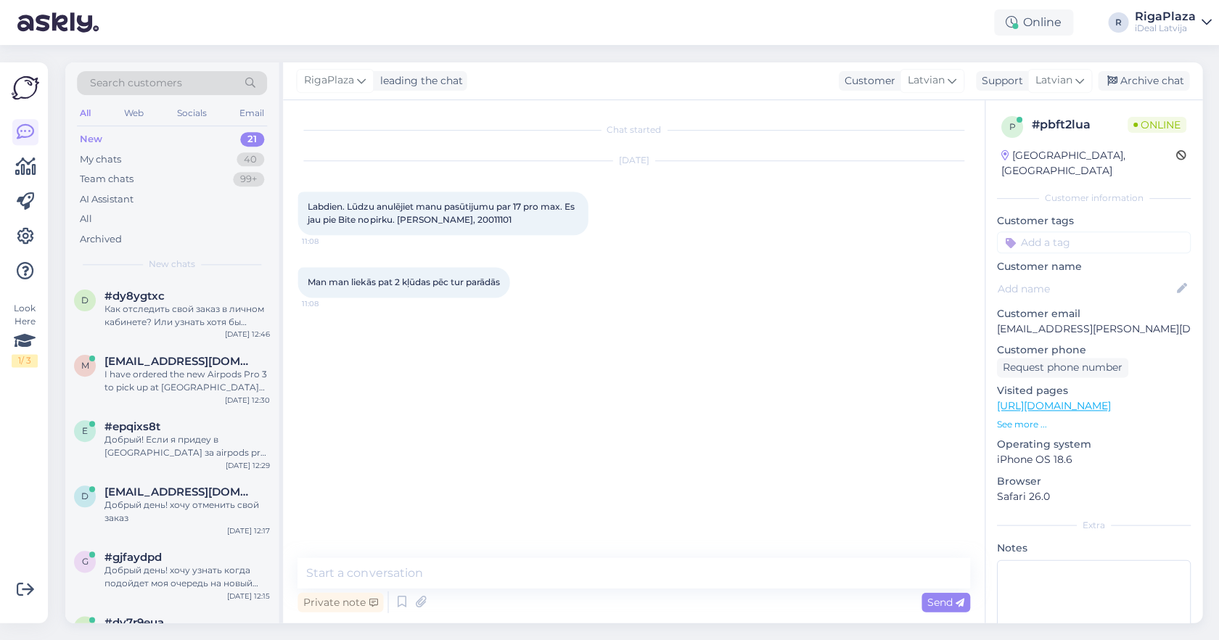
click at [615, 555] on div "Chat started Sep 30 2025 Labdien. Lūdzu anulējiet manu pasūtijumu par 17 pro ma…" at bounding box center [633, 361] width 701 height 523
click at [612, 560] on textarea at bounding box center [634, 572] width 672 height 30
type textarea "Sveiki! Atcelts!"
click at [193, 306] on div "Как отследить свой заказ в личном кабинете? Или узнать хотя бы примерные сроки …" at bounding box center [187, 316] width 165 height 26
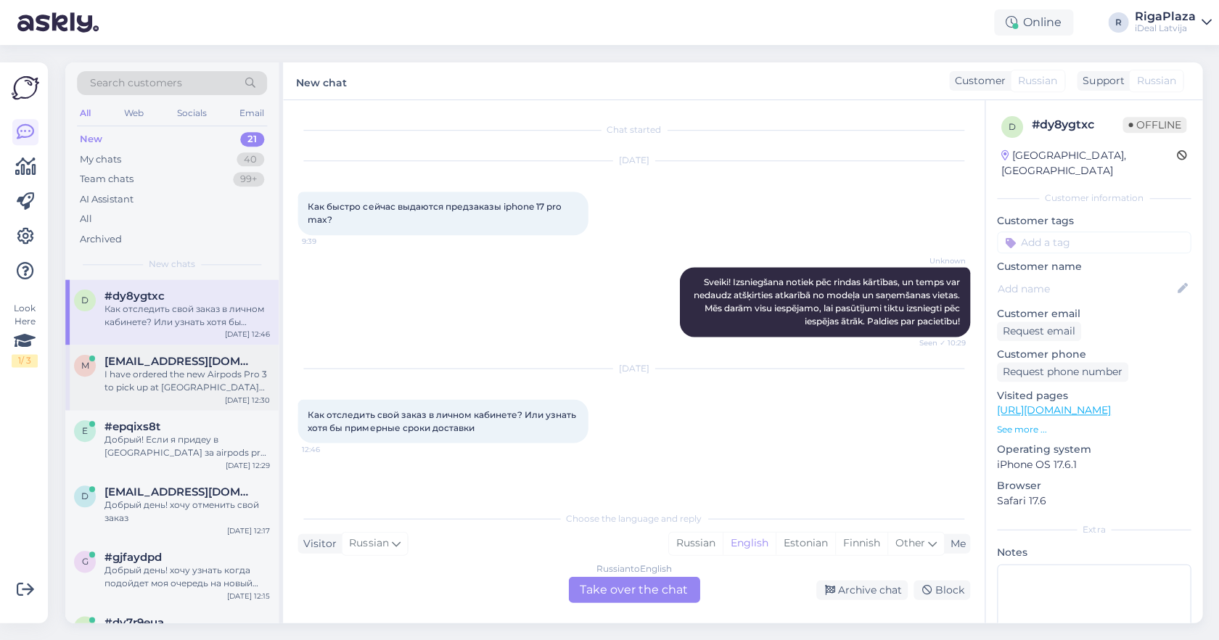
click at [179, 372] on div "I have ordered the new Airpods Pro 3 to pick up at brivibas iela but I have sti…" at bounding box center [187, 381] width 165 height 26
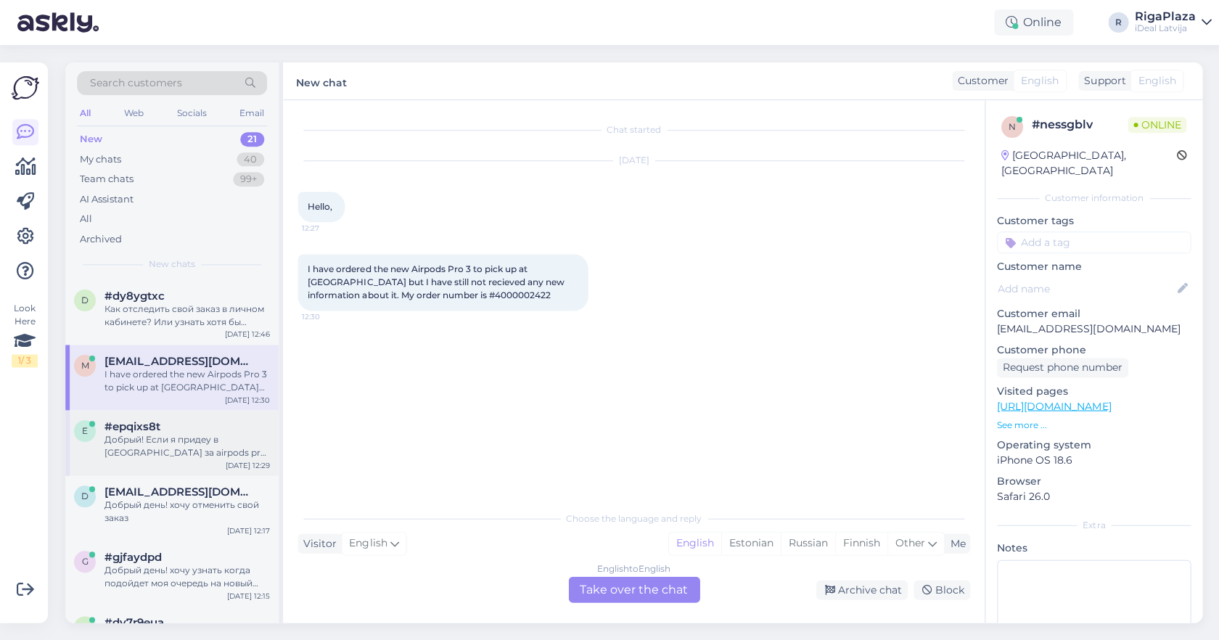
click at [172, 422] on div "#epqixs8t" at bounding box center [187, 426] width 165 height 13
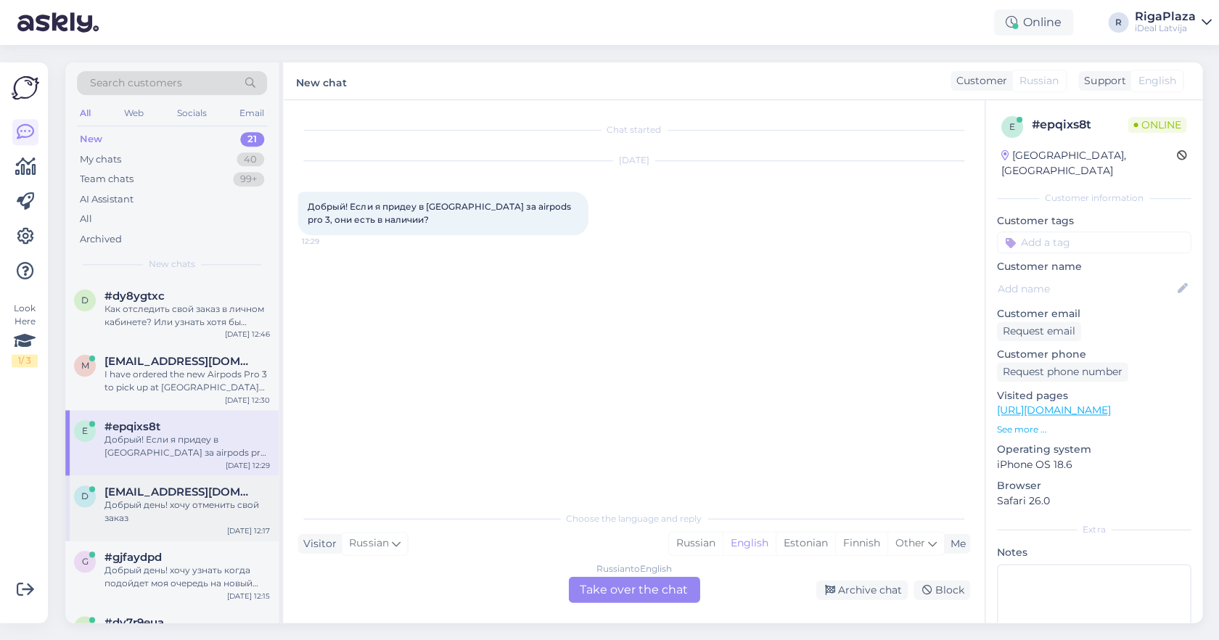
click at [161, 515] on div "Добрый день! хочу отменить свой заказ" at bounding box center [187, 512] width 165 height 26
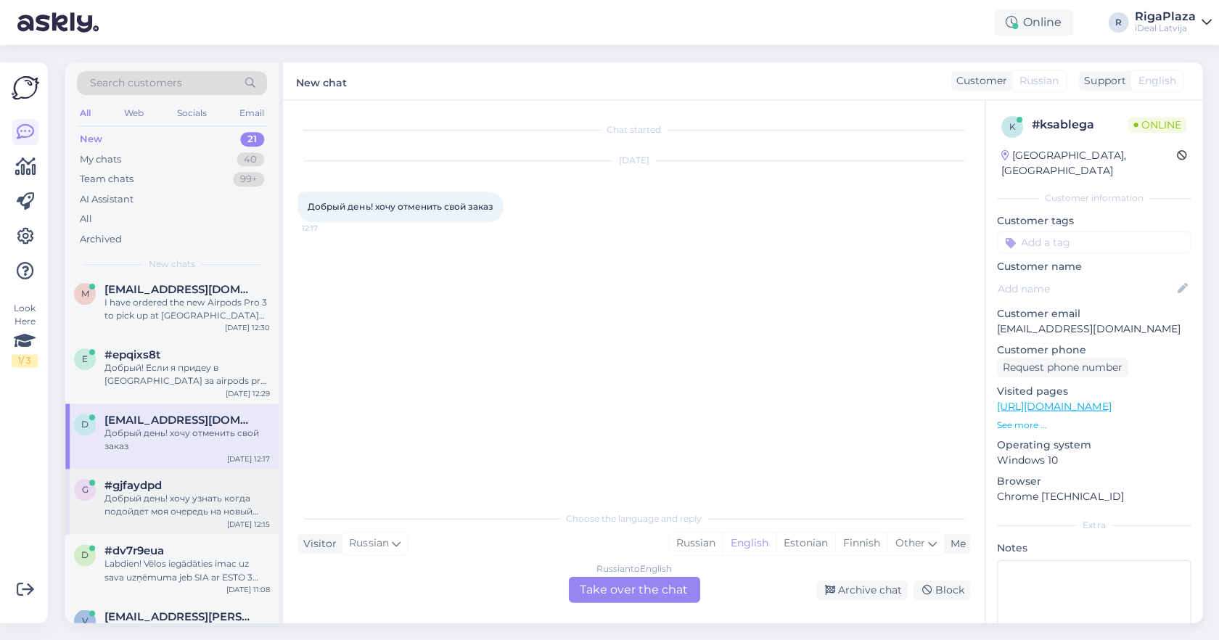
click at [152, 475] on div "g #gjfaydpd Добрый день! хочу узнать когда подойдет моя очередь на новый телефо…" at bounding box center [171, 501] width 213 height 65
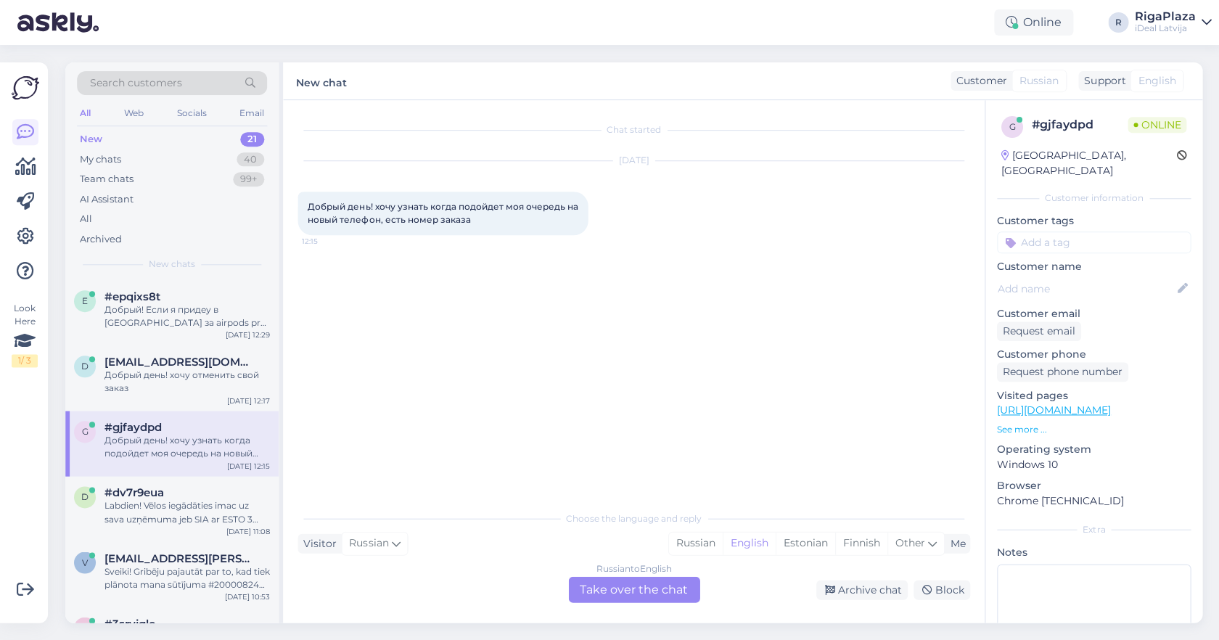
scroll to position [132, 0]
click at [163, 493] on span "#dv7r9eua" at bounding box center [135, 490] width 60 height 13
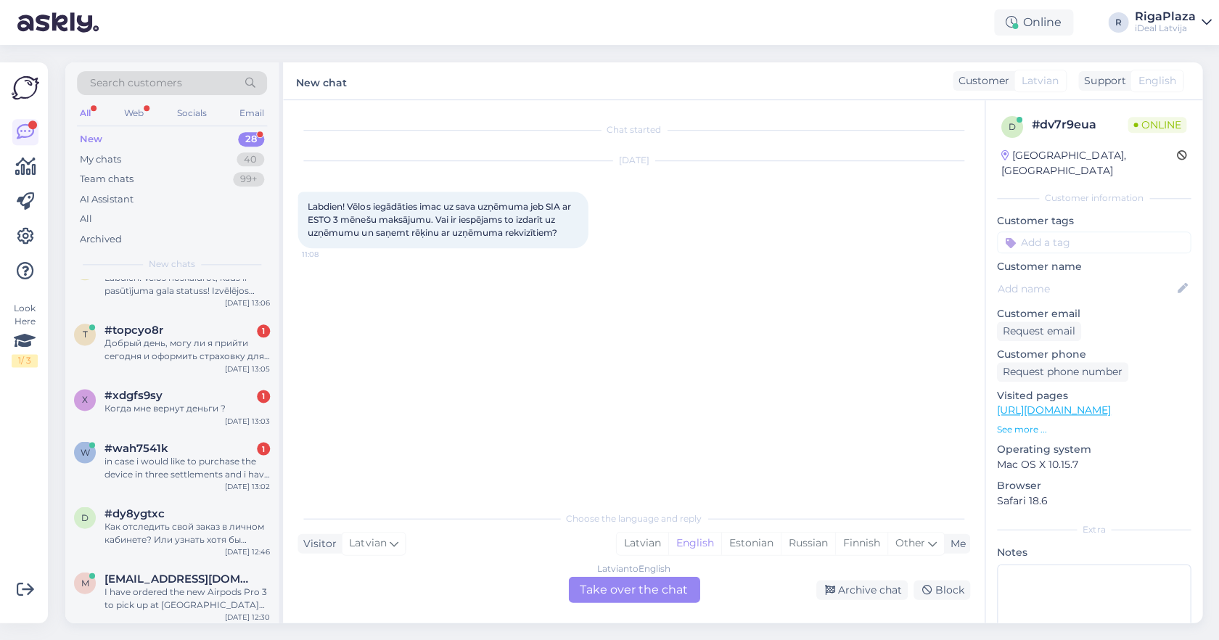
scroll to position [0, 0]
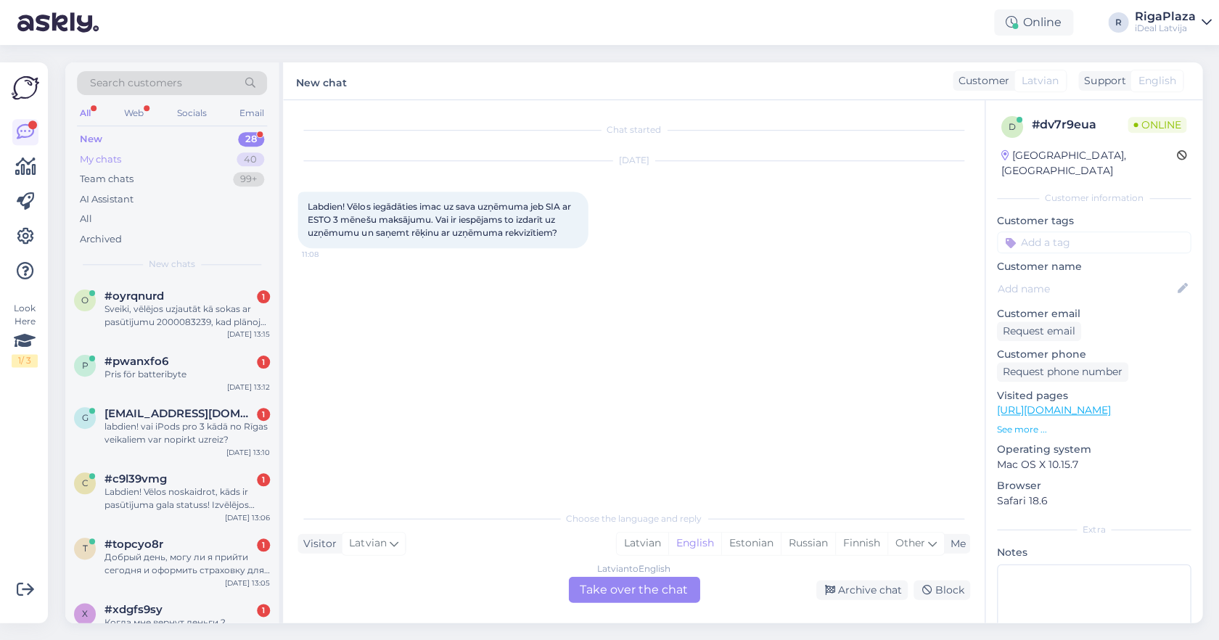
click at [199, 158] on div "My chats 40" at bounding box center [172, 159] width 190 height 20
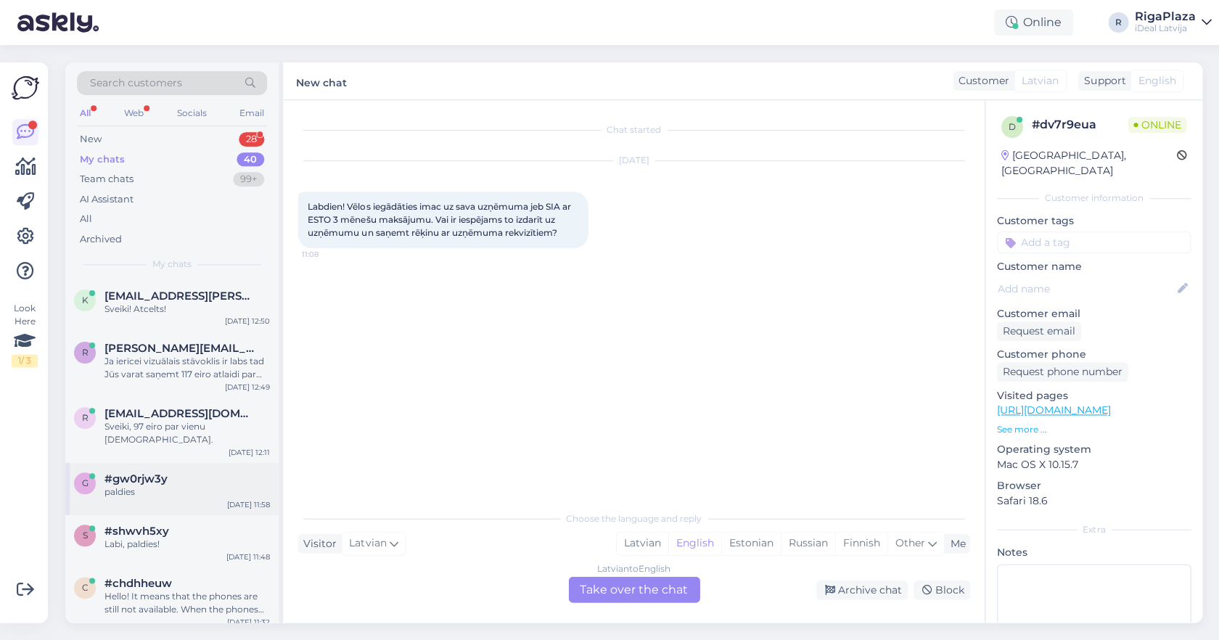
click at [157, 462] on div "g #gw0rjw3y paldies Sep 30 11:58" at bounding box center [171, 488] width 213 height 52
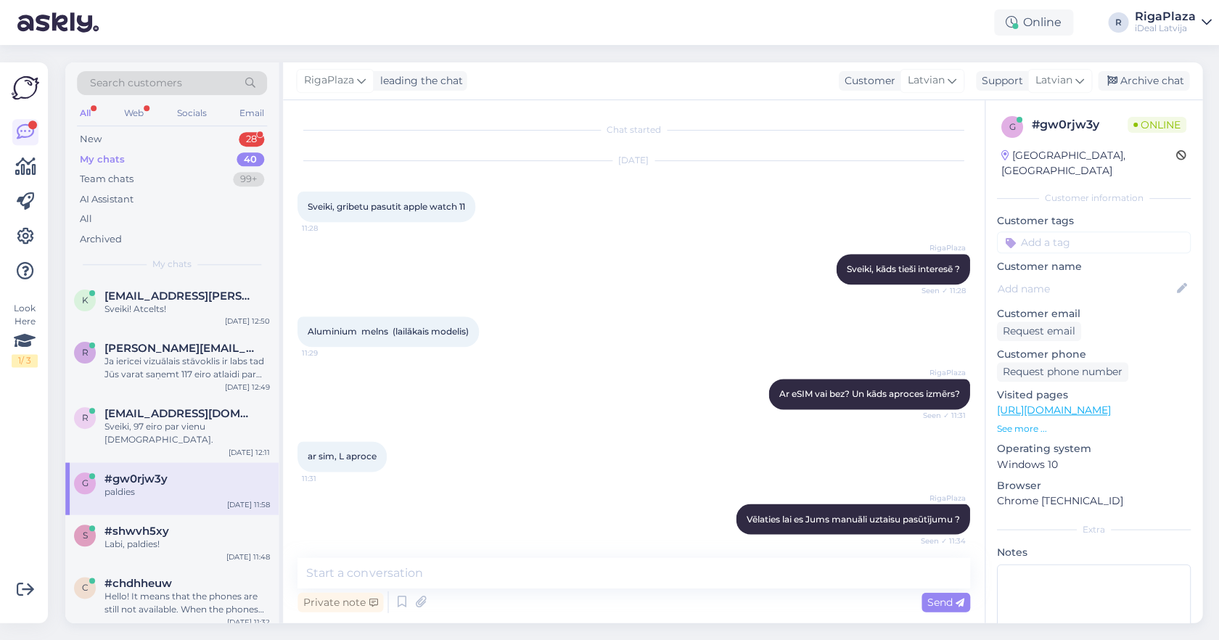
scroll to position [1070, 0]
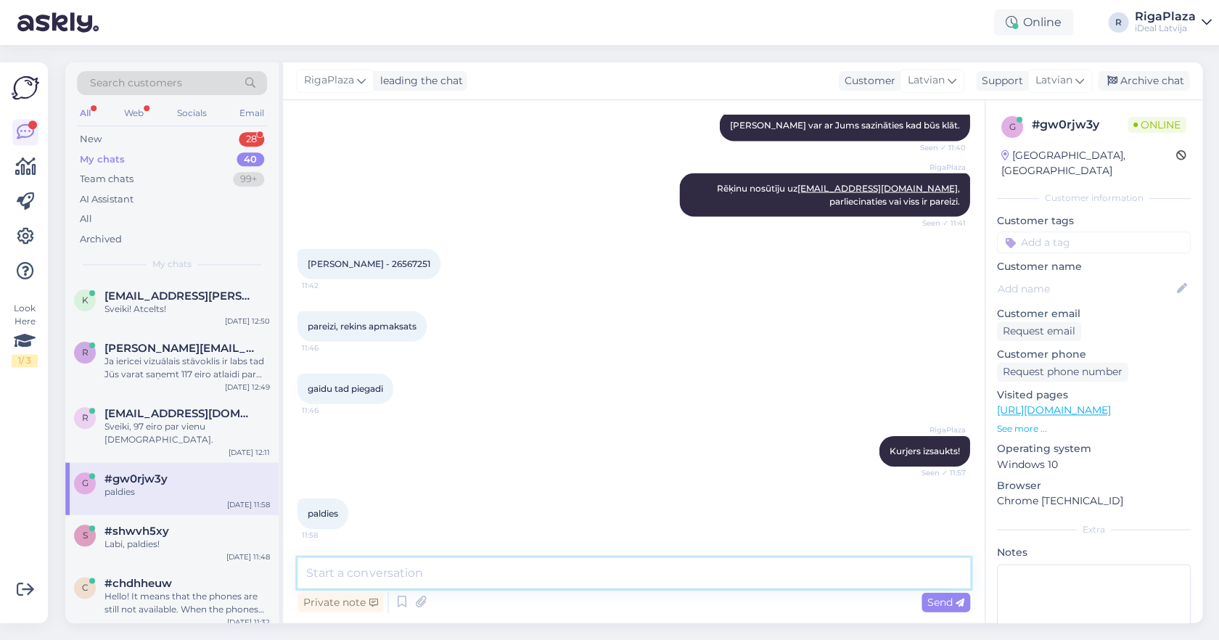
click at [374, 562] on textarea at bounding box center [634, 572] width 672 height 30
type textarea "Sveiki, vai saņēmāt ?"
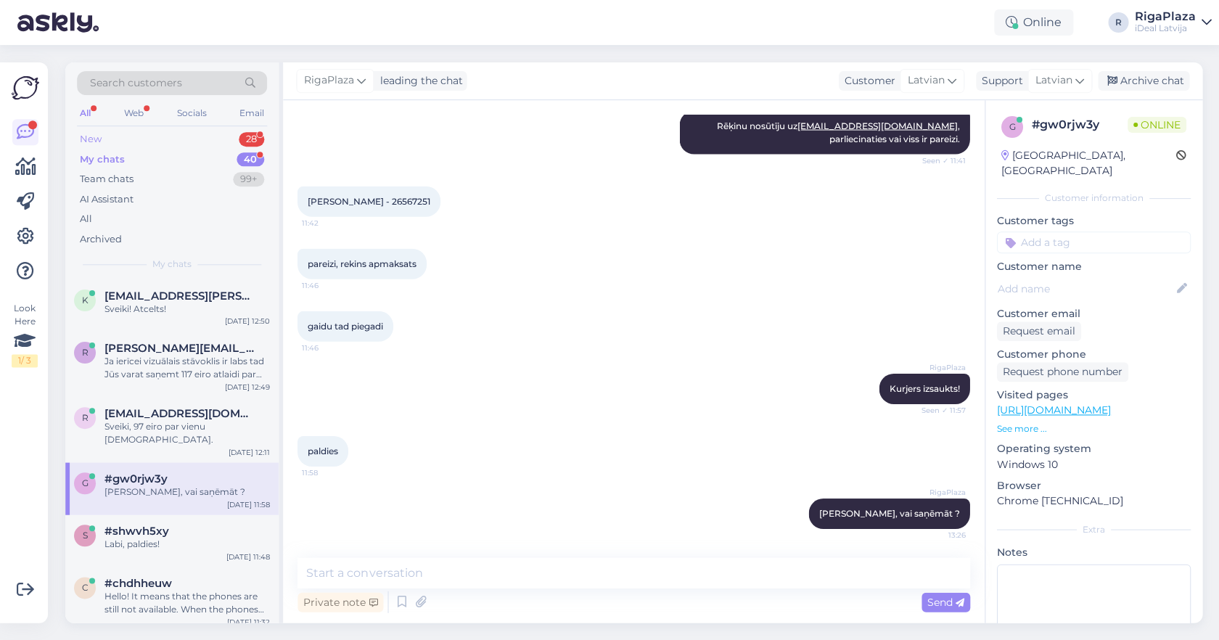
click at [208, 141] on div "New 28" at bounding box center [172, 139] width 190 height 20
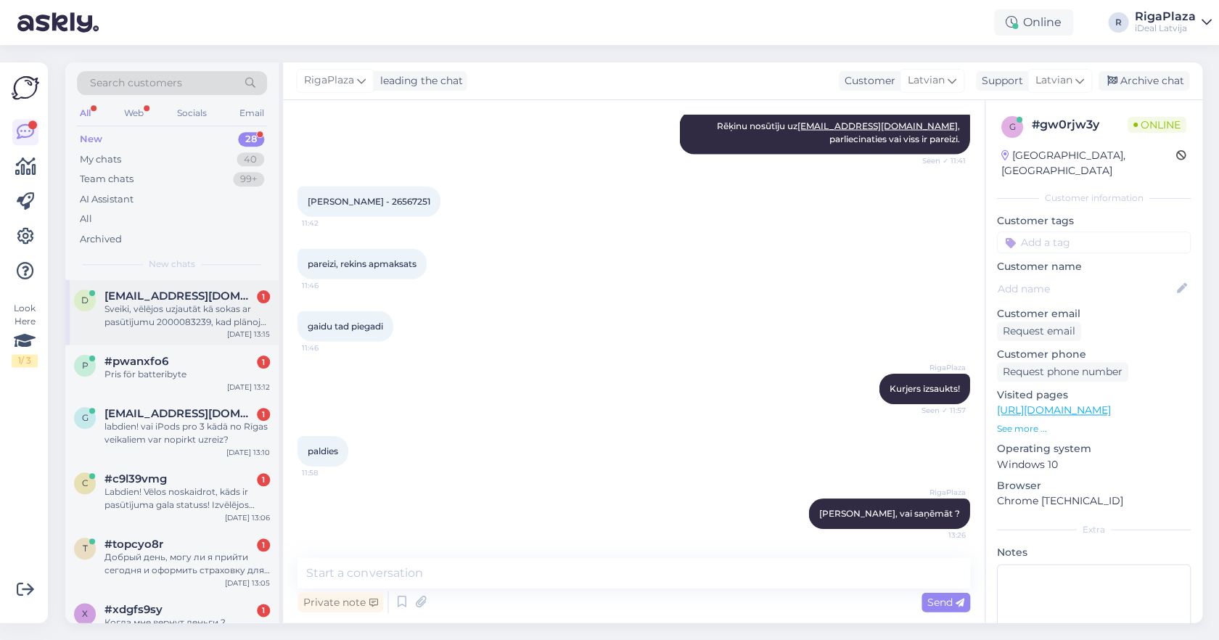
click at [215, 326] on div "Sveiki, vēlējos uzjautāt kā sokas ar pasūtījumu 2000083239, kad plānojas būt ga…" at bounding box center [187, 316] width 165 height 26
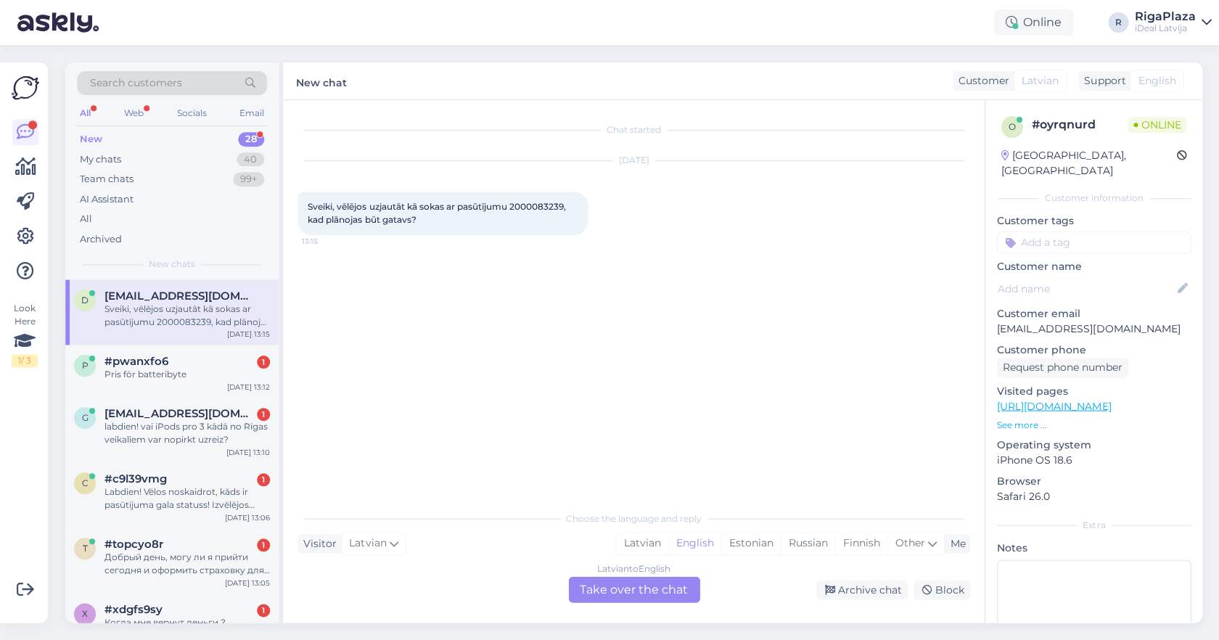
scroll to position [0, 0]
click at [218, 371] on div "Pris för batteribyte" at bounding box center [187, 374] width 165 height 13
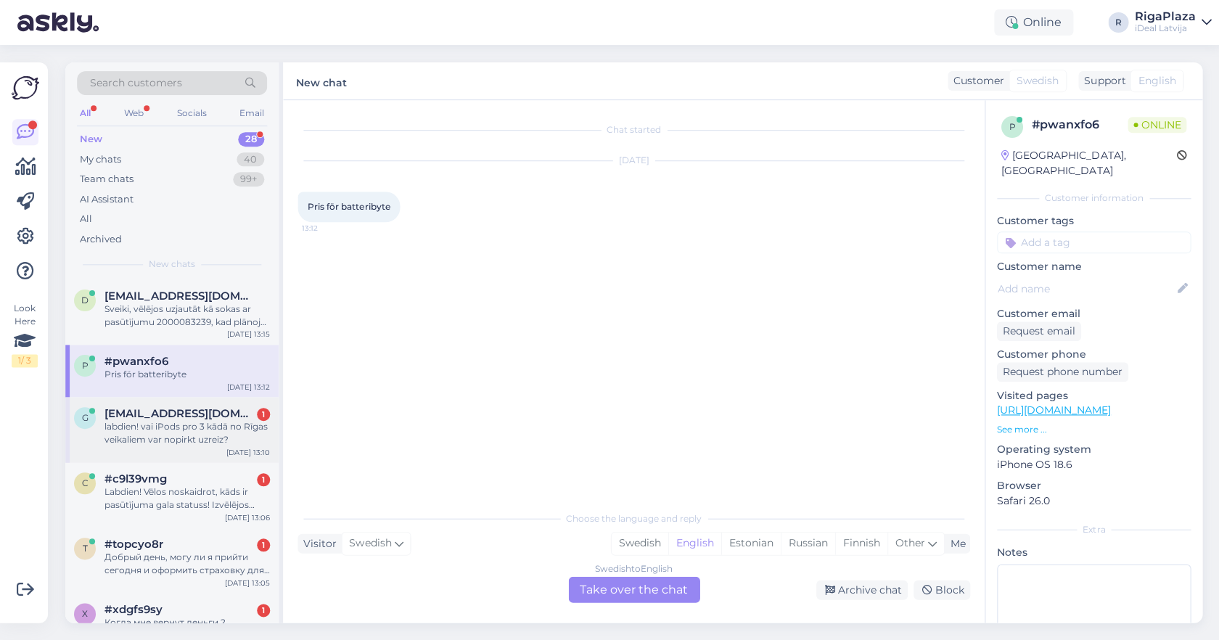
click at [215, 428] on div "labdien! vai iPods pro 3 kādā no Rīgas veikaliem var nopirkt uzreiz?" at bounding box center [187, 433] width 165 height 26
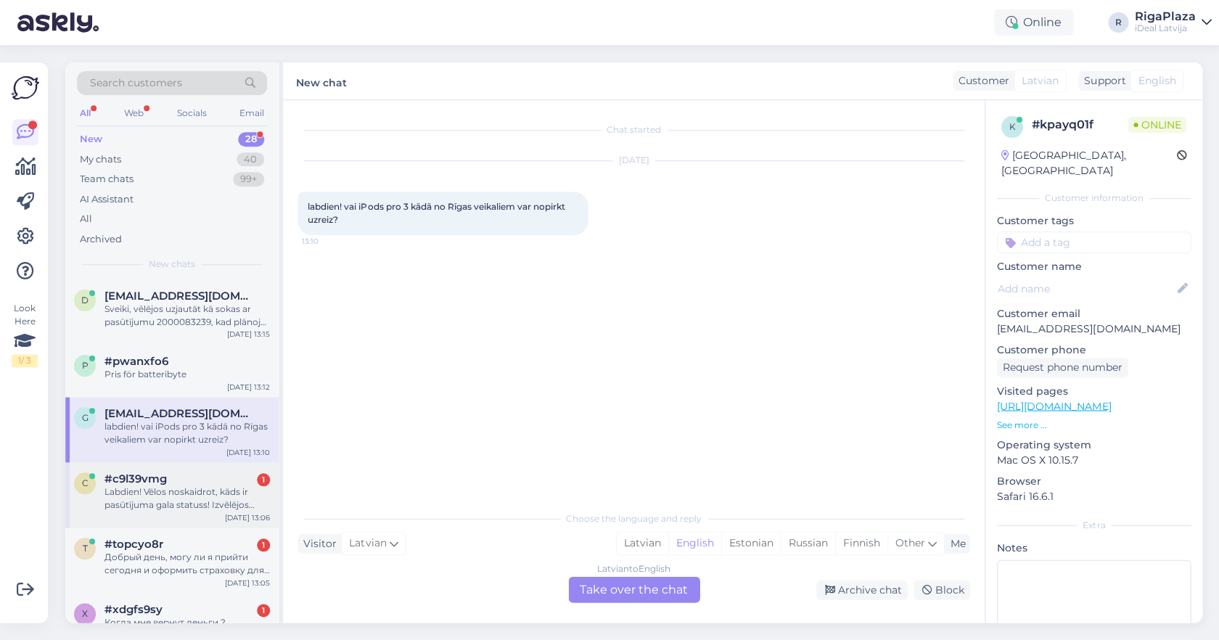
click at [177, 514] on div "c #c9l39vmg 1 Labdien! Vēlos noskaidrot, kāds ir pasūtījuma gala statuss! Izvēl…" at bounding box center [171, 494] width 213 height 65
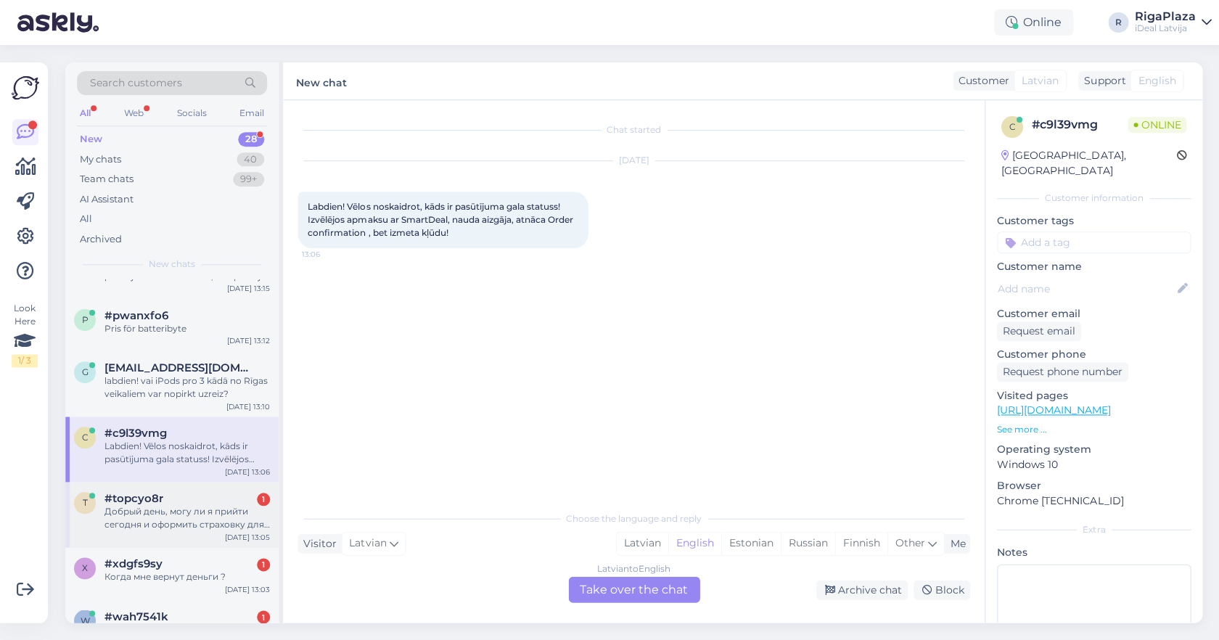
click at [187, 510] on div "Добрый день, могу ли я прийти сегодня и оформить страховку для моего iPad Mini …" at bounding box center [187, 518] width 165 height 26
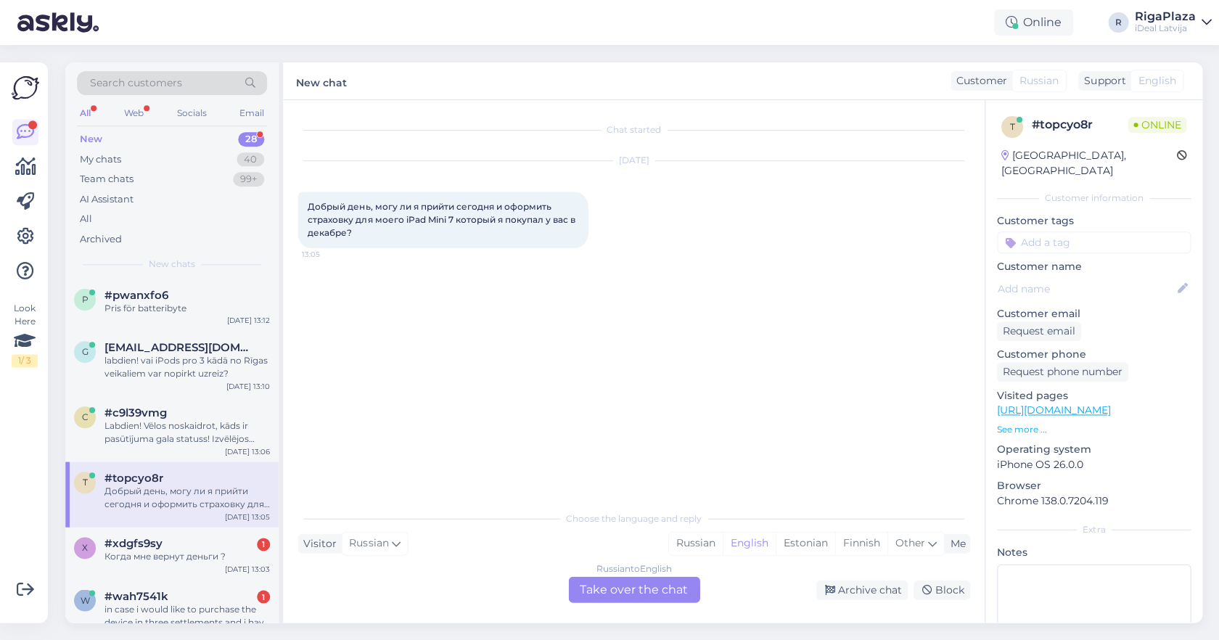
scroll to position [67, 0]
click at [175, 549] on div "Когда мне вернут деньги ?" at bounding box center [187, 555] width 165 height 13
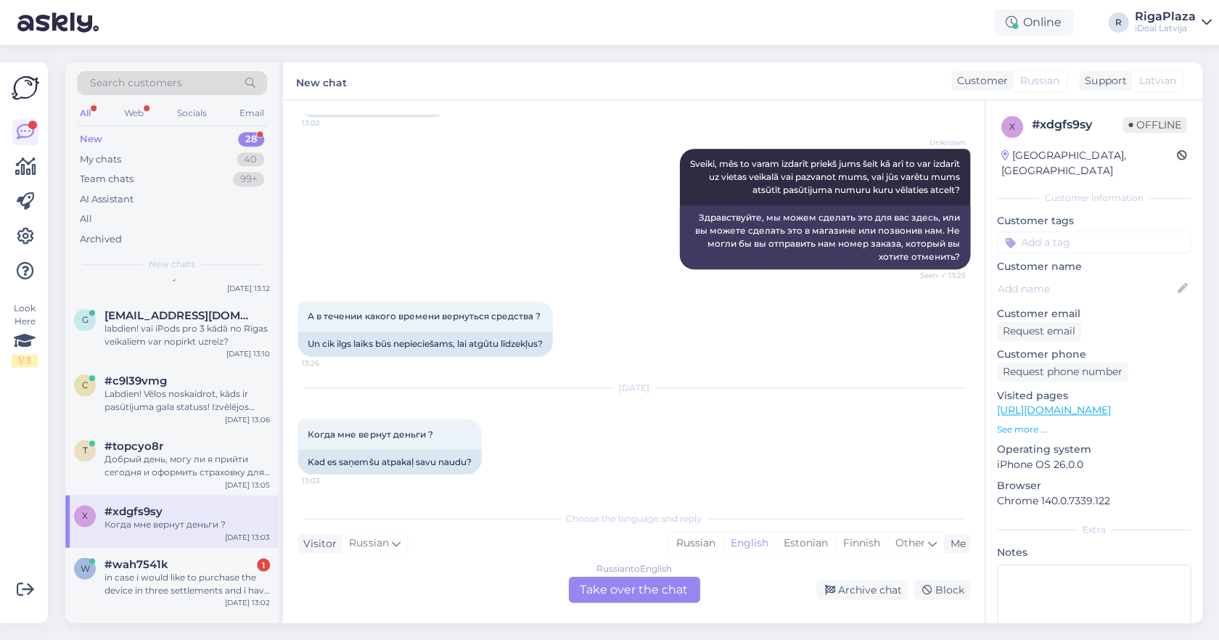
scroll to position [101, 0]
click at [178, 544] on div "w #wah7541k 1 in case i would like to purchase the device in three settlements …" at bounding box center [171, 576] width 213 height 65
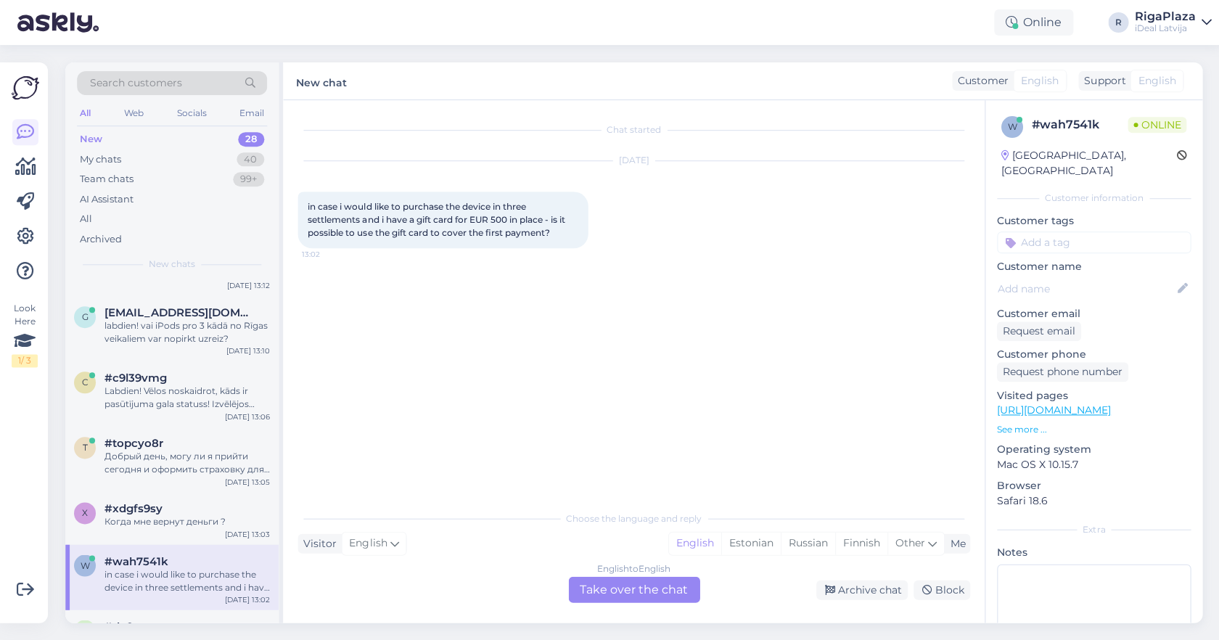
click at [171, 563] on div "#wah7541k" at bounding box center [187, 560] width 165 height 13
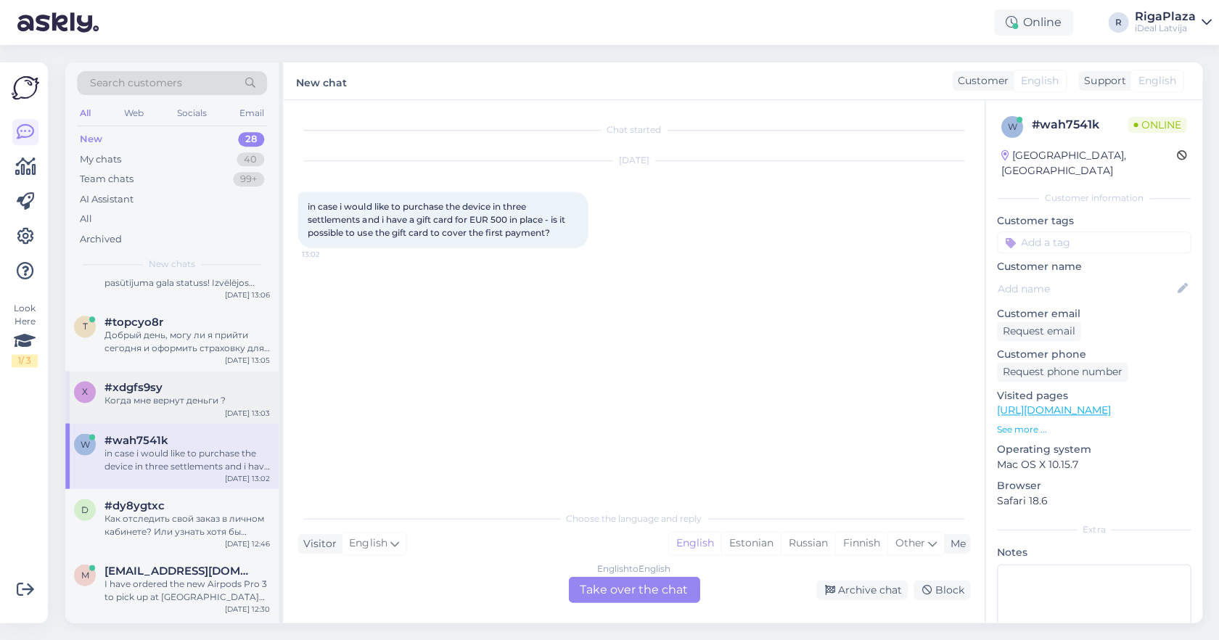
scroll to position [253, 0]
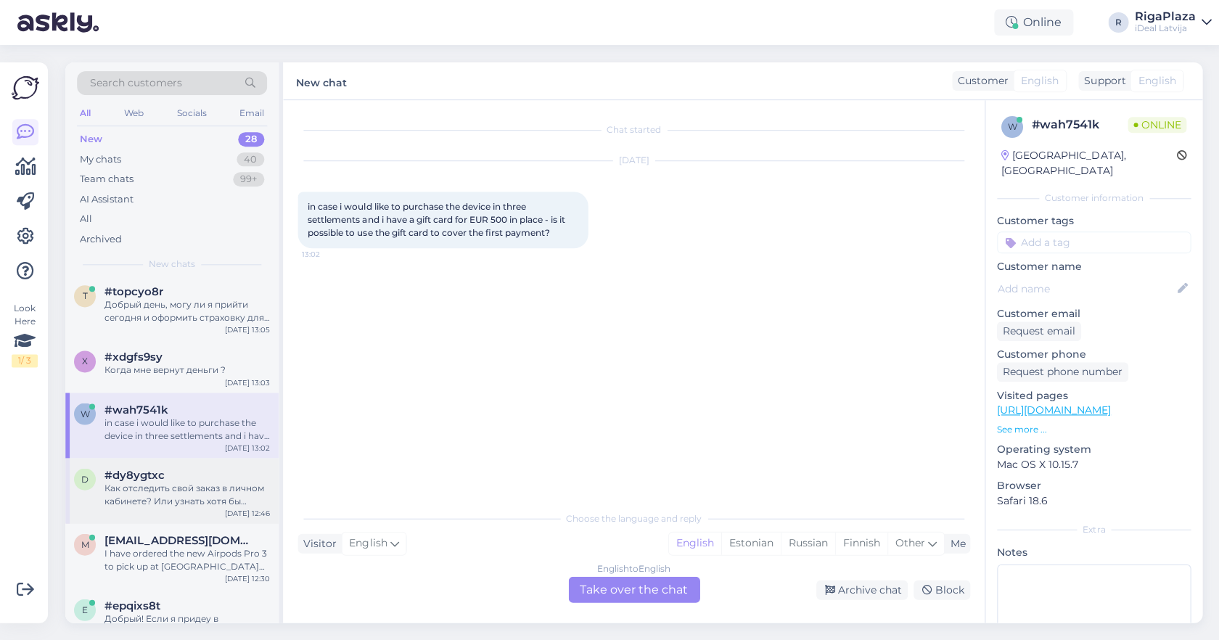
click at [195, 475] on div "#dy8ygtxc" at bounding box center [187, 474] width 165 height 13
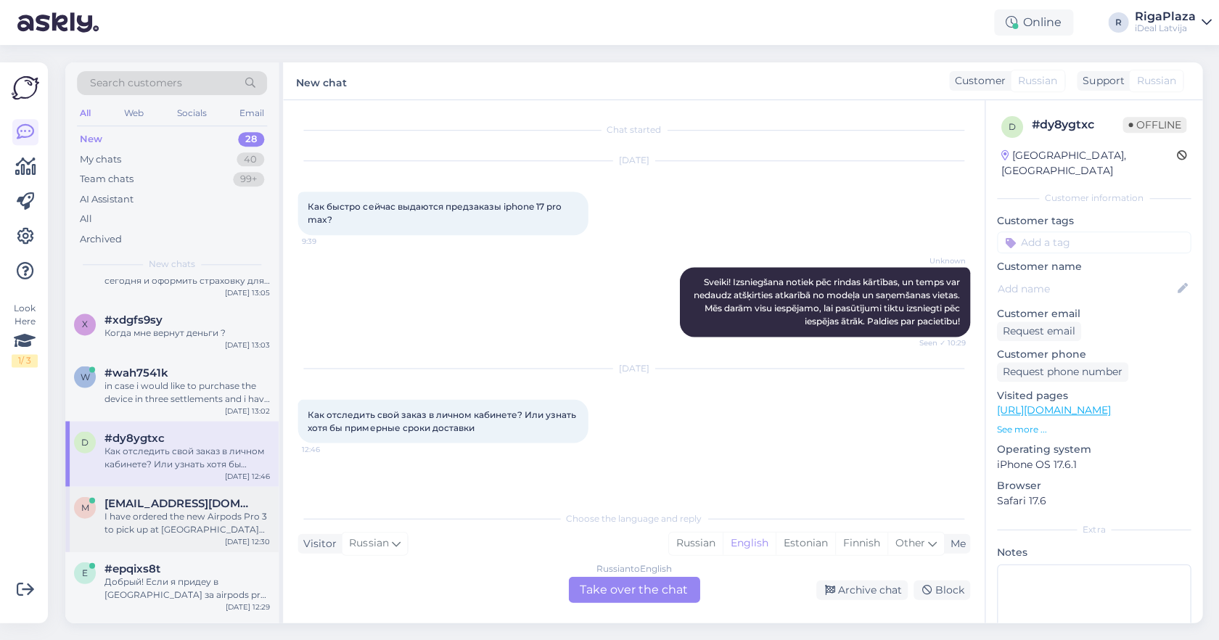
scroll to position [291, 0]
click at [186, 525] on div "I have ordered the new Airpods Pro 3 to pick up at brivibas iela but I have sti…" at bounding box center [187, 521] width 165 height 26
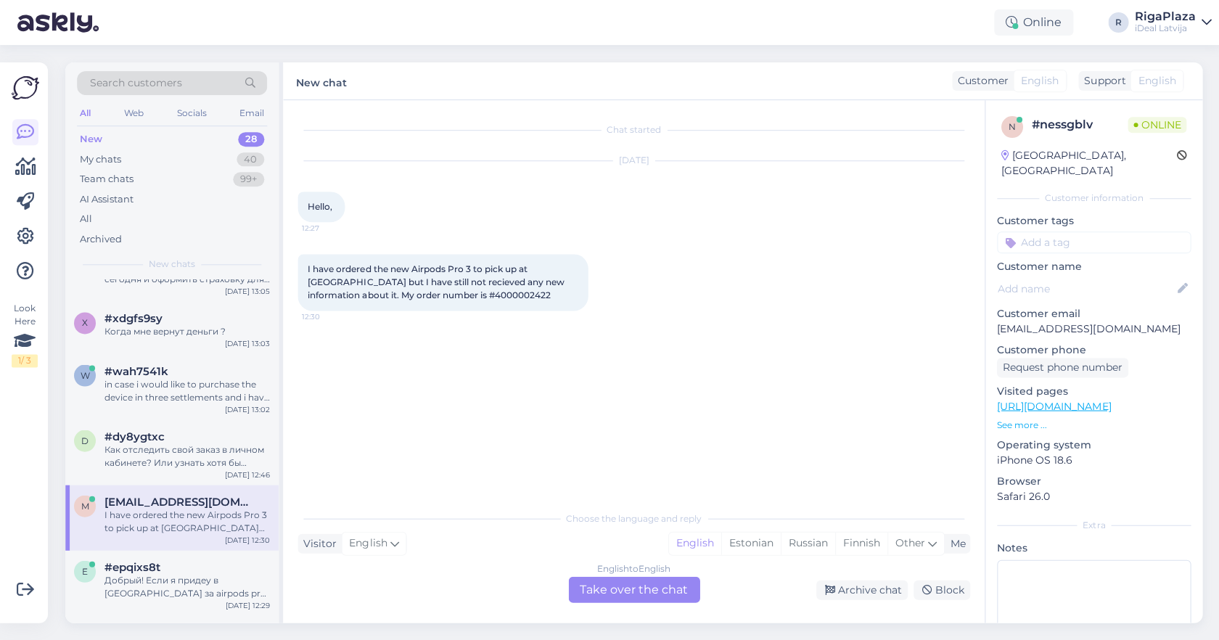
scroll to position [314, 0]
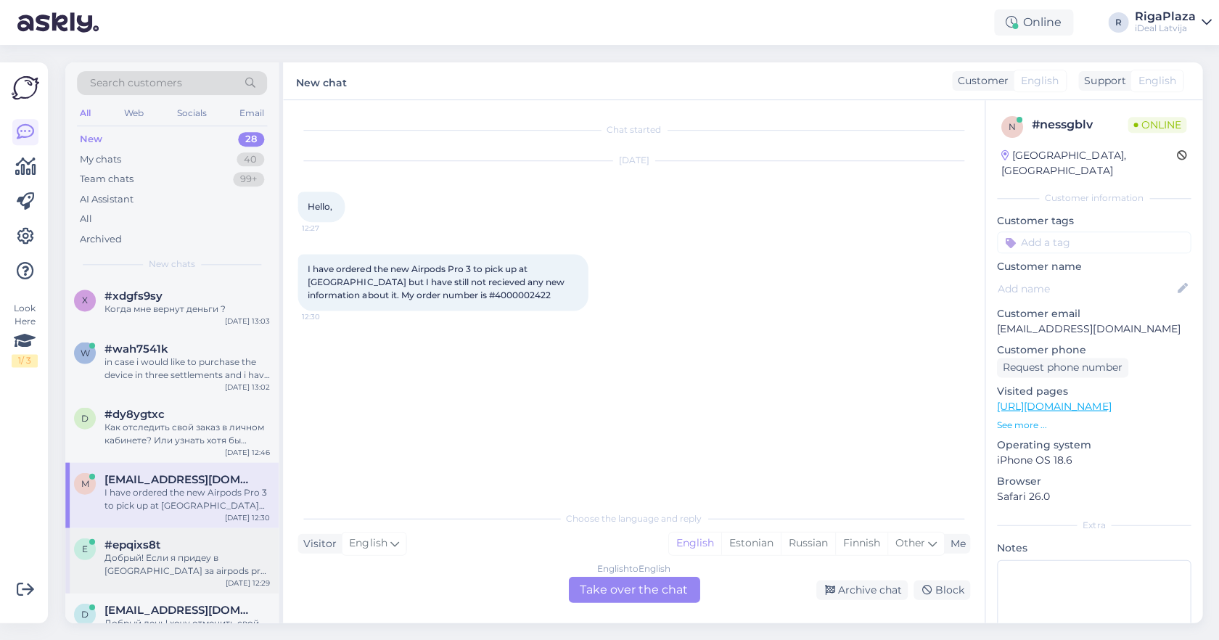
click at [184, 552] on div "Добрый! Если я придеу в Akropole за airpods pro 3, они есть в наличии?" at bounding box center [187, 564] width 165 height 26
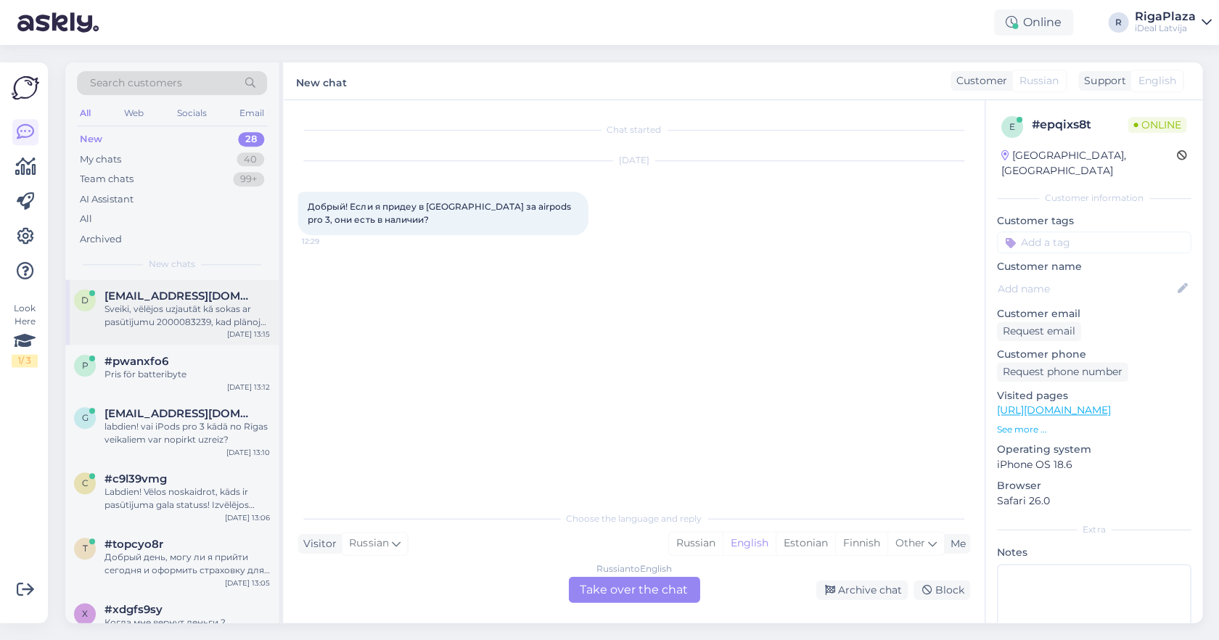
scroll to position [0, 0]
click at [176, 296] on span "dunchiiks@outlook.com" at bounding box center [180, 296] width 151 height 13
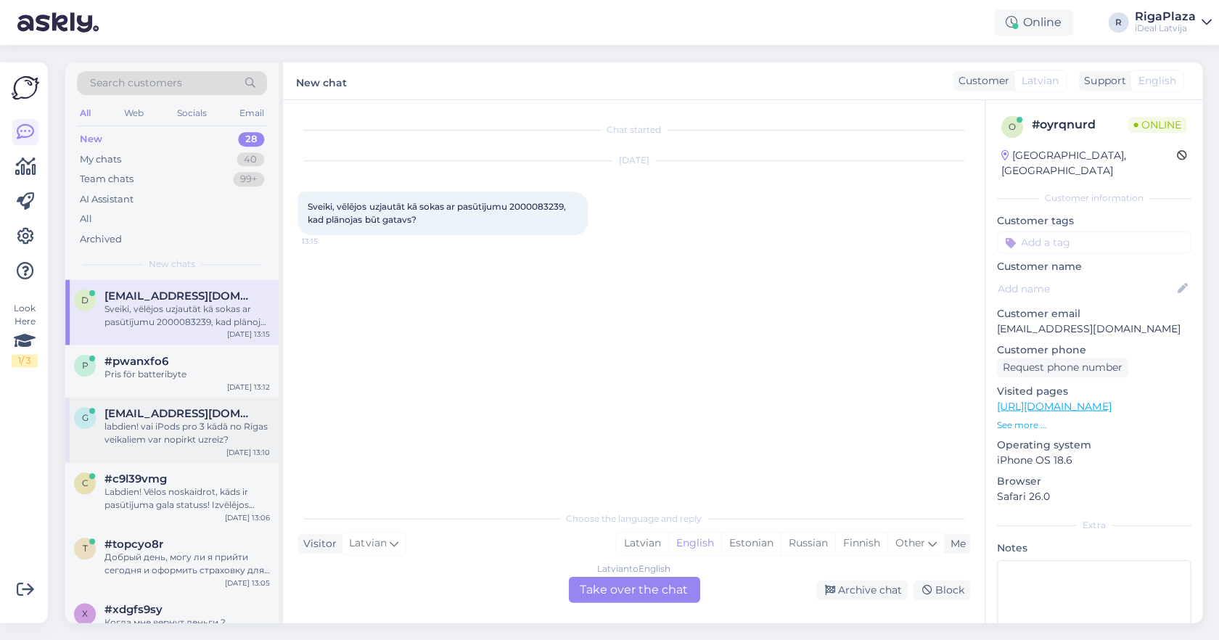
click at [135, 439] on div "labdien! vai iPods pro 3 kādā no Rīgas veikaliem var nopirkt uzreiz?" at bounding box center [187, 433] width 165 height 26
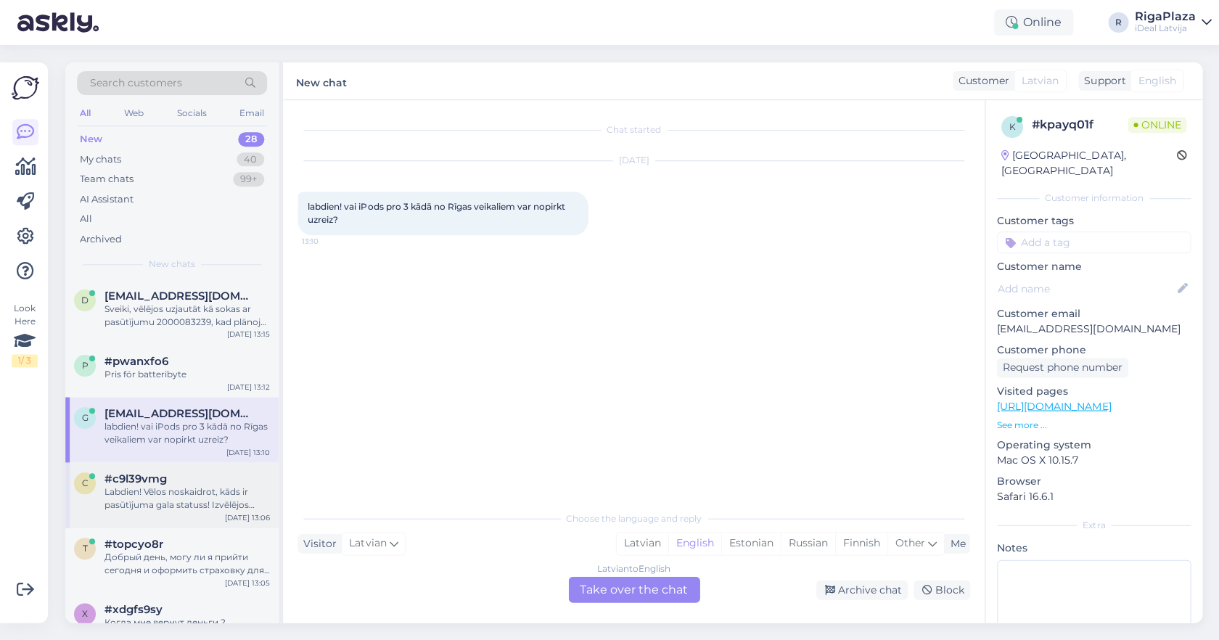
click at [163, 464] on div "c #c9l39vmg Labdien! Vēlos noskaidrot, kāds ir pasūtījuma gala statuss! Izvēlēj…" at bounding box center [171, 494] width 213 height 65
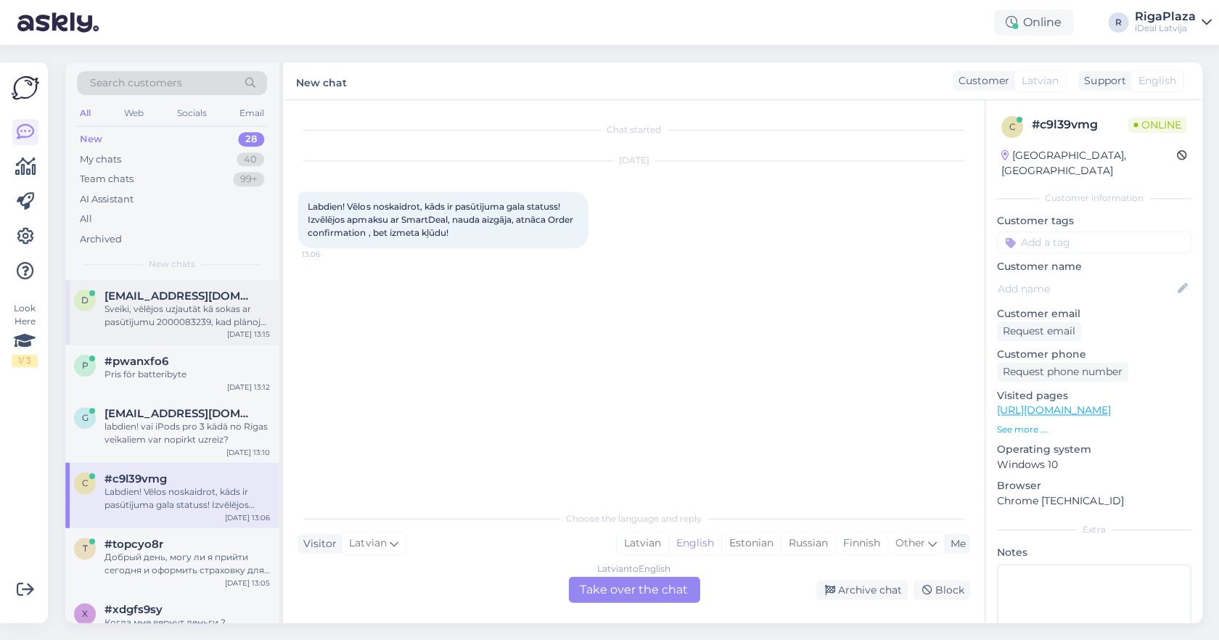
click at [210, 324] on div "Sveiki, vēlējos uzjautāt kā sokas ar pasūtījumu 2000083239, kad plānojas būt ga…" at bounding box center [187, 316] width 165 height 26
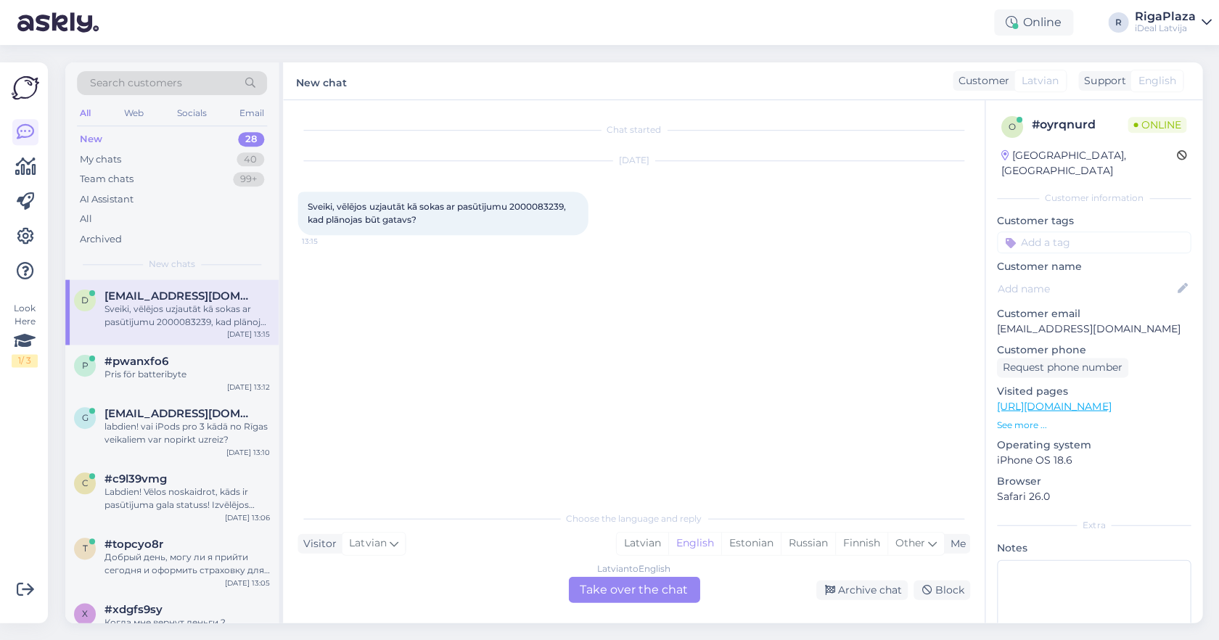
click at [523, 202] on span "Sveiki, vēlējos uzjautāt kā sokas ar pasūtījumu 2000083239, kad plānojas būt ga…" at bounding box center [438, 213] width 260 height 24
copy span "2000083239"
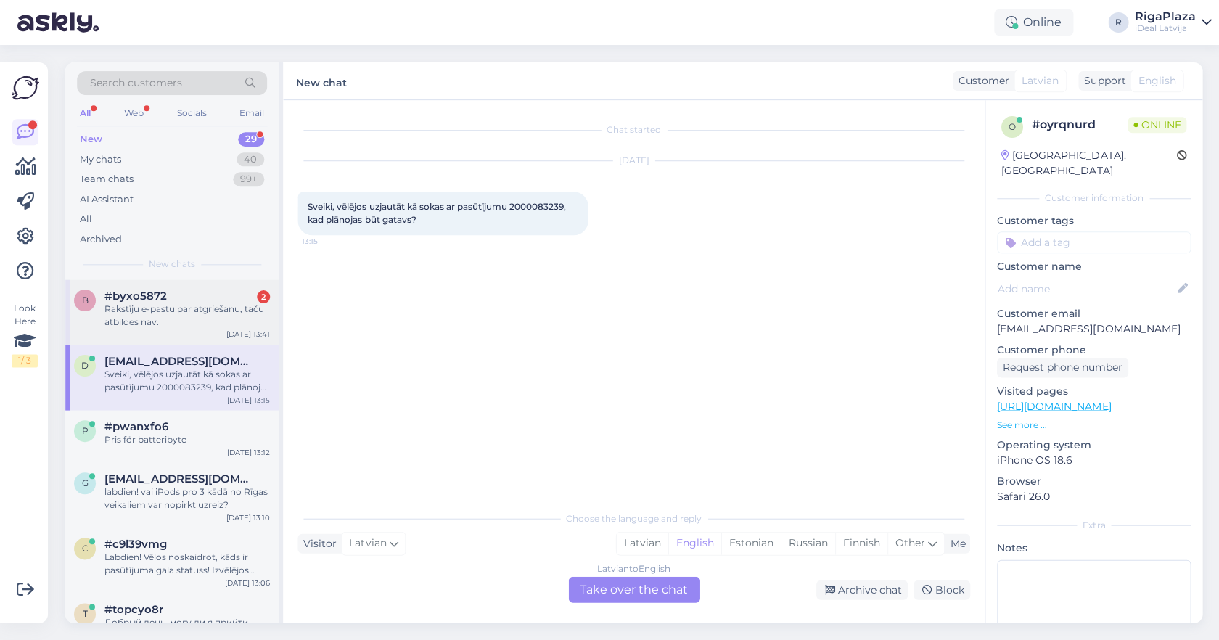
click at [242, 298] on div "#byxo5872 2" at bounding box center [187, 296] width 165 height 13
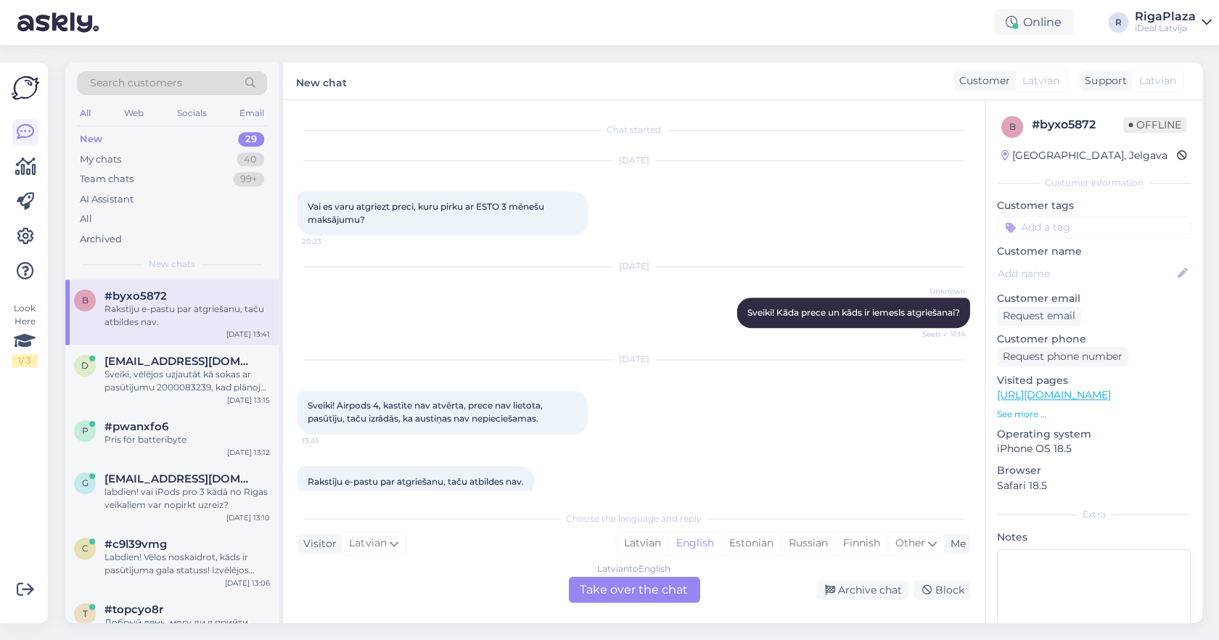
scroll to position [22, 0]
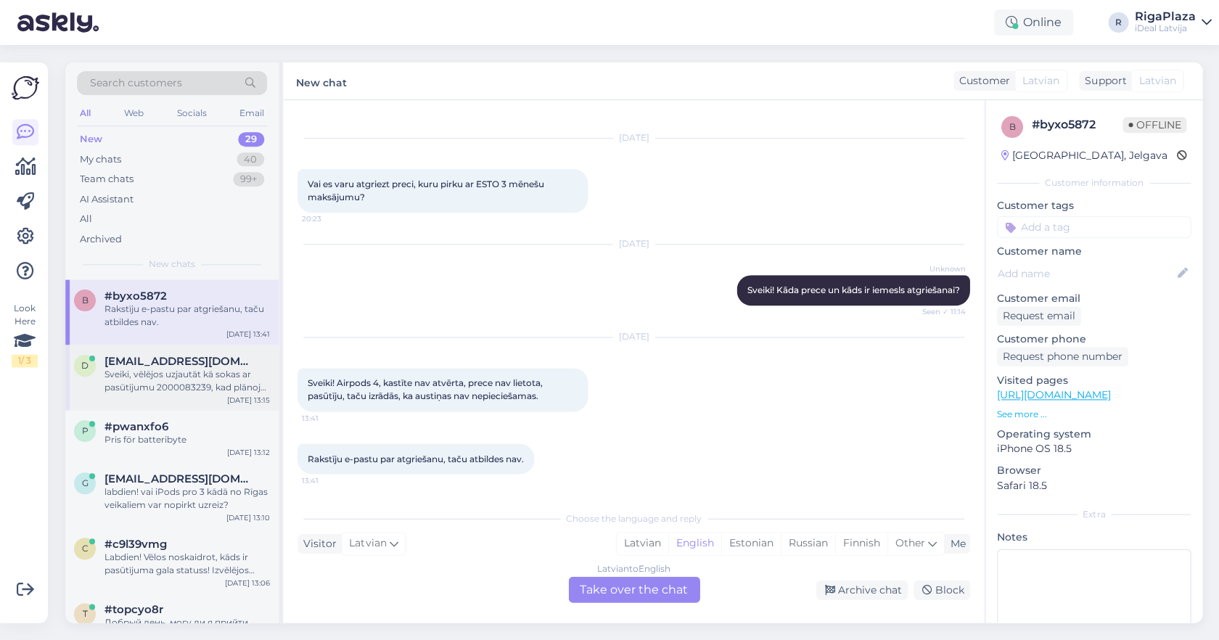
click at [121, 359] on span "dunchiiks@outlook.com" at bounding box center [180, 361] width 151 height 13
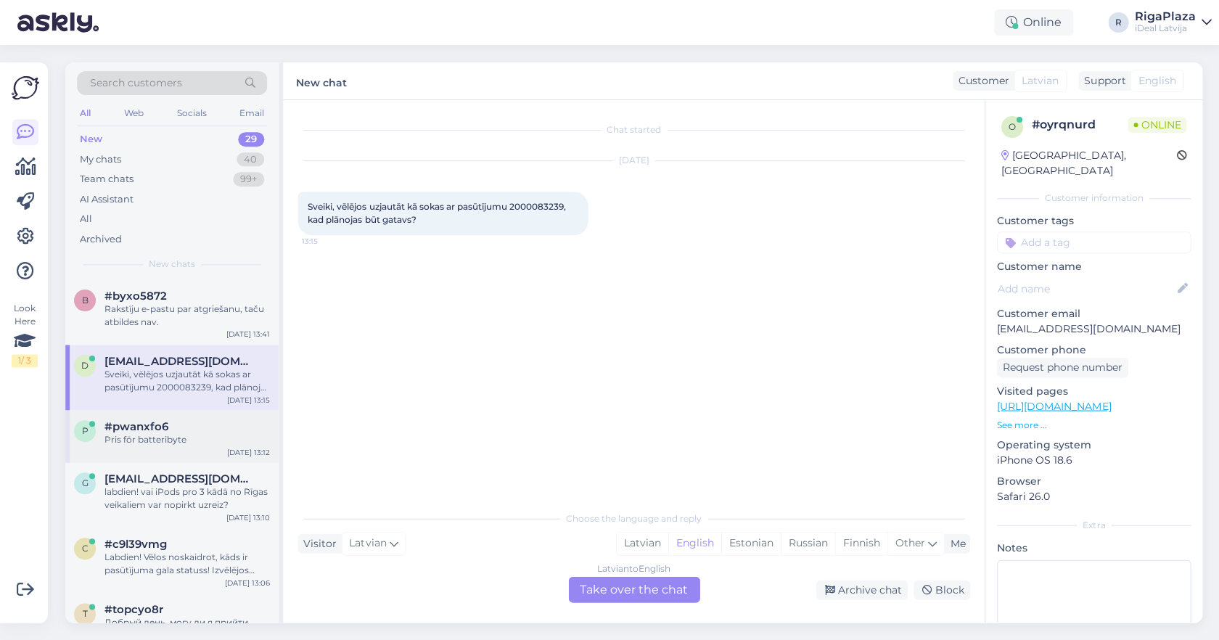
click at [202, 426] on div "#pwanxfo6" at bounding box center [187, 426] width 165 height 13
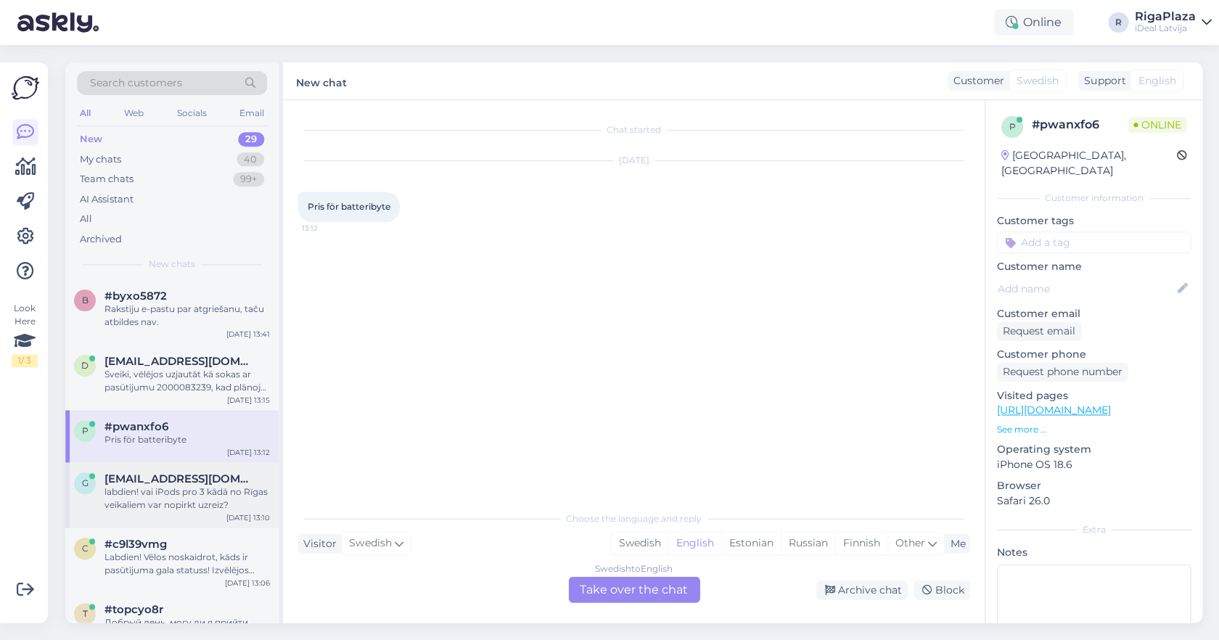
click at [216, 475] on span "gatis.poiss@inbox.lv" at bounding box center [180, 478] width 151 height 13
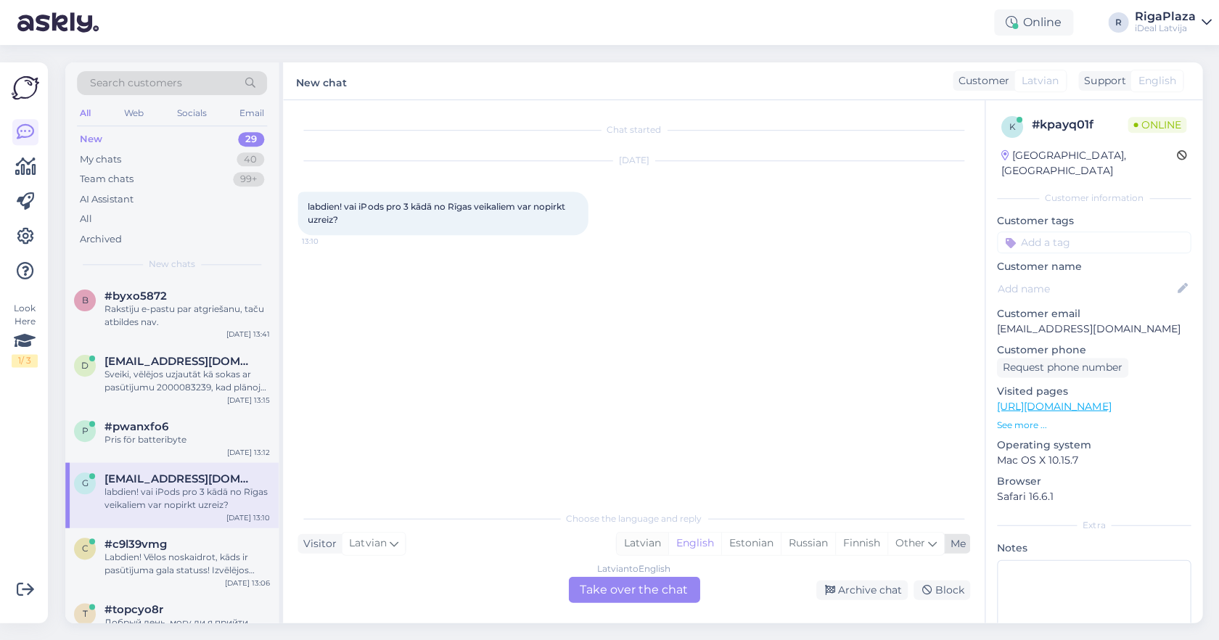
click at [641, 549] on div "Latvian" at bounding box center [642, 543] width 52 height 22
click at [620, 581] on div "Latvian to Latvian Take over the chat" at bounding box center [633, 589] width 131 height 26
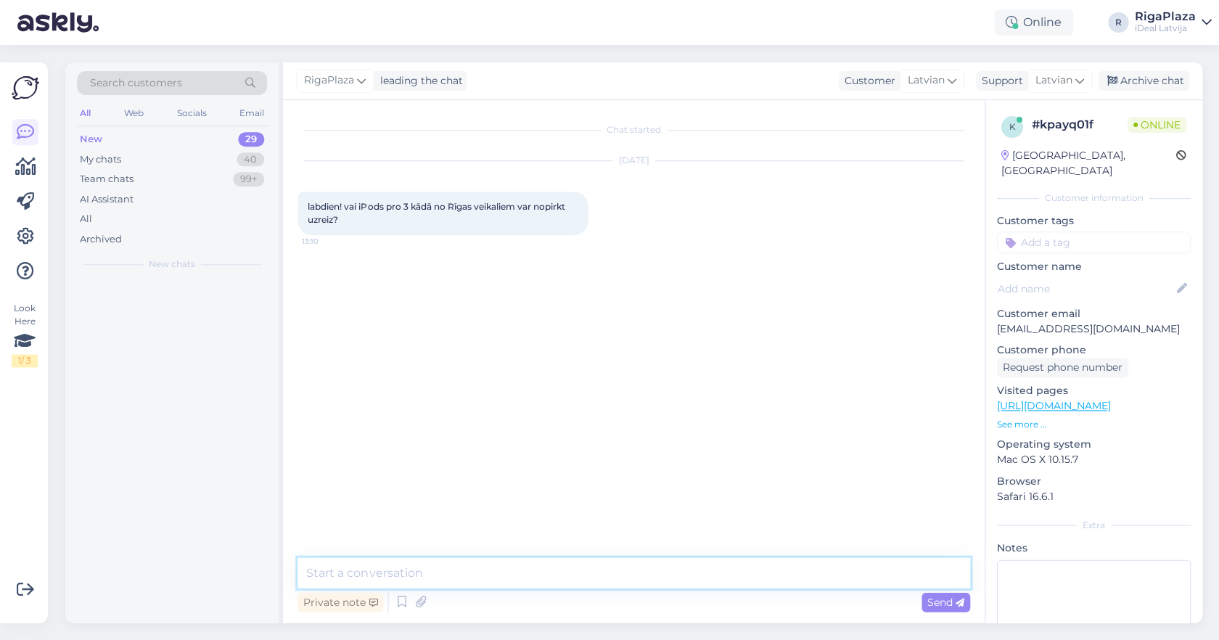
click at [626, 566] on textarea at bounding box center [634, 572] width 672 height 30
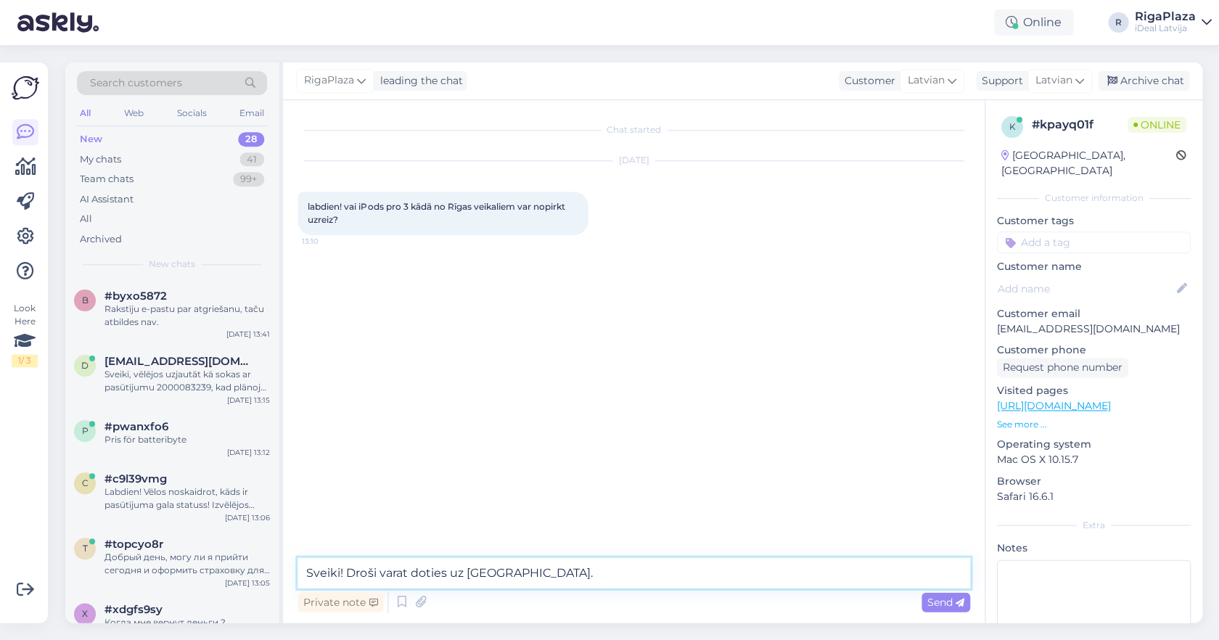
type textarea "Sveiki! Droši varat doties uz C&C Rīga Plaza."
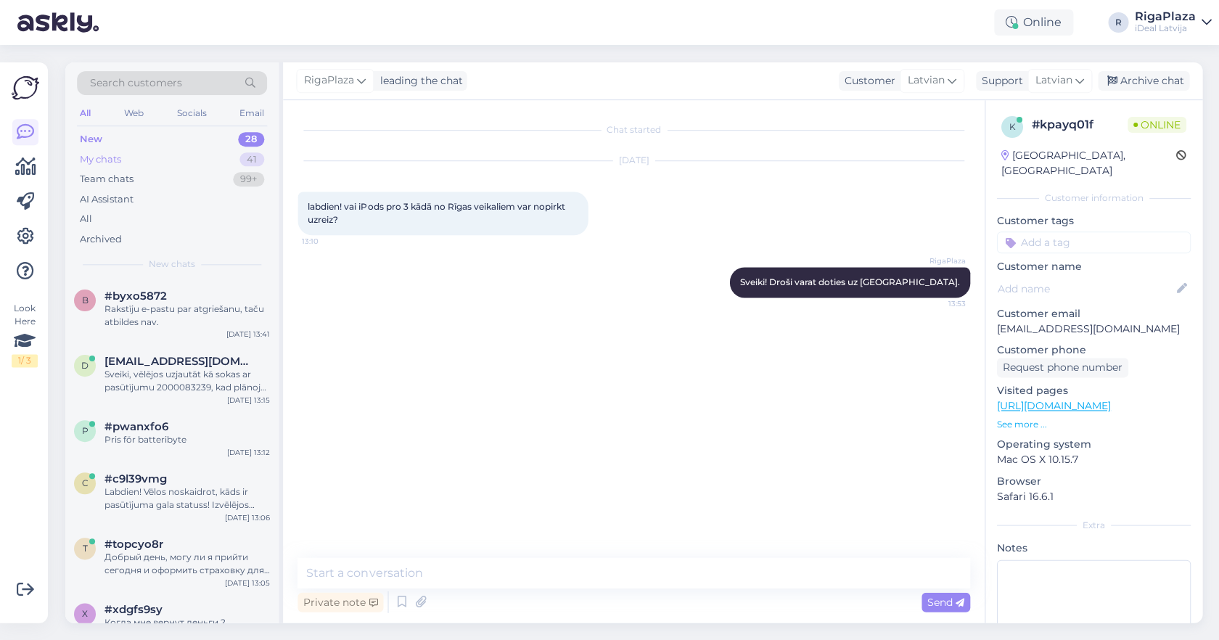
click at [142, 156] on div "My chats 41" at bounding box center [172, 159] width 190 height 20
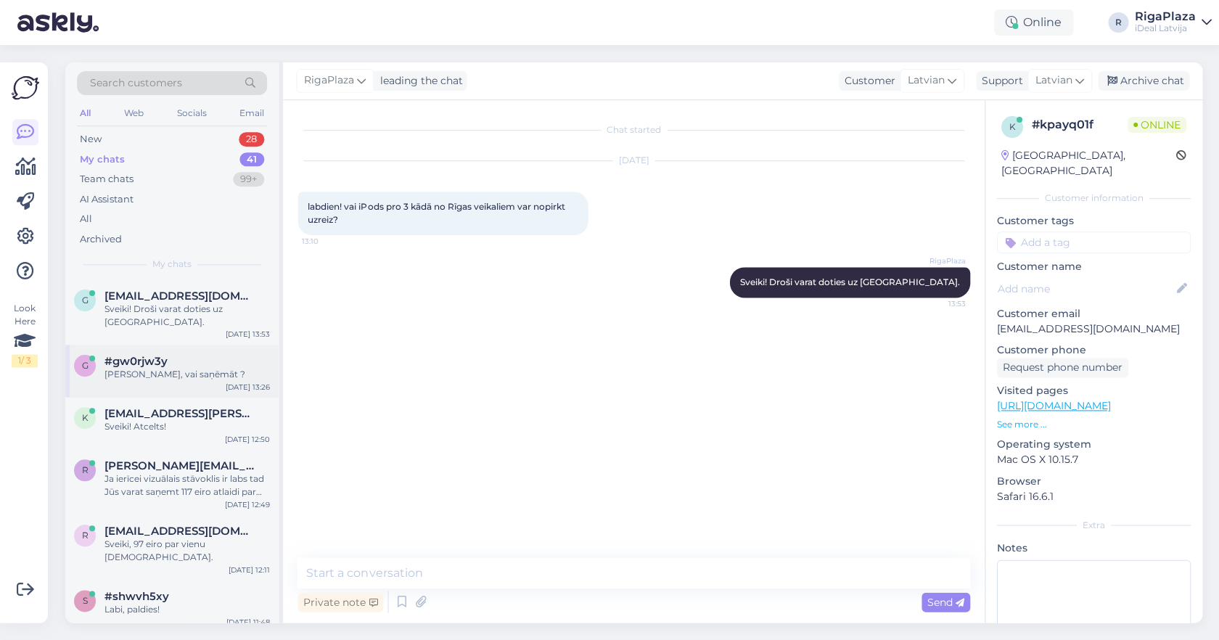
click at [136, 374] on div "Sveiki, vai saņēmāt ?" at bounding box center [187, 374] width 165 height 13
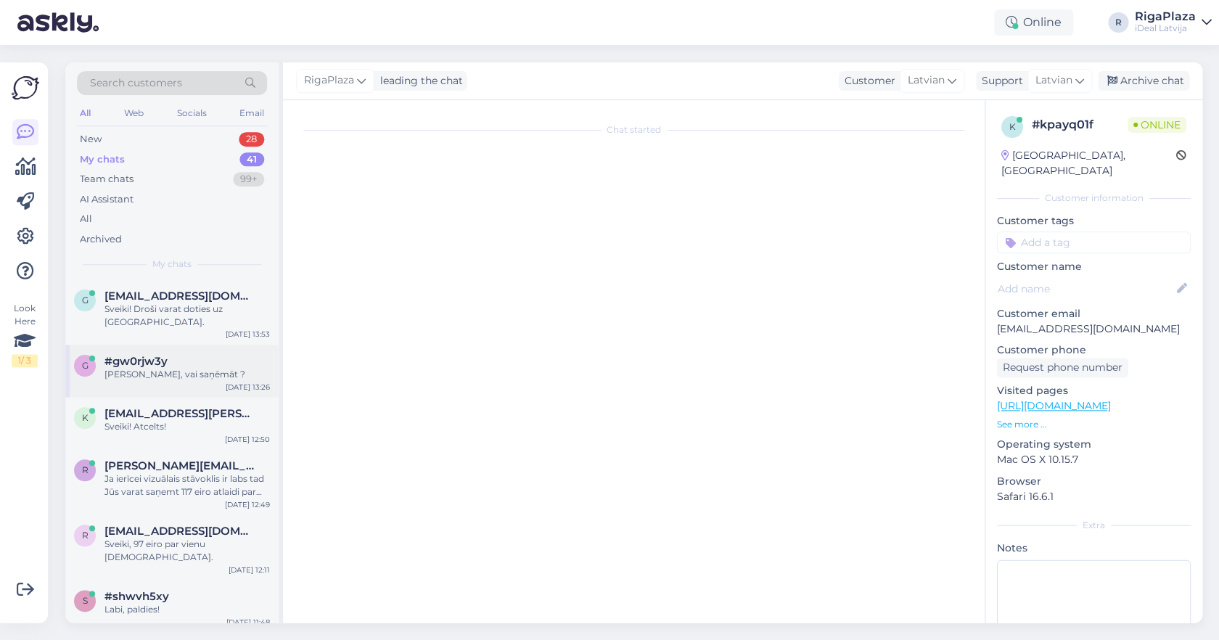
scroll to position [1132, 0]
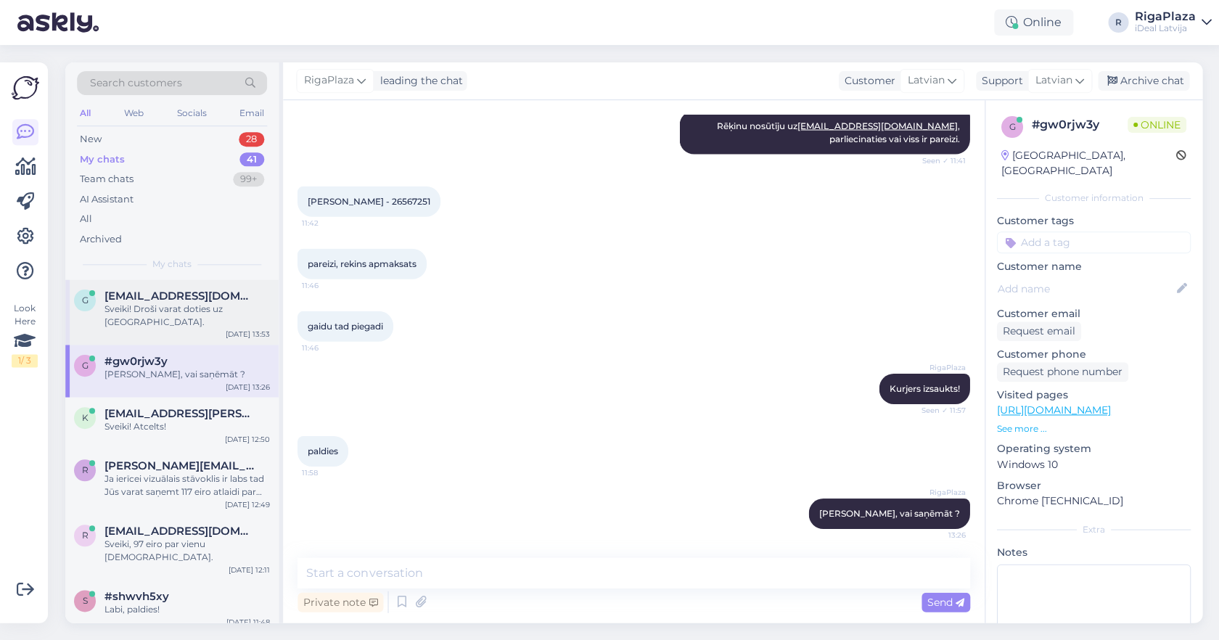
click at [141, 299] on span "gatis.poiss@inbox.lv" at bounding box center [180, 296] width 151 height 13
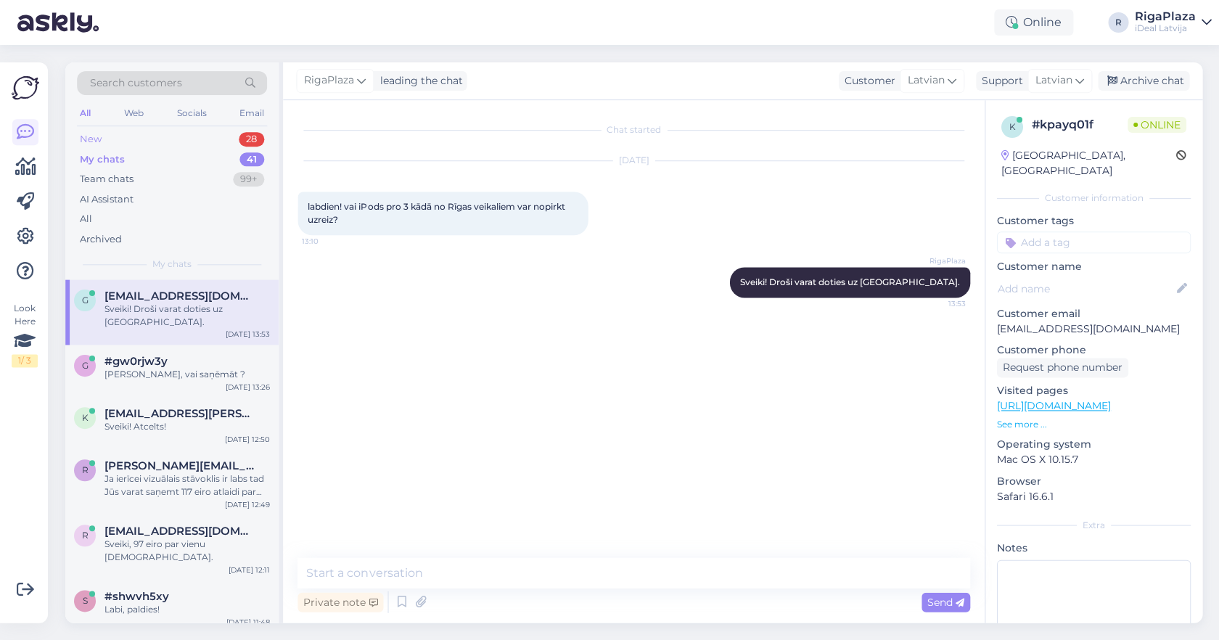
click at [112, 136] on div "New 28" at bounding box center [172, 139] width 190 height 20
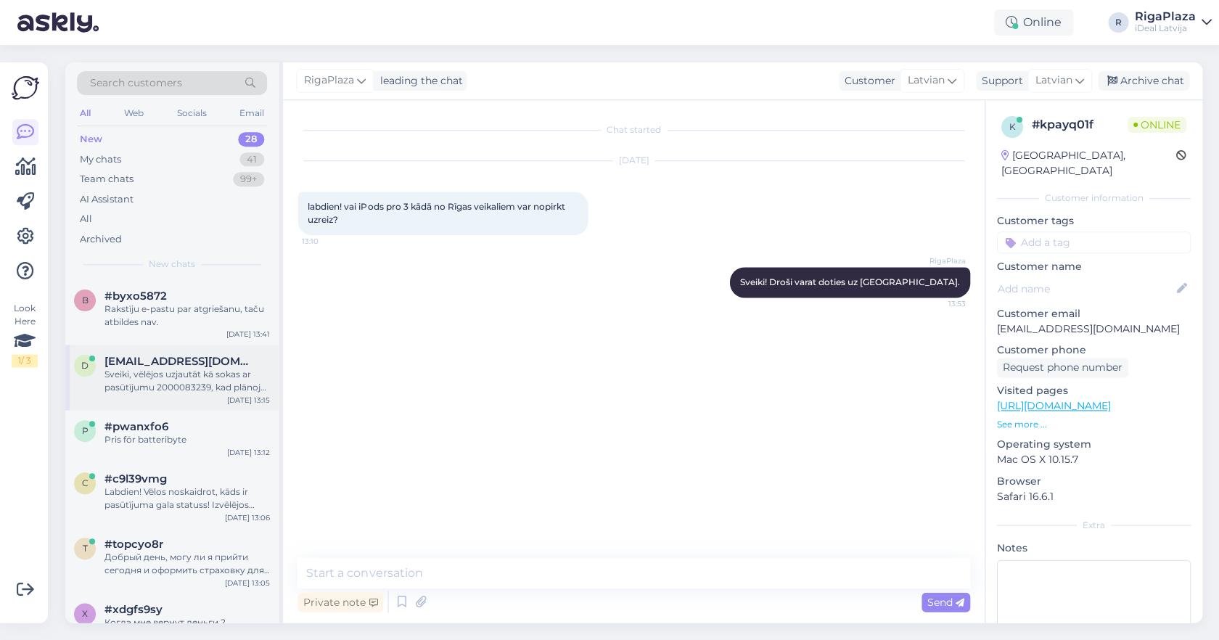
click at [145, 359] on span "dunchiiks@outlook.com" at bounding box center [180, 361] width 151 height 13
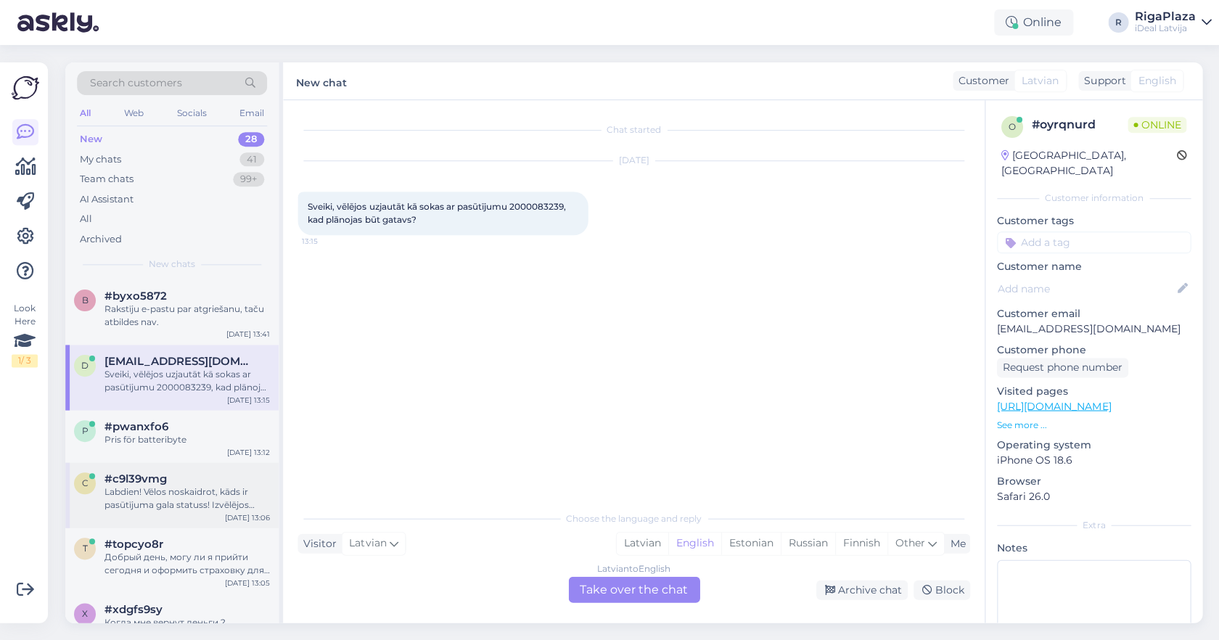
click at [131, 469] on div "c #c9l39vmg Labdien! Vēlos noskaidrot, kāds ir pasūtījuma gala statuss! Izvēlēj…" at bounding box center [171, 494] width 213 height 65
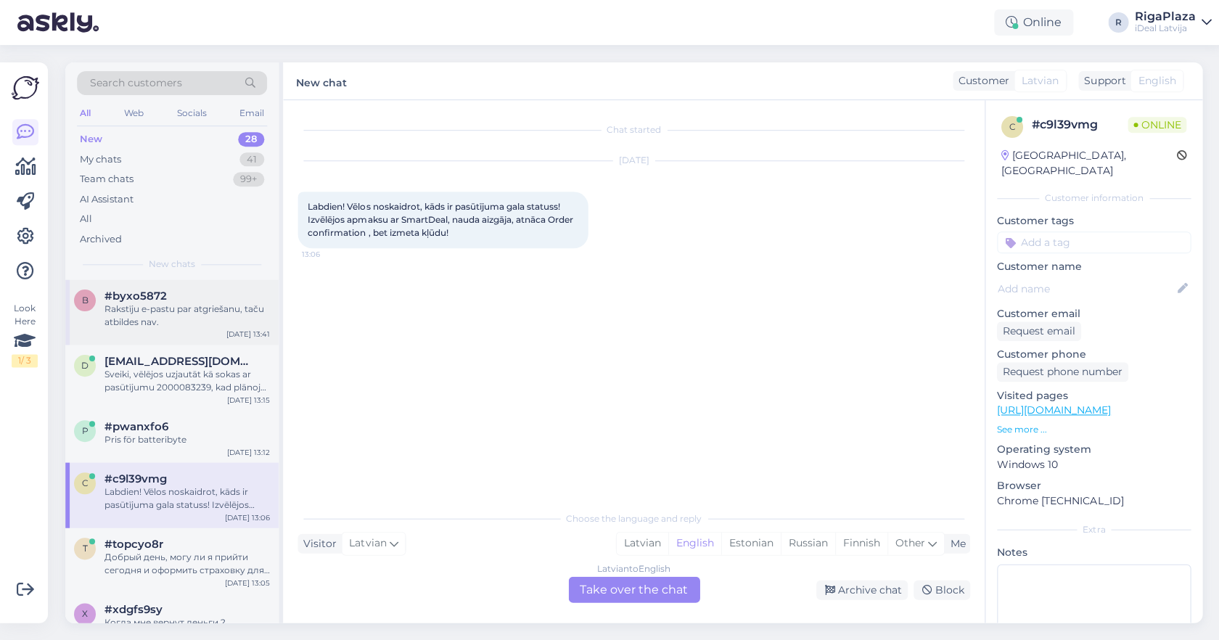
click at [130, 322] on div "Rakstīju e-pastu par atgriešanu, taču atbildes nav." at bounding box center [187, 316] width 165 height 26
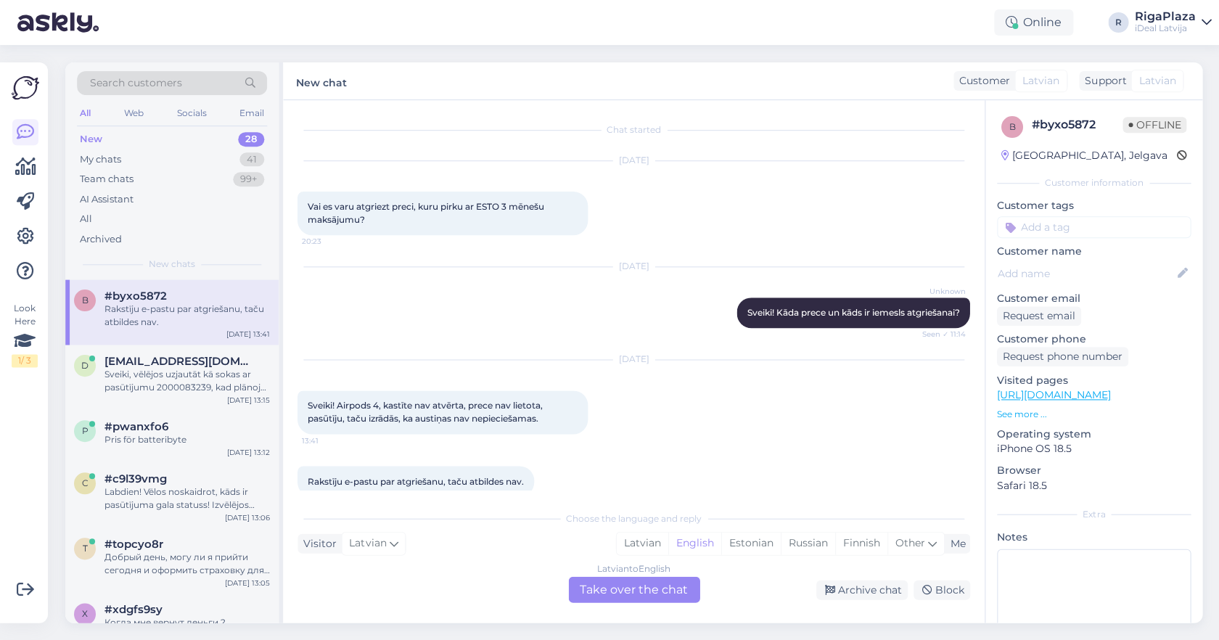
scroll to position [22, 0]
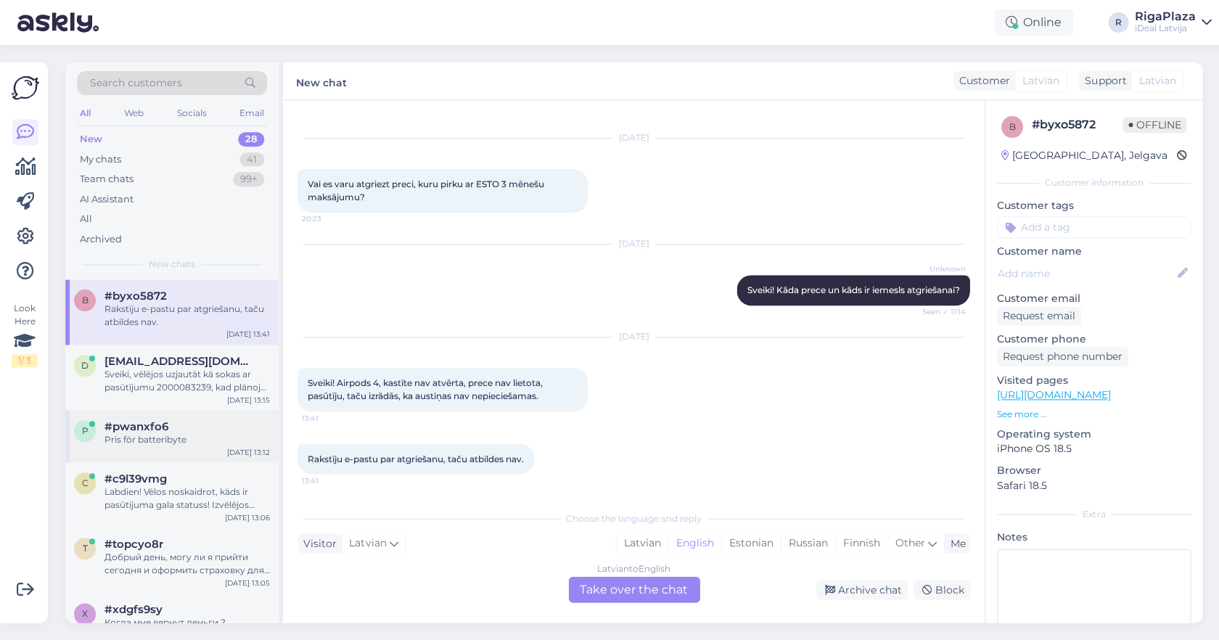
click at [187, 433] on div "Pris för batteribyte" at bounding box center [187, 439] width 165 height 13
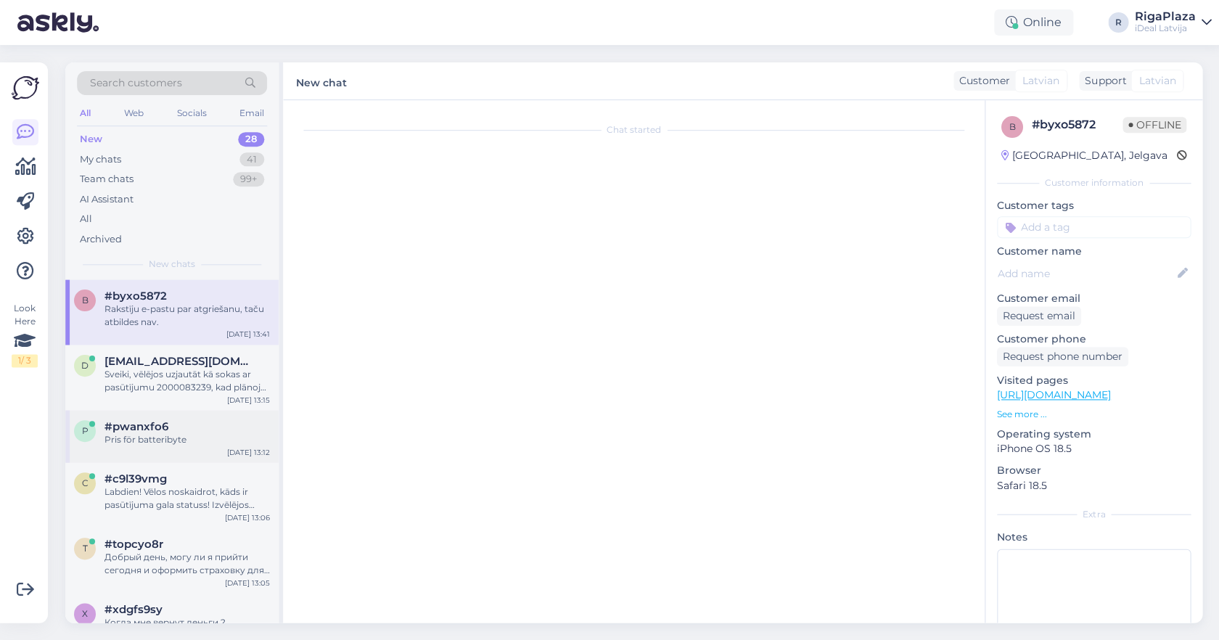
scroll to position [0, 0]
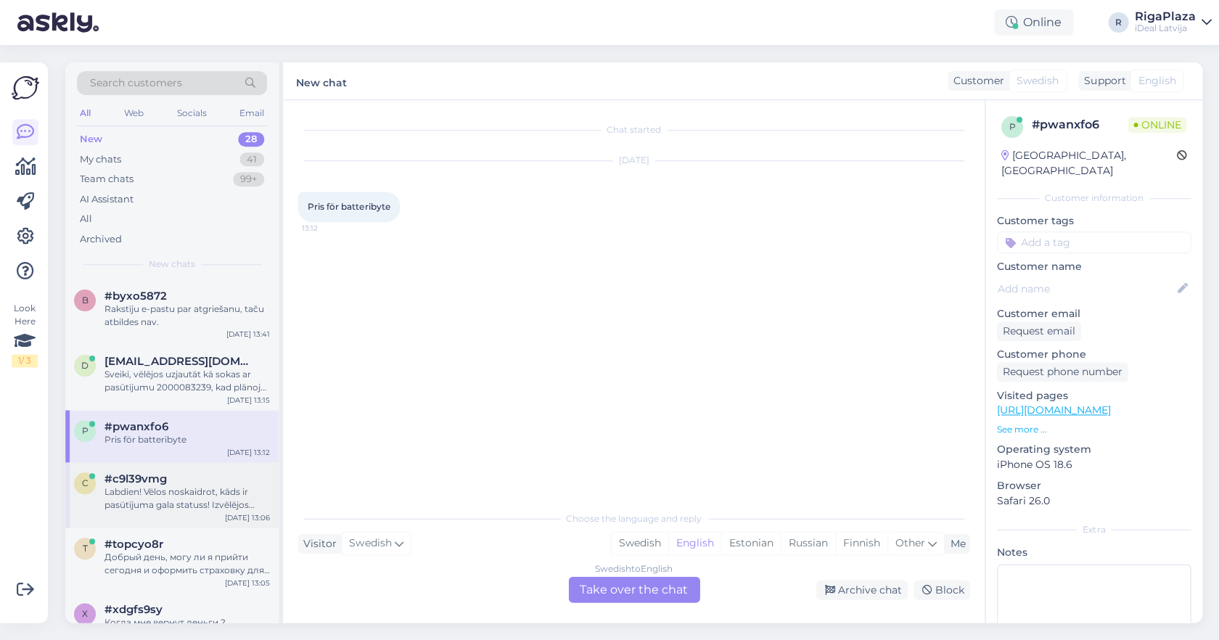
click at [174, 472] on div "#c9l39vmg" at bounding box center [187, 478] width 165 height 13
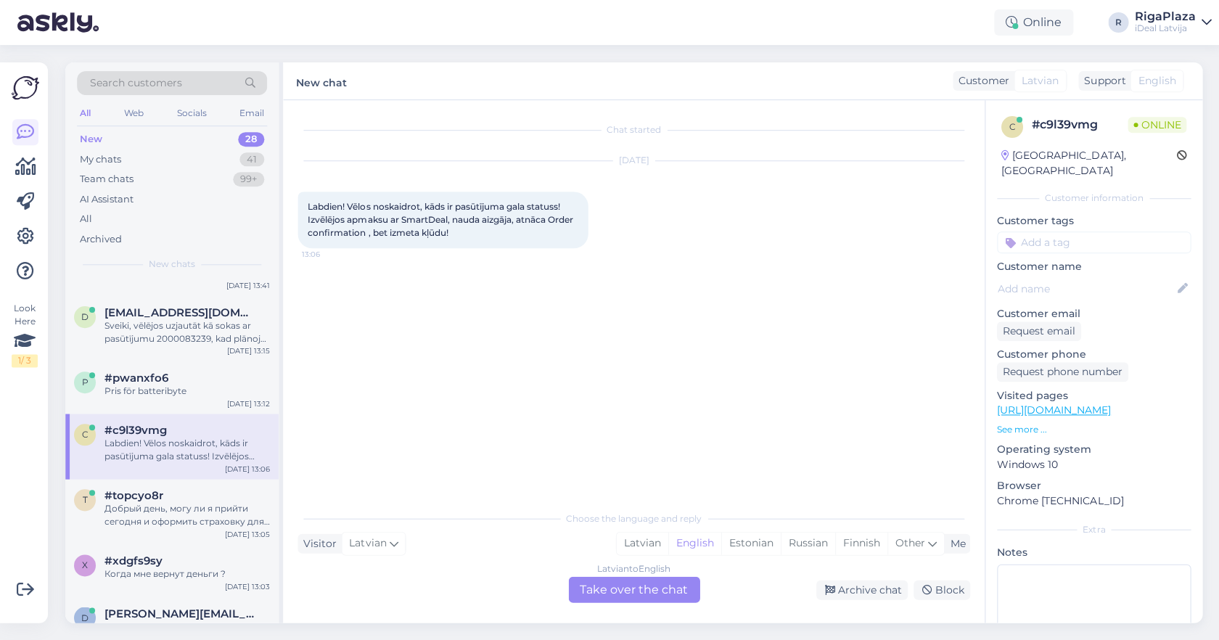
scroll to position [52, 0]
click at [187, 581] on div "x #xdgfs9sy Когда мне вернут деньги ? Sep 30 13:03" at bounding box center [171, 567] width 213 height 52
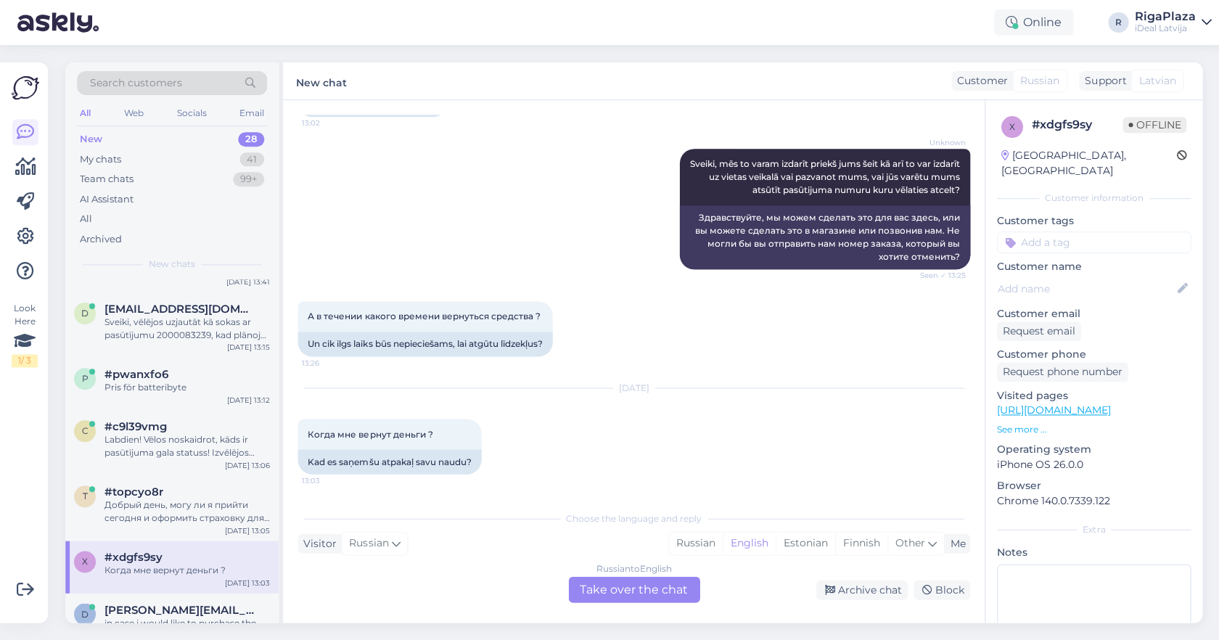
scroll to position [130, 0]
click at [917, 546] on span "Other" at bounding box center [910, 542] width 30 height 13
type input "la"
click at [814, 507] on link "Latvian" at bounding box center [819, 505] width 160 height 23
click at [623, 585] on div "Russian to Latvian Take over the chat" at bounding box center [633, 589] width 131 height 26
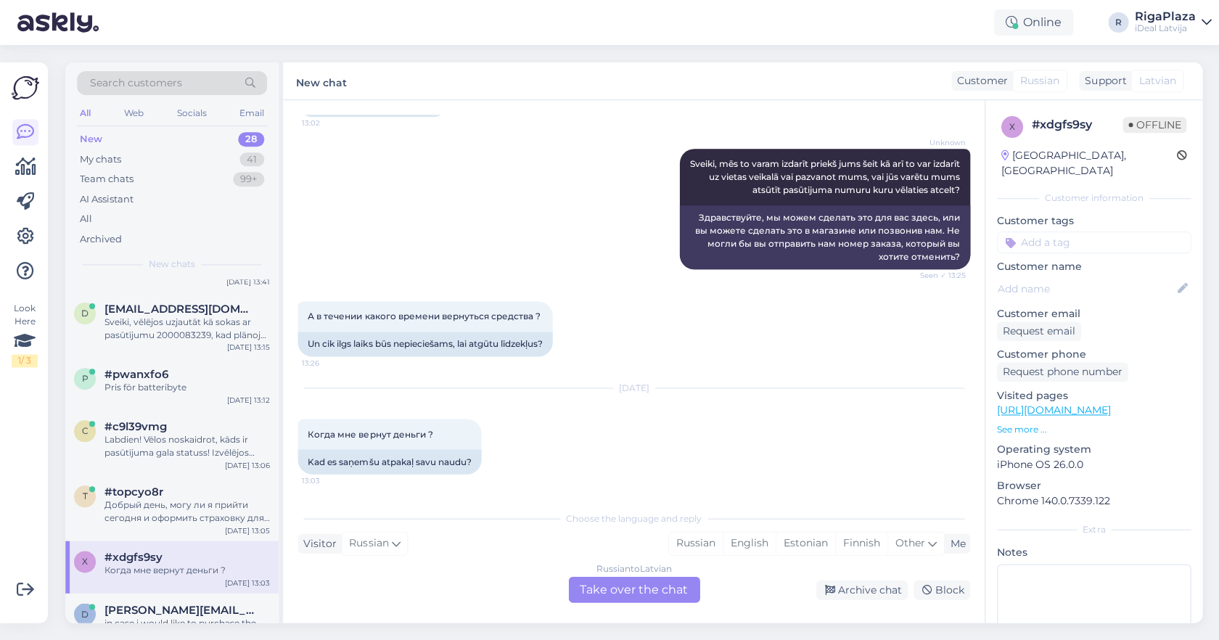
scroll to position [0, 0]
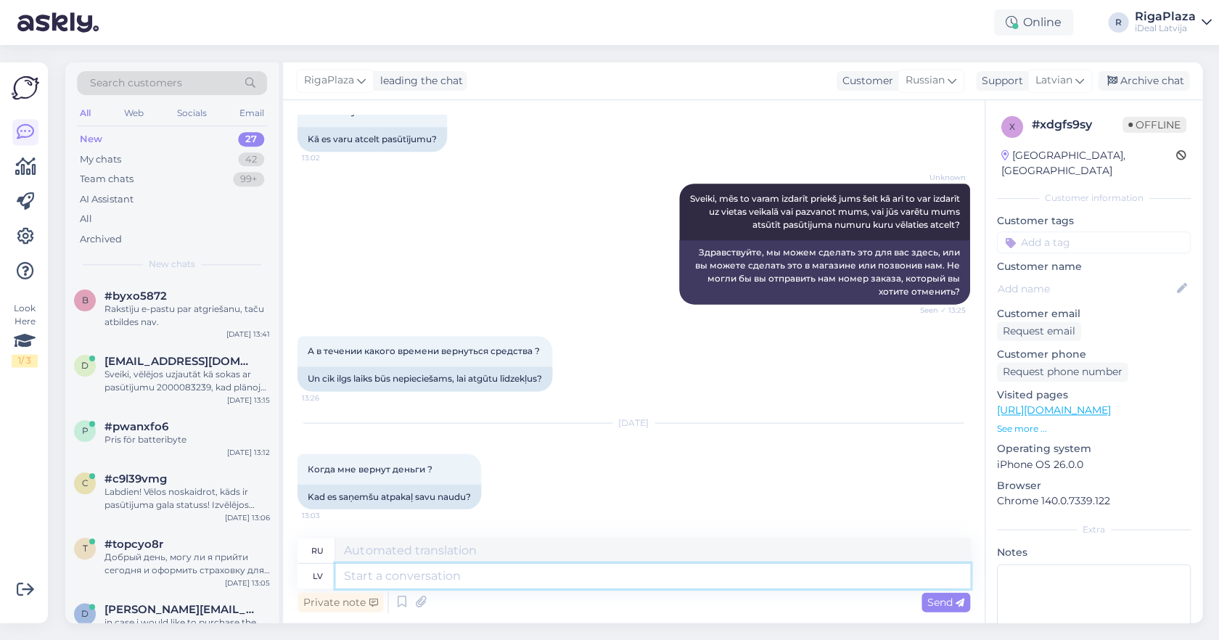
click at [627, 573] on textarea at bounding box center [652, 575] width 634 height 25
type textarea "Sveiki,"
type textarea "Привет,"
type textarea "Sveiki, kāds"
type textarea "Привет, кто-нибудь"
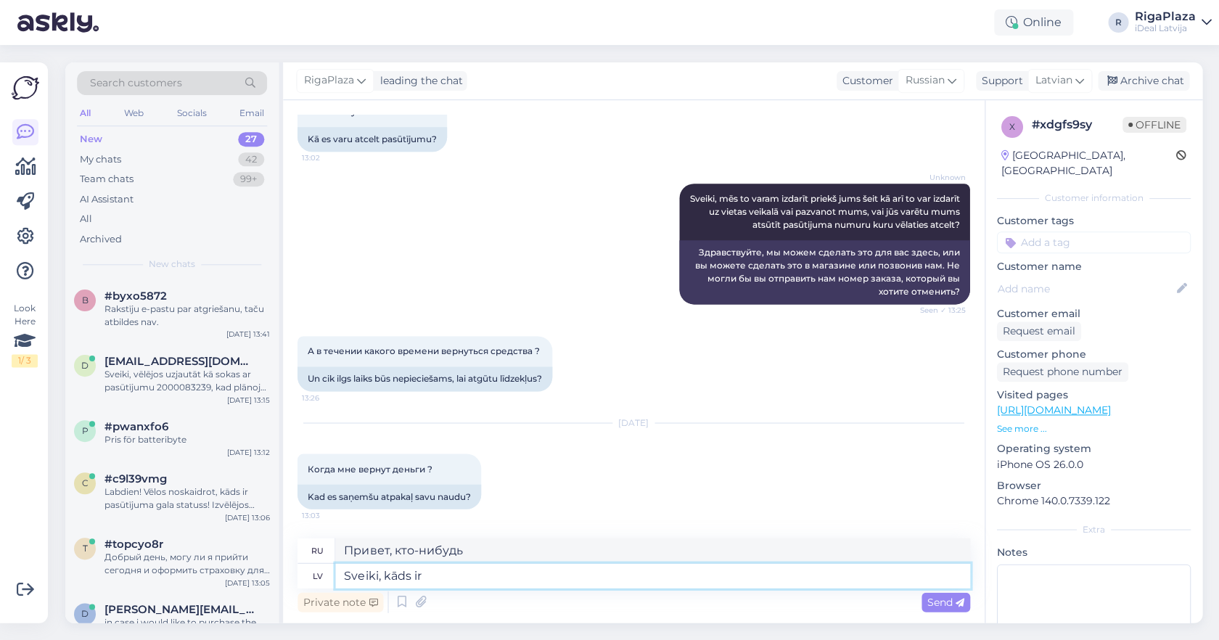
type textarea "Sveiki, kāds ir J"
type textarea "Привет, как дела?"
type textarea "Sveiki, kāds ir Jūsu pasūtījuma n"
type textarea "Здравствуйте, какой у вас заказ?"
type textarea "Sveiki, kāds ir Jūsu pasūtījuma numurs?"
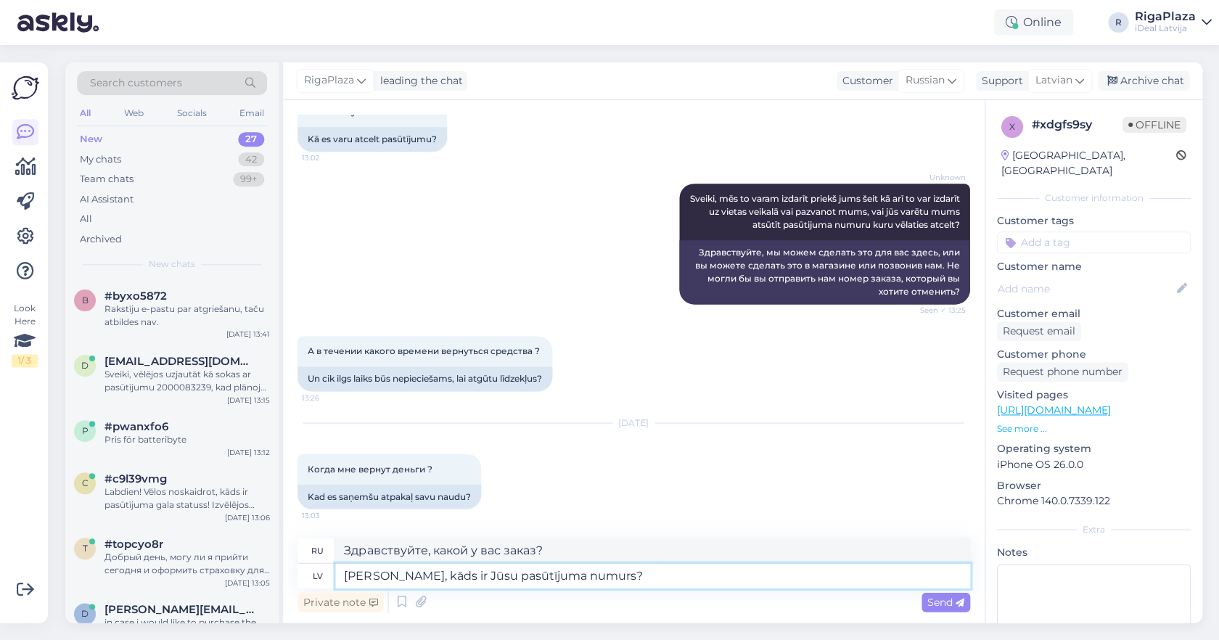
type textarea "Здравствуйте, какой номер вашего заказа?"
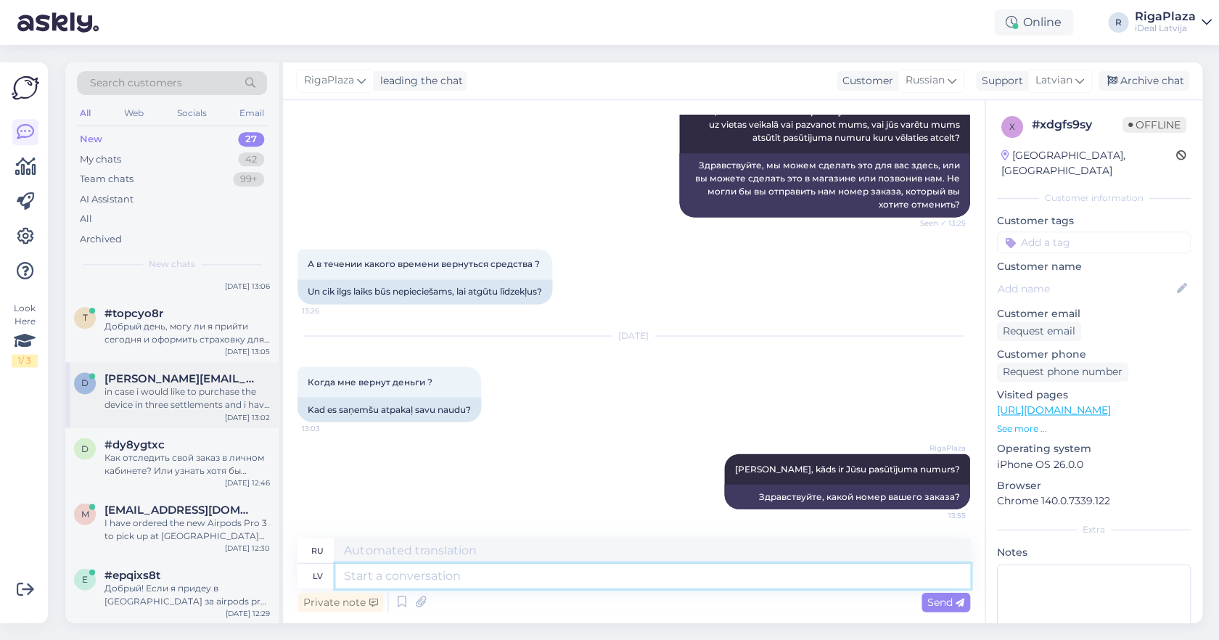
scroll to position [232, 0]
click at [210, 528] on div "I have ordered the new Airpods Pro 3 to pick up at brivibas iela but I have sti…" at bounding box center [187, 528] width 165 height 26
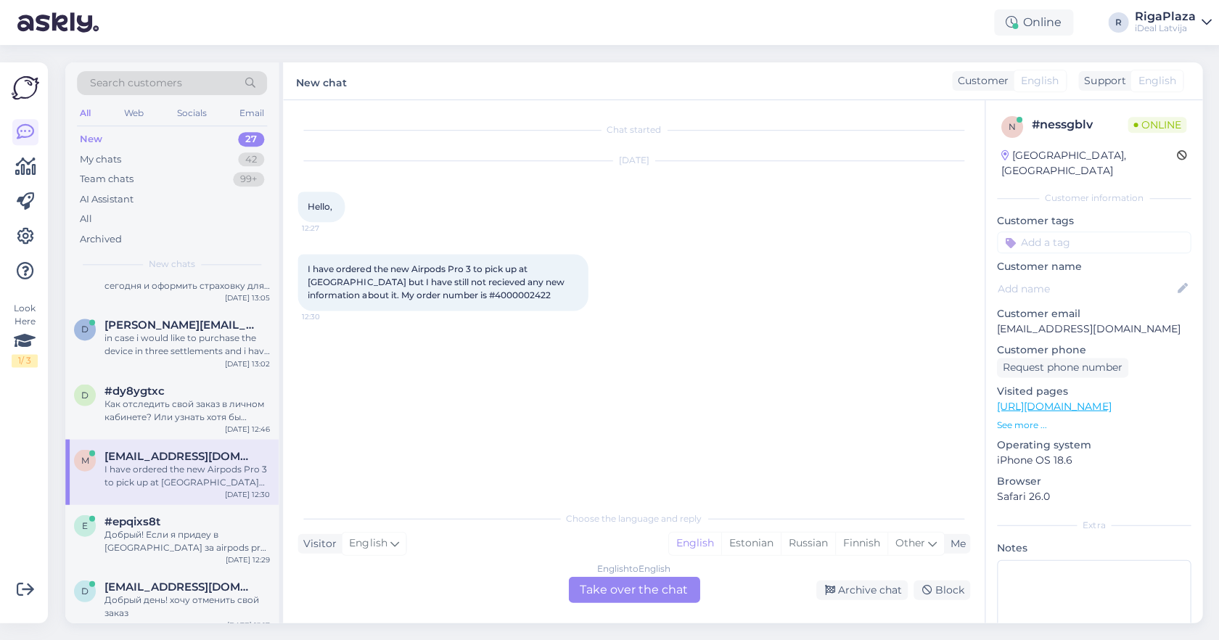
scroll to position [286, 0]
click at [226, 544] on div "Добрый! Если я придеу в Akropole за airpods pro 3, они есть в наличии?" at bounding box center [187, 539] width 165 height 26
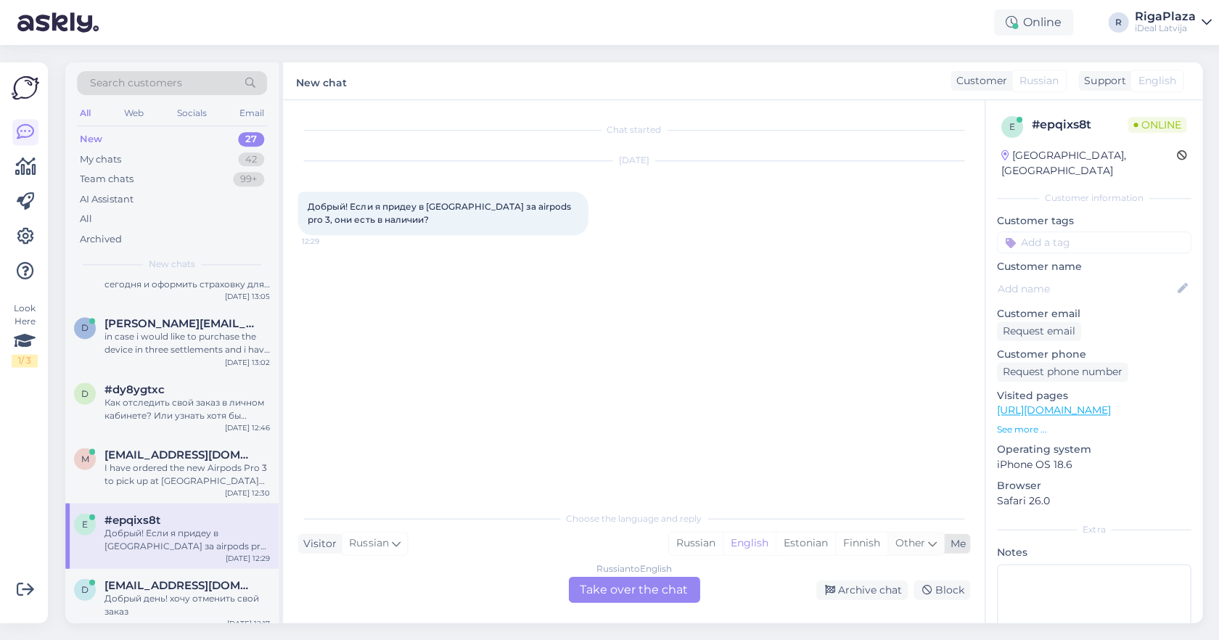
click at [927, 539] on icon at bounding box center [931, 543] width 9 height 16
type input "latv"
click at [813, 511] on link "Latvian" at bounding box center [819, 505] width 160 height 23
click at [621, 581] on div "Russian to Latvian Take over the chat" at bounding box center [633, 589] width 131 height 26
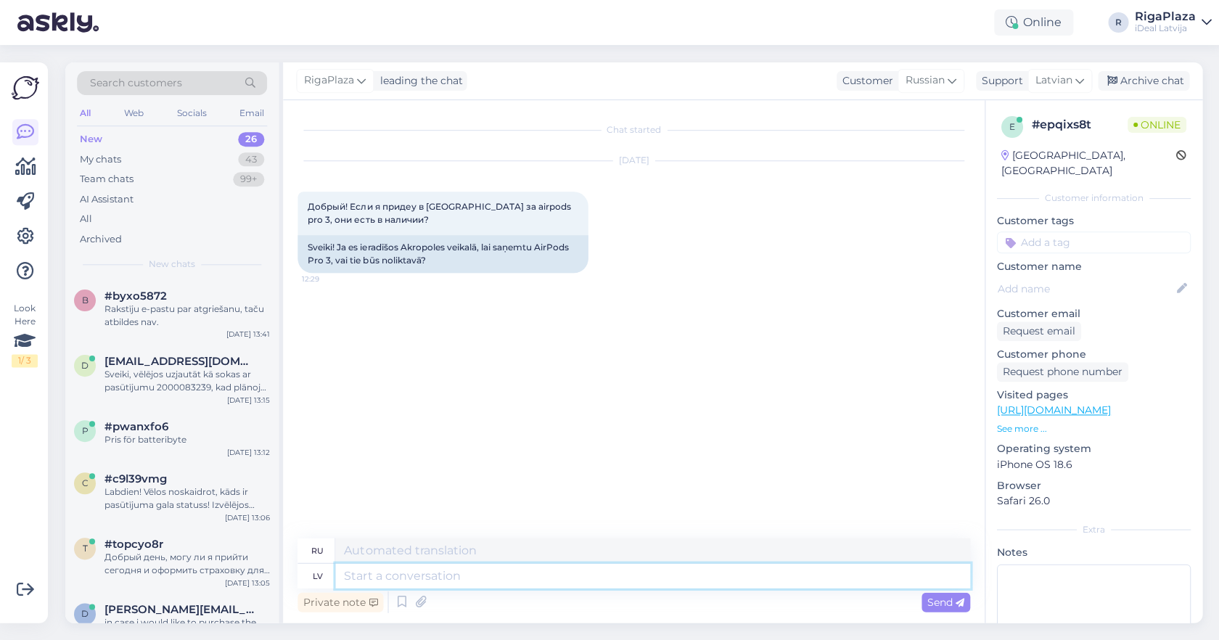
click at [628, 570] on textarea at bounding box center [652, 575] width 634 height 25
type textarea "Sveiki, dro"
type textarea "Привет,"
type textarea "Sveiki, droši vara"
type textarea "Привет, в безопасности."
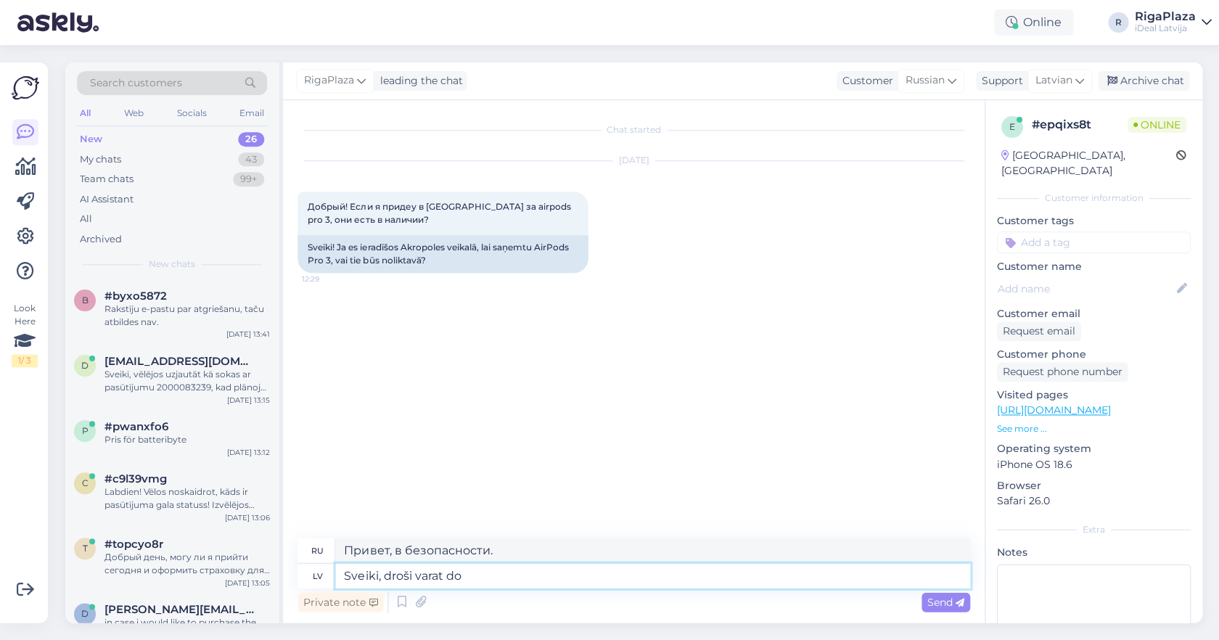
type textarea "Sveiki, droši varat dot"
type textarea "Здравствуйте, можете быть уверены."
type textarea "Sveiki, droši varat doties uz"
type textarea "Здравствуйте, вы можете идти спокойно."
type textarea "Sveiki, droši varat doties uz c"
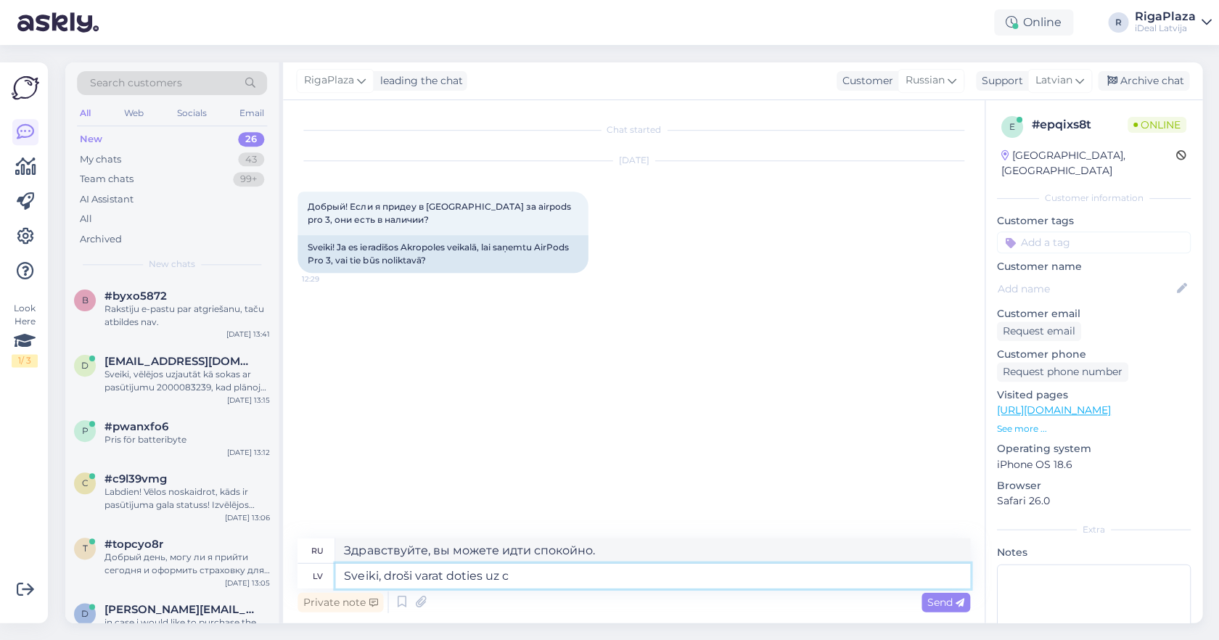
type textarea "Здравствуйте, вы можете спокойно идти в"
type textarea "Sveiki, droši varat doties uz c&C"
type textarea "Здравствуйте, вы можете спокойно идти в c&C."
type textarea "Sveiki, droši varat doties uz c&C Rīga PLa"
type textarea "Здравствуйте, вы можете спокойно идти в c&C Riga"
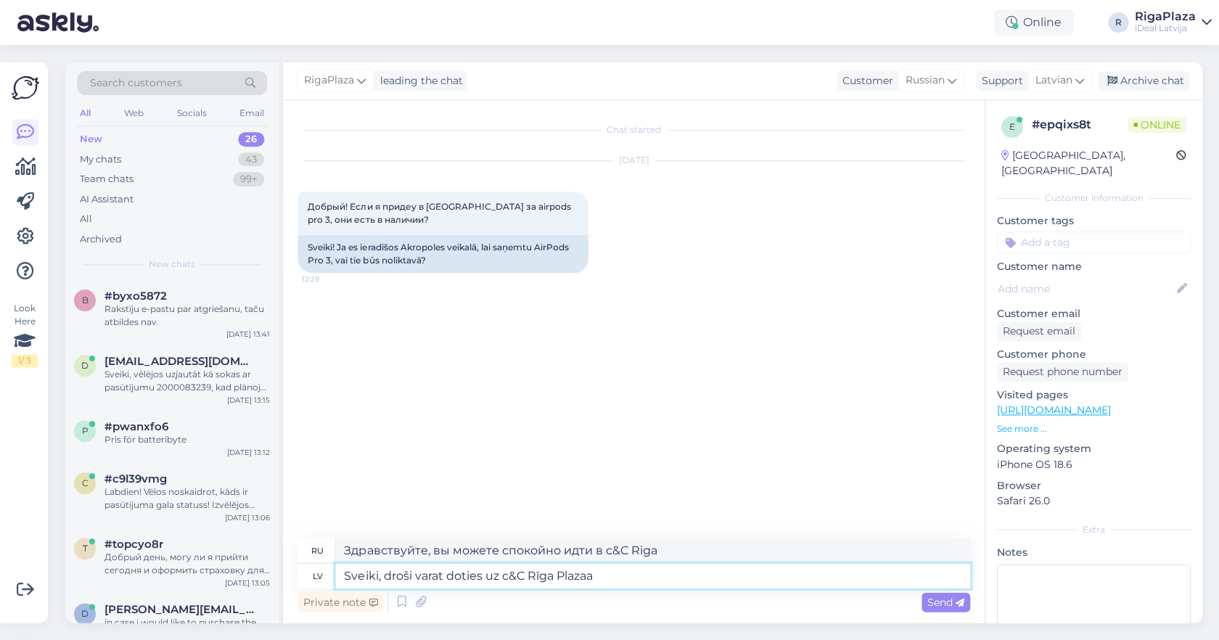
type textarea "Sveiki, droši varat doties uz c&C Rīga Plaza"
type textarea "Здравствуйте, вы можете спокойно идти в c&C Riga Plaza."
click at [508, 567] on textarea "Sveiki, droši varat doties uz c&C Rīga Plaza" at bounding box center [652, 575] width 634 height 25
click at [509, 571] on textarea "Sveiki, droši varat doties uz c&C Rīga Plaza" at bounding box center [652, 575] width 634 height 25
type textarea "Sveiki, droši varat doties uz C&C Rīga Plaza"
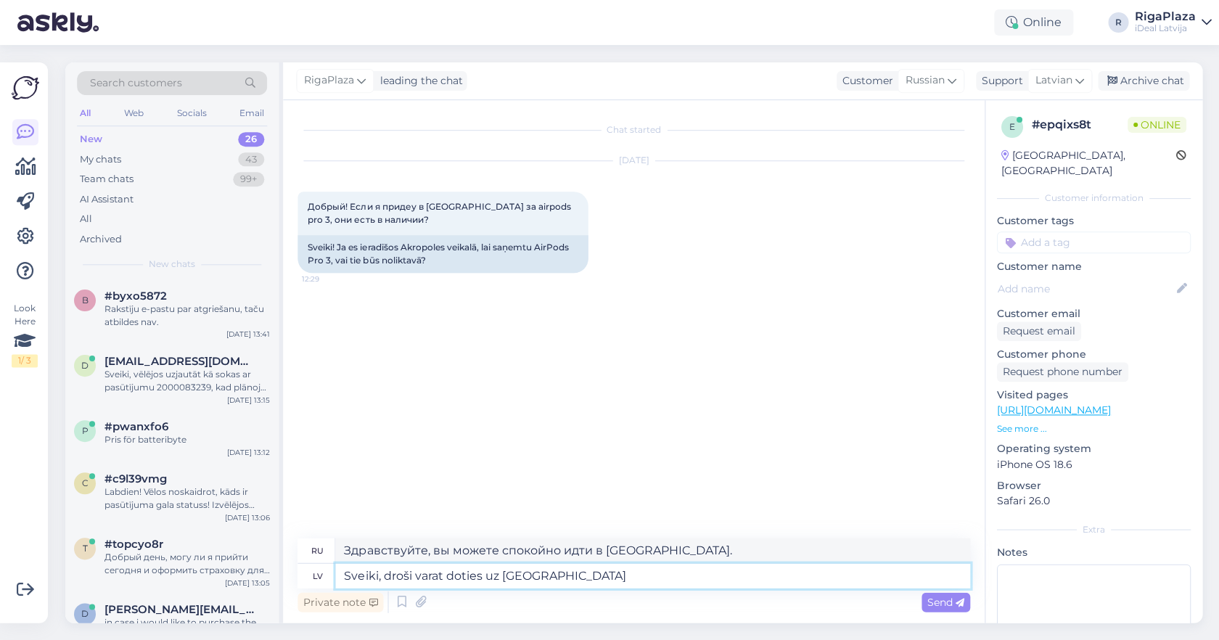
type textarea "Здравствуйте, вы можете спокойно идти в C&C Riga Plaza."
click at [595, 570] on textarea "Sveiki, droši varat doties uz C&C Rīga Plaza" at bounding box center [652, 575] width 634 height 25
type textarea "Sveiki, droši varat doties uz C&C Rīga Plaza,"
type textarea "Здравствуйте, вы можете спокойно идти в C&C Riga Plaza,"
type textarea "Sveiki, droši varat doties uz C&C Rīga Plaza, šeit uz"
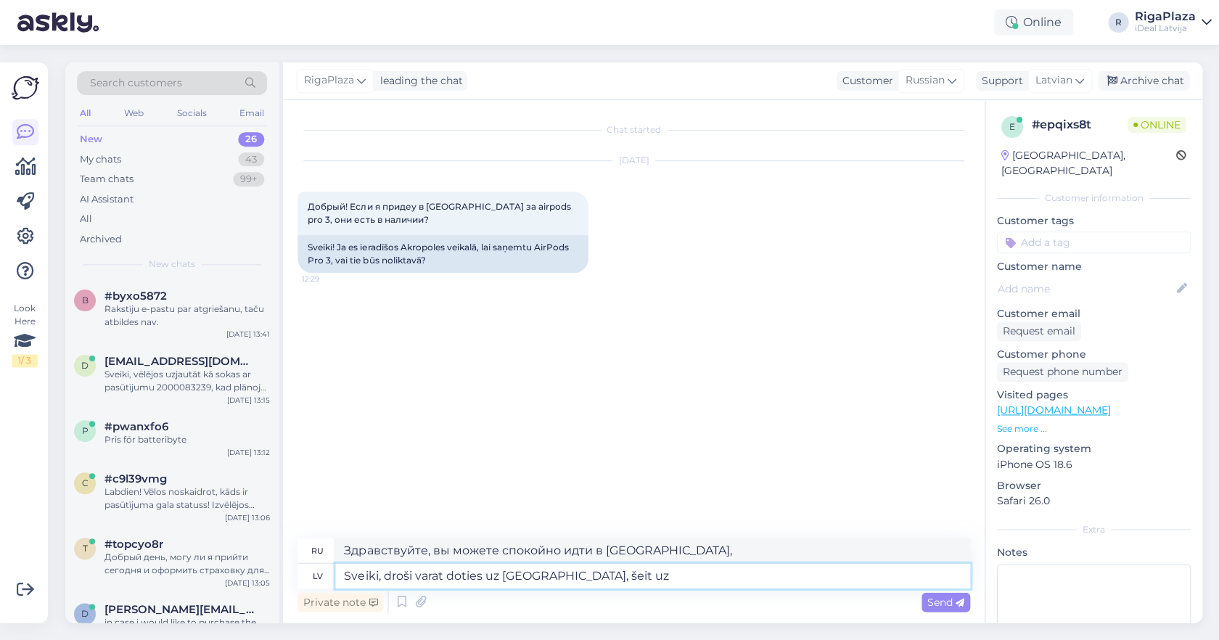
type textarea "Здравствуйте, вы можете спокойно пройти в C&C Riga Plaza, здесь"
type textarea "Sveiki, droši varat doties uz C&C Rīga Plaza, šeit uz vie"
type textarea "Здравствуйте, вы можете спокойно идти в C&C Riga Plaza, здесь по адресу"
type textarea "Sveiki, droši varat doties uz C&C Rīga Plaza, šeit uz vietas i"
type textarea "Здравствуйте, вы можете спокойно пройти в C&C Riga Plaza, здесь на месте"
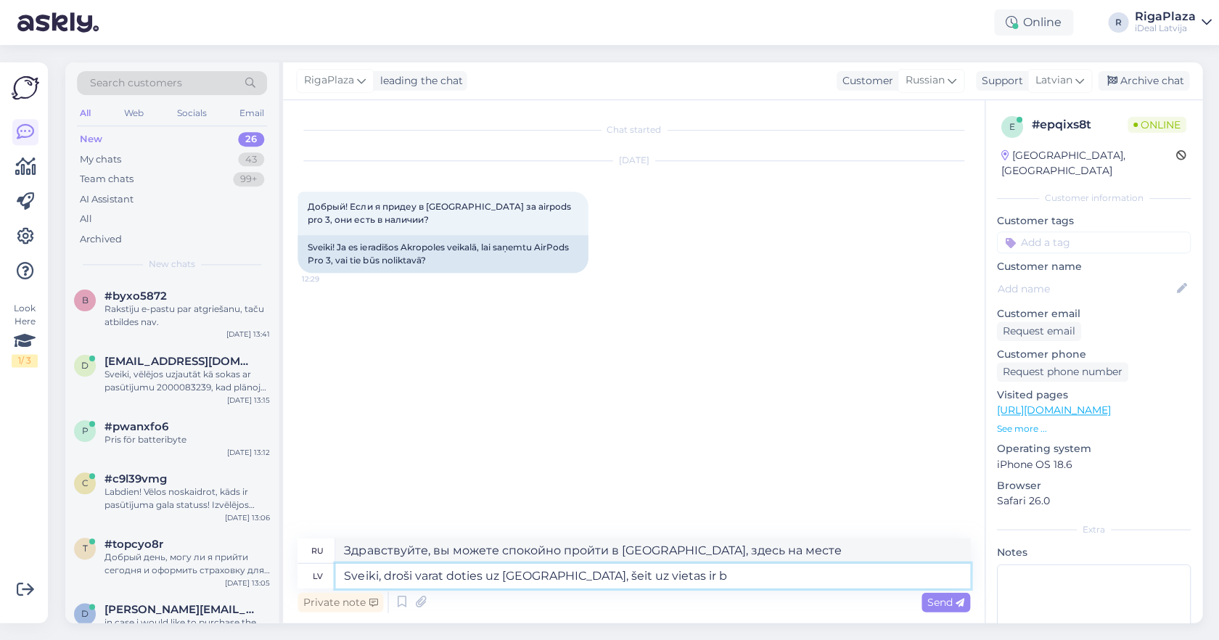
type textarea "Sveiki, droši varat doties uz C&C Rīga Plaza, šeit uz vietas ir br"
type textarea "Здравствуйте, вы можете спокойно идти в C&C Riga Plaza, там есть"
type textarea "Sveiki, droši varat doties uz C&C Rīga Plaza, šeit uz vietas ir brīvā p"
type textarea "Здравствуйте, вы можете смело ехать в C&C Riga Plaza, на территории есть беспла…"
type textarea "Sveiki, droši varat doties uz C&C Rīga Plaza, šeit uz vietas ir brīvā pārdošanā"
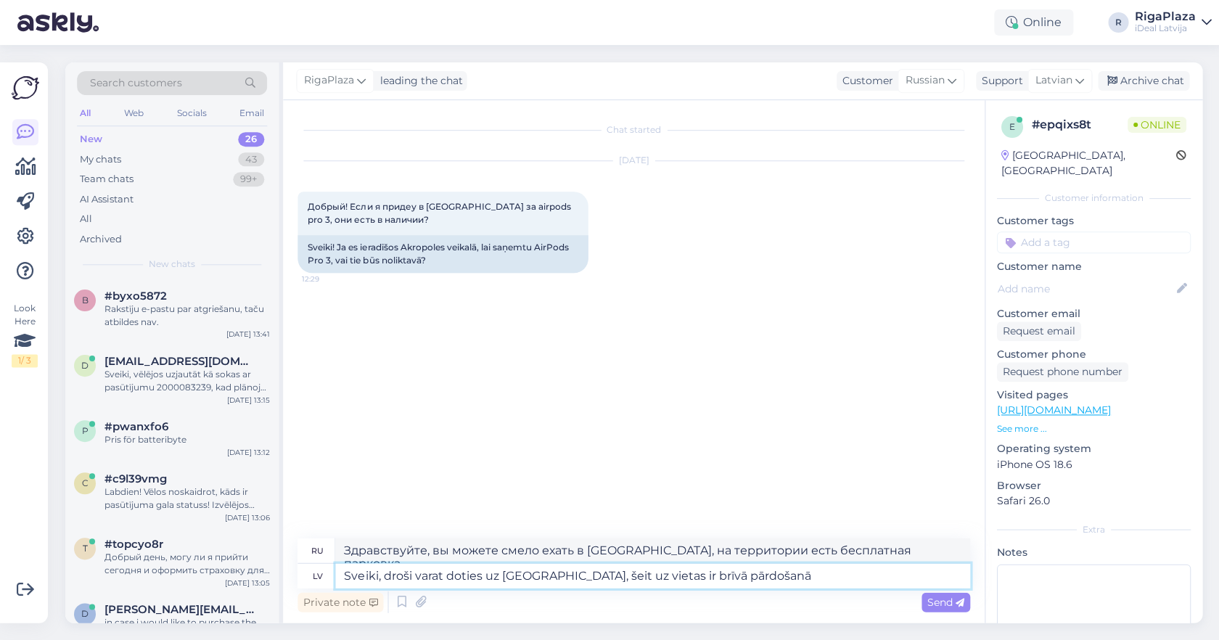
type textarea "Здравствуйте, можете смело идти в C&C Riga Plaza, здесь он свободно продается."
type textarea "Sveiki, droši varat doties uz C&C Rīga Plaza, šeit uz vietas ir brīvā pārdošanā…"
type textarea "Здравствуйте, вы можете смело идти в C&C Riga Plaza, там AirPods продаются своб…"
type textarea "Sveiki, droši varat doties uz C&C Rīga Plaza, šeit uz vietas ir brīvā pārdošanā…"
type textarea "Здравствуйте, вы можете смело идти в C&C Riga Plaza, там AirPods Pro продаются …"
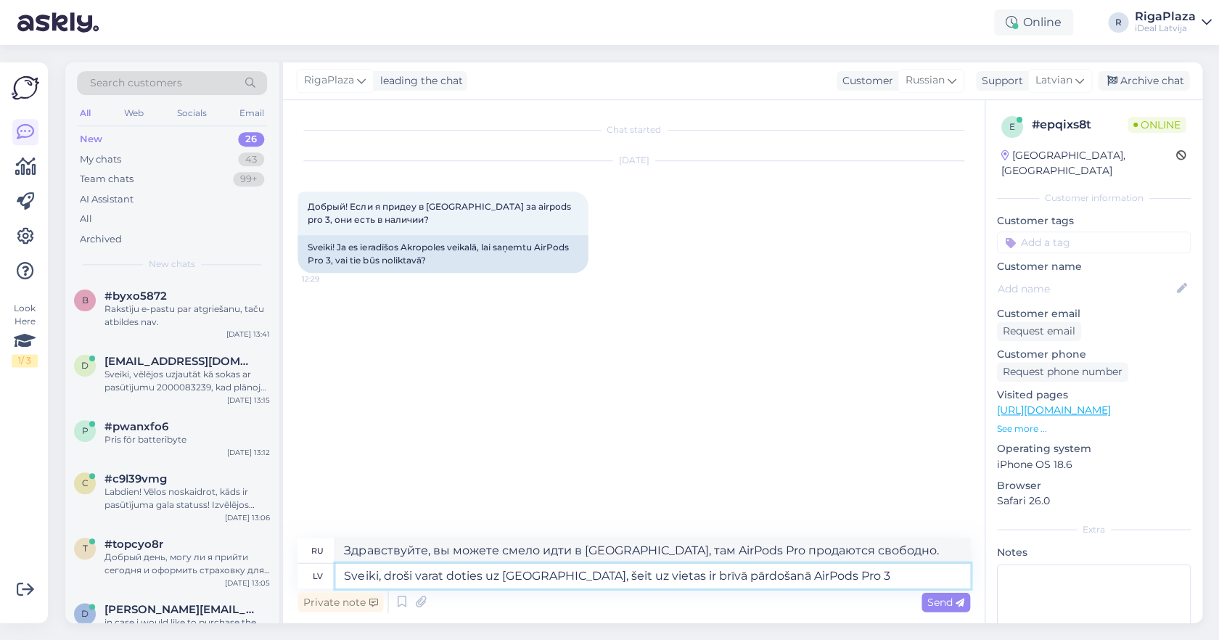
type textarea "Sveiki, droši varat doties uz C&C Rīga Plaza, šeit uz vietas ir brīvā pārdošanā…"
type textarea "Здравствуйте, вы можете смело идти в C&C Riga Plaza, там AirPods Pro 3 продаютс…"
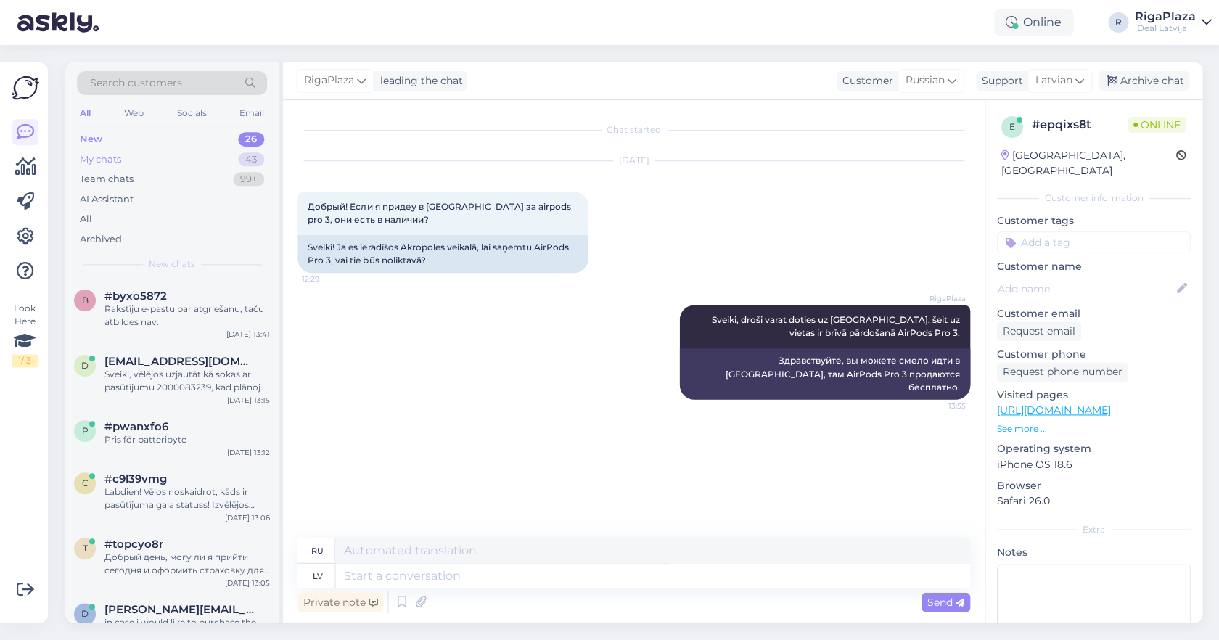
click at [230, 158] on div "My chats 43" at bounding box center [172, 159] width 190 height 20
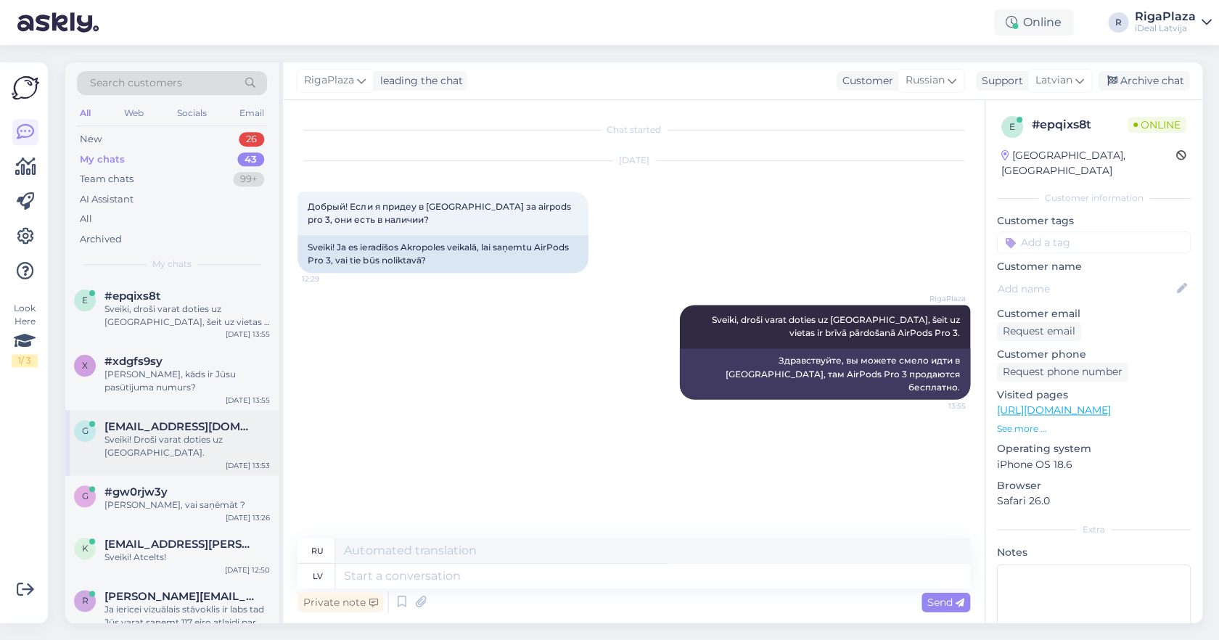
click at [197, 422] on span "gatis.poiss@inbox.lv" at bounding box center [180, 426] width 151 height 13
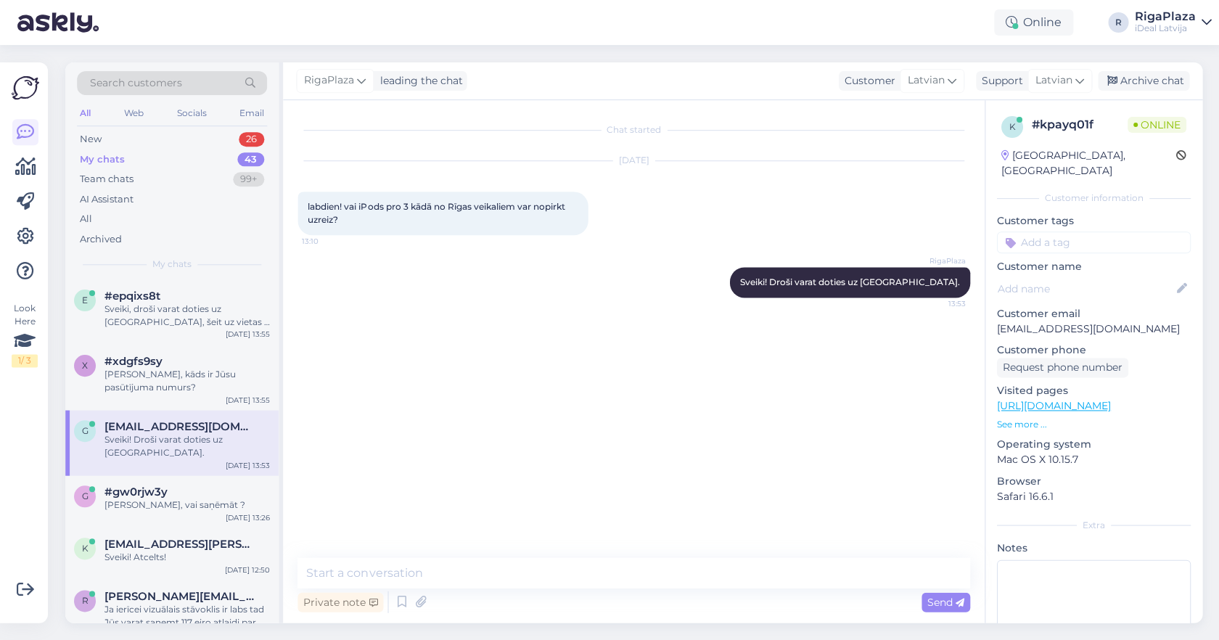
click at [183, 267] on span "My chats" at bounding box center [171, 264] width 39 height 13
click at [176, 296] on div "#epqixs8t" at bounding box center [187, 296] width 165 height 13
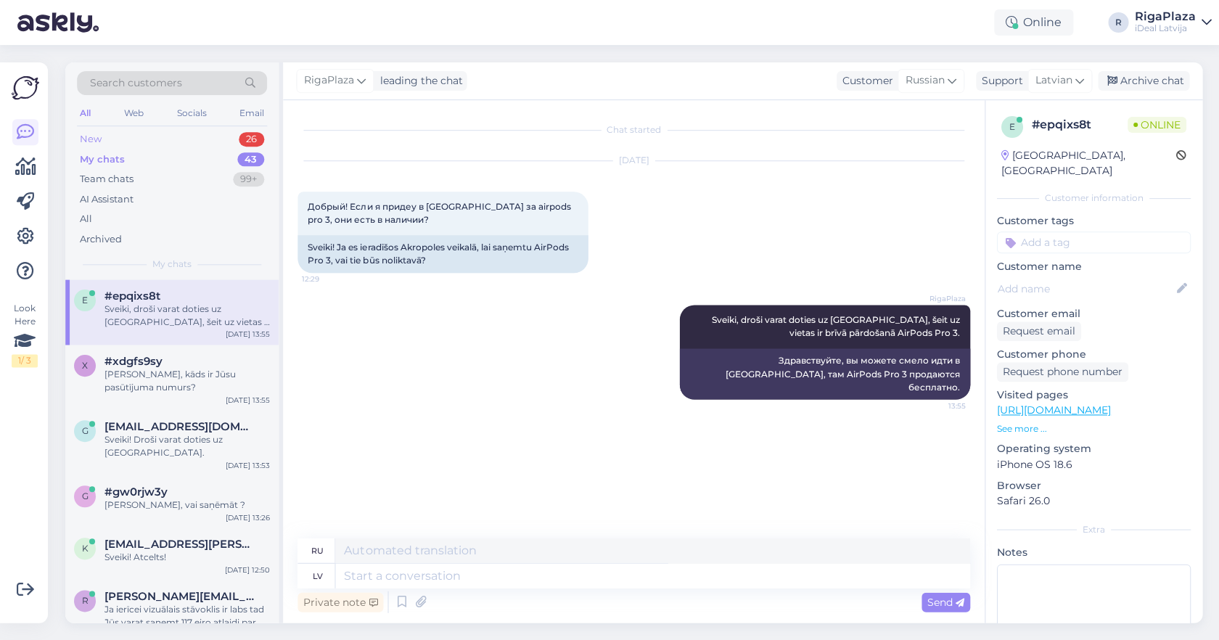
click at [226, 143] on div "New 26" at bounding box center [172, 139] width 190 height 20
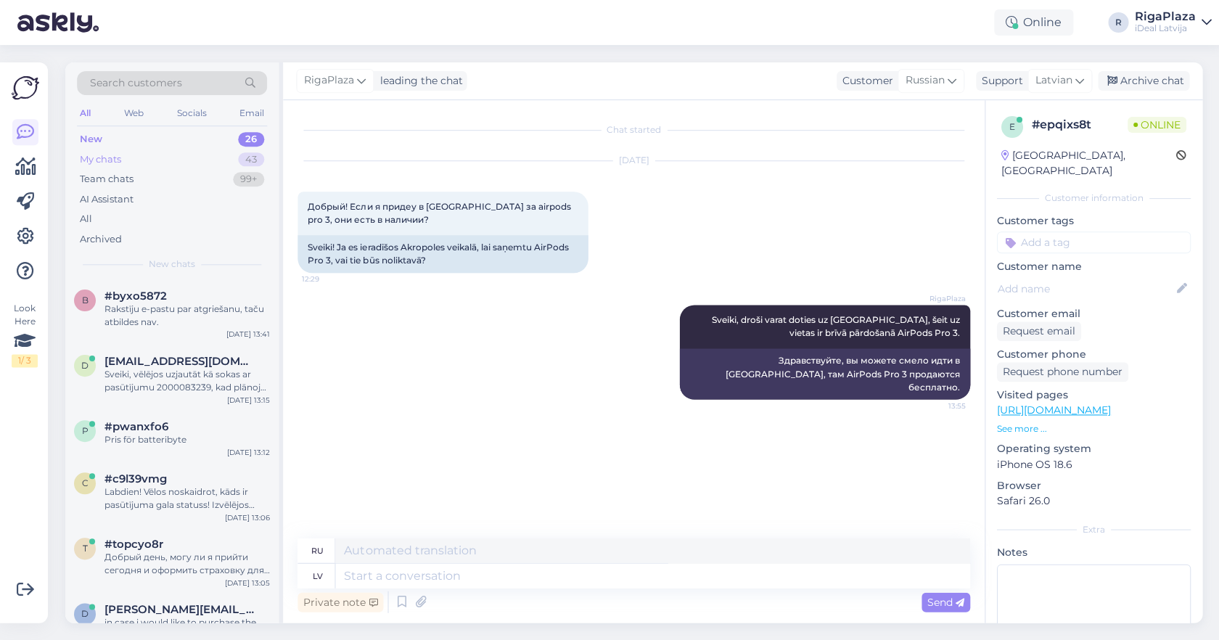
click at [223, 154] on div "My chats 43" at bounding box center [172, 159] width 190 height 20
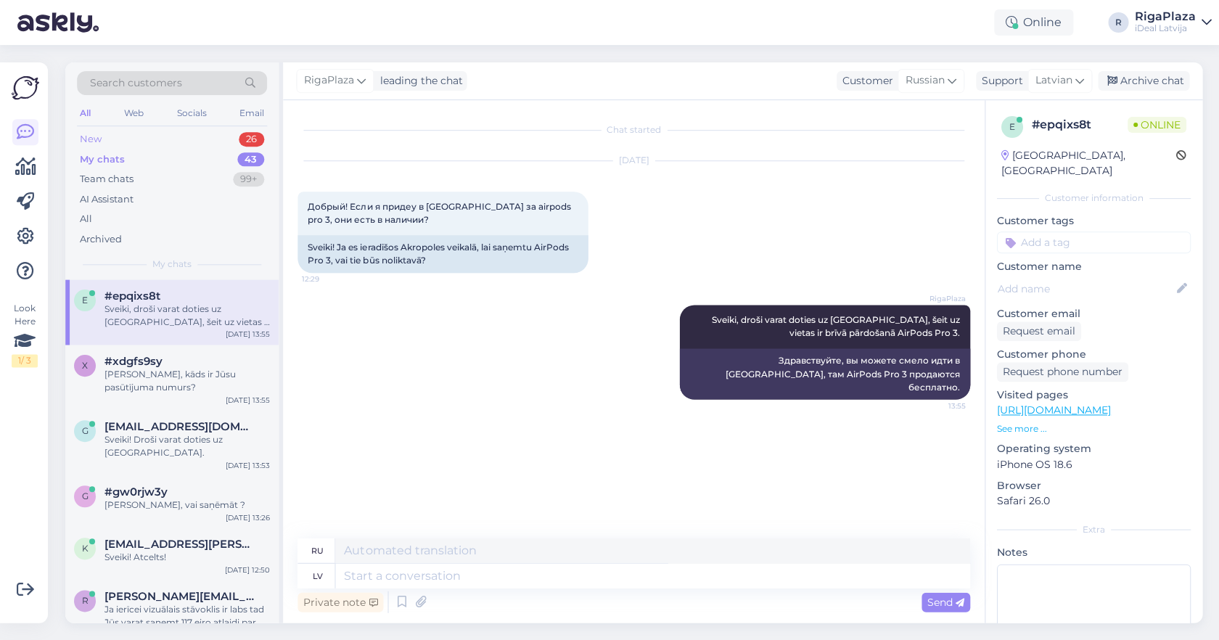
click at [137, 135] on div "New 26" at bounding box center [172, 139] width 190 height 20
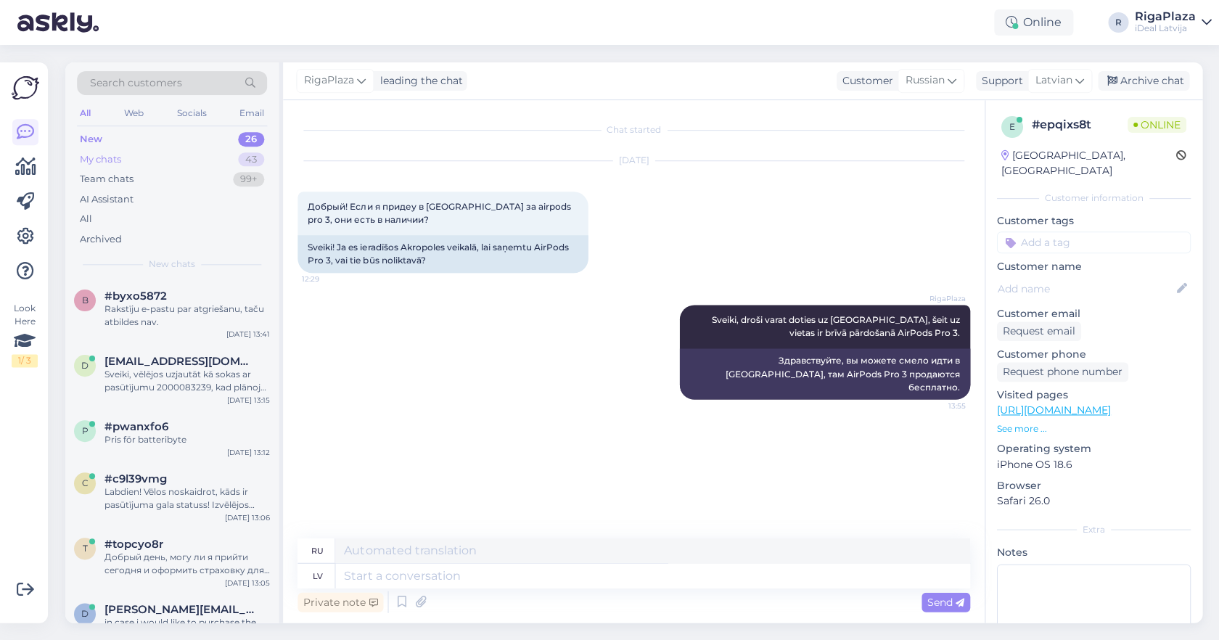
click at [160, 157] on div "My chats 43" at bounding box center [172, 159] width 190 height 20
